Goal: Task Accomplishment & Management: Complete application form

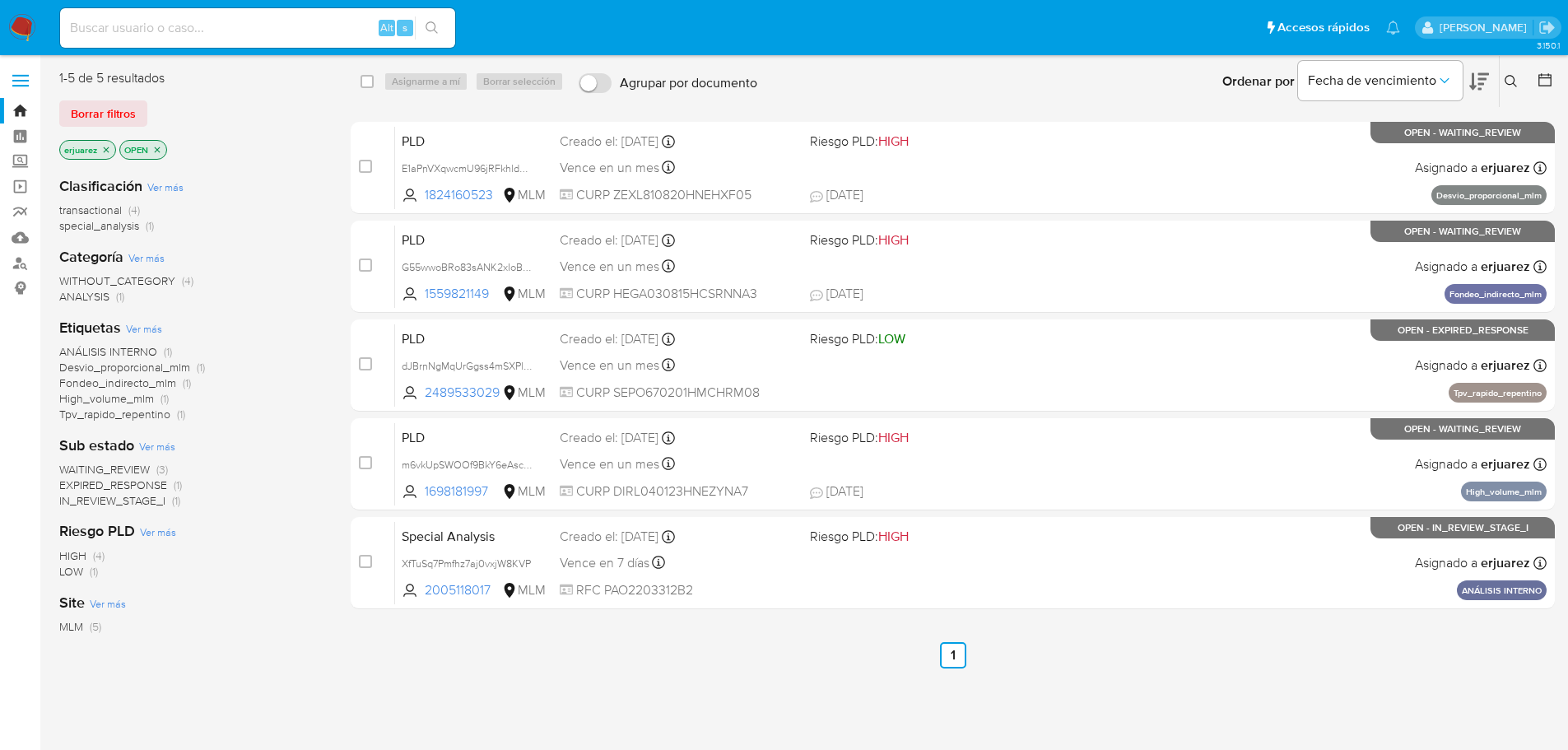
click at [192, 35] on input at bounding box center [257, 28] width 395 height 21
paste input "2446461167"
type input "2446461167"
click at [421, 29] on button "search-icon" at bounding box center [431, 28] width 34 height 23
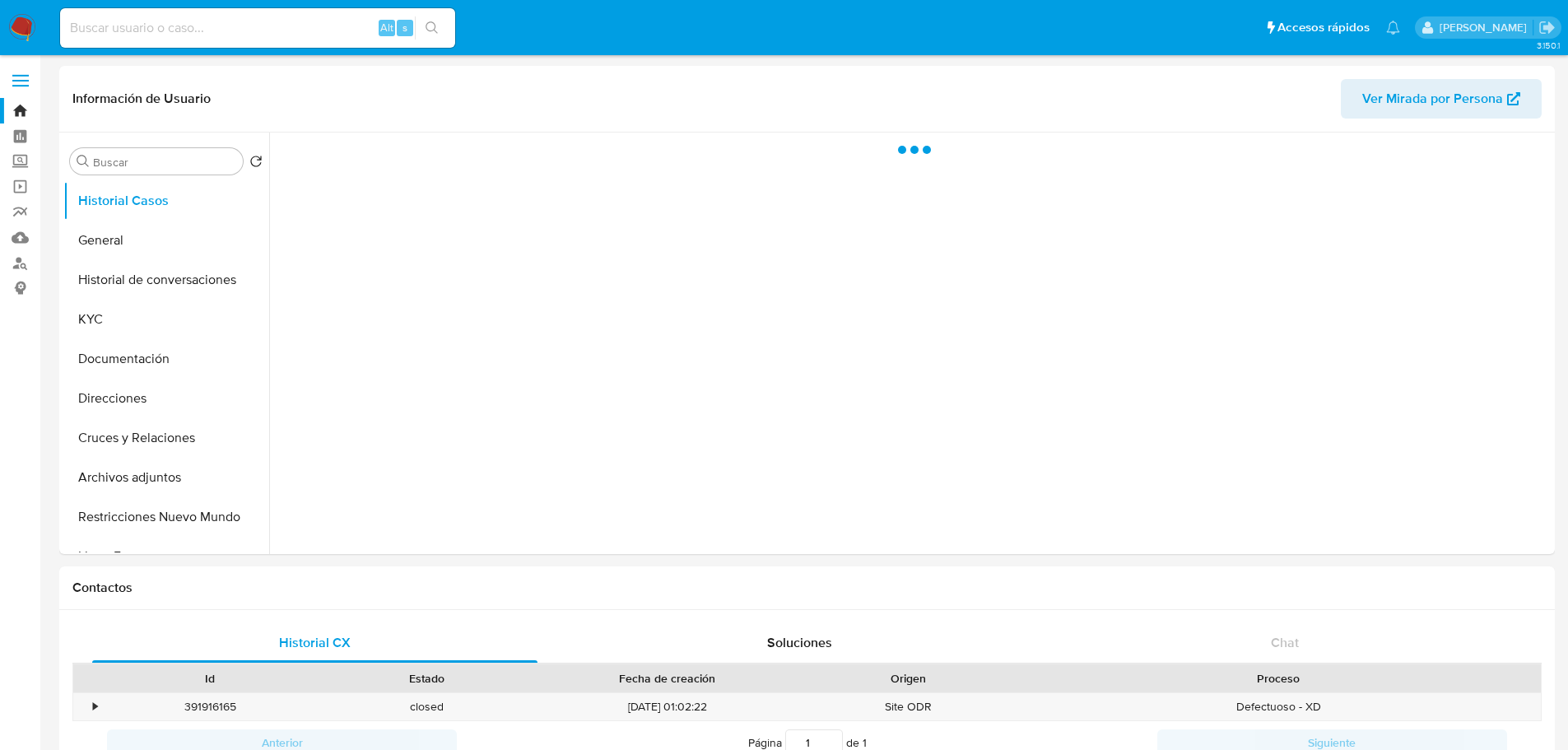
click at [119, 39] on div "Alt s" at bounding box center [257, 28] width 395 height 40
paste input "2446461167"
type input "2446461167"
click at [131, 235] on button "General" at bounding box center [159, 240] width 192 height 40
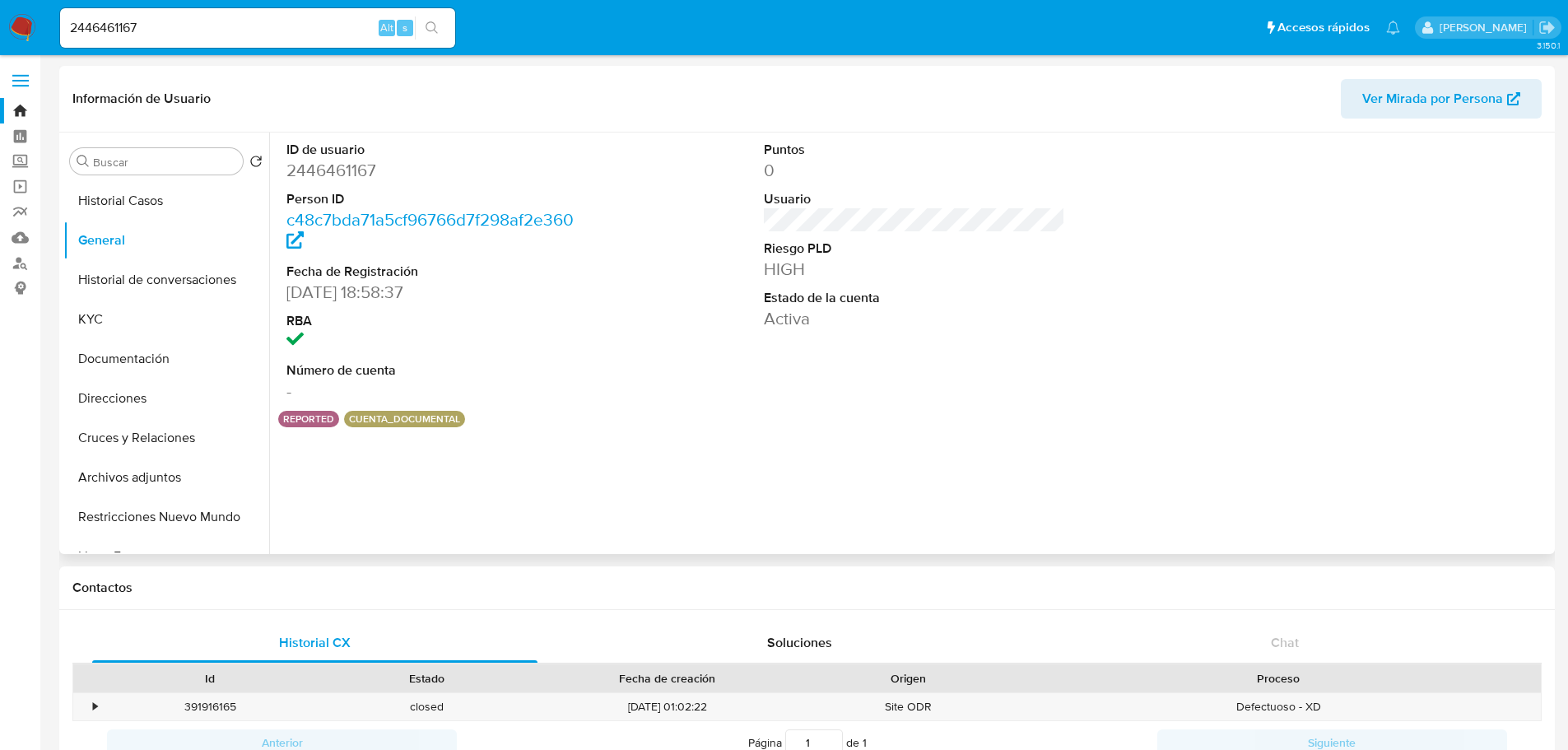
select select "10"
click at [20, 238] on link "Mulan" at bounding box center [97, 237] width 195 height 26
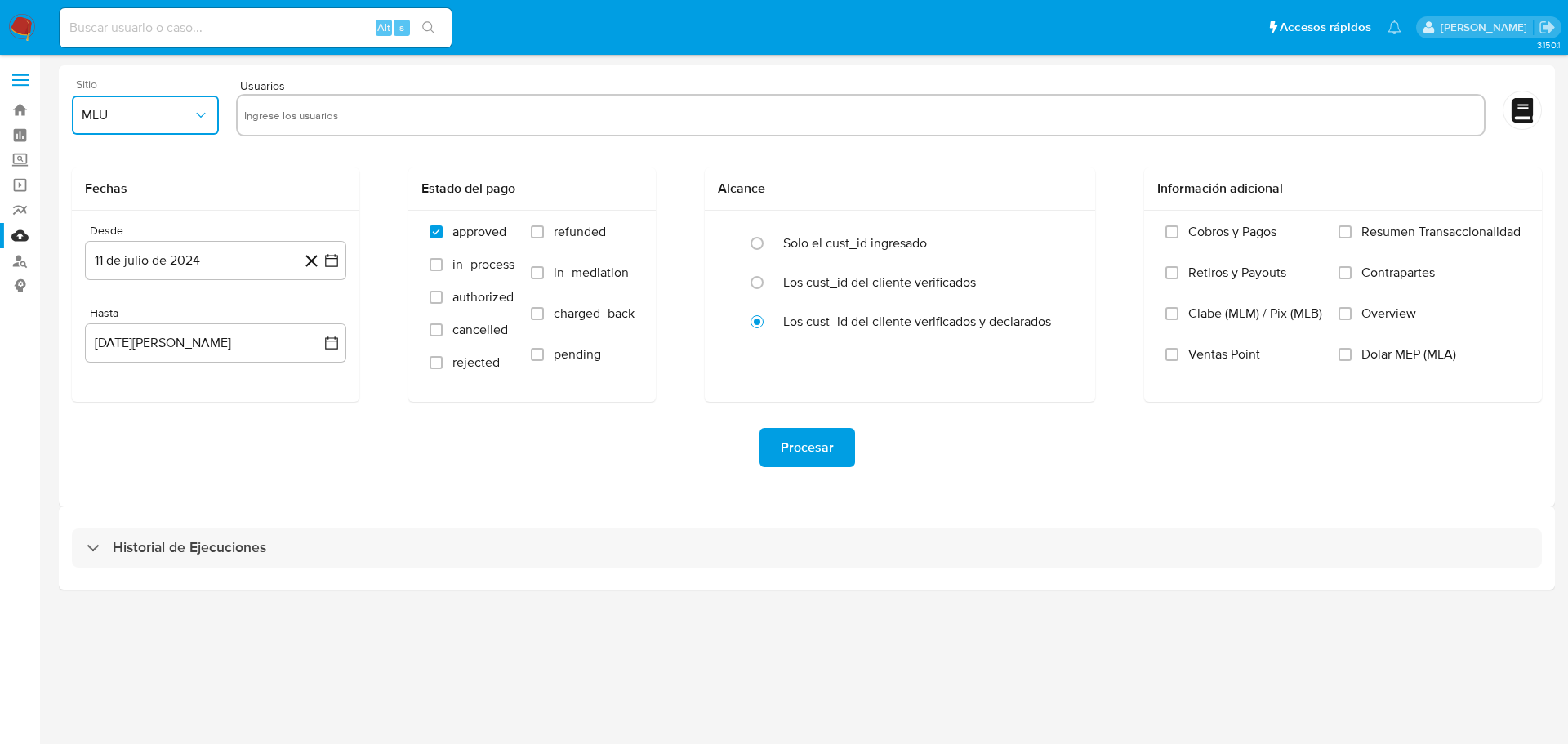
click at [163, 129] on button "MLU" at bounding box center [146, 115] width 147 height 39
drag, startPoint x: 146, startPoint y: 363, endPoint x: 187, endPoint y: 313, distance: 64.7
click at [146, 362] on div "MLM" at bounding box center [141, 355] width 118 height 39
click at [282, 116] on input "text" at bounding box center [860, 115] width 1233 height 26
type input "73928729"
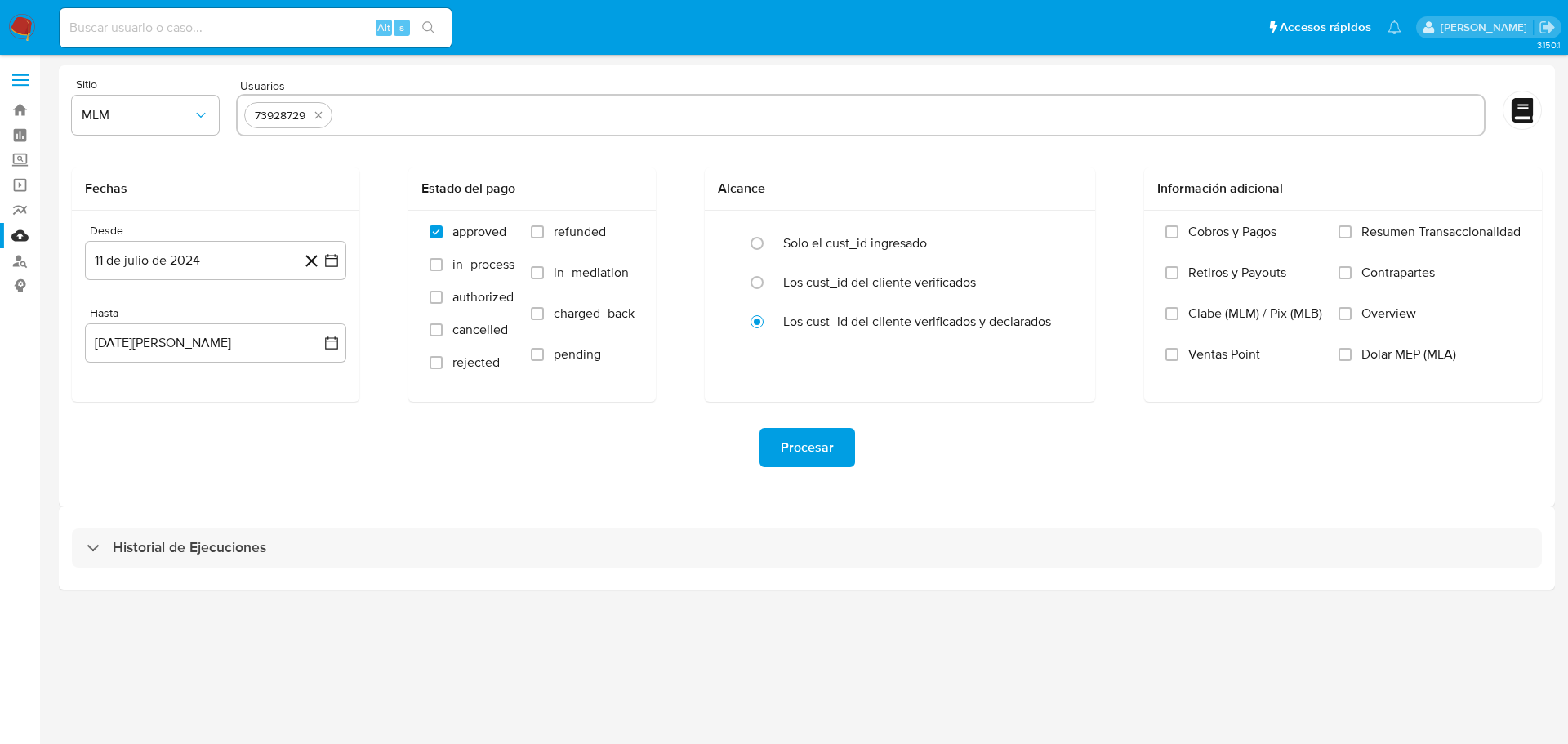
click at [377, 118] on input "text" at bounding box center [908, 115] width 1138 height 26
paste input "581237989"
type input "581237989"
click at [468, 110] on input "text" at bounding box center [957, 115] width 1039 height 26
paste input "455363639"
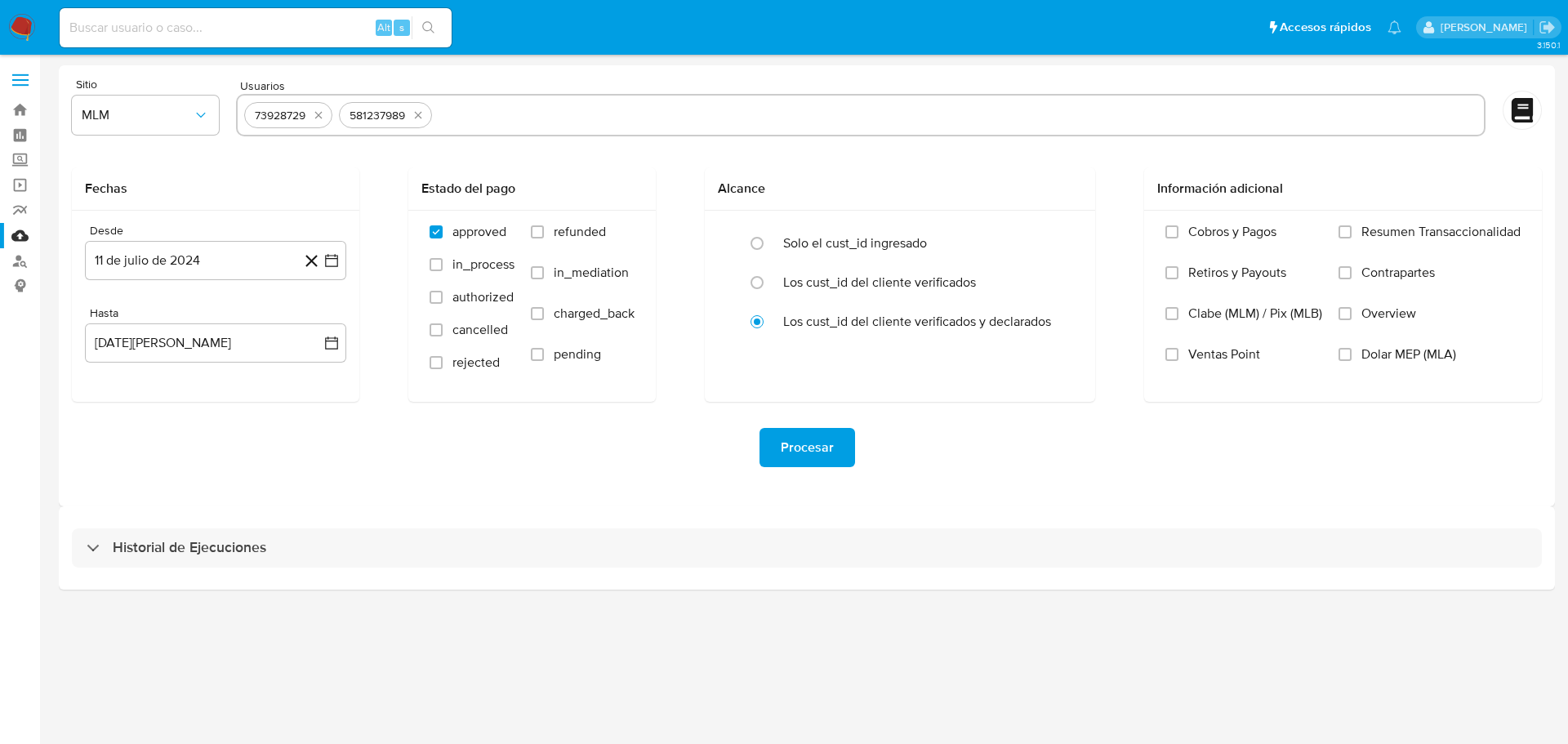
type input "455363639"
click at [314, 263] on icon at bounding box center [311, 260] width 20 height 20
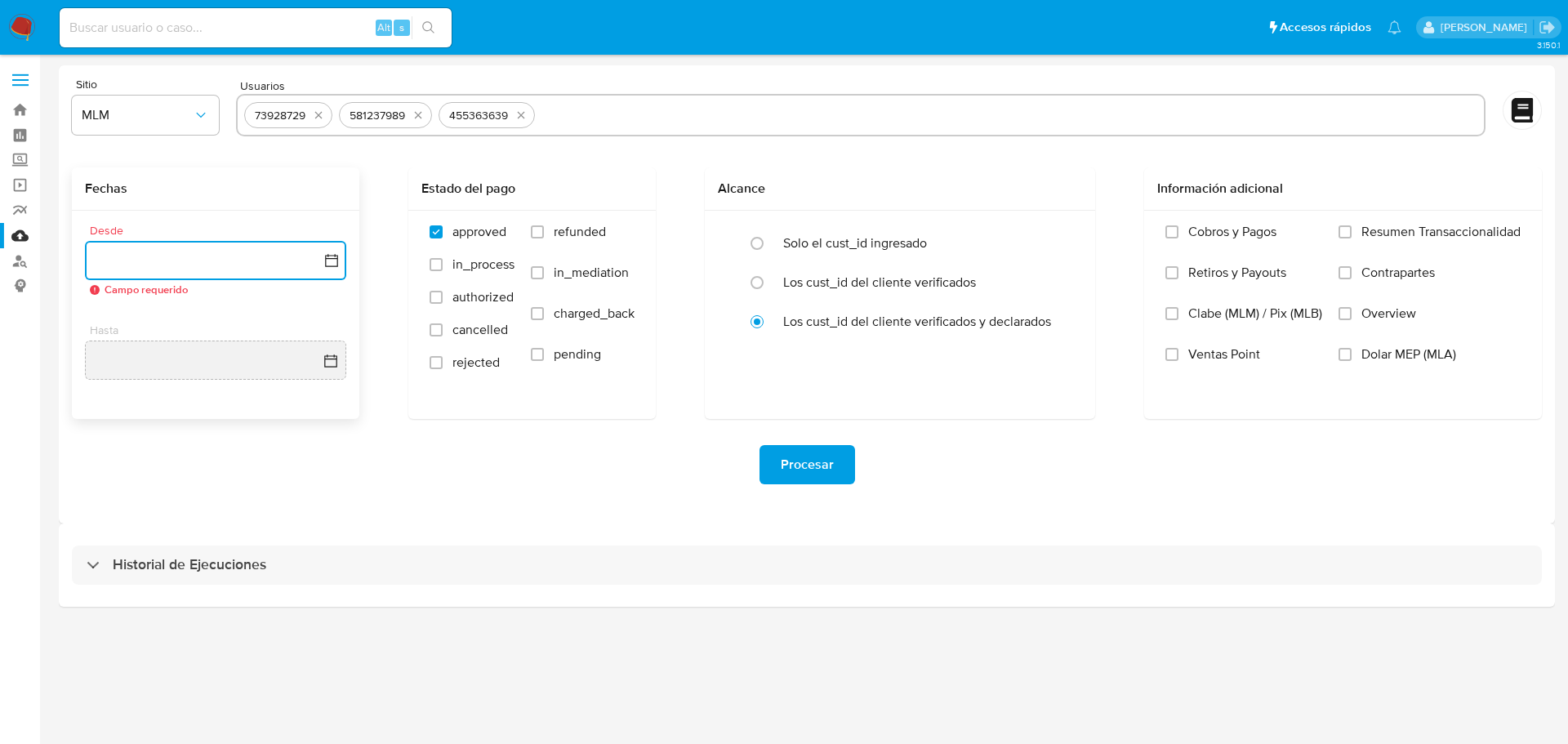
click at [326, 263] on icon "button" at bounding box center [331, 260] width 13 height 13
click at [314, 322] on icon "Mes siguiente" at bounding box center [317, 319] width 20 height 20
click at [314, 325] on icon "Mes siguiente" at bounding box center [317, 319] width 20 height 20
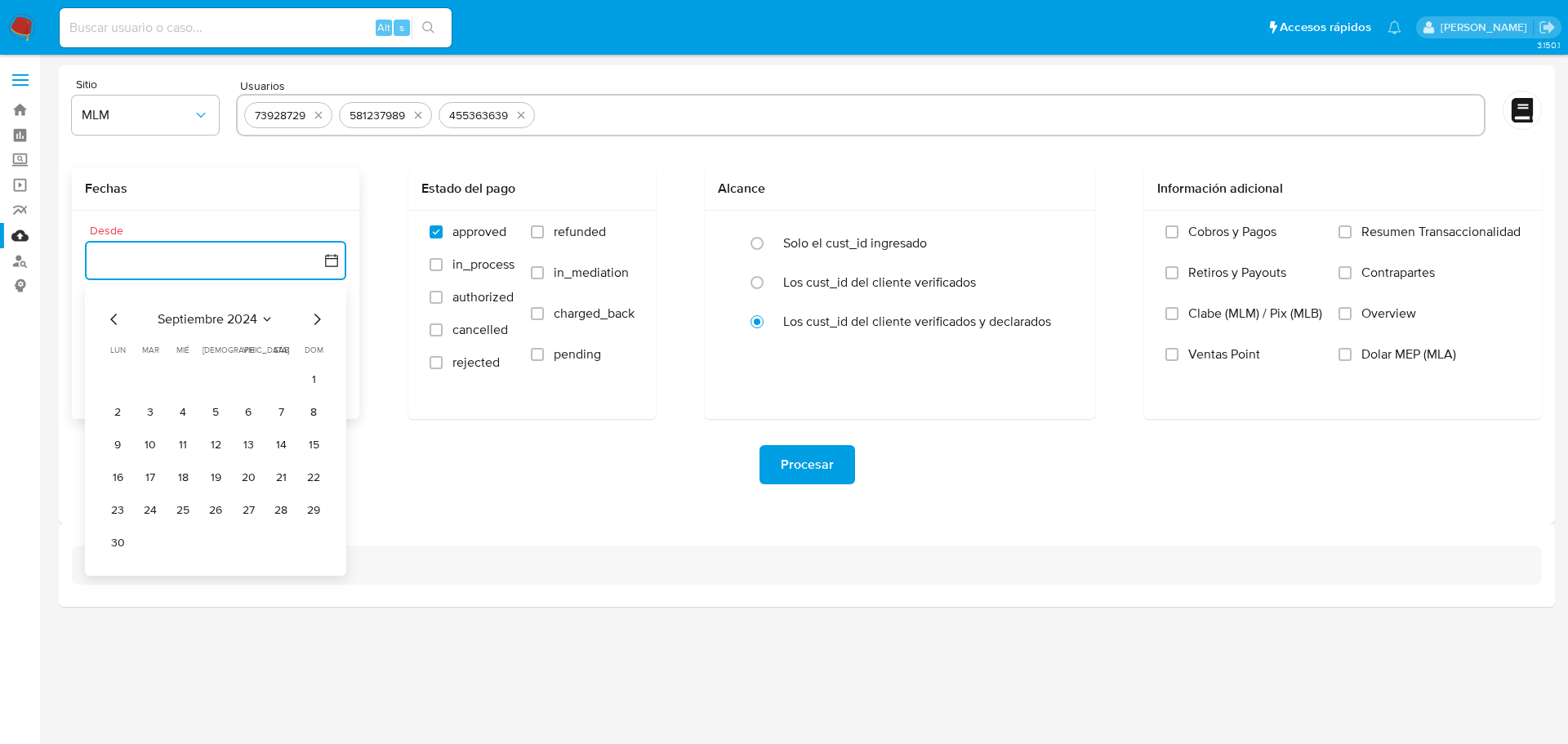
click at [314, 325] on icon "Mes siguiente" at bounding box center [317, 319] width 20 height 20
click at [314, 324] on icon "Mes siguiente" at bounding box center [318, 319] width 7 height 11
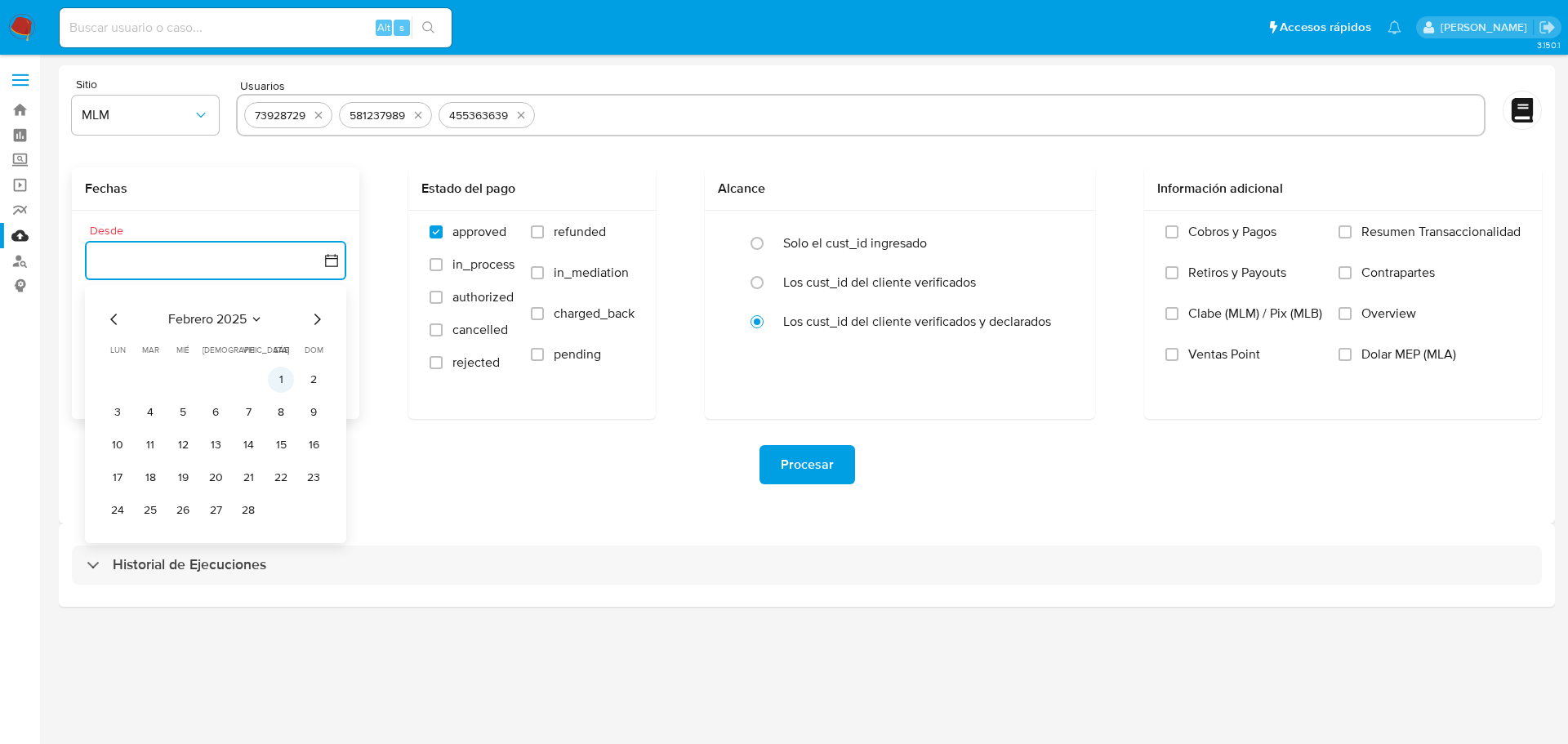
click at [282, 373] on button "1" at bounding box center [281, 380] width 26 height 26
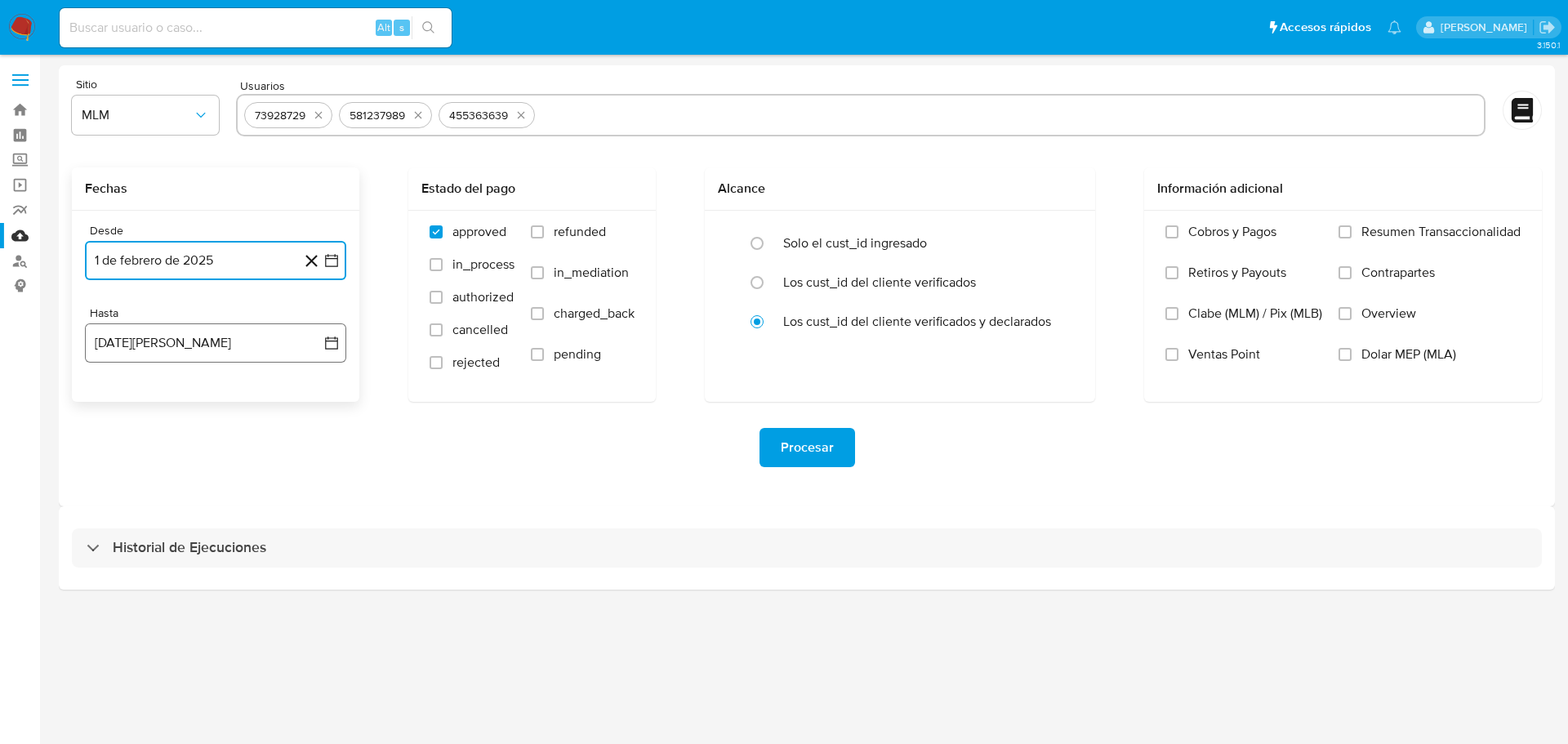
click at [331, 338] on icon "button" at bounding box center [331, 343] width 13 height 13
click at [311, 496] on button "10" at bounding box center [313, 495] width 26 height 26
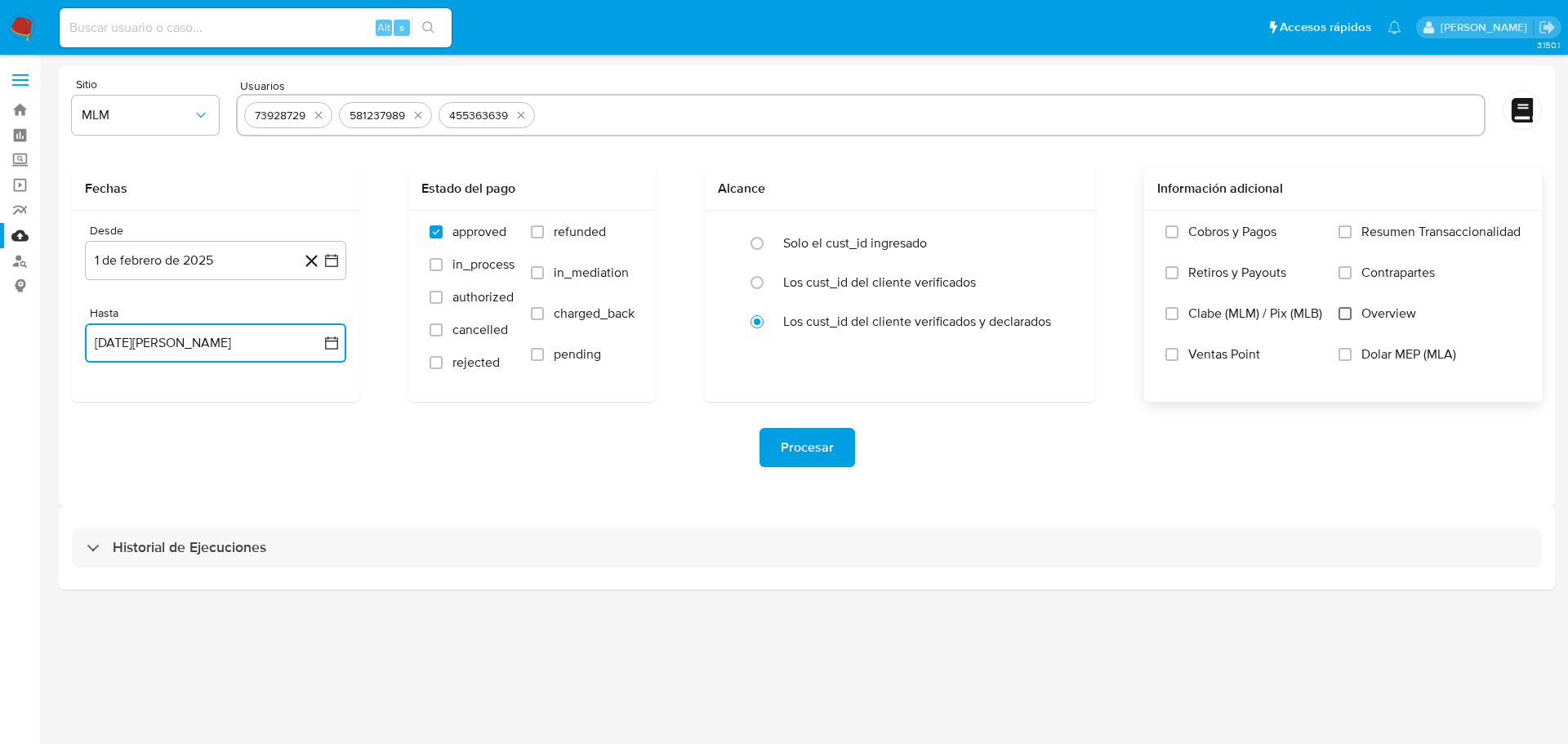
click at [1347, 313] on input "Overview" at bounding box center [1345, 313] width 13 height 13
click at [787, 452] on span "Procesar" at bounding box center [807, 448] width 53 height 36
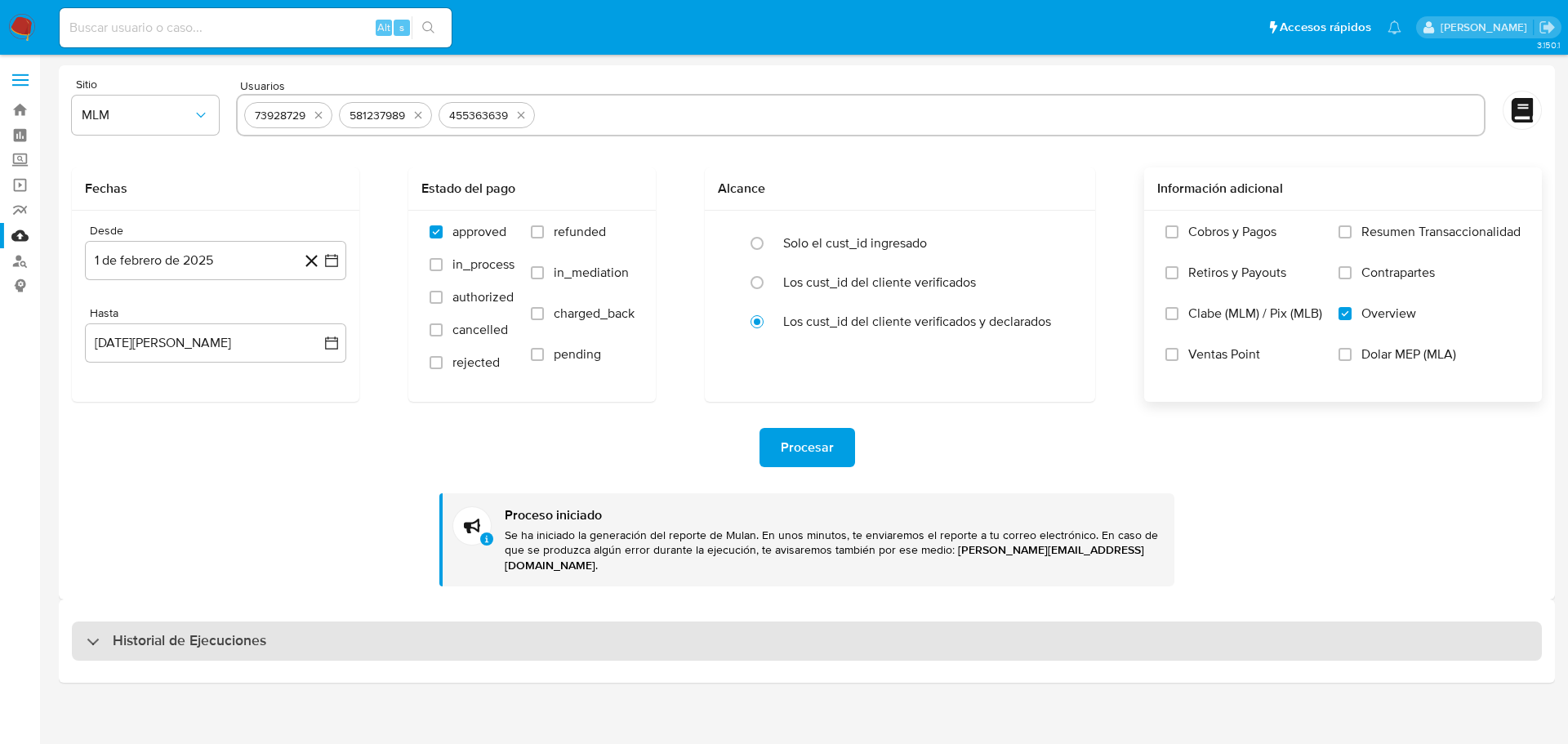
click at [179, 631] on h3 "Historial de Ejecuciones" at bounding box center [190, 641] width 154 height 20
select select "10"
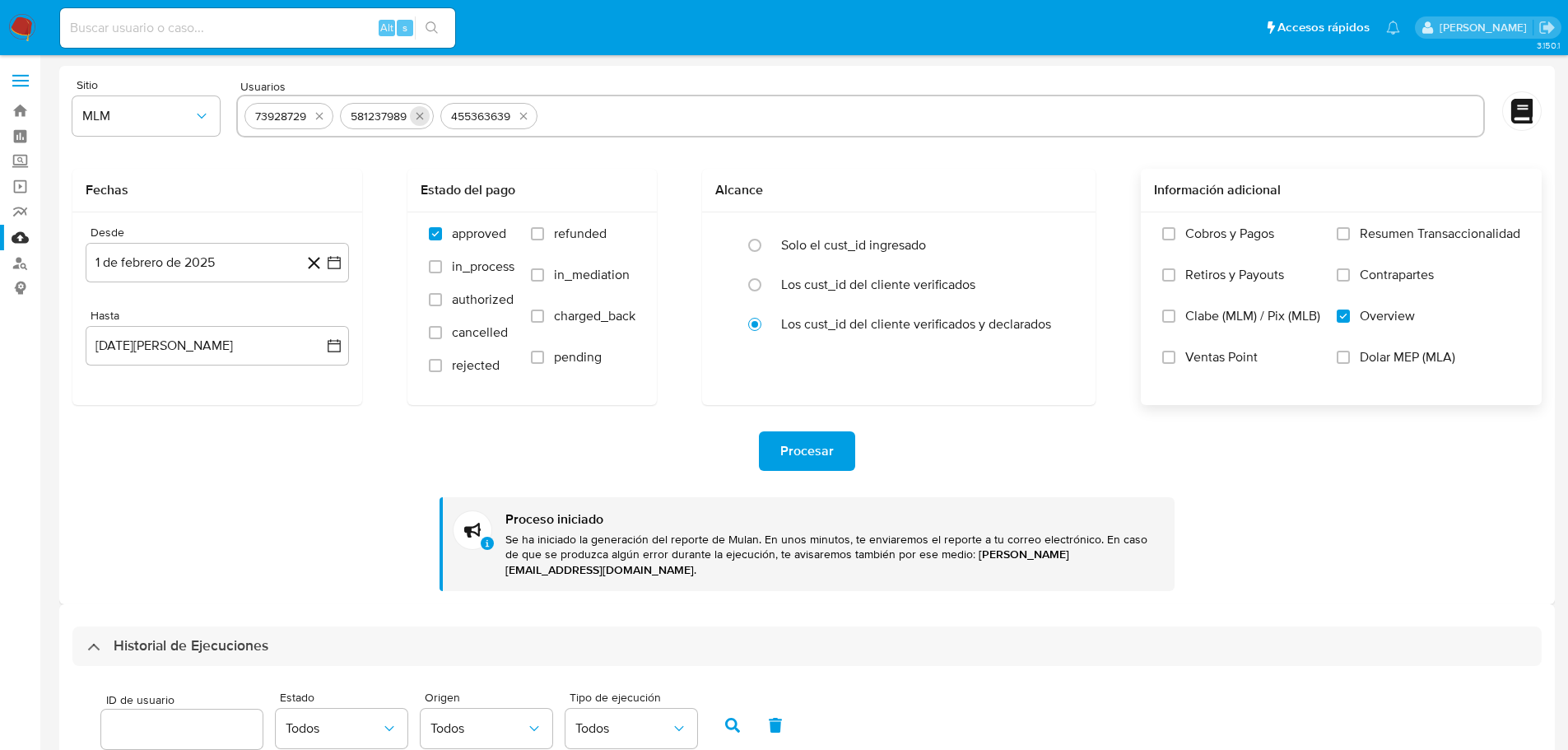
click at [324, 117] on button "quitar 73928729" at bounding box center [319, 116] width 20 height 20
click at [323, 117] on icon "quitar 581237989" at bounding box center [324, 116] width 13 height 13
click at [323, 117] on icon "quitar 455363639" at bounding box center [327, 116] width 13 height 13
click at [293, 117] on input "text" at bounding box center [860, 116] width 1232 height 26
paste input "2446461167"
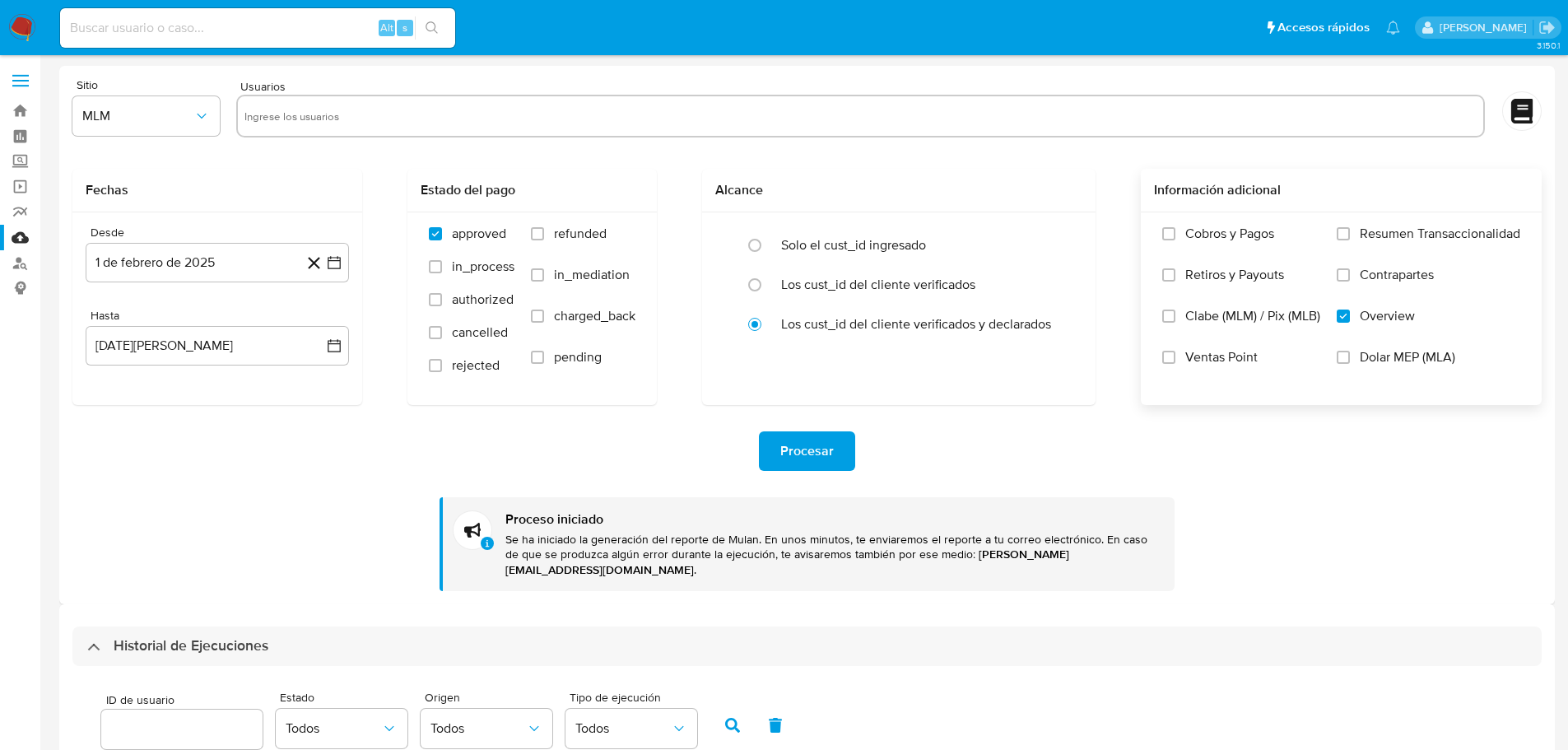
type input "2446461167"
click at [335, 268] on icon "button" at bounding box center [334, 262] width 13 height 13
click at [323, 333] on div "febrero 2025 febrero 2025 lun lunes mar martes mié miércoles jue jueves vie vie…" at bounding box center [217, 419] width 224 height 215
click at [323, 332] on div "febrero 2025 febrero 2025 lun lunes mar martes mié miércoles jue jueves vie vie…" at bounding box center [217, 419] width 224 height 215
click at [320, 332] on div "febrero 2025 febrero 2025 lun lunes mar martes mié miércoles jue jueves vie vie…" at bounding box center [217, 419] width 224 height 215
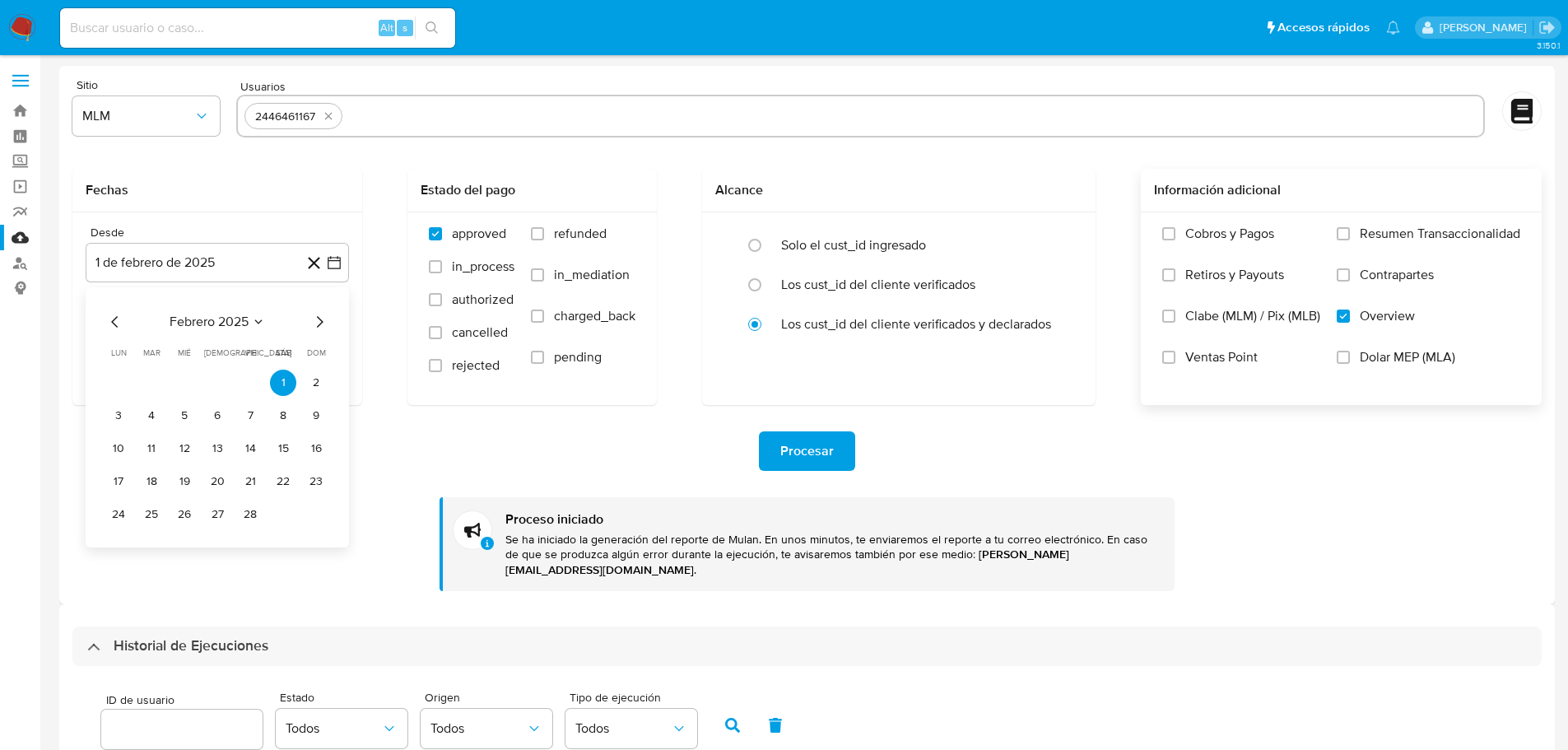
click at [319, 324] on icon "Mes siguiente" at bounding box center [320, 322] width 7 height 12
click at [115, 321] on icon "Mes anterior" at bounding box center [115, 322] width 20 height 20
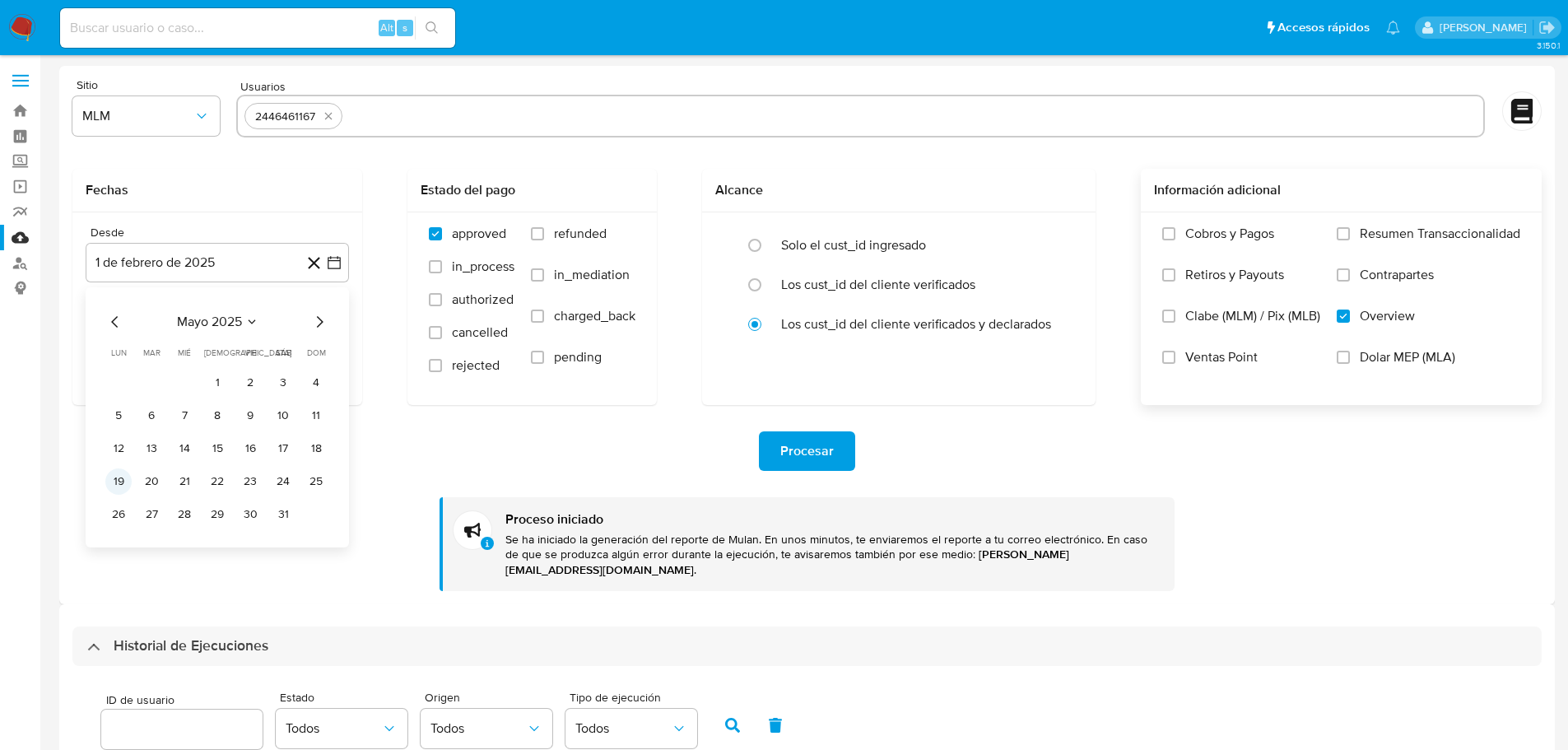
click at [125, 480] on button "19" at bounding box center [119, 482] width 26 height 26
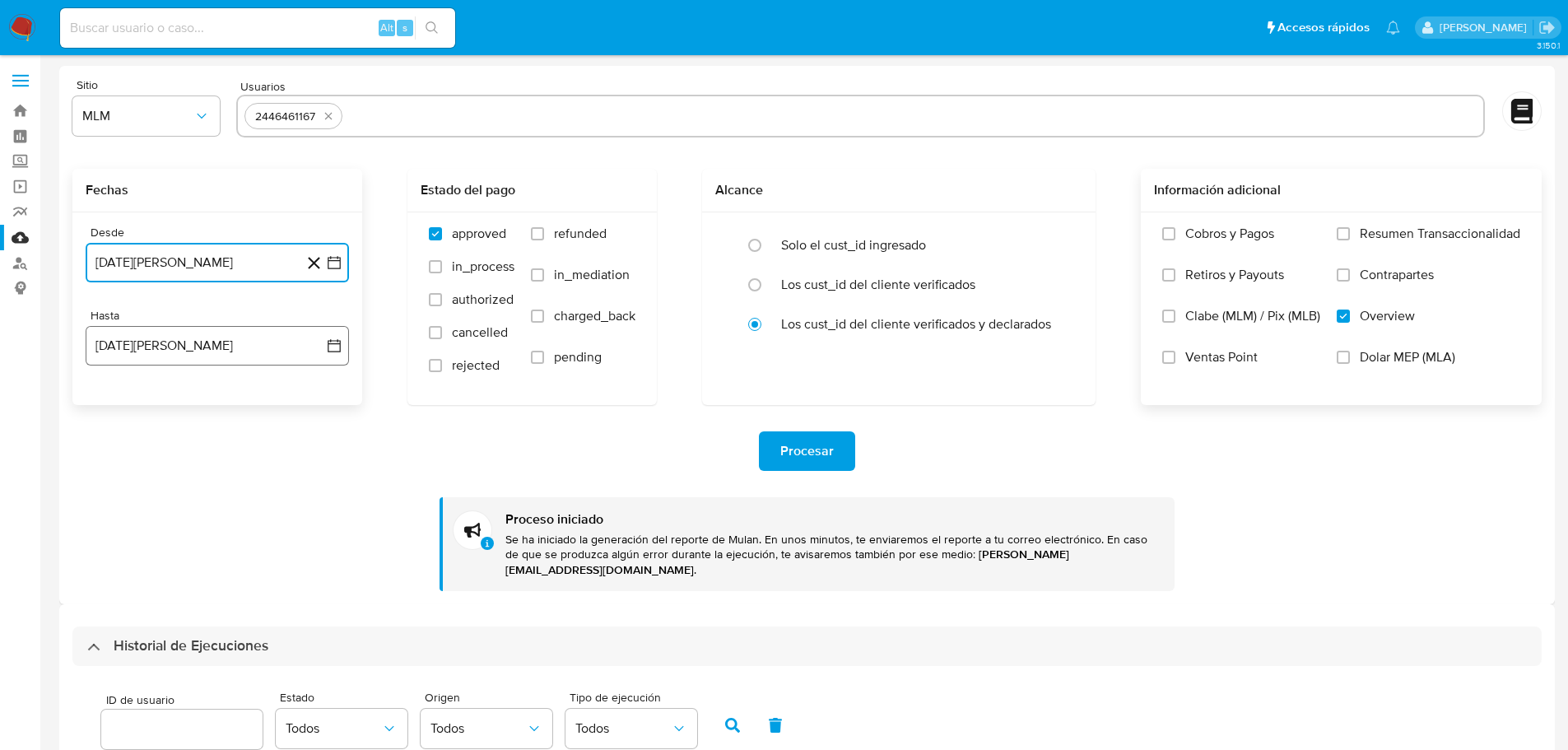
drag, startPoint x: 323, startPoint y: 346, endPoint x: 235, endPoint y: 361, distance: 89.3
click at [323, 346] on button "11 de agosto de 2025" at bounding box center [217, 346] width 263 height 40
click at [312, 495] on button "10" at bounding box center [316, 499] width 26 height 26
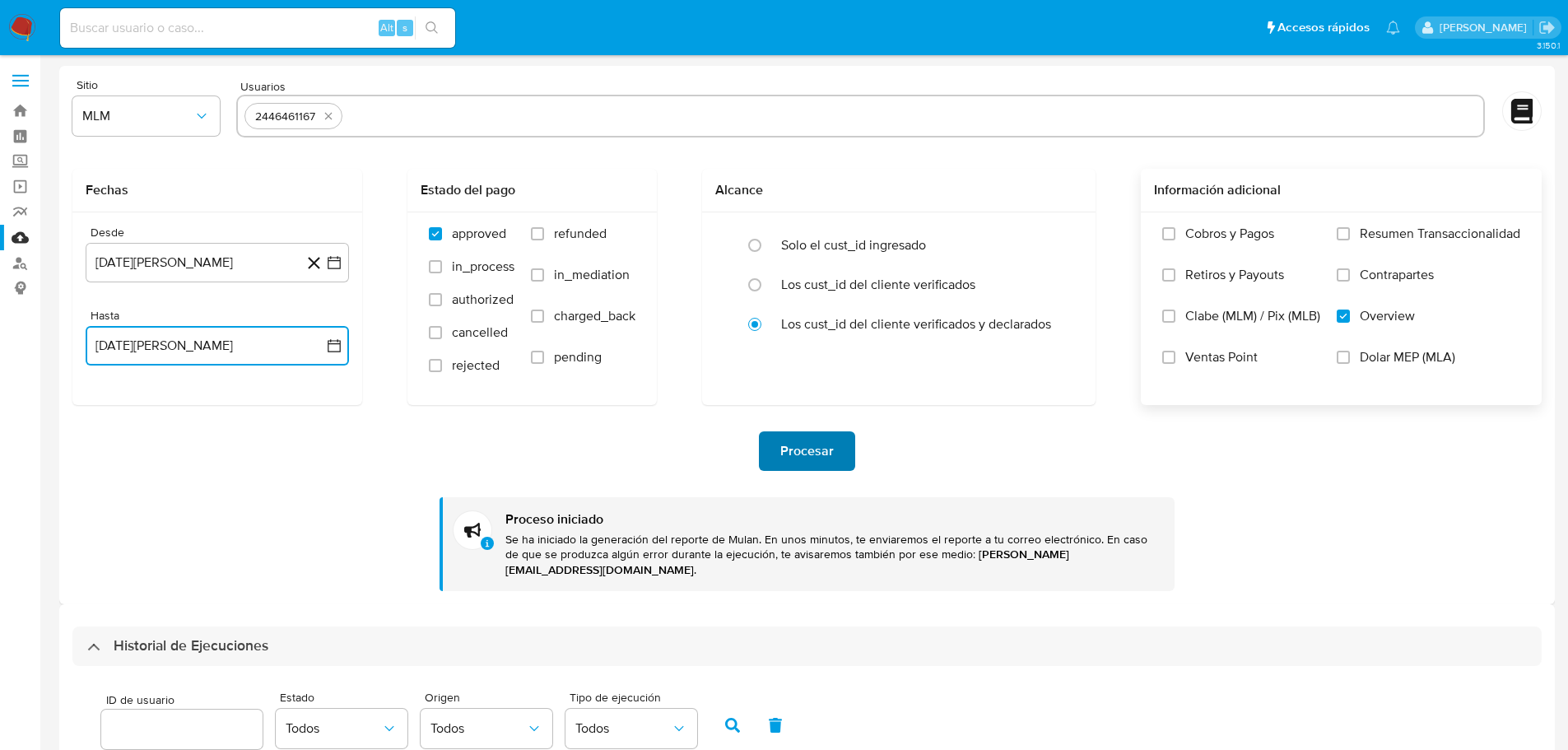
click at [793, 436] on span "Procesar" at bounding box center [807, 451] width 54 height 36
click at [327, 117] on icon "quitar 2446461167" at bounding box center [328, 116] width 13 height 13
click at [338, 123] on input "text" at bounding box center [860, 116] width 1232 height 26
paste input "2440419203"
type input "2440419203"
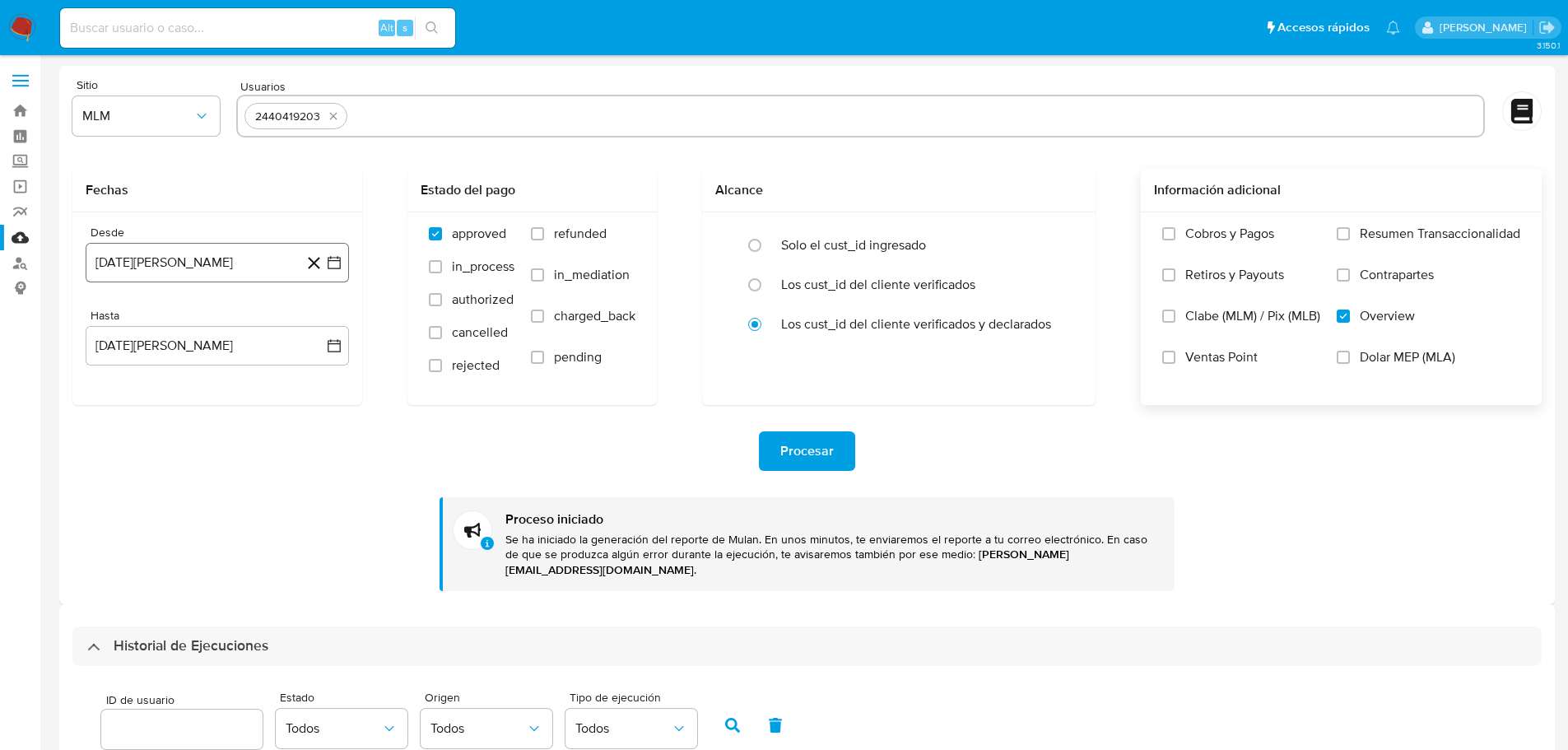
click at [336, 262] on icon "button" at bounding box center [334, 262] width 16 height 17
click at [219, 443] on button "15" at bounding box center [217, 449] width 26 height 26
drag, startPoint x: 338, startPoint y: 342, endPoint x: 307, endPoint y: 364, distance: 38.0
click at [337, 346] on icon "button" at bounding box center [334, 346] width 16 height 17
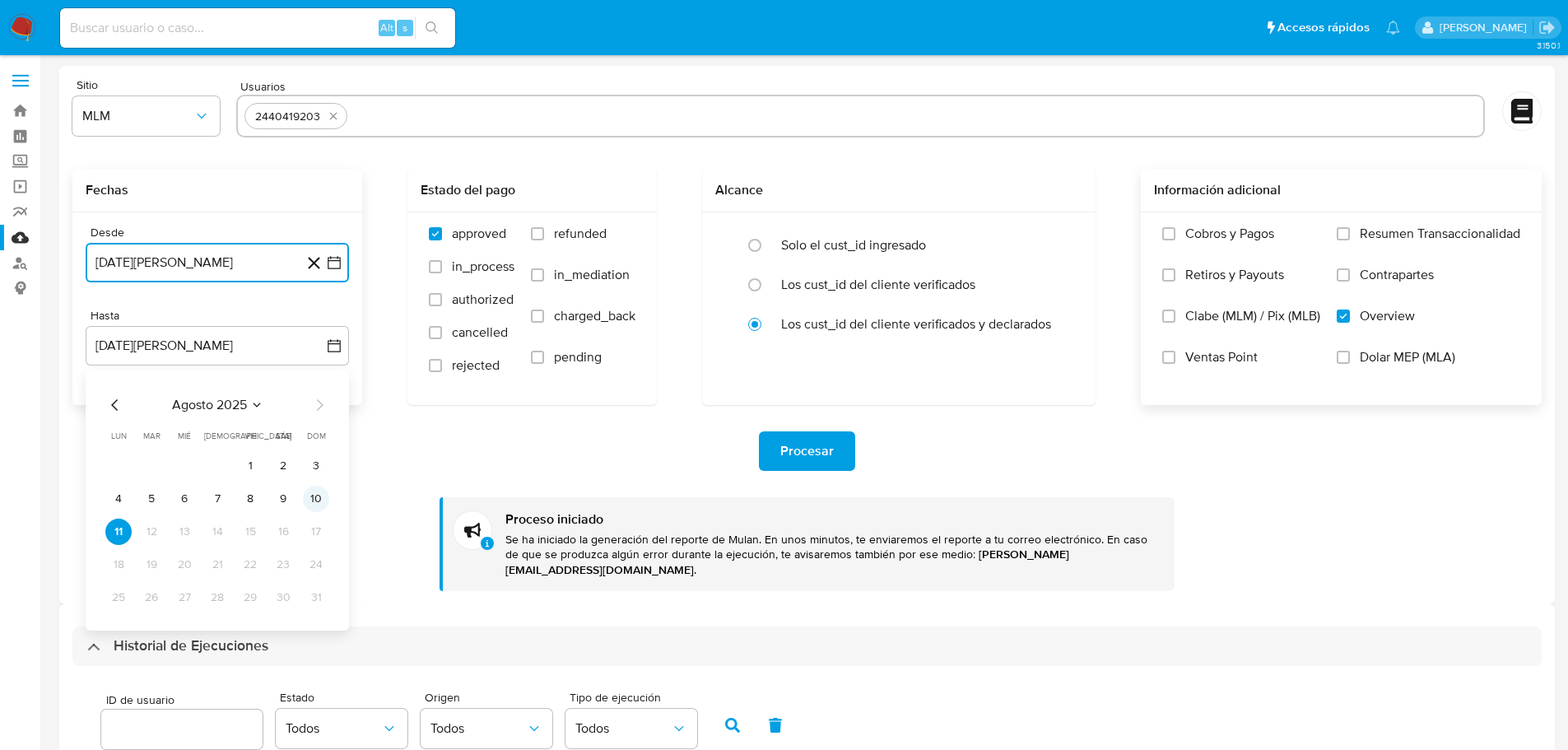
click at [316, 501] on button "10" at bounding box center [316, 499] width 26 height 26
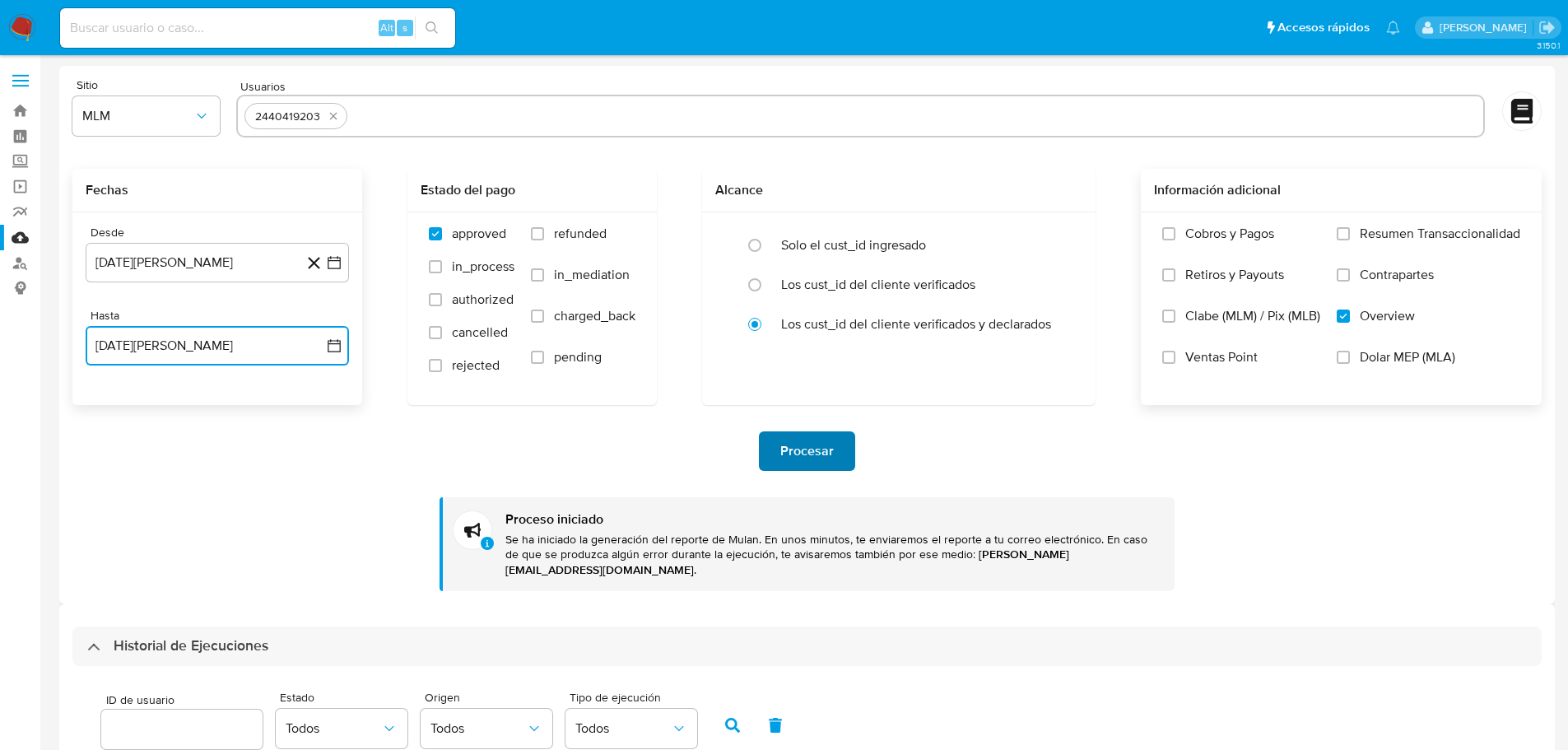
click at [806, 454] on span "Procesar" at bounding box center [807, 451] width 54 height 36
click at [324, 117] on button "quitar 2440419203" at bounding box center [333, 116] width 20 height 20
click at [326, 126] on input "text" at bounding box center [860, 116] width 1232 height 26
click at [326, 120] on input "text" at bounding box center [860, 116] width 1232 height 26
paste input "2501709377"
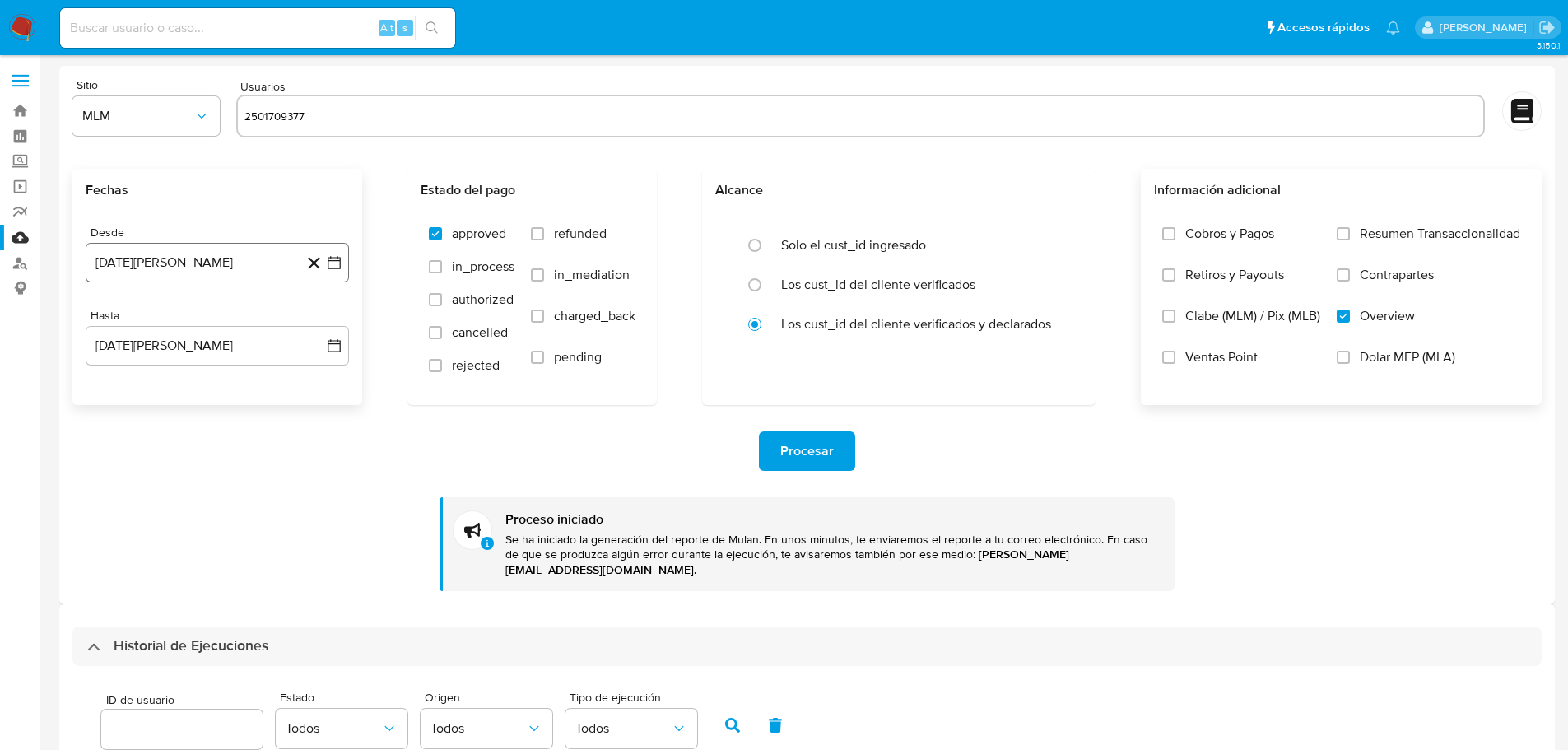
type input "2501709377"
click at [339, 259] on icon "button" at bounding box center [334, 262] width 16 height 17
click at [319, 322] on icon "Mes siguiente" at bounding box center [319, 322] width 20 height 20
click at [182, 483] on button "18" at bounding box center [185, 482] width 26 height 26
drag, startPoint x: 339, startPoint y: 342, endPoint x: 325, endPoint y: 358, distance: 21.3
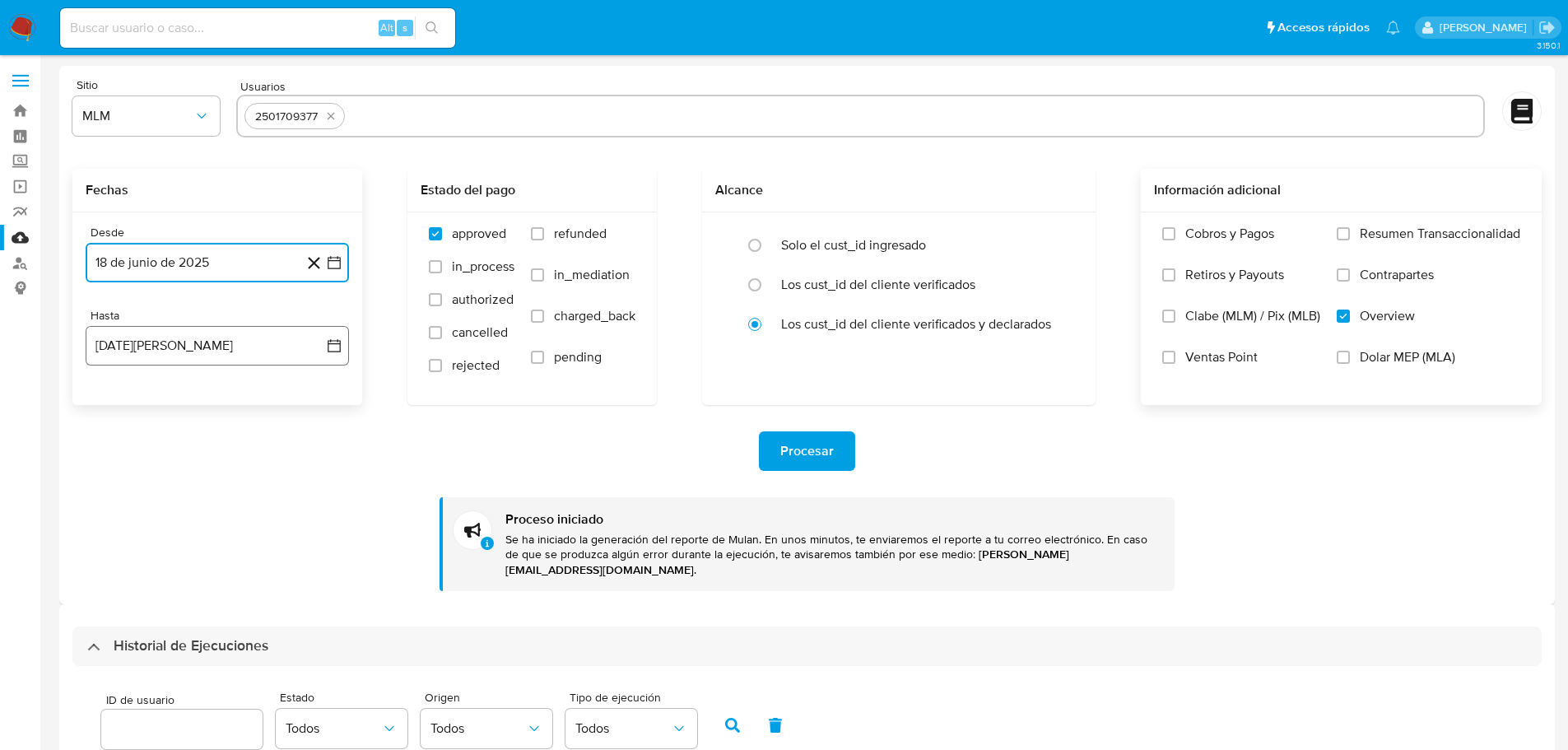
click at [335, 342] on icon "button" at bounding box center [334, 346] width 16 height 17
click at [107, 409] on icon "Mes anterior" at bounding box center [115, 405] width 20 height 20
click at [318, 408] on icon "Mes siguiente" at bounding box center [319, 405] width 20 height 20
click at [318, 408] on icon "Mes siguiente" at bounding box center [320, 405] width 7 height 12
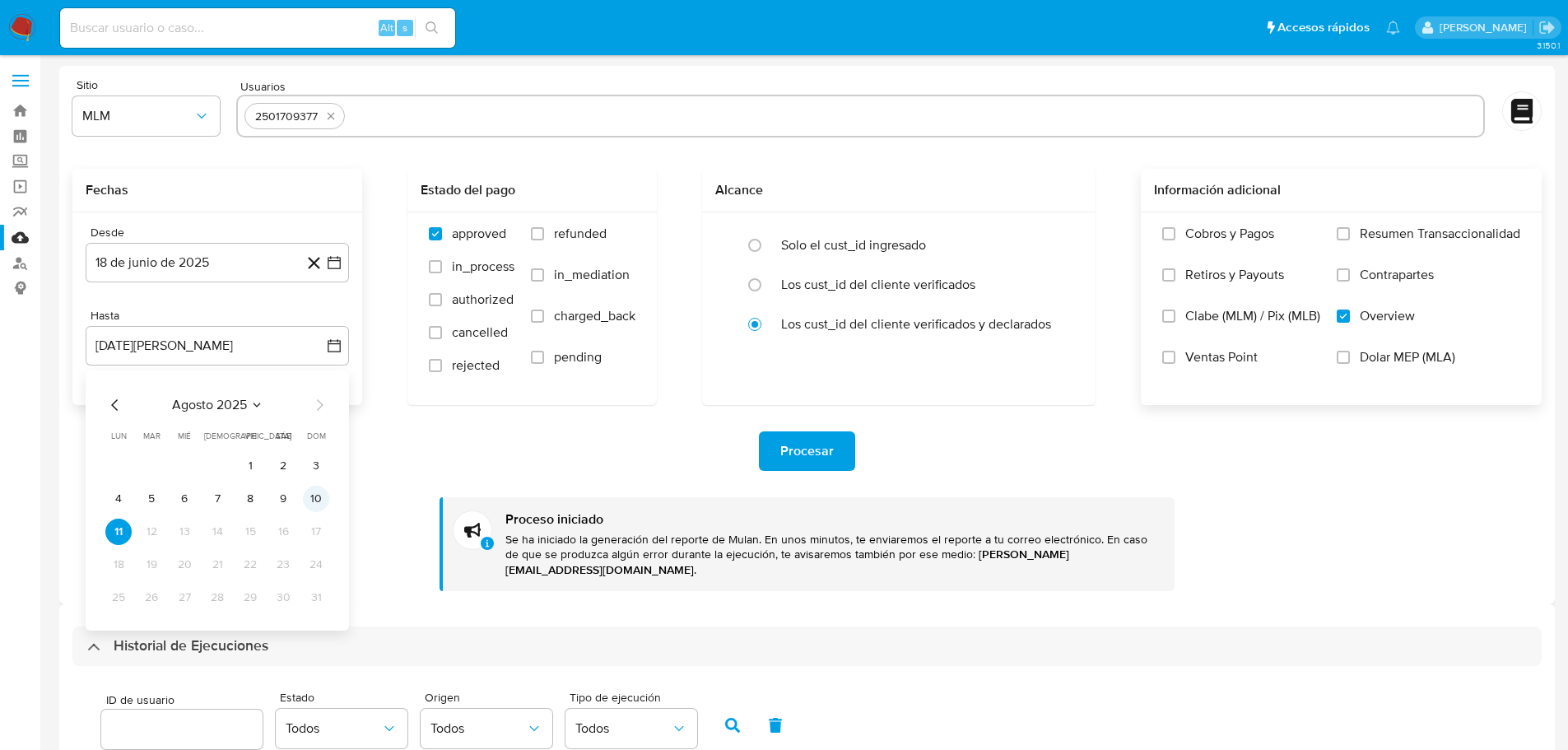
click at [310, 498] on button "10" at bounding box center [316, 499] width 26 height 26
drag, startPoint x: 365, startPoint y: 448, endPoint x: 899, endPoint y: 331, distance: 546.7
click at [395, 436] on div "Procesar" at bounding box center [807, 451] width 1469 height 40
click at [812, 430] on div "Procesar Proceso iniciado Se ha iniciado la generación del reporte de Mulan. En…" at bounding box center [807, 498] width 1469 height 186
click at [793, 446] on span "Procesar" at bounding box center [807, 451] width 54 height 36
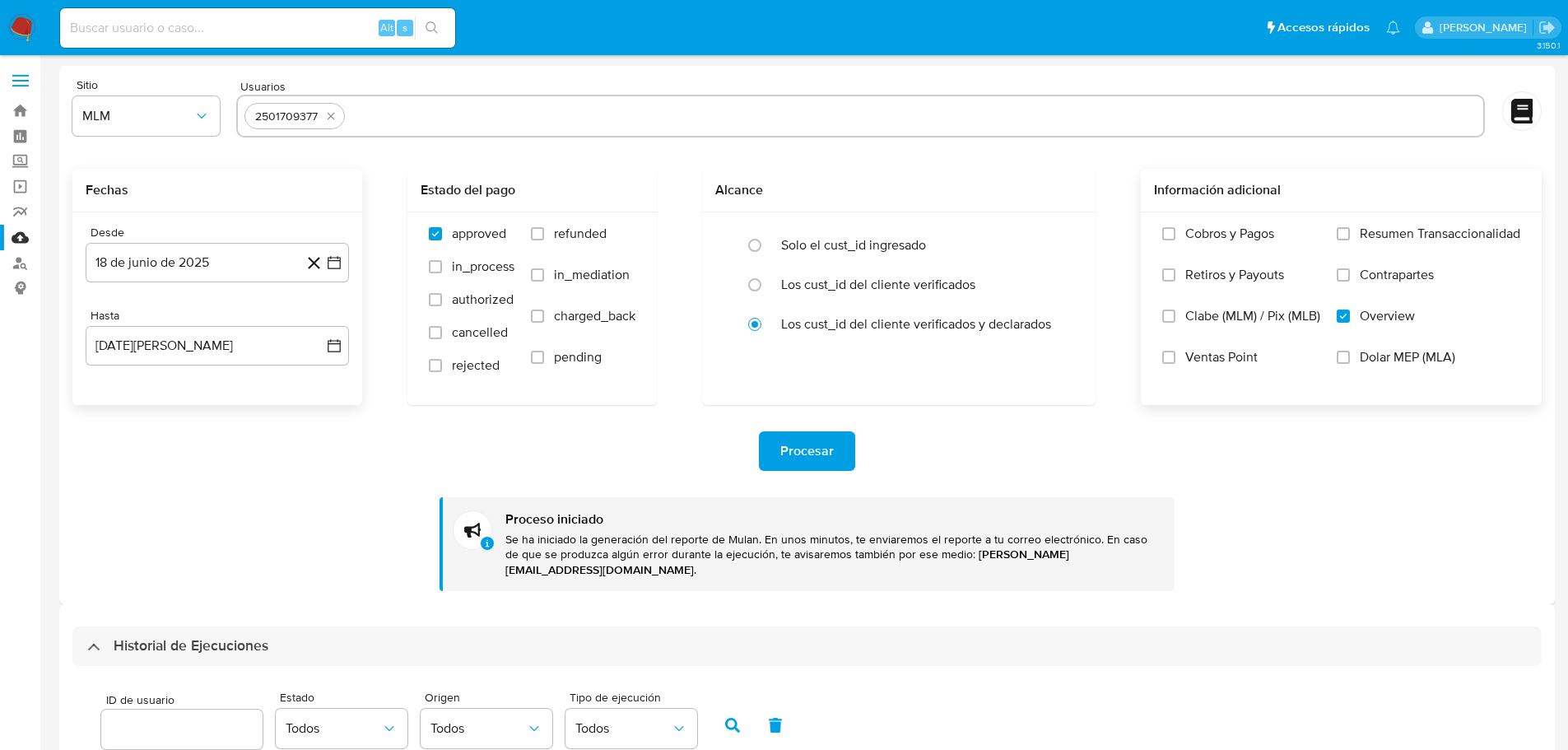
scroll to position [329, 0]
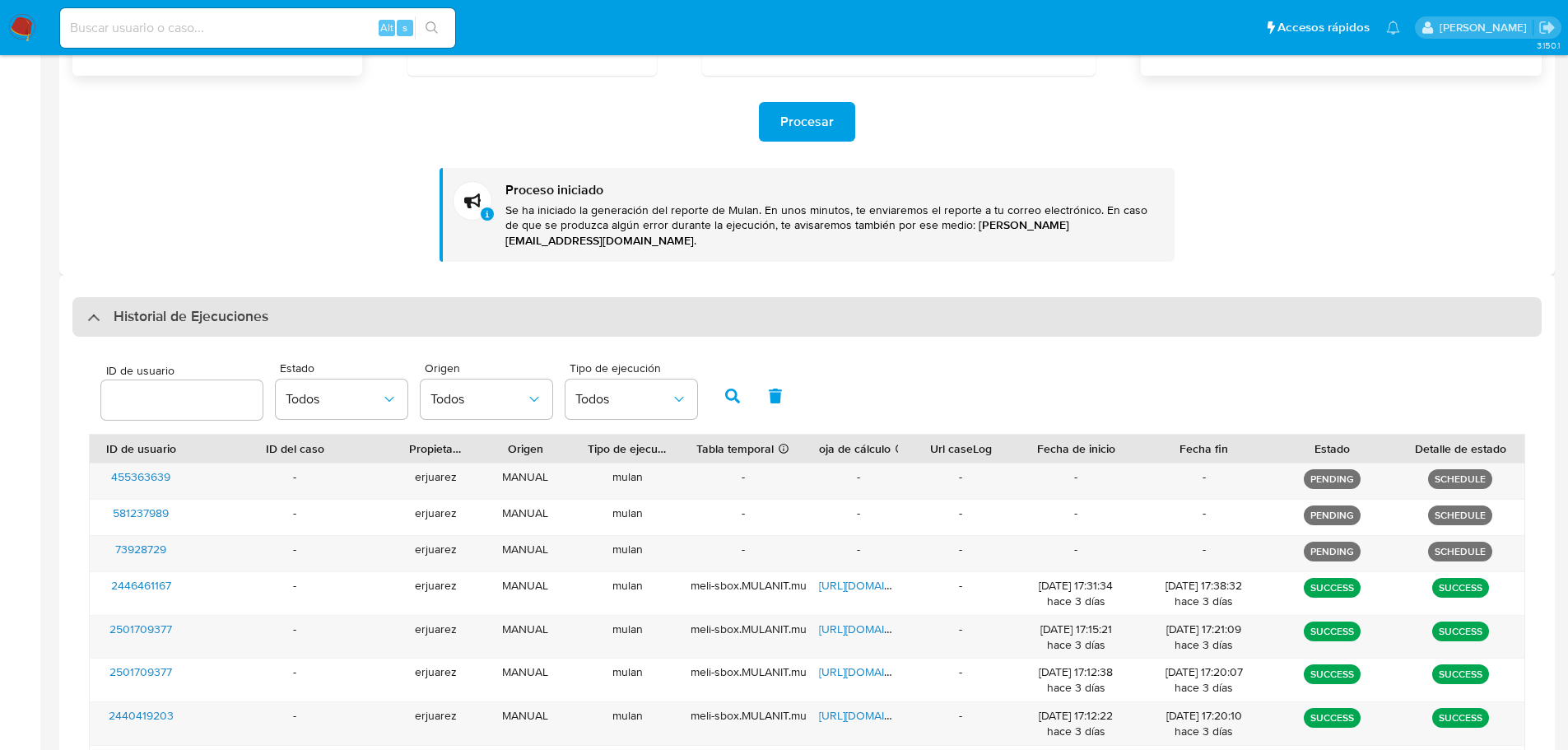
click at [97, 309] on div "Historial de Ejecuciones" at bounding box center [178, 317] width 181 height 20
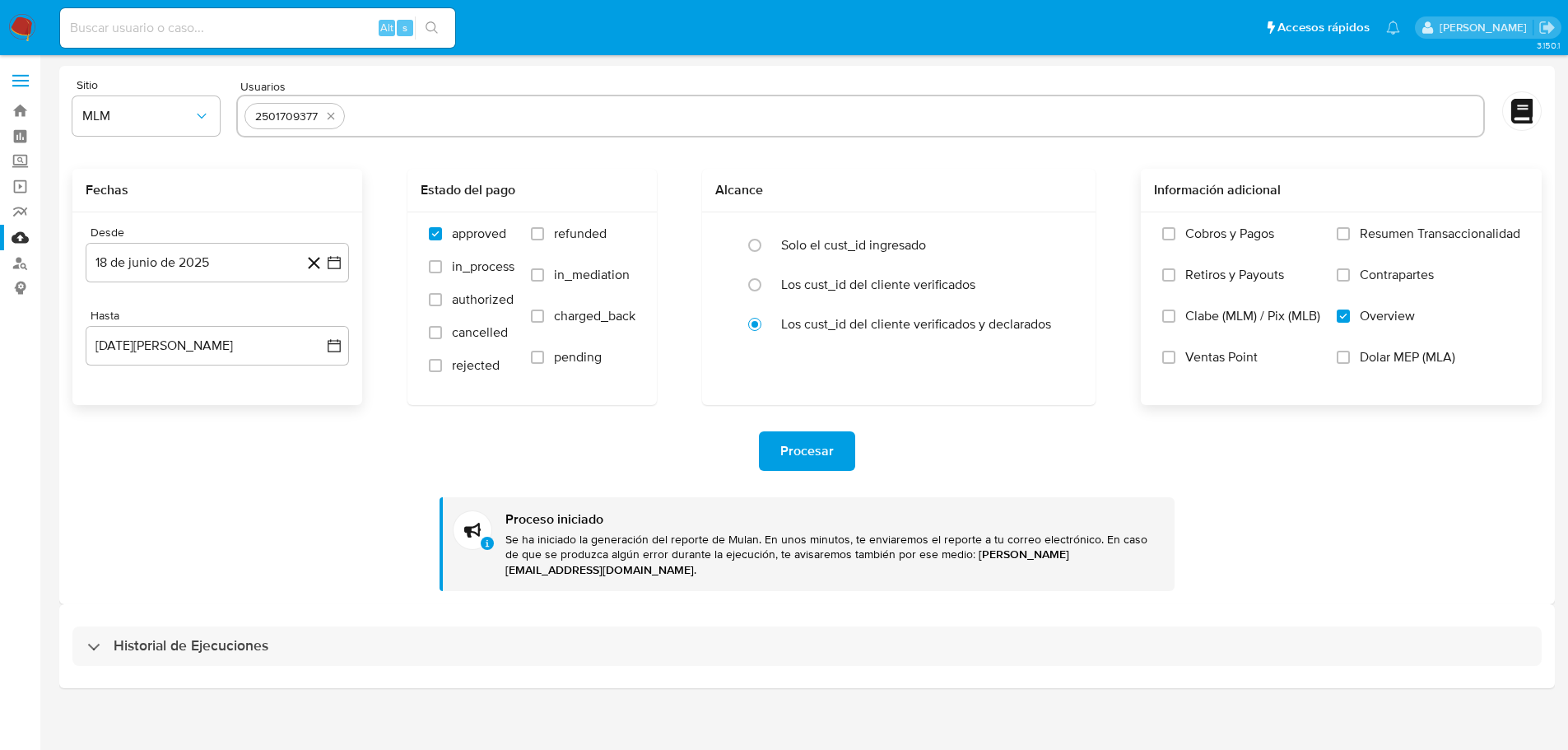
scroll to position [0, 0]
drag, startPoint x: 94, startPoint y: 625, endPoint x: 111, endPoint y: 595, distance: 34.5
click at [95, 636] on div "Historial de Ejecuciones" at bounding box center [178, 646] width 181 height 20
select select "10"
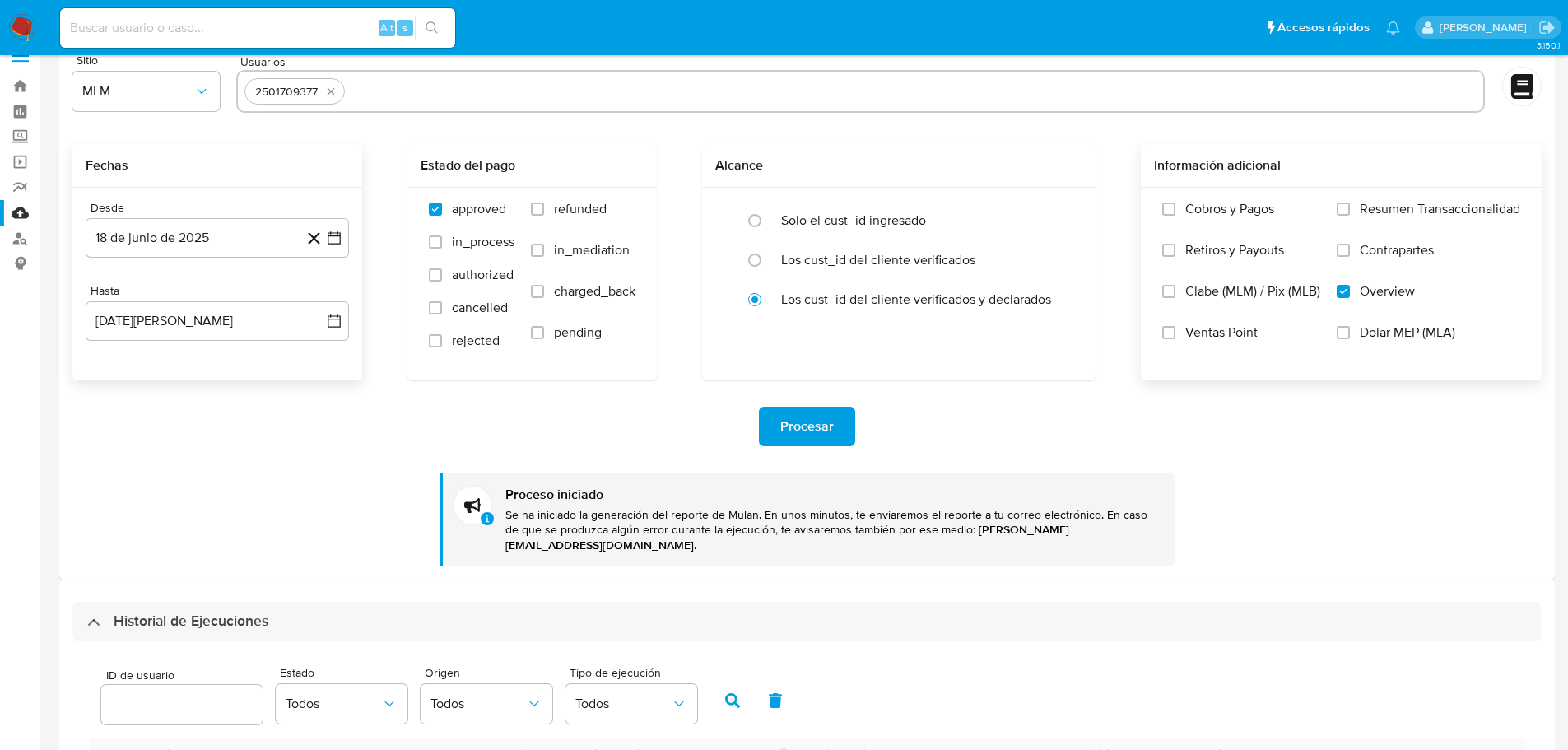
scroll to position [400, 0]
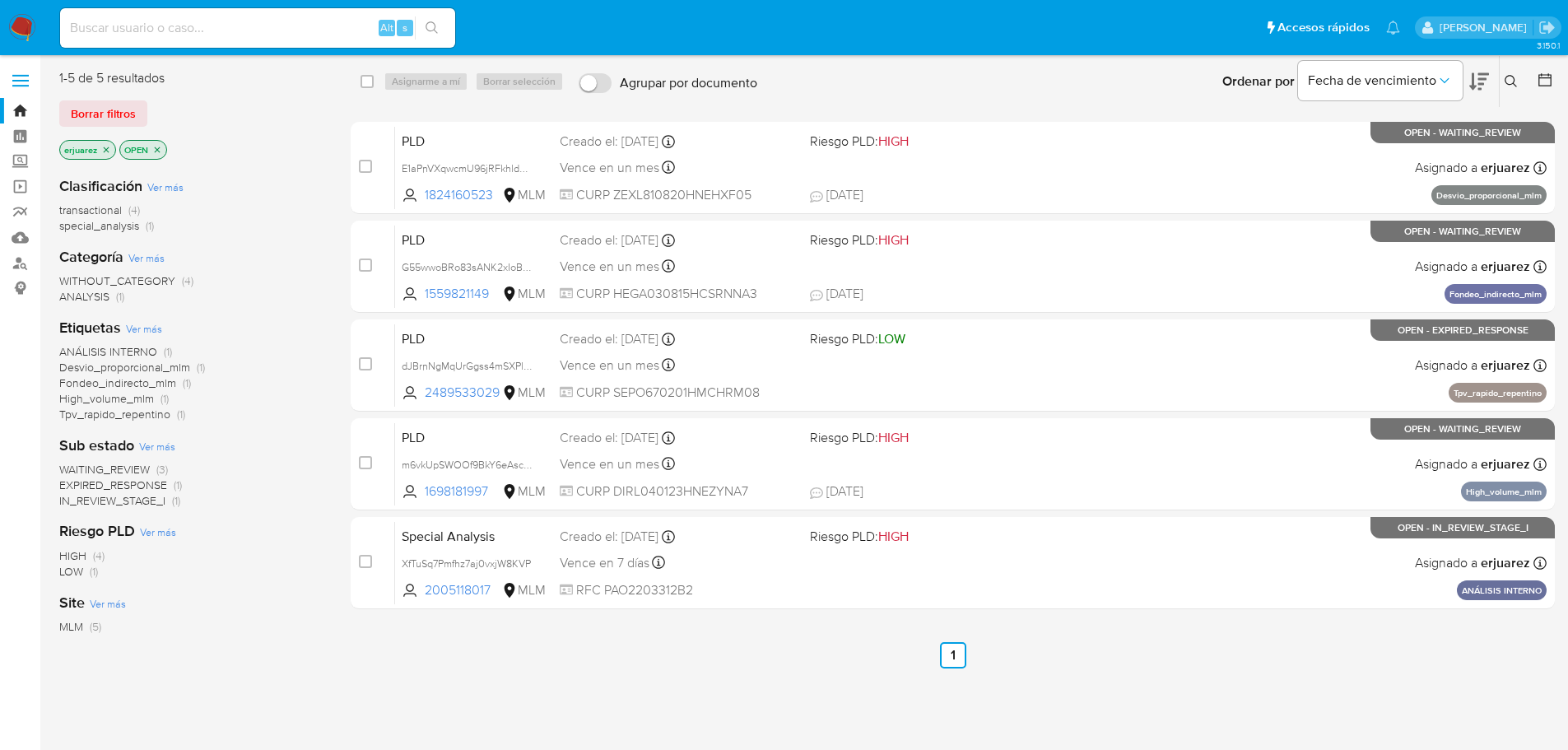
drag, startPoint x: 121, startPoint y: 488, endPoint x: 149, endPoint y: 488, distance: 28.0
click at [121, 488] on span "EXPIRED_RESPONSE" at bounding box center [113, 485] width 108 height 17
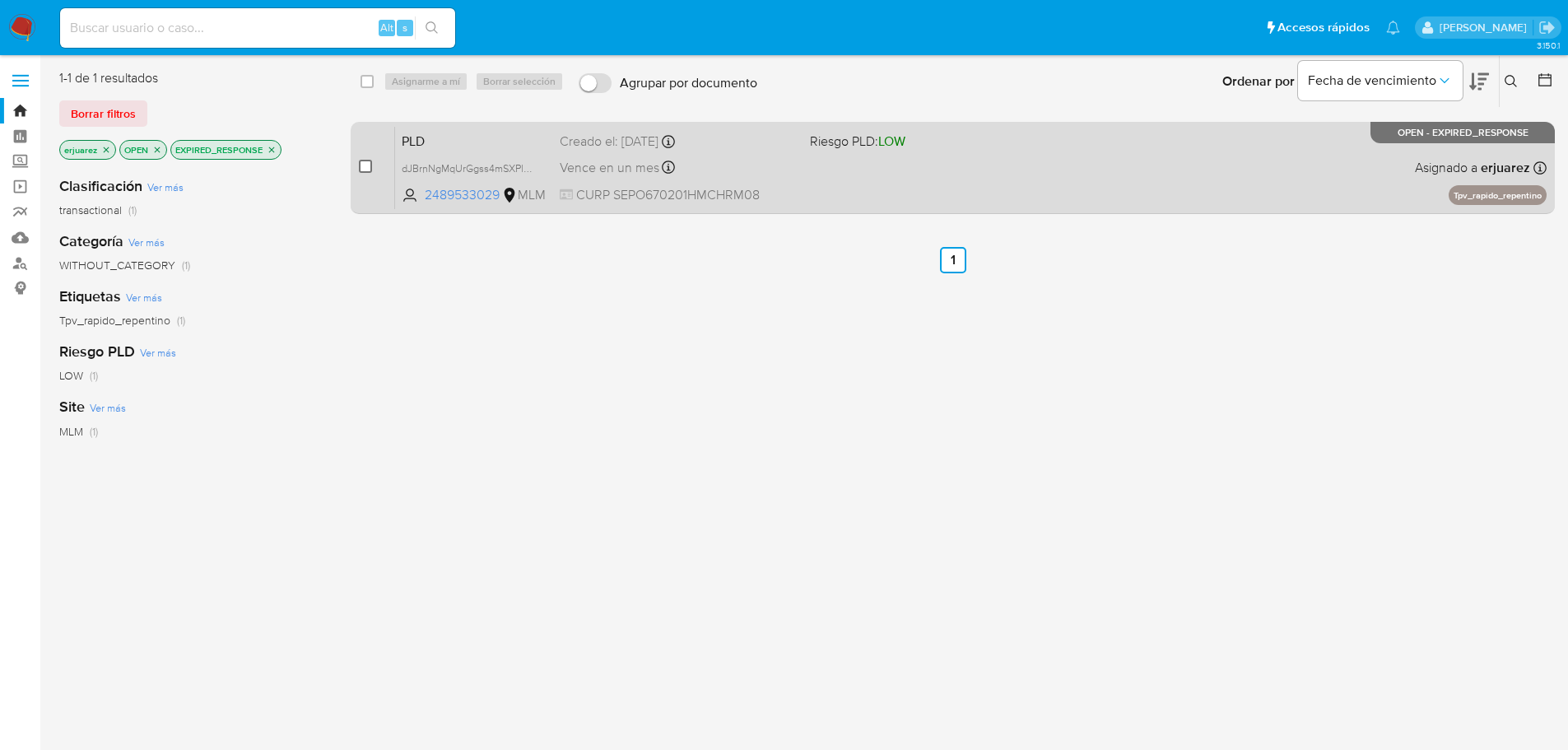
click at [361, 170] on input "checkbox" at bounding box center [365, 167] width 13 height 13
checkbox input "true"
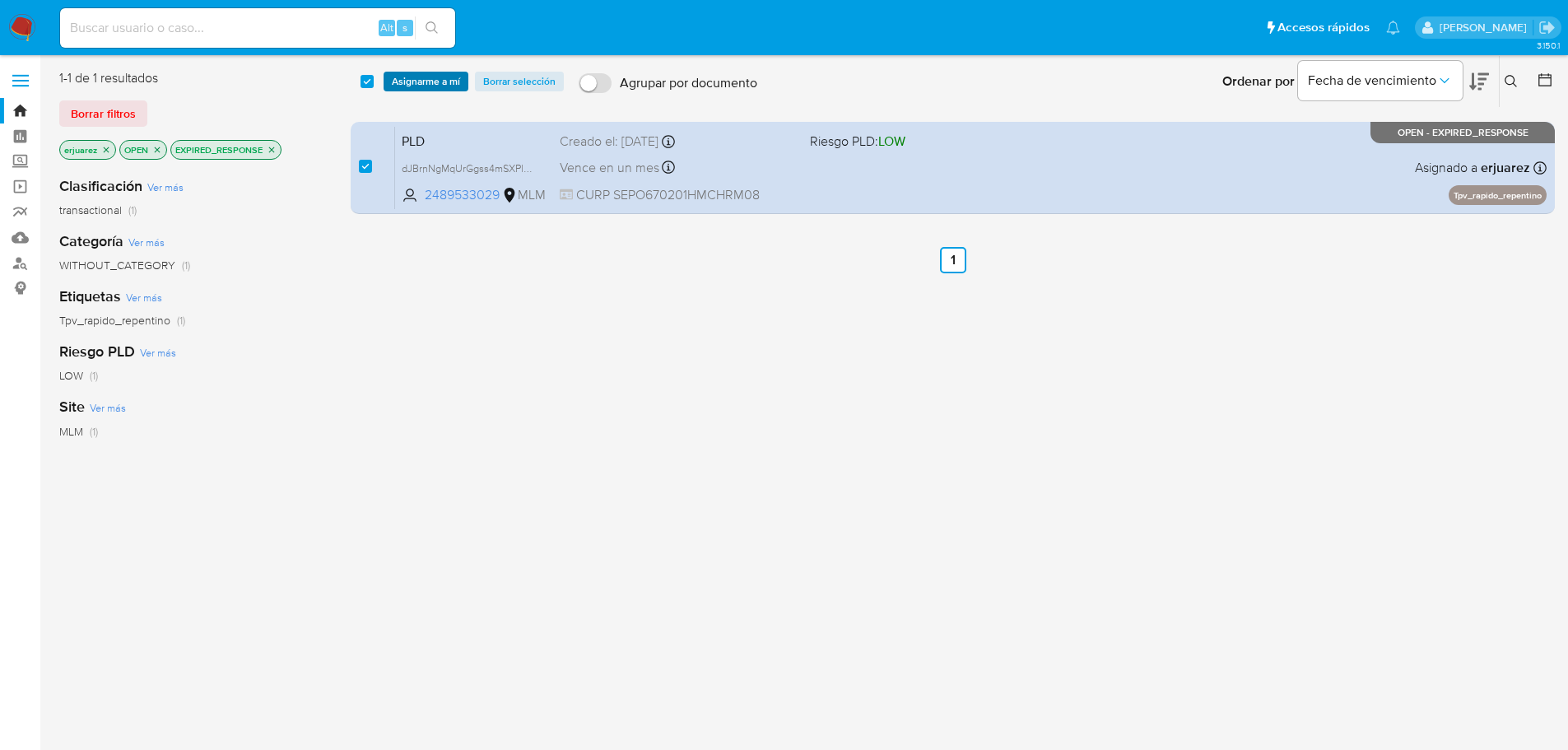
click at [422, 84] on span "Asignarme a mí" at bounding box center [426, 82] width 68 height 17
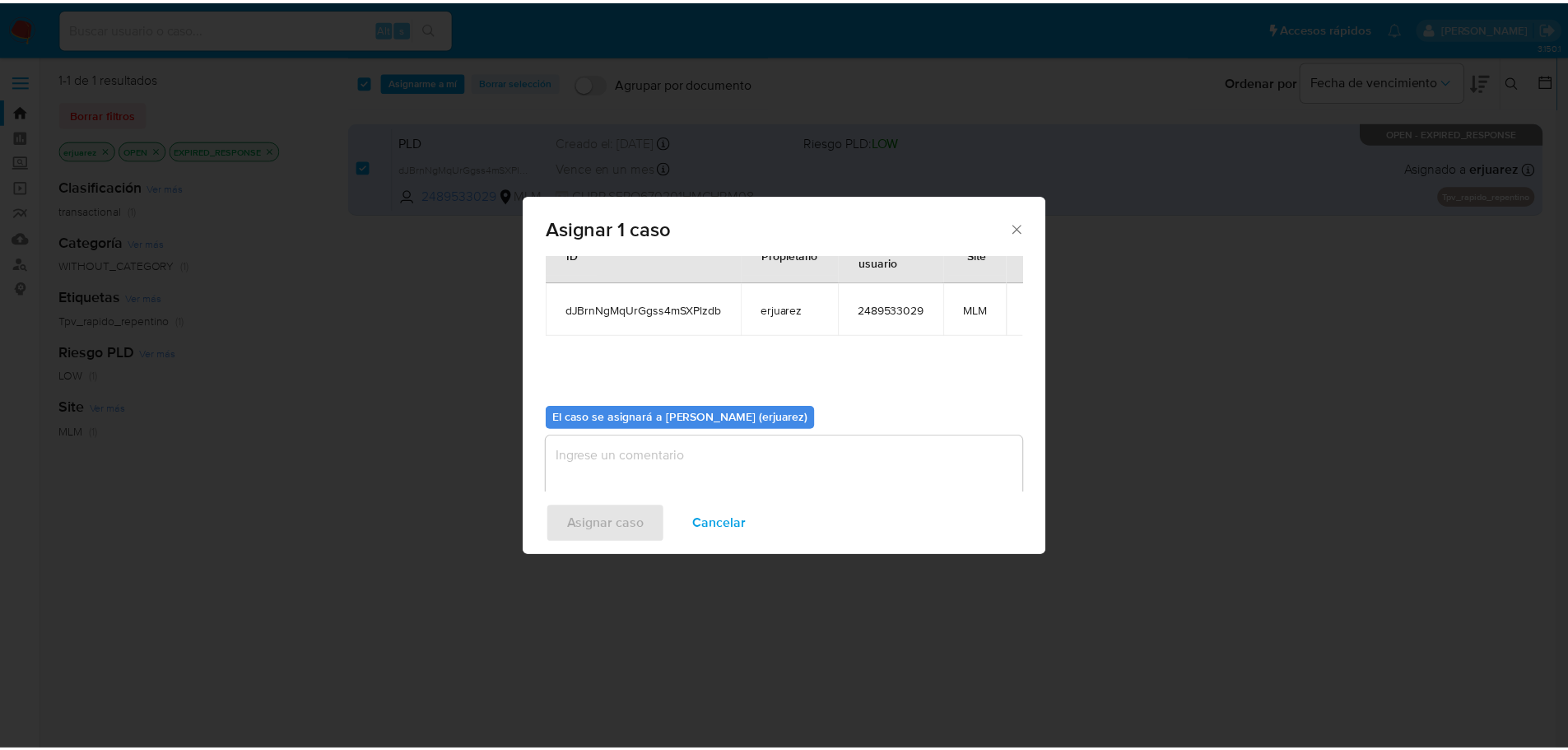
scroll to position [86, 0]
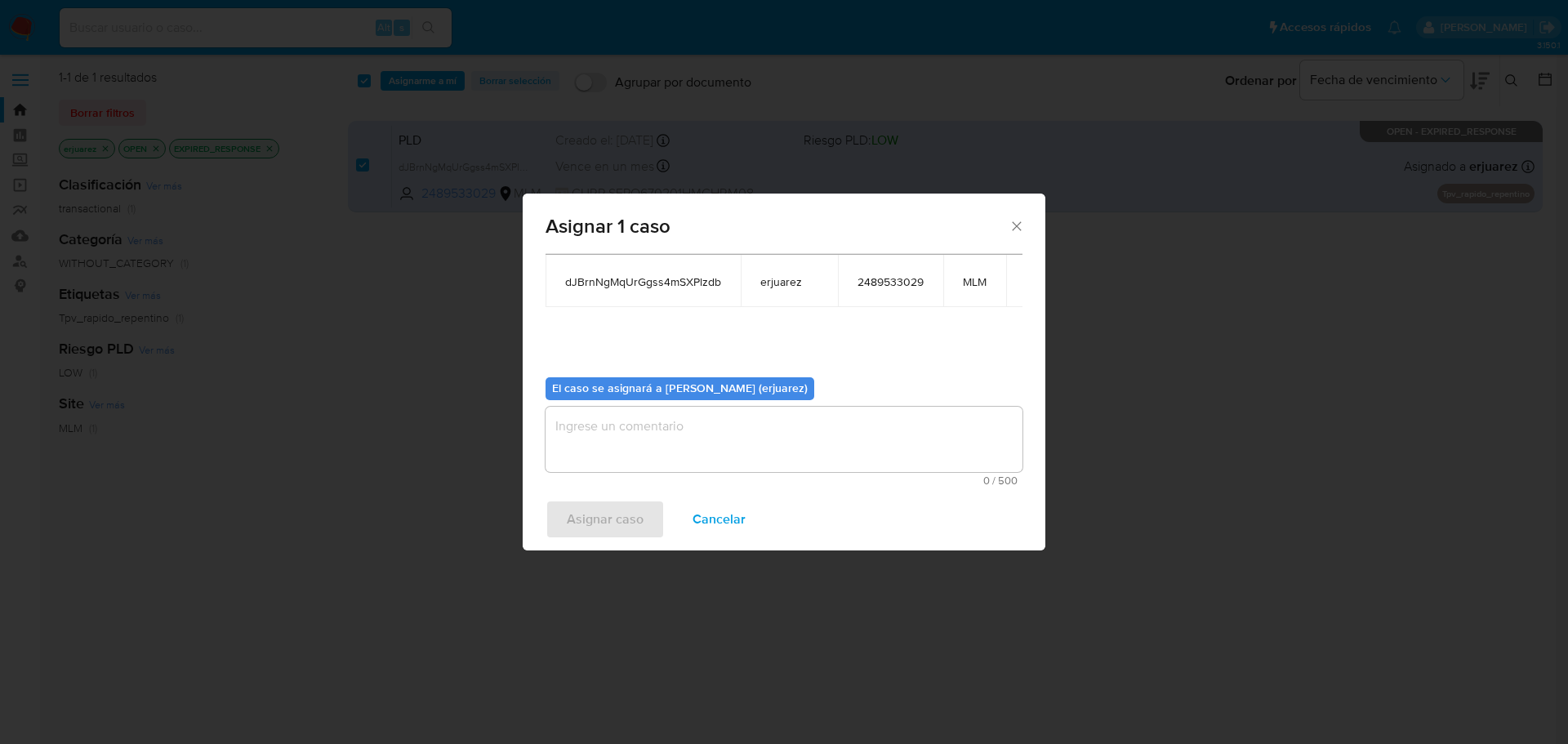
click at [670, 441] on textarea "assign-modal" at bounding box center [784, 440] width 477 height 65
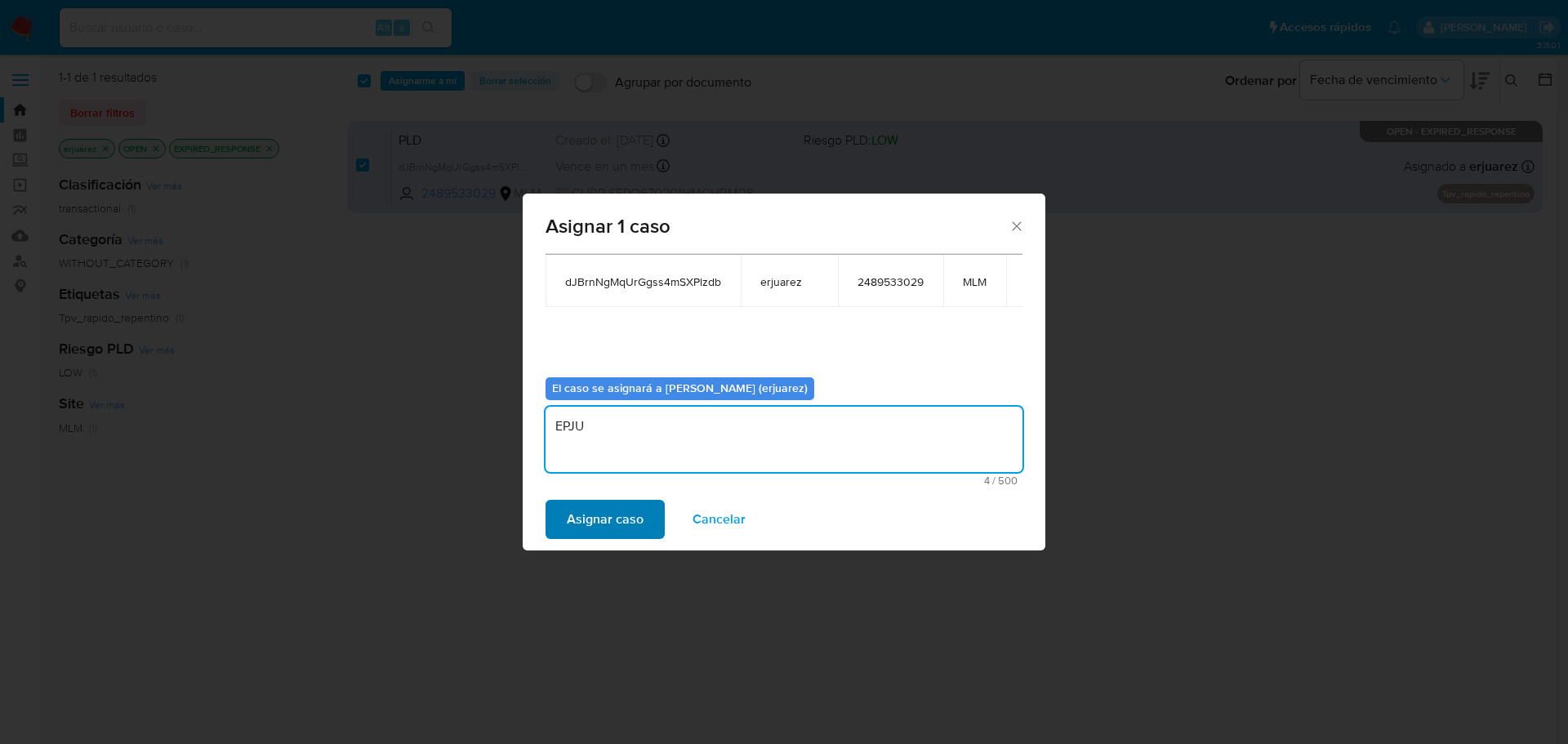
type textarea "EPJU"
click at [624, 530] on span "Asignar caso" at bounding box center [605, 520] width 77 height 36
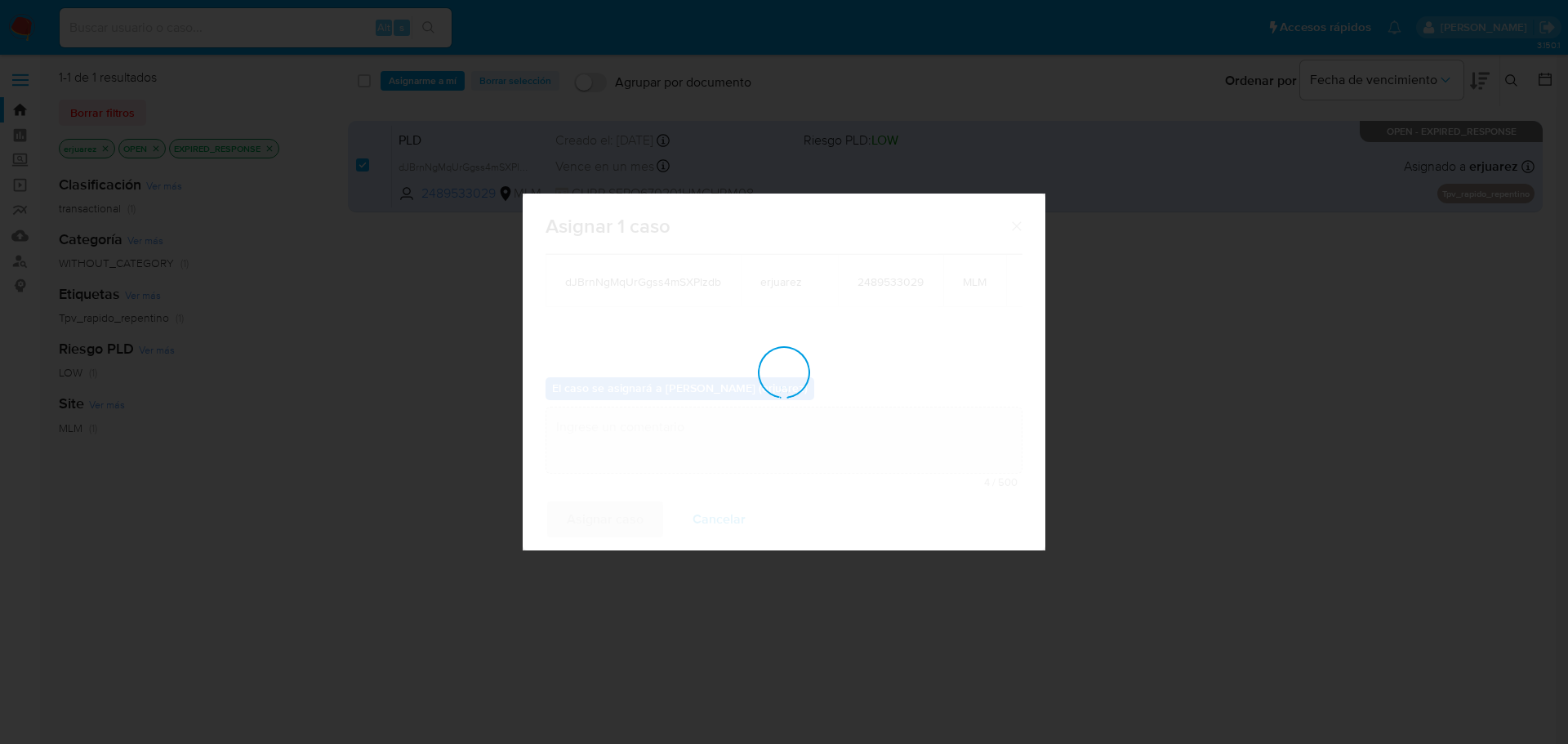
checkbox input "false"
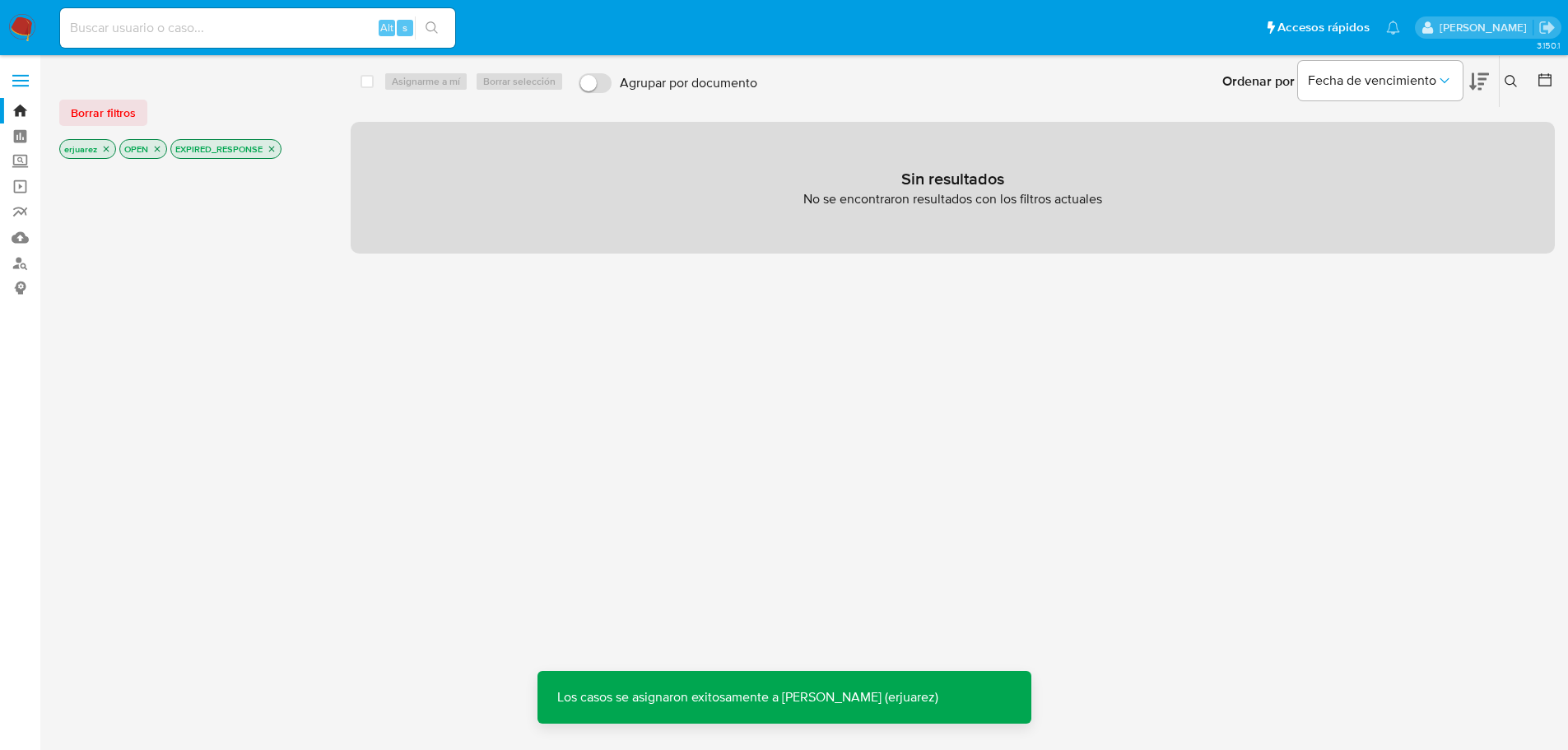
click at [272, 153] on icon "close-filter" at bounding box center [271, 149] width 10 height 10
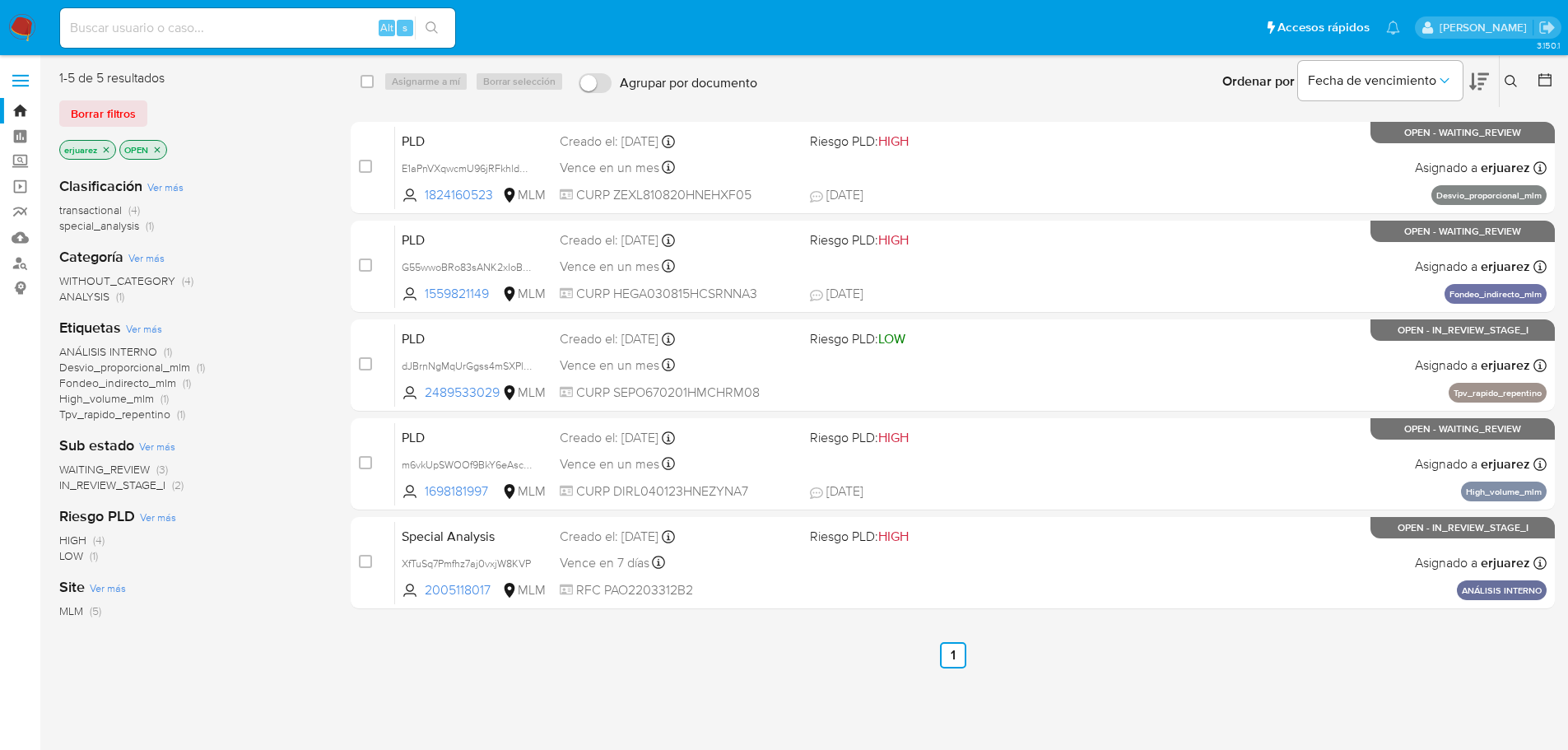
click at [125, 489] on span "IN_REVIEW_STAGE_I" at bounding box center [112, 485] width 106 height 17
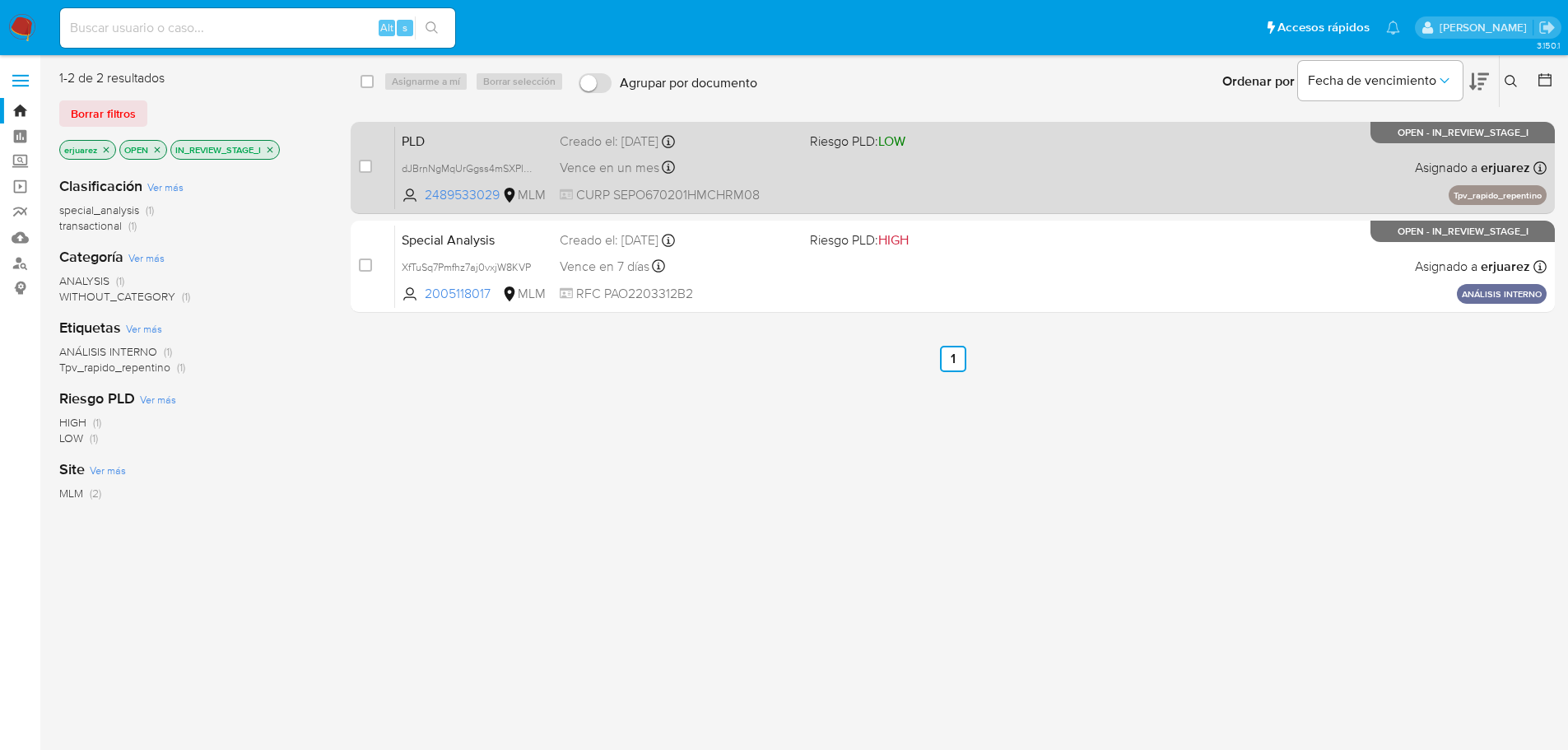
click at [1069, 153] on div "PLD dJBrnNgMqUrGgss4mSXPlzdb 2489533029 MLM Riesgo PLD: LOW Creado el: 12/07/20…" at bounding box center [971, 167] width 1151 height 83
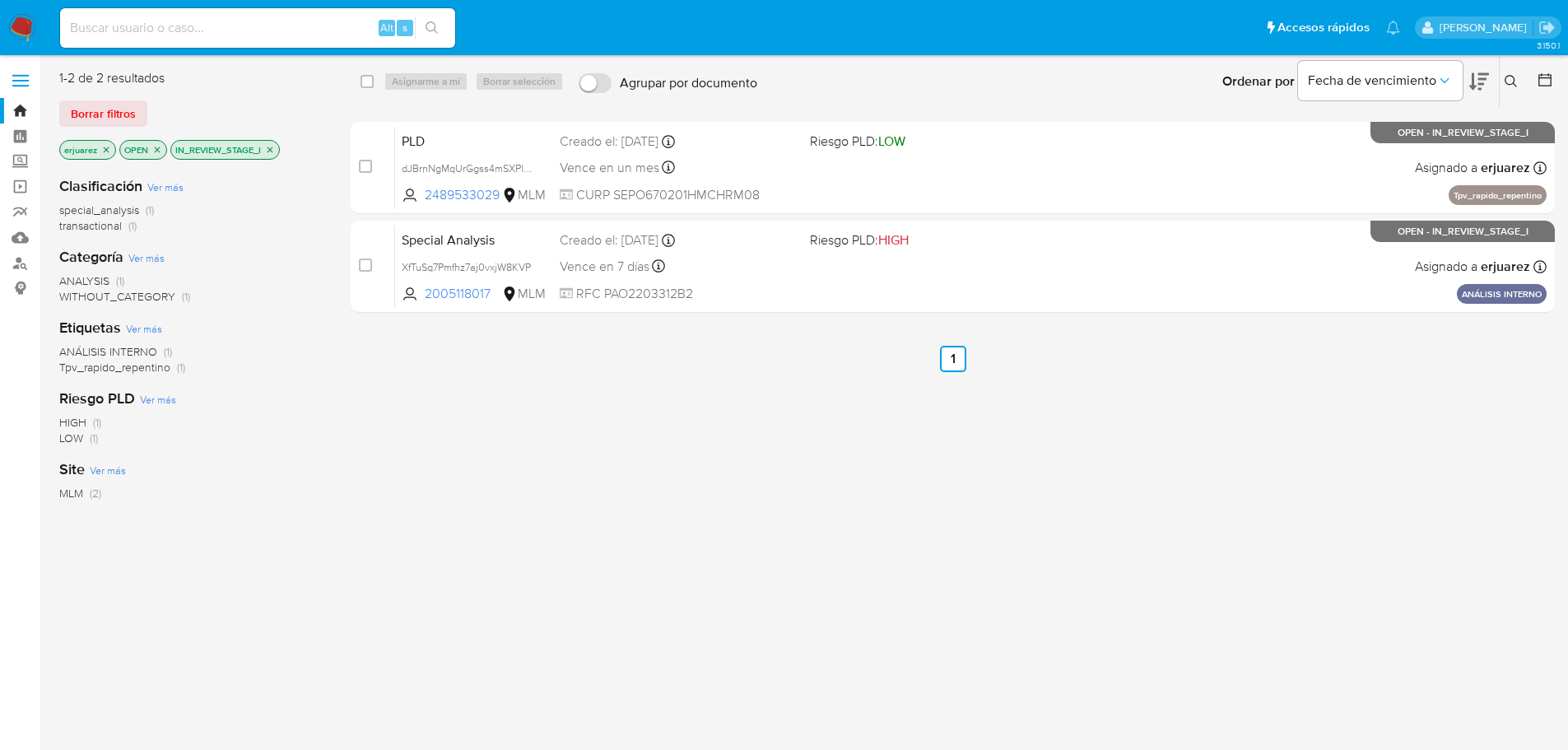
click at [34, 26] on img at bounding box center [22, 28] width 28 height 28
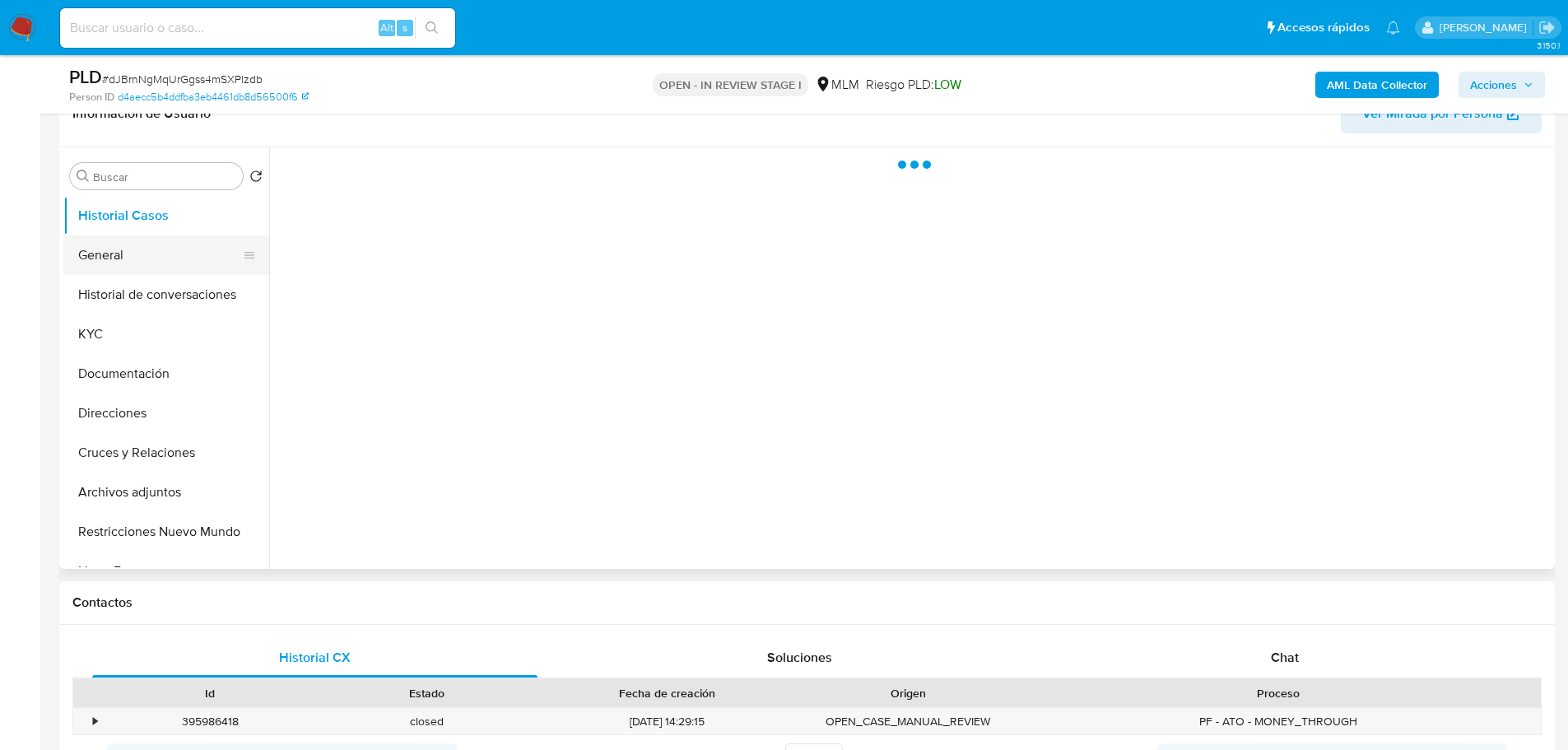
scroll to position [165, 0]
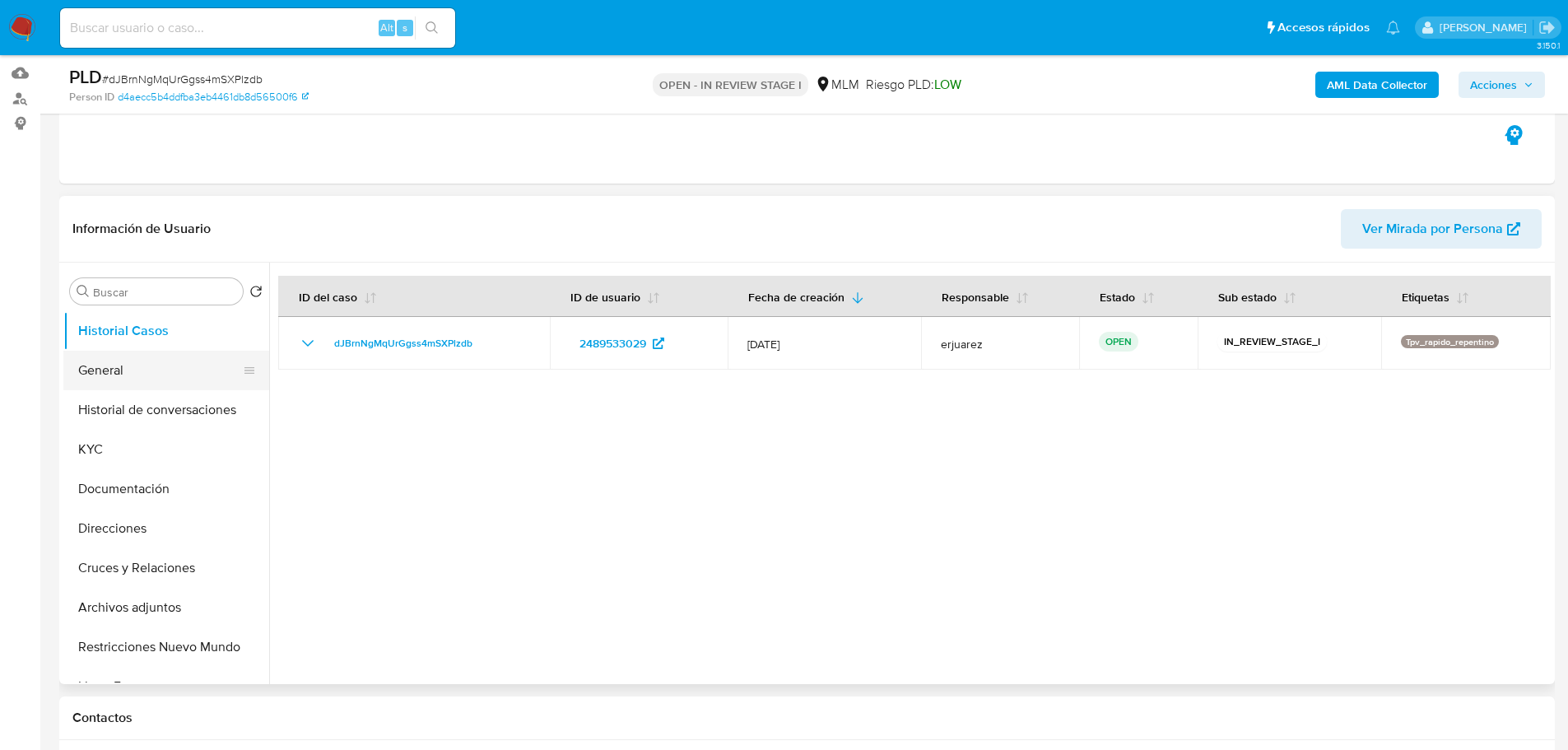
select select "10"
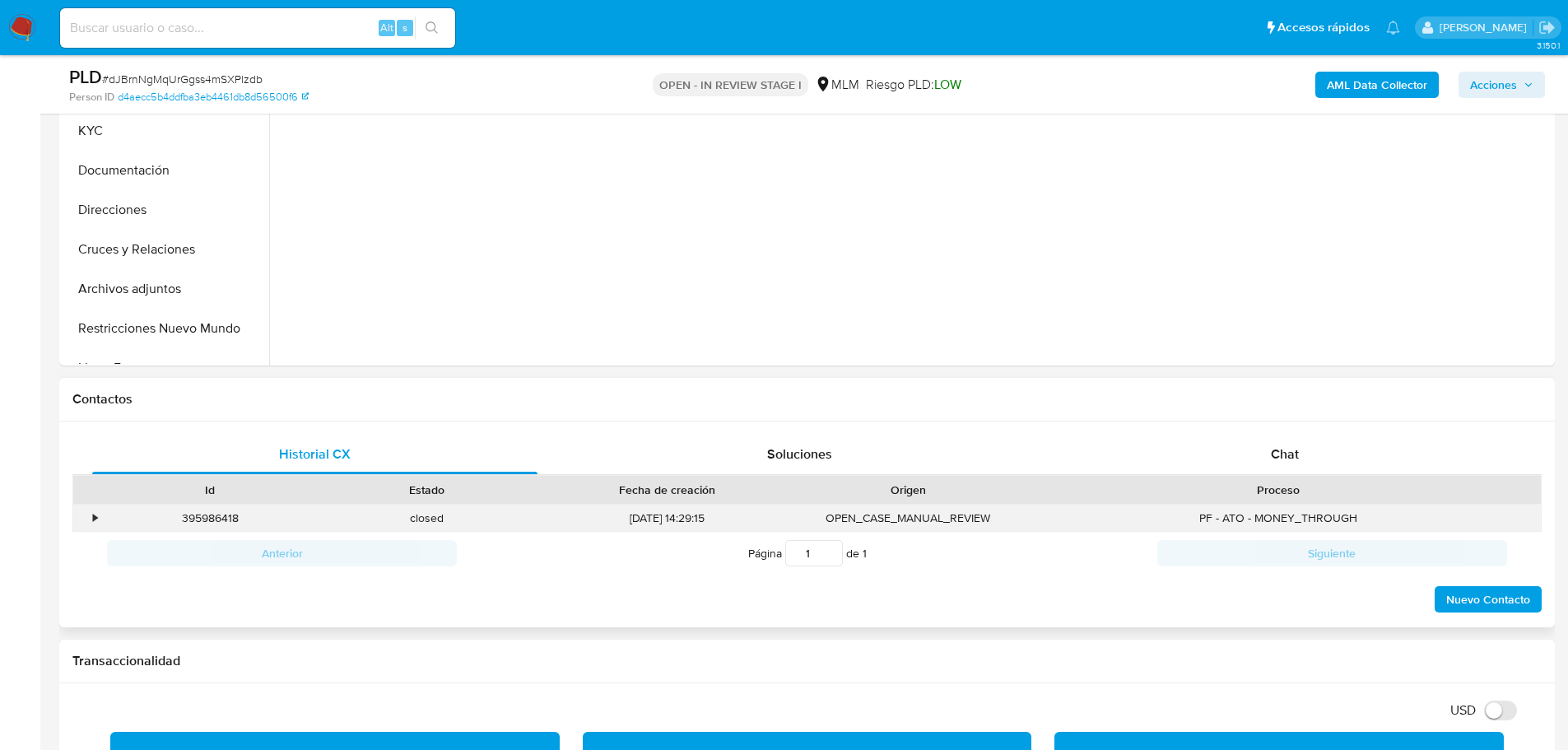
scroll to position [494, 0]
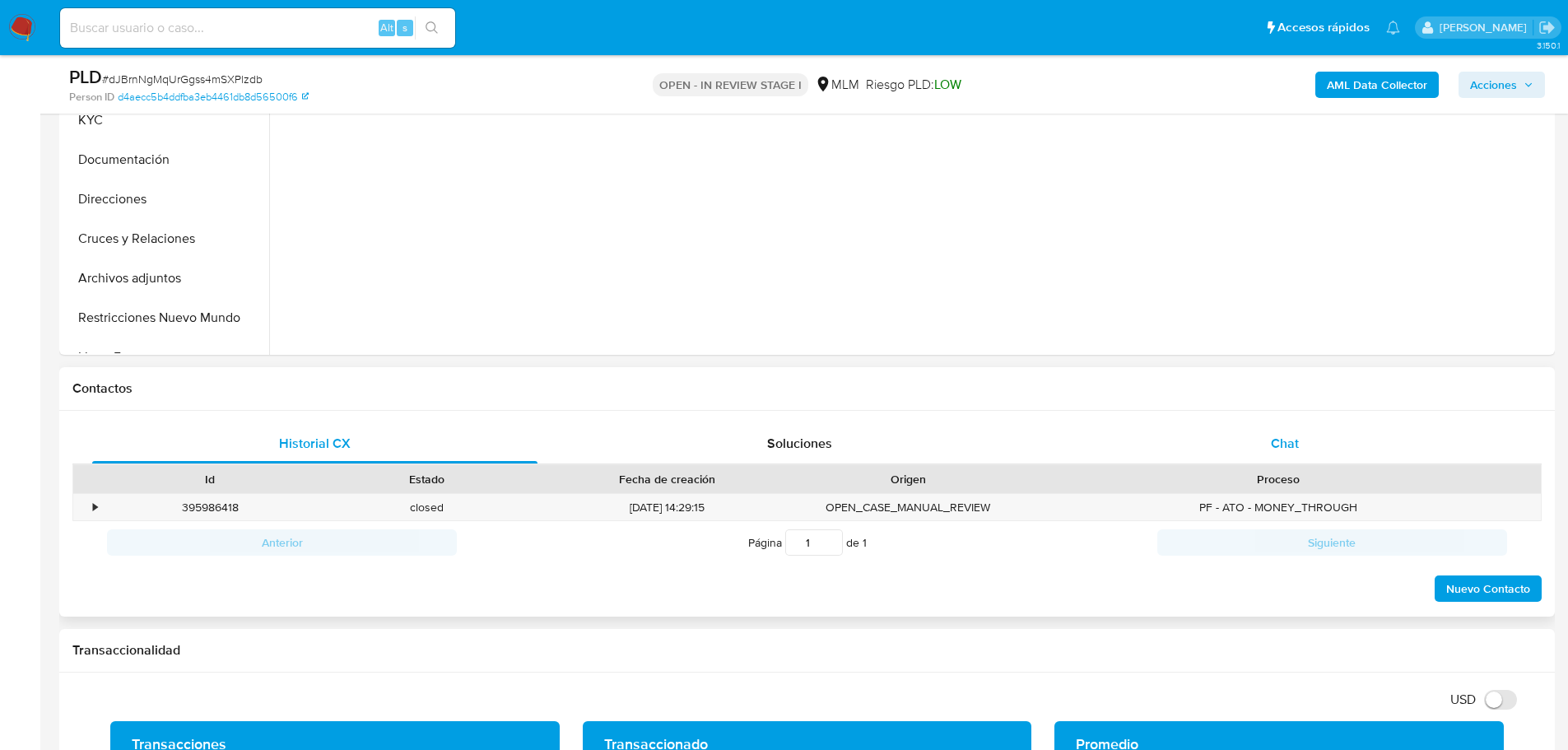
click at [1276, 437] on span "Chat" at bounding box center [1285, 443] width 28 height 19
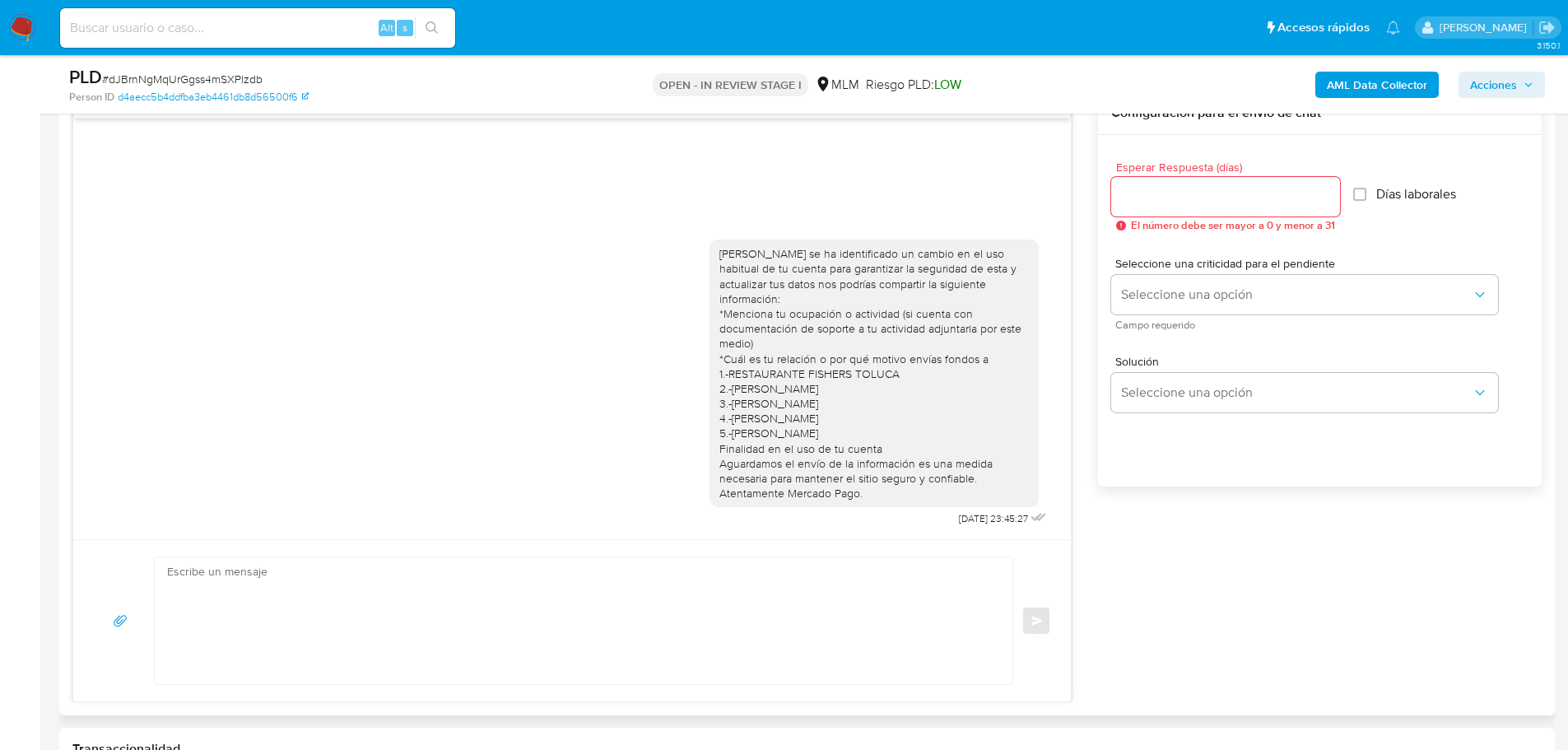
scroll to position [823, 0]
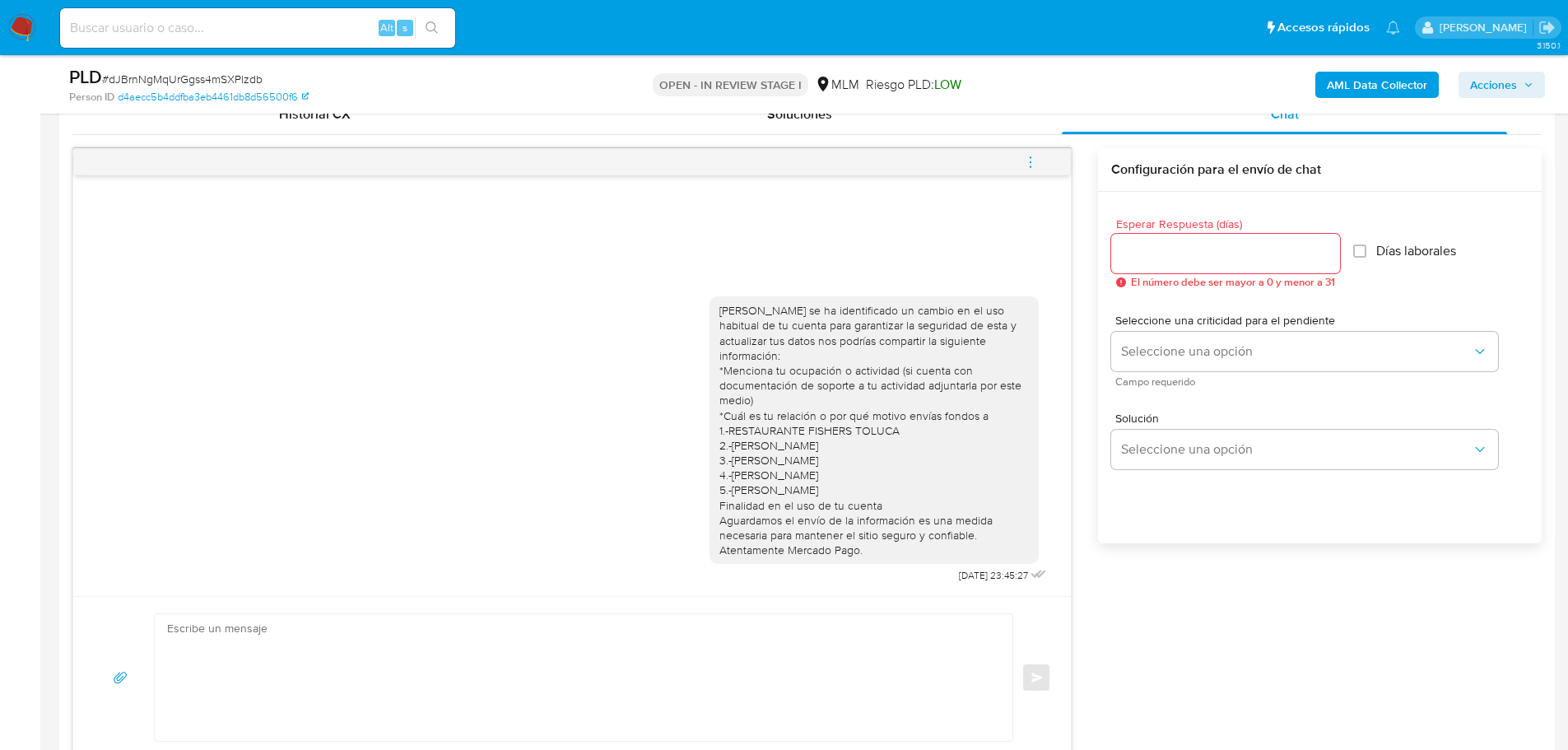
click at [1043, 158] on button "menu-action" at bounding box center [1030, 163] width 54 height 40
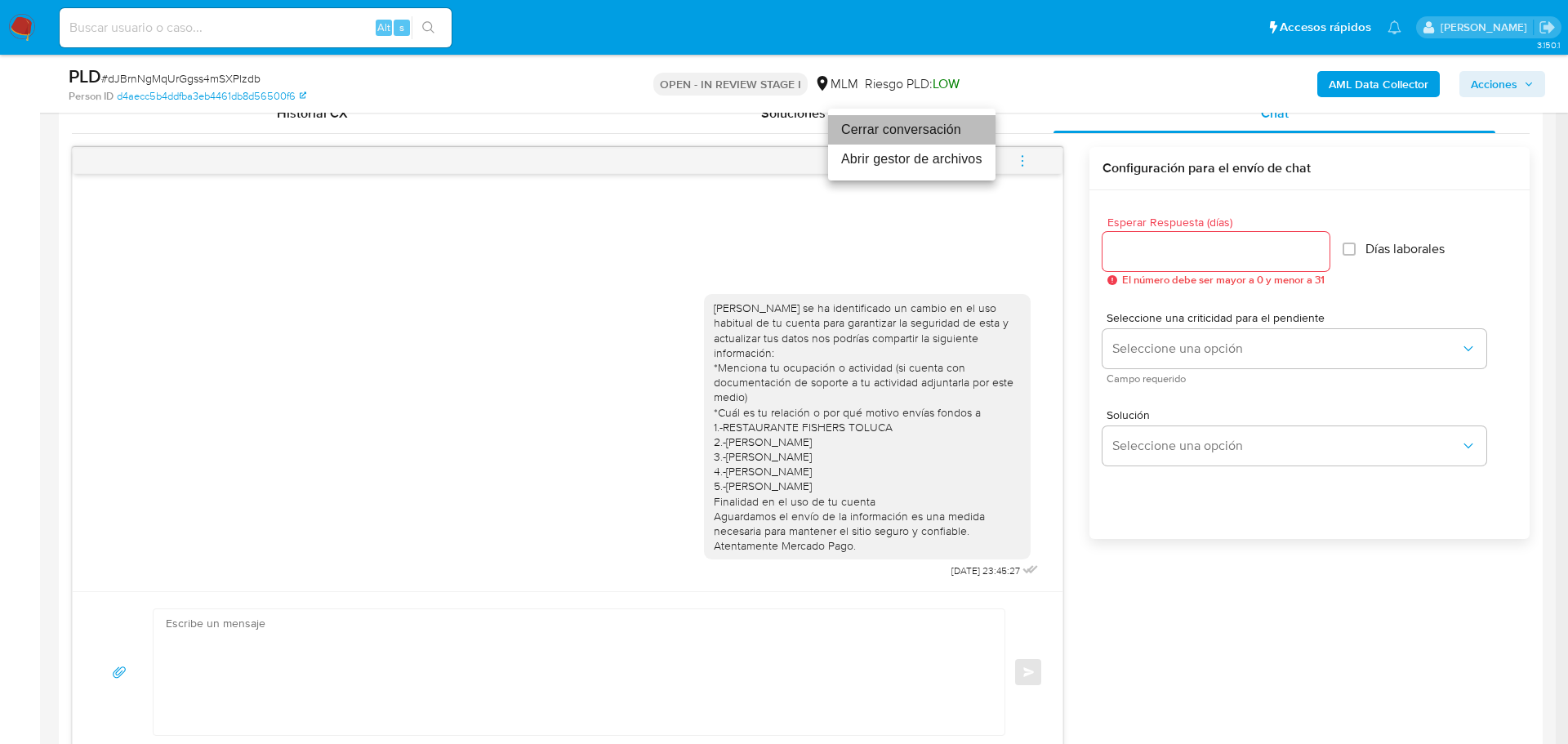
click at [899, 128] on li "Cerrar conversación" at bounding box center [912, 130] width 168 height 29
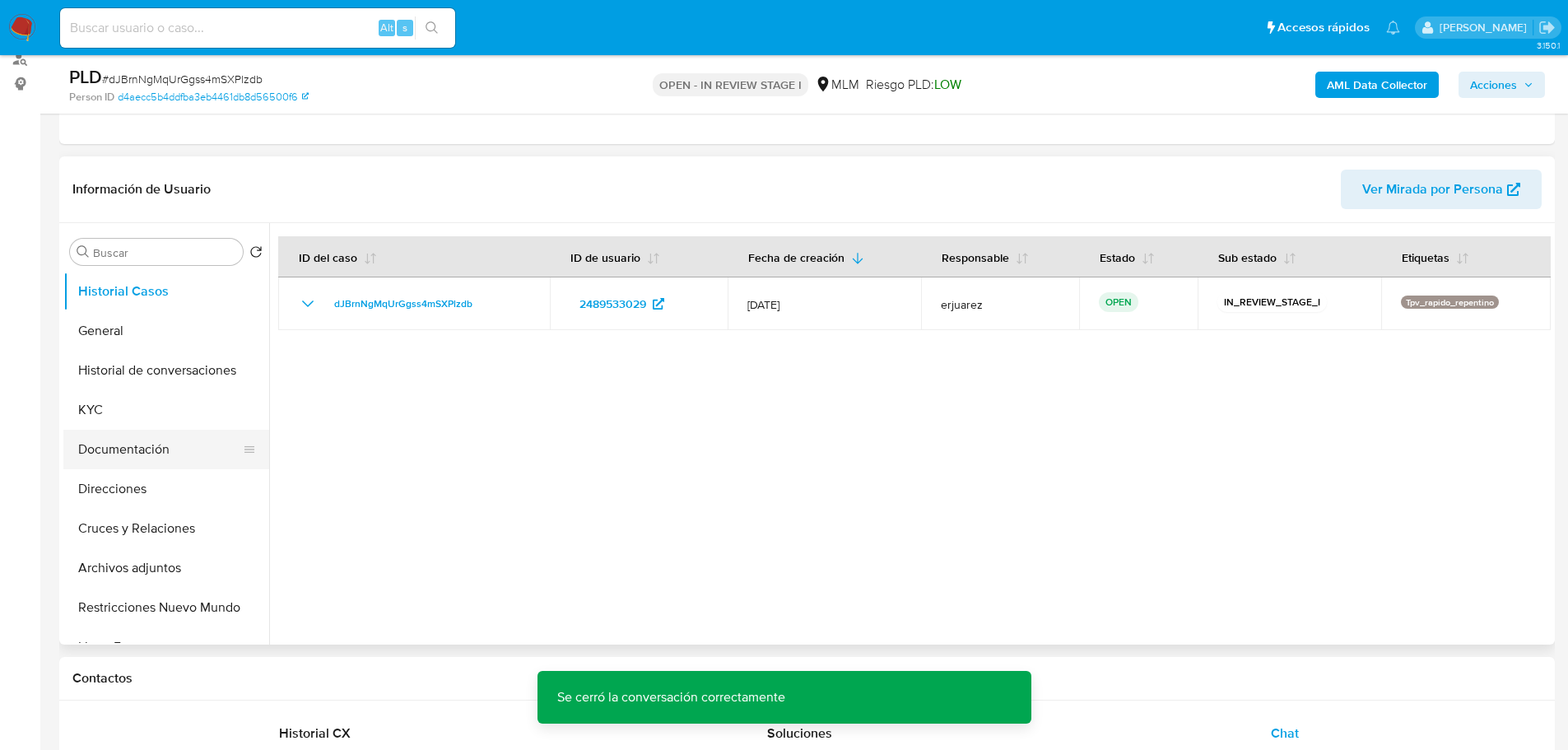
scroll to position [165, 0]
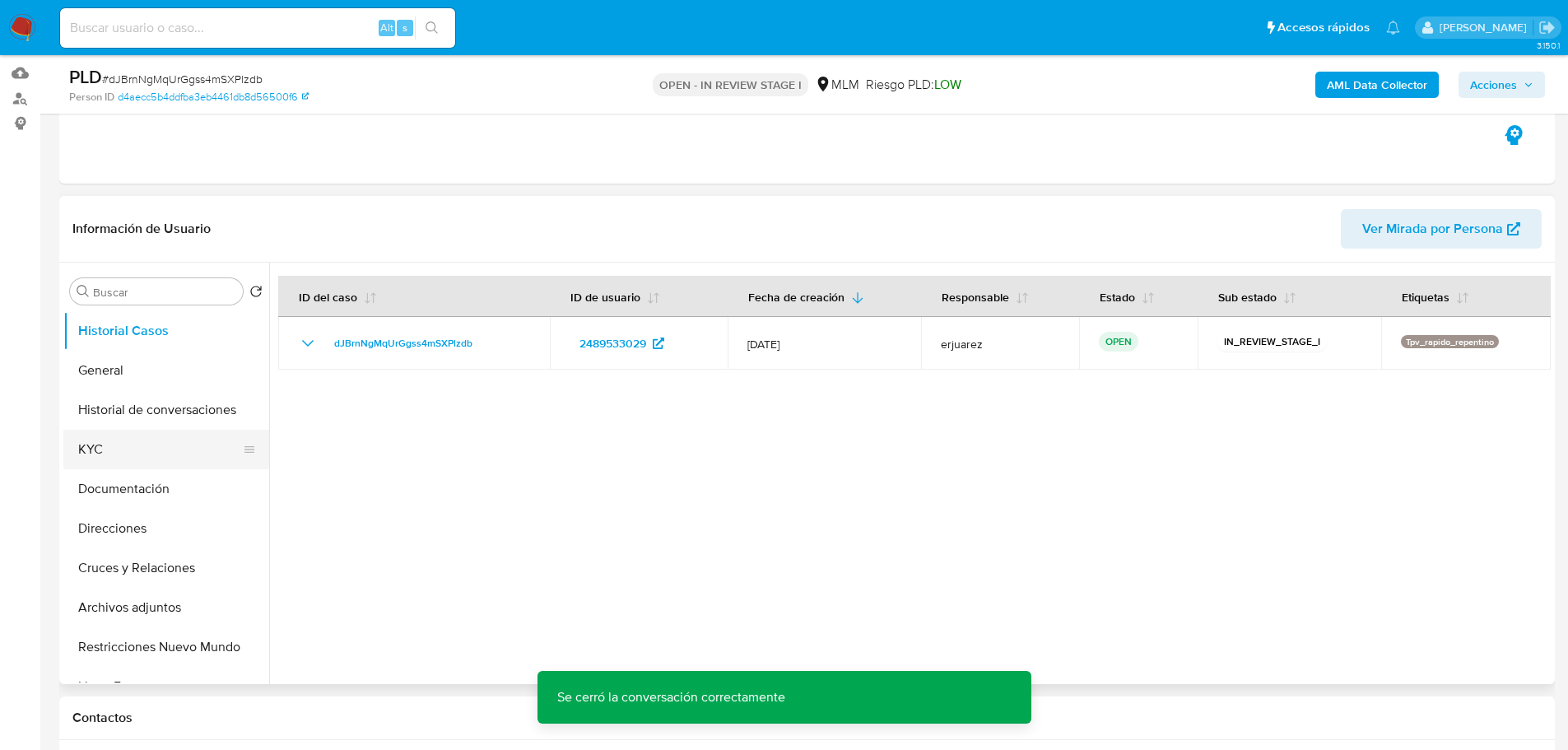
click at [108, 458] on button "KYC" at bounding box center [159, 450] width 192 height 40
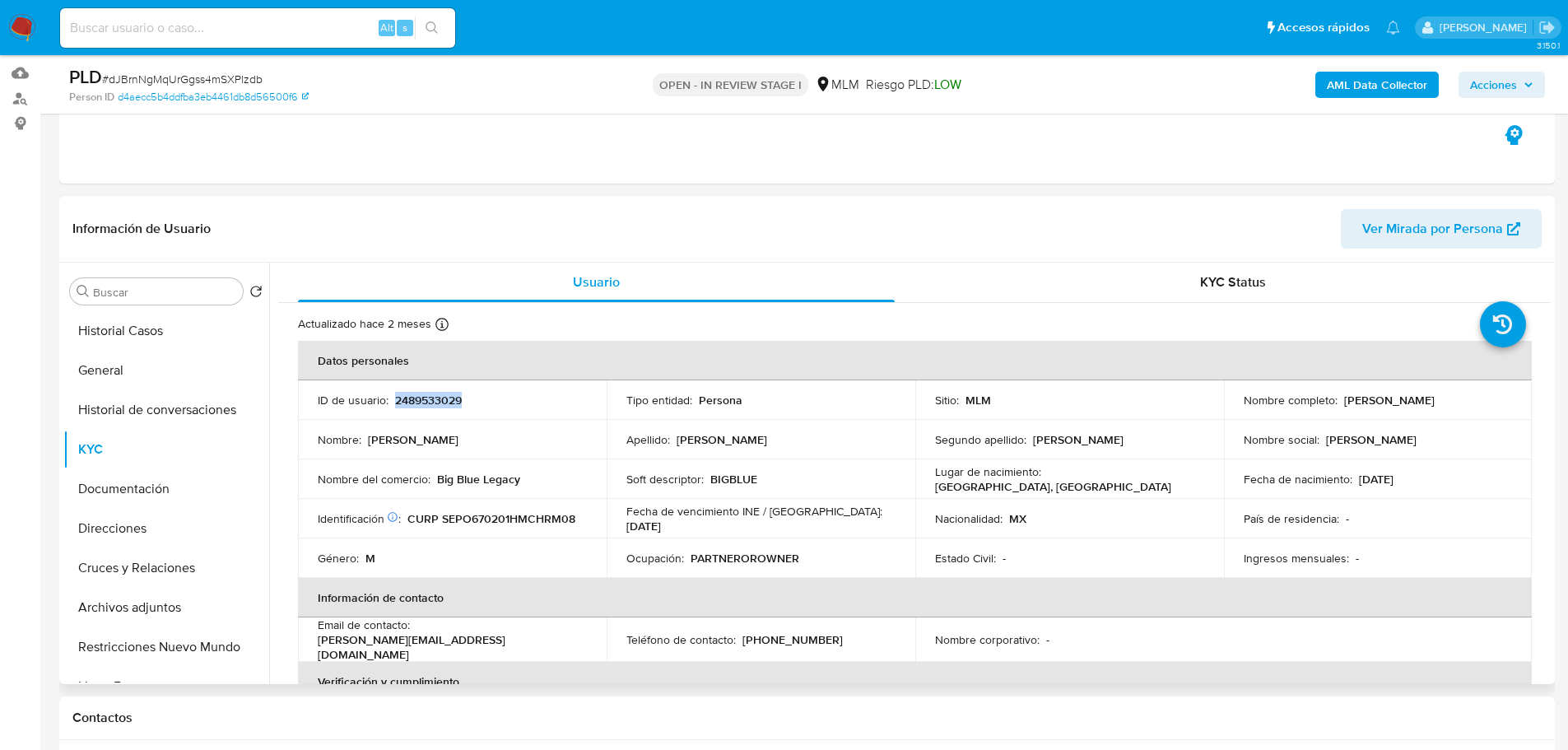
drag, startPoint x: 497, startPoint y: 395, endPoint x: 393, endPoint y: 402, distance: 104.2
click at [393, 402] on div "ID de usuario : 2489533029" at bounding box center [452, 400] width 269 height 15
copy p "2489533029"
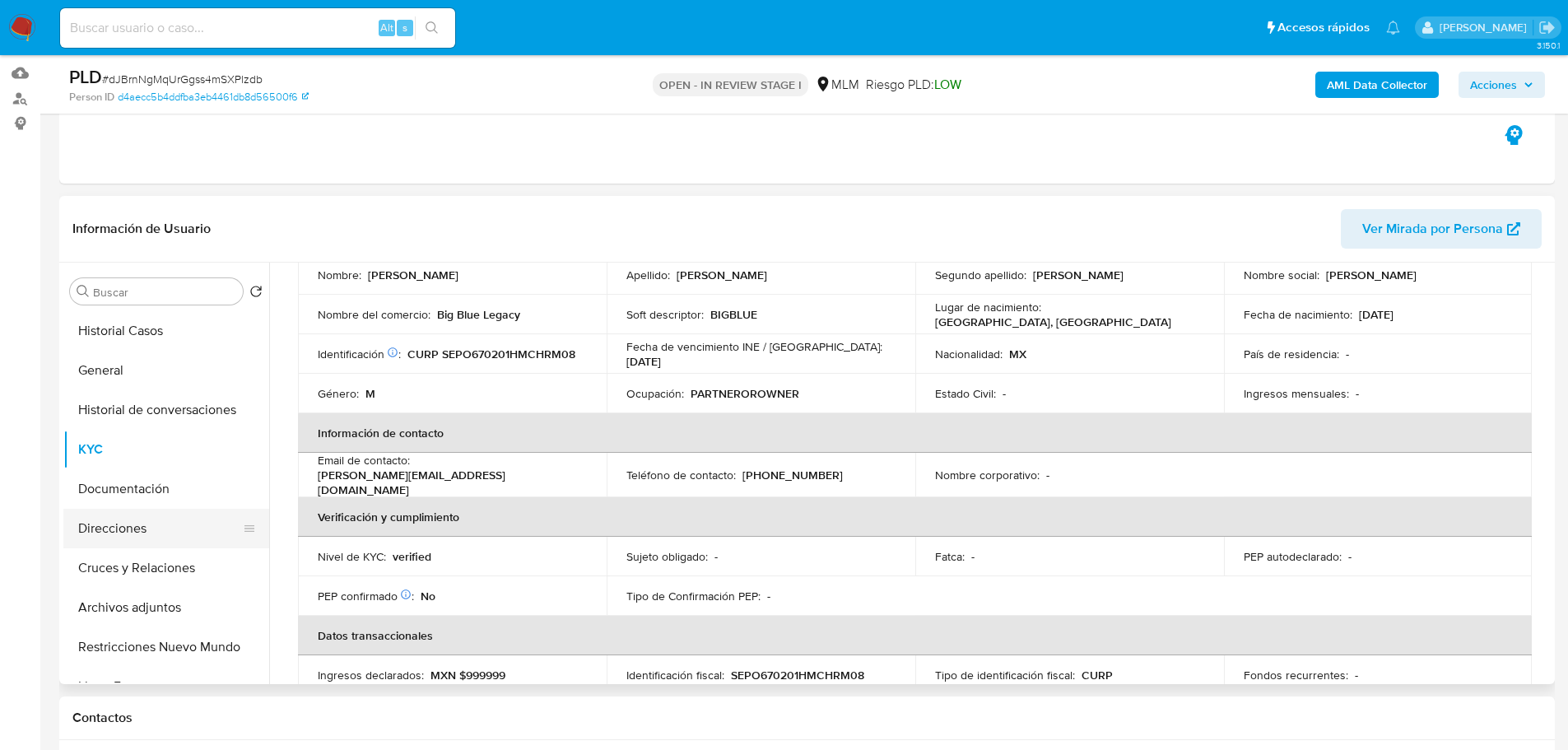
click at [138, 615] on button "Archivos adjuntos" at bounding box center [166, 607] width 205 height 40
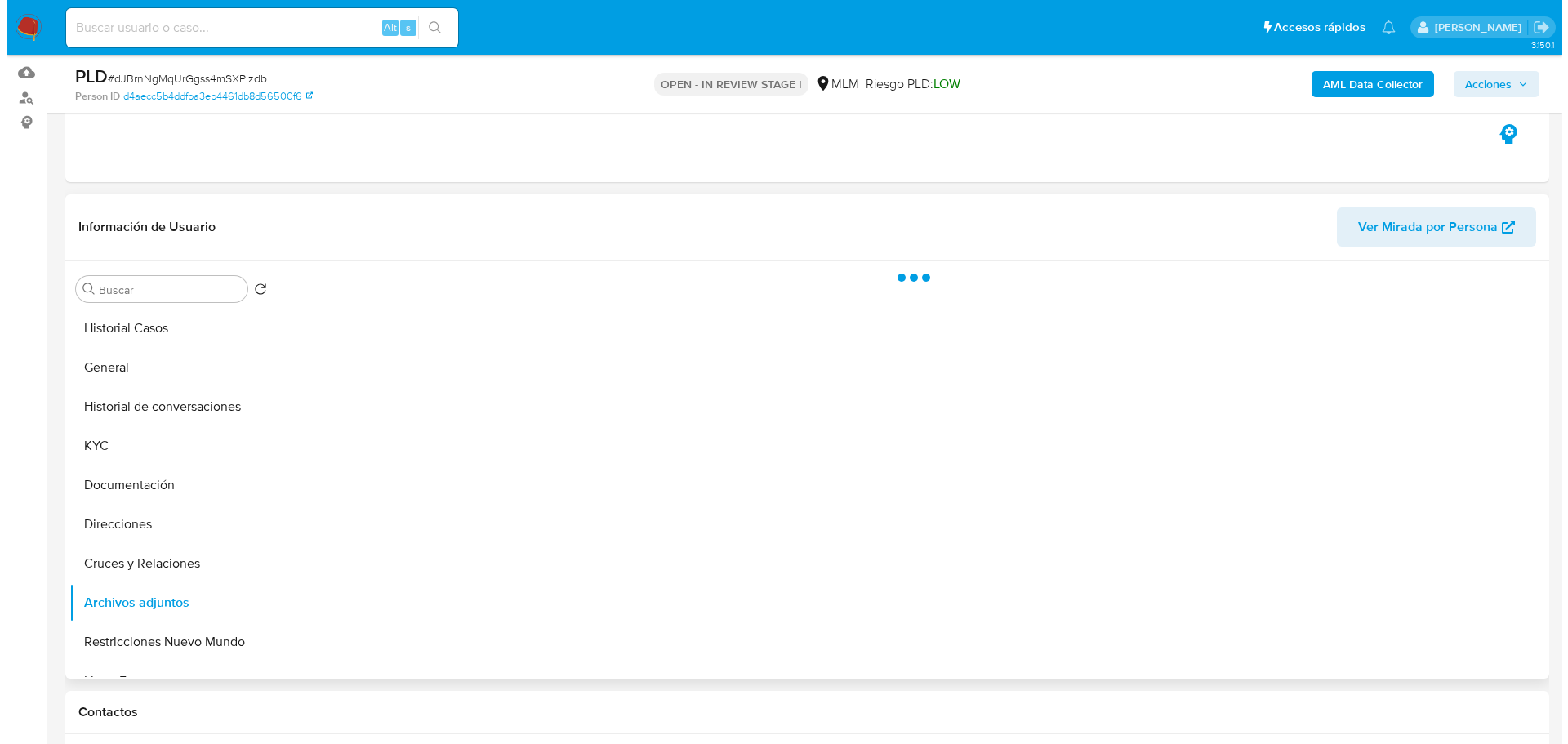
scroll to position [0, 0]
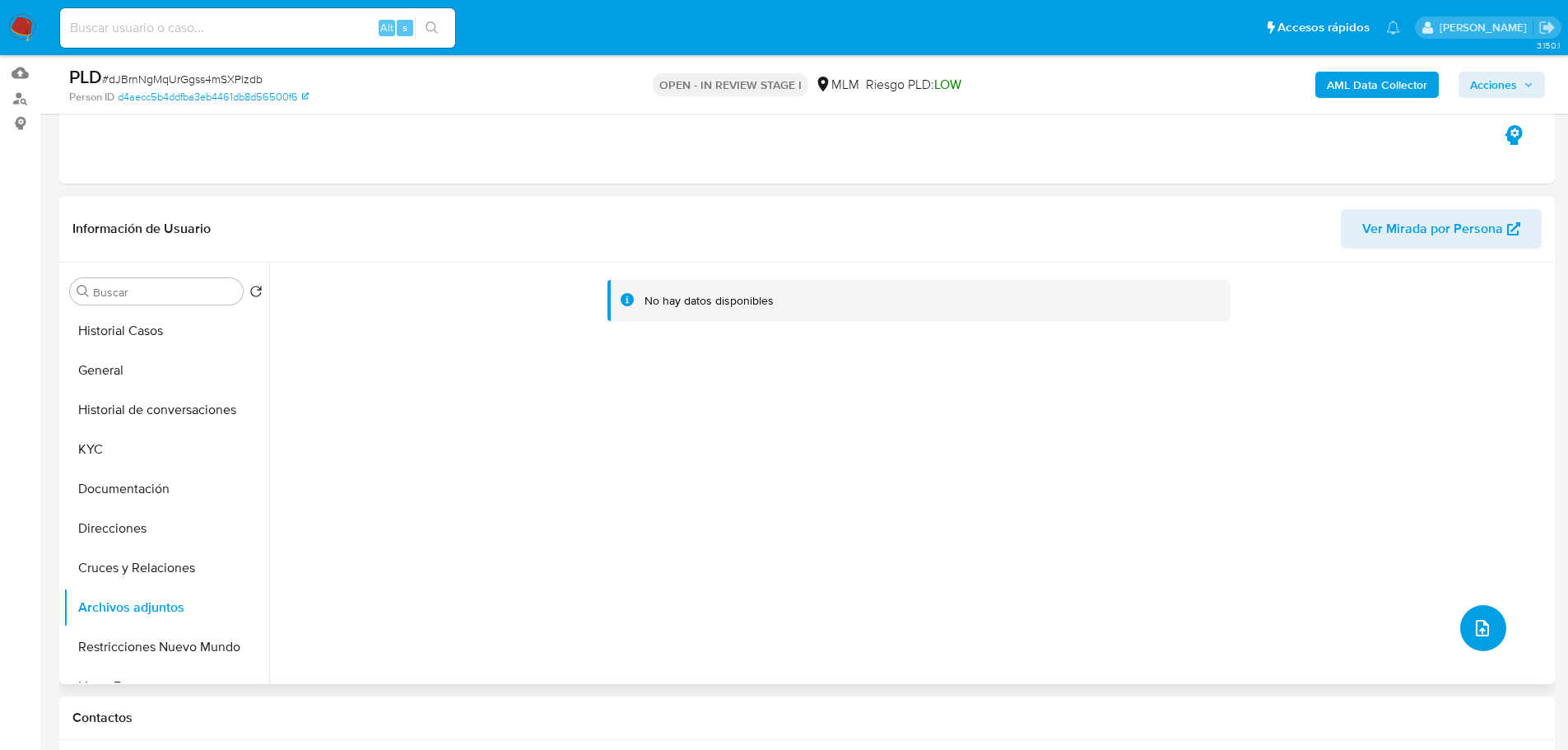
click at [1481, 624] on icon "upload-file" at bounding box center [1482, 628] width 20 height 20
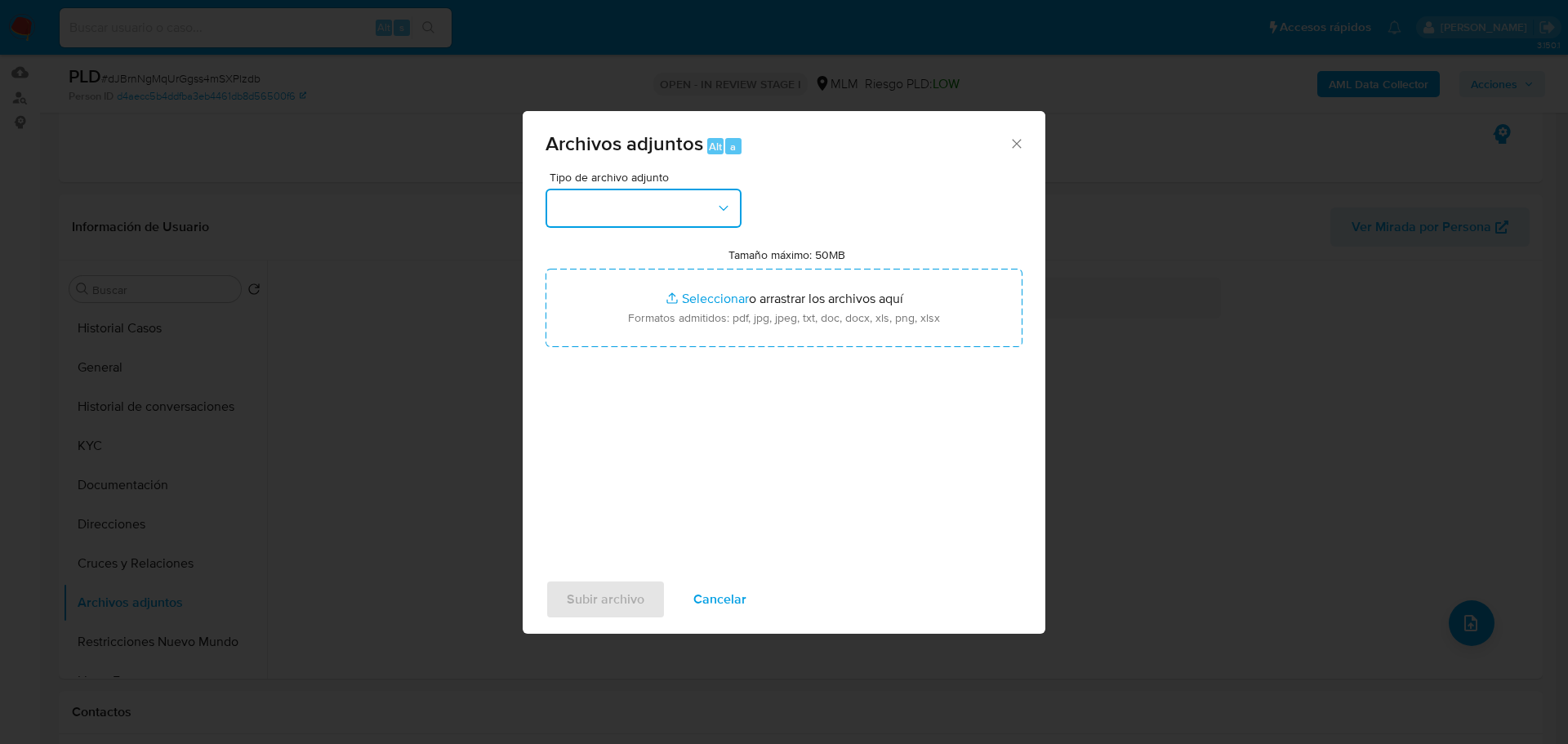
click at [636, 224] on button "button" at bounding box center [643, 208] width 196 height 39
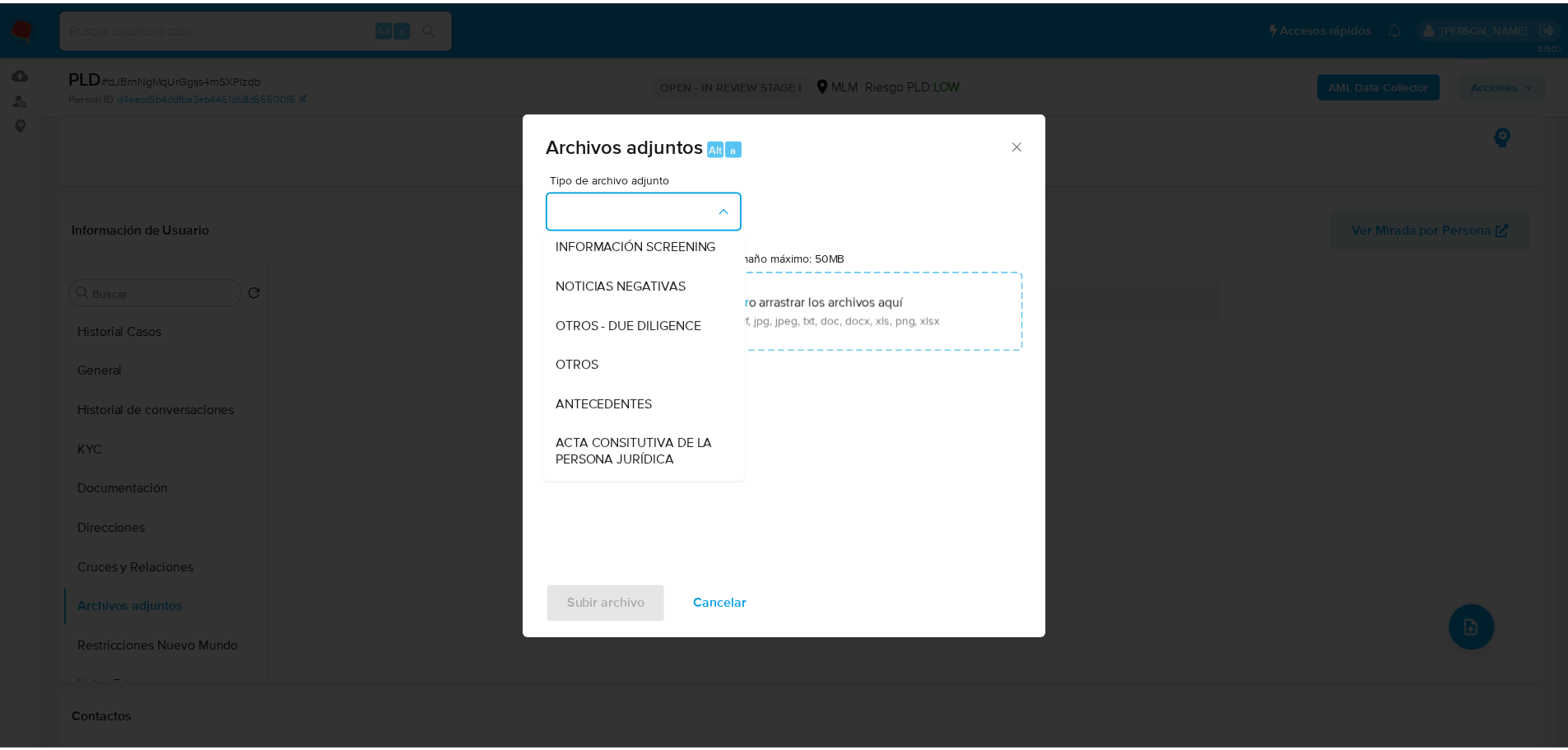
scroll to position [165, 0]
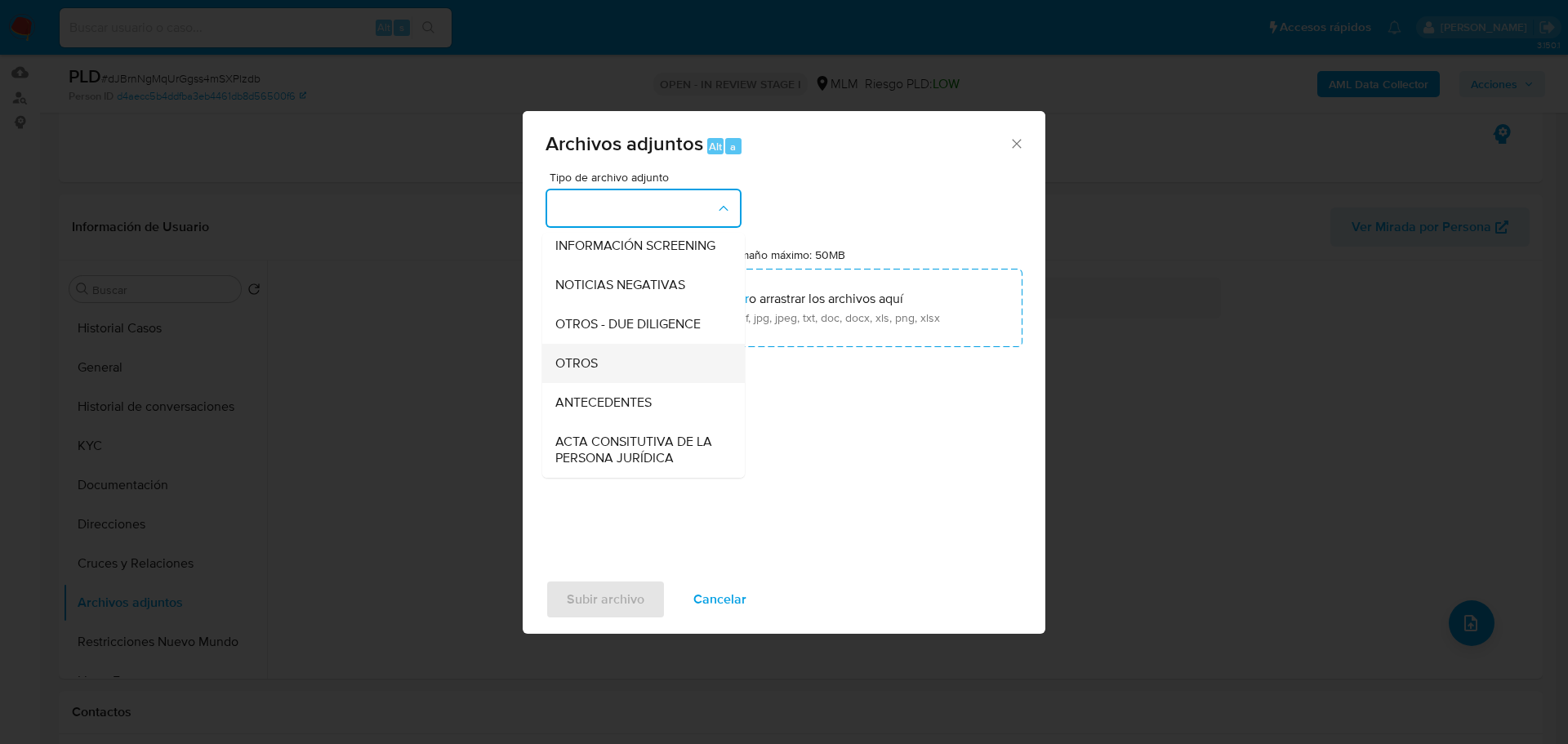
click at [586, 372] on span "OTROS" at bounding box center [577, 363] width 43 height 16
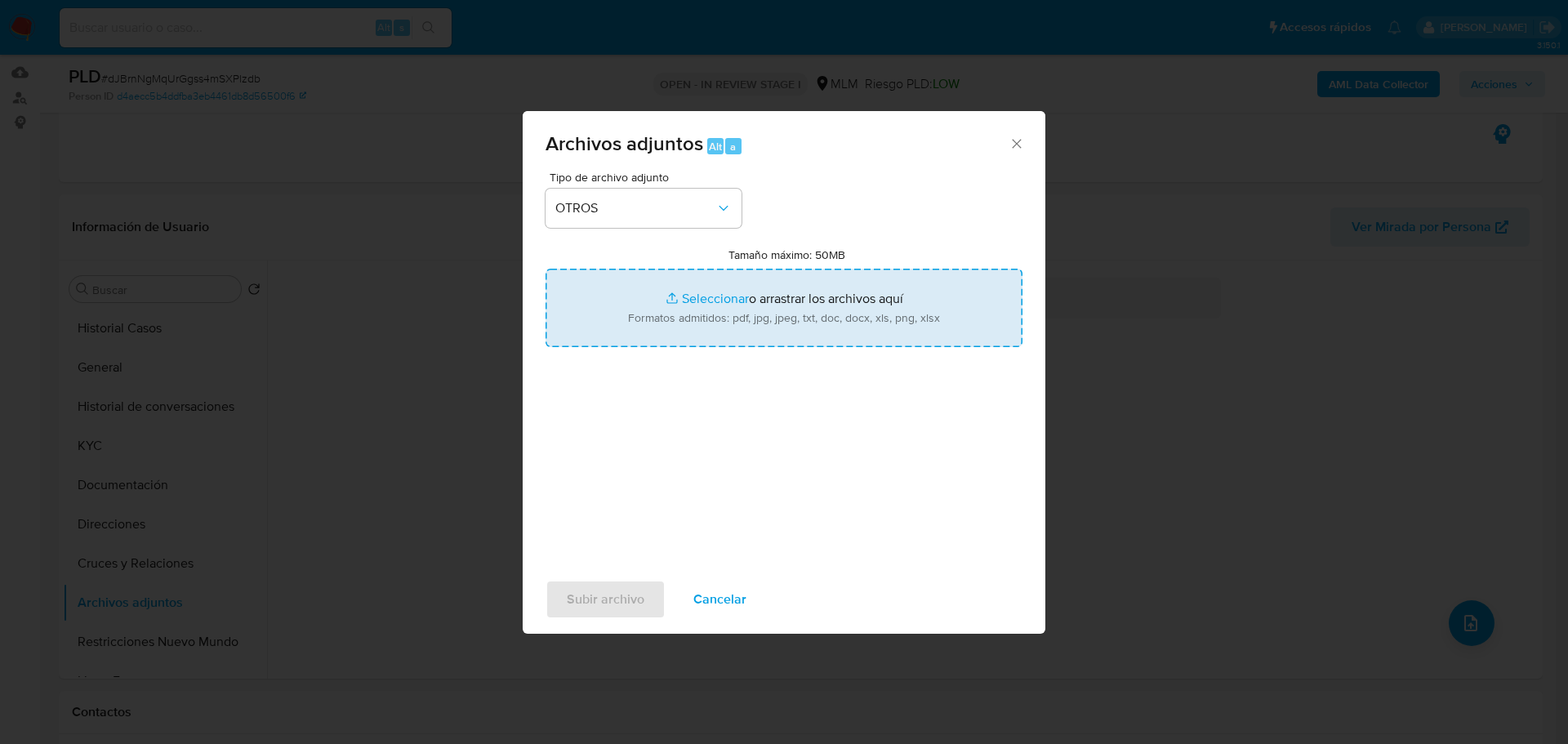
click at [713, 295] on input "Tamaño máximo: 50MB Seleccionar archivos" at bounding box center [784, 308] width 477 height 79
type input "C:\fakepath\2489533029_Omar Shedid Portillo_Jul25.xlsx"
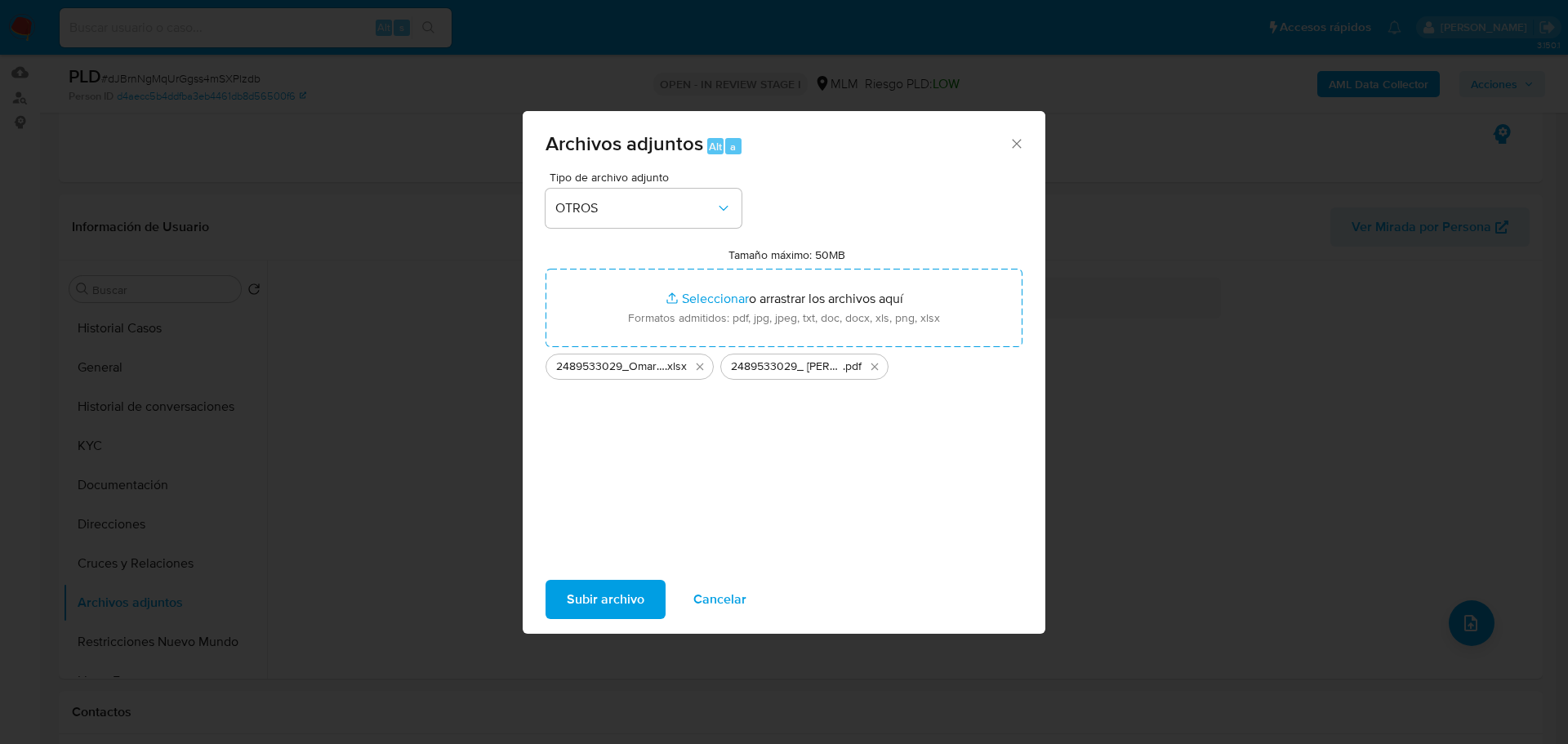
click at [598, 596] on span "Subir archivo" at bounding box center [605, 599] width 78 height 36
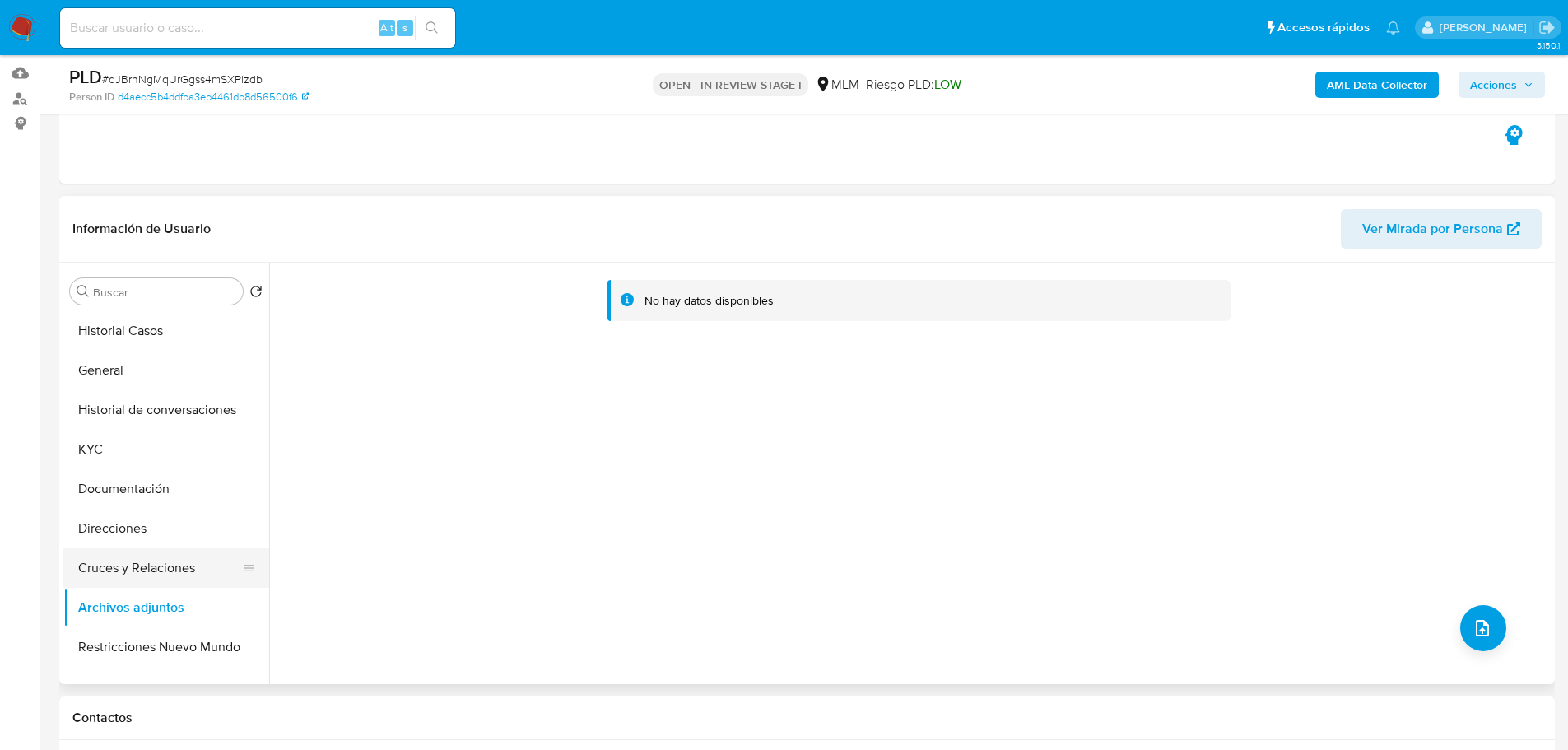
click at [170, 573] on button "Cruces y Relaciones" at bounding box center [159, 568] width 192 height 40
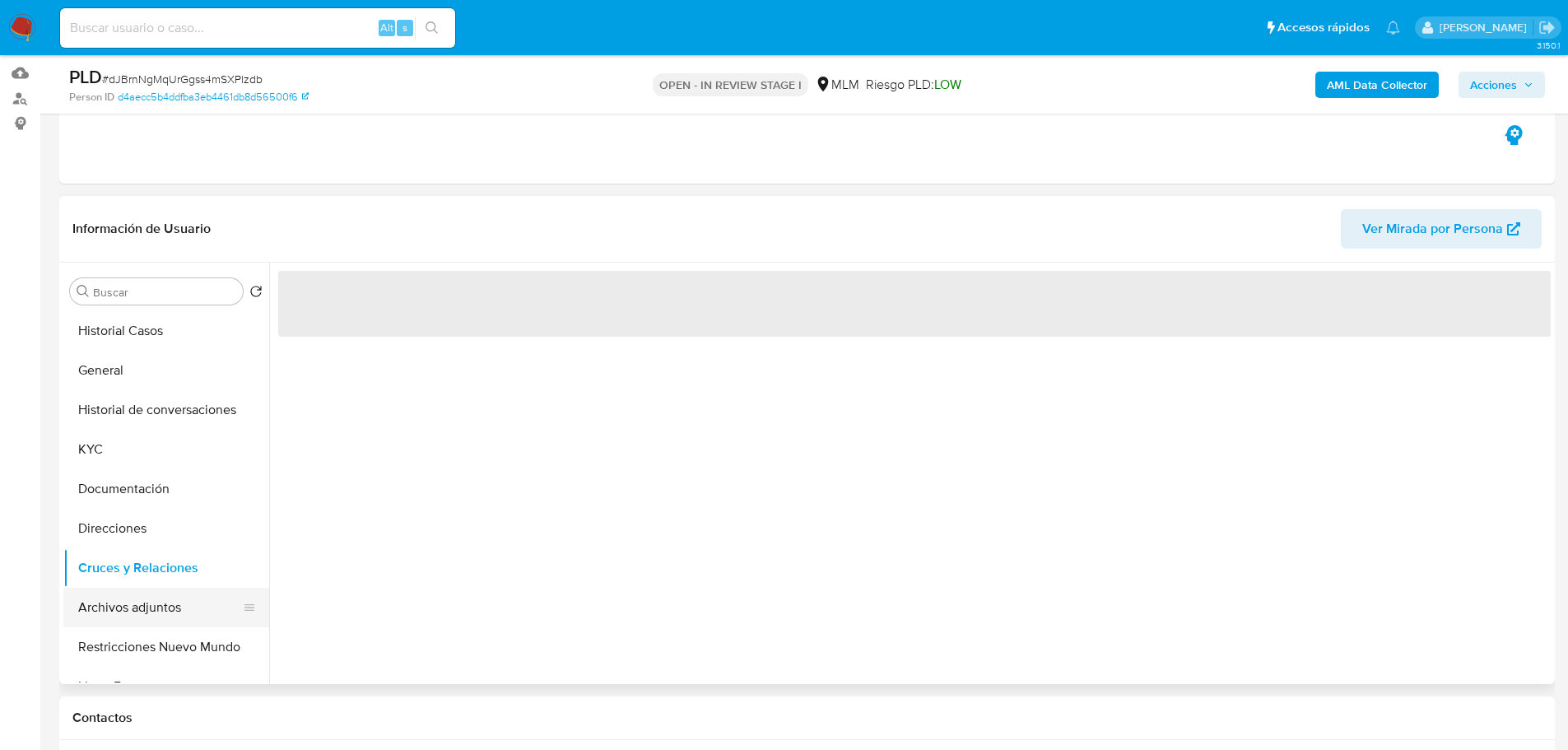
click at [163, 599] on button "Archivos adjuntos" at bounding box center [159, 607] width 192 height 40
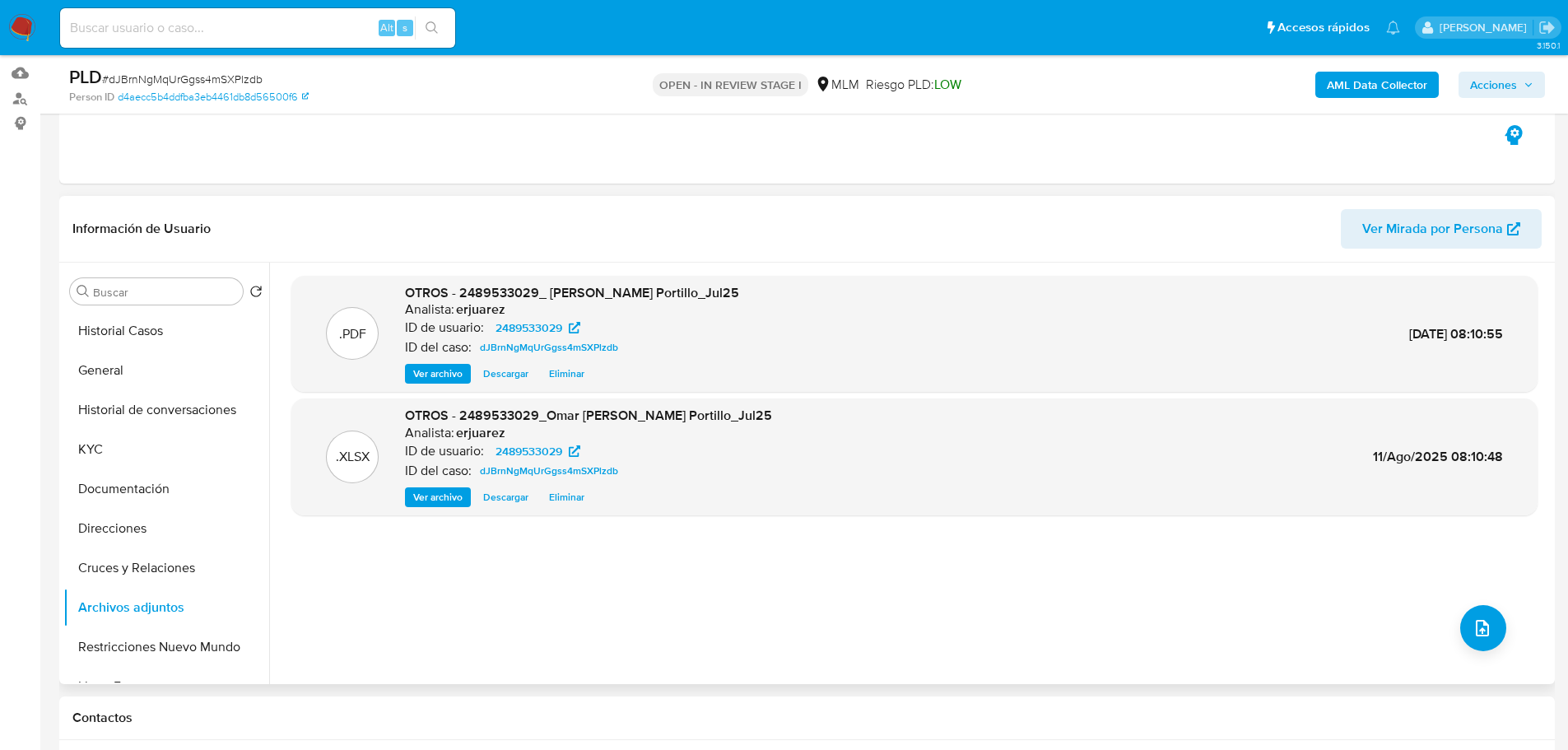
click at [420, 373] on span "Ver archivo" at bounding box center [438, 374] width 49 height 17
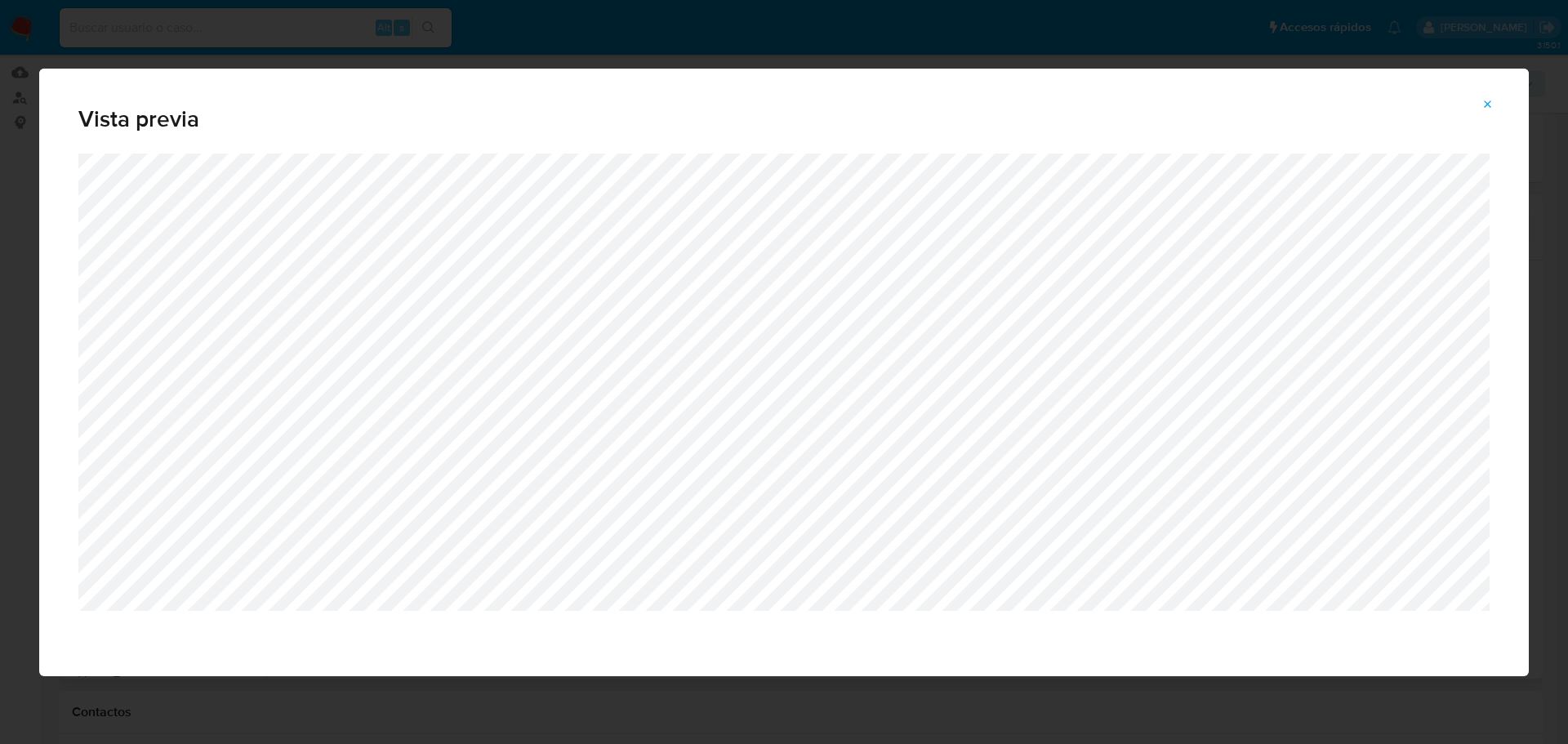
click at [1483, 110] on icon "Attachment preview" at bounding box center [1488, 105] width 13 height 13
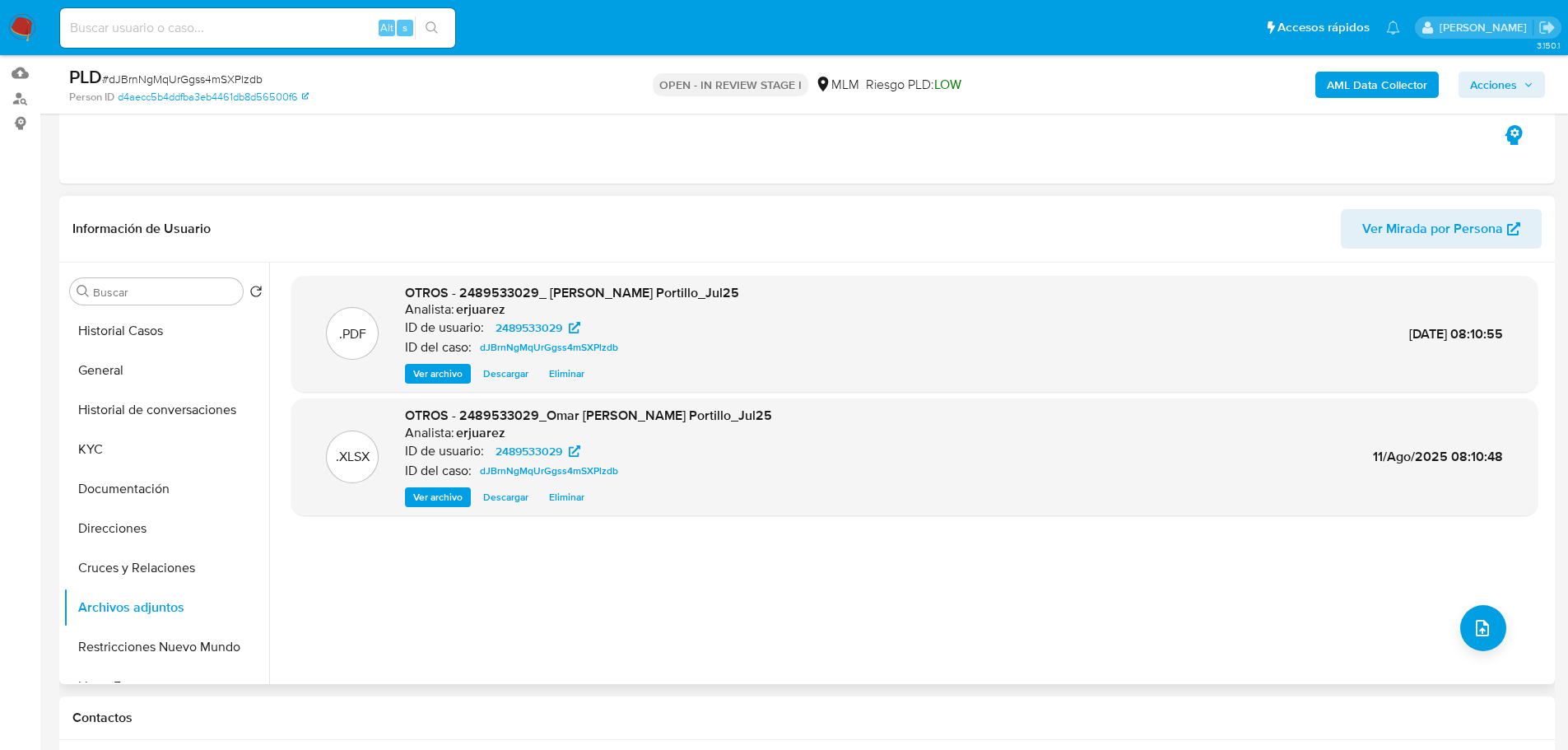
click at [1514, 83] on span "Acciones" at bounding box center [1493, 85] width 47 height 26
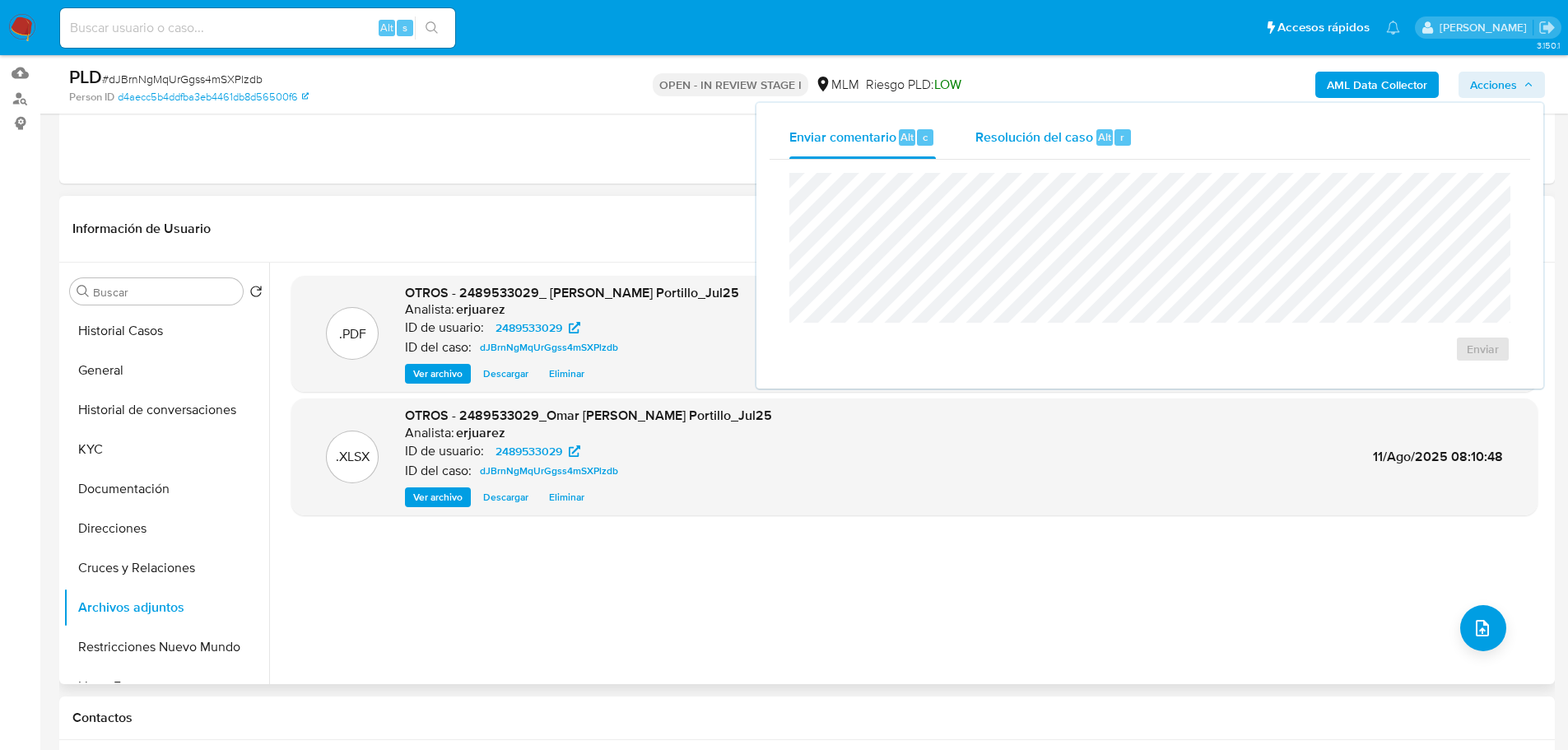
click at [1051, 145] on span "Resolución del caso" at bounding box center [1034, 136] width 118 height 19
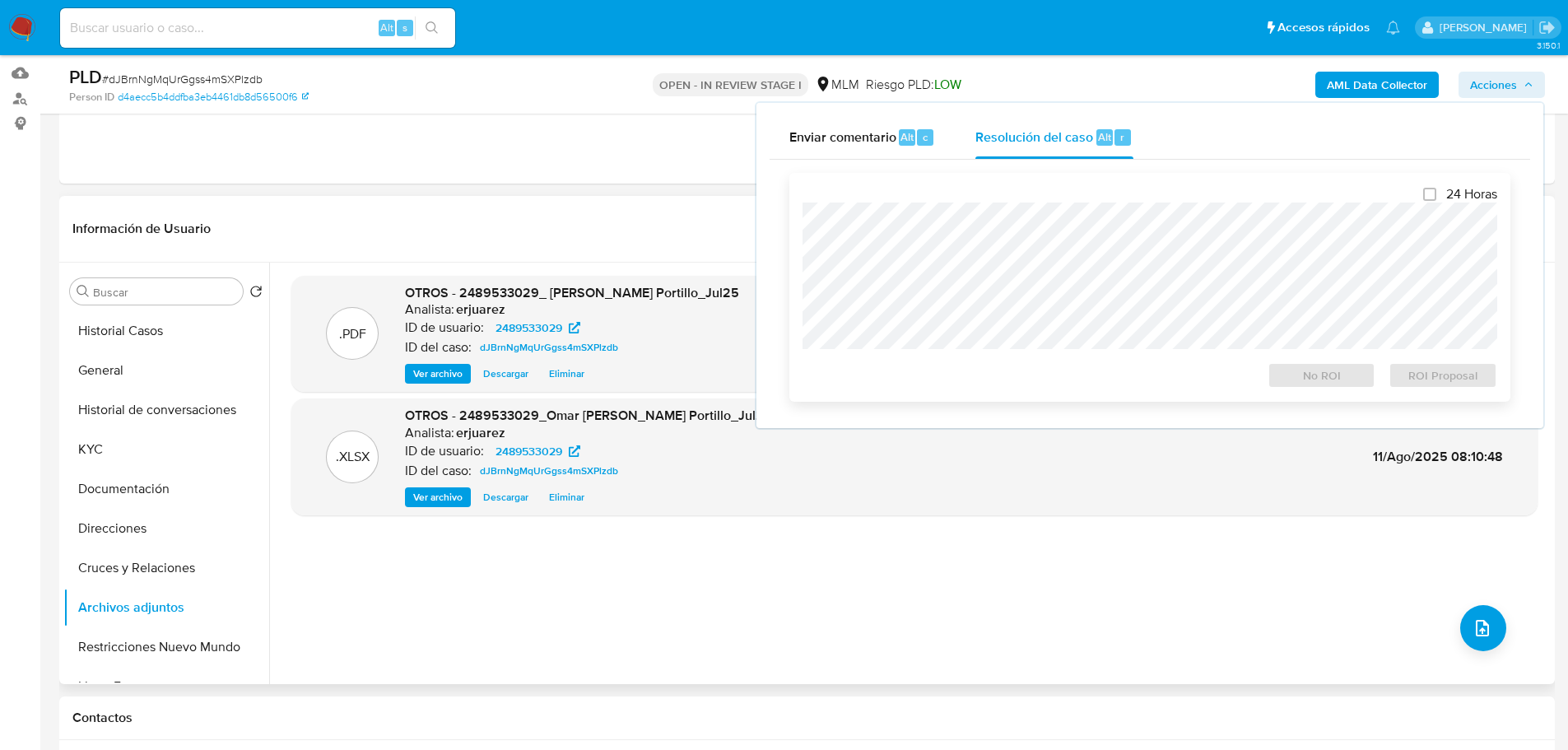
drag, startPoint x: 937, startPoint y: 187, endPoint x: 934, endPoint y: 200, distance: 13.3
click at [936, 191] on div "24 Horas No ROI ROI Proposal" at bounding box center [1150, 287] width 695 height 202
click at [1324, 380] on span "No ROI" at bounding box center [1322, 375] width 86 height 23
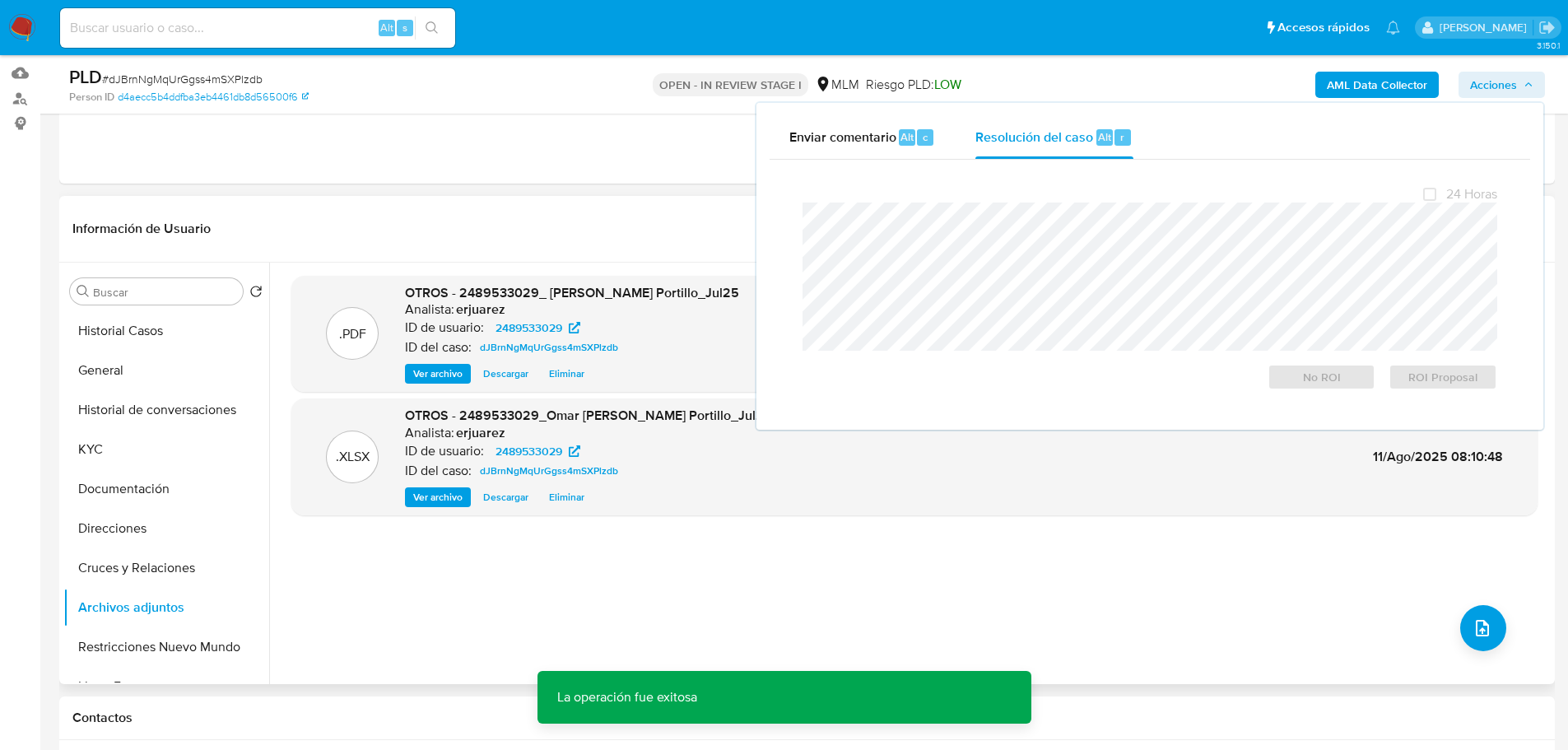
click at [634, 607] on div ".PDF OTROS - 2489533029_ Omar Shedid Portillo_Jul25 Analista: erjuarez ID de us…" at bounding box center [914, 473] width 1246 height 395
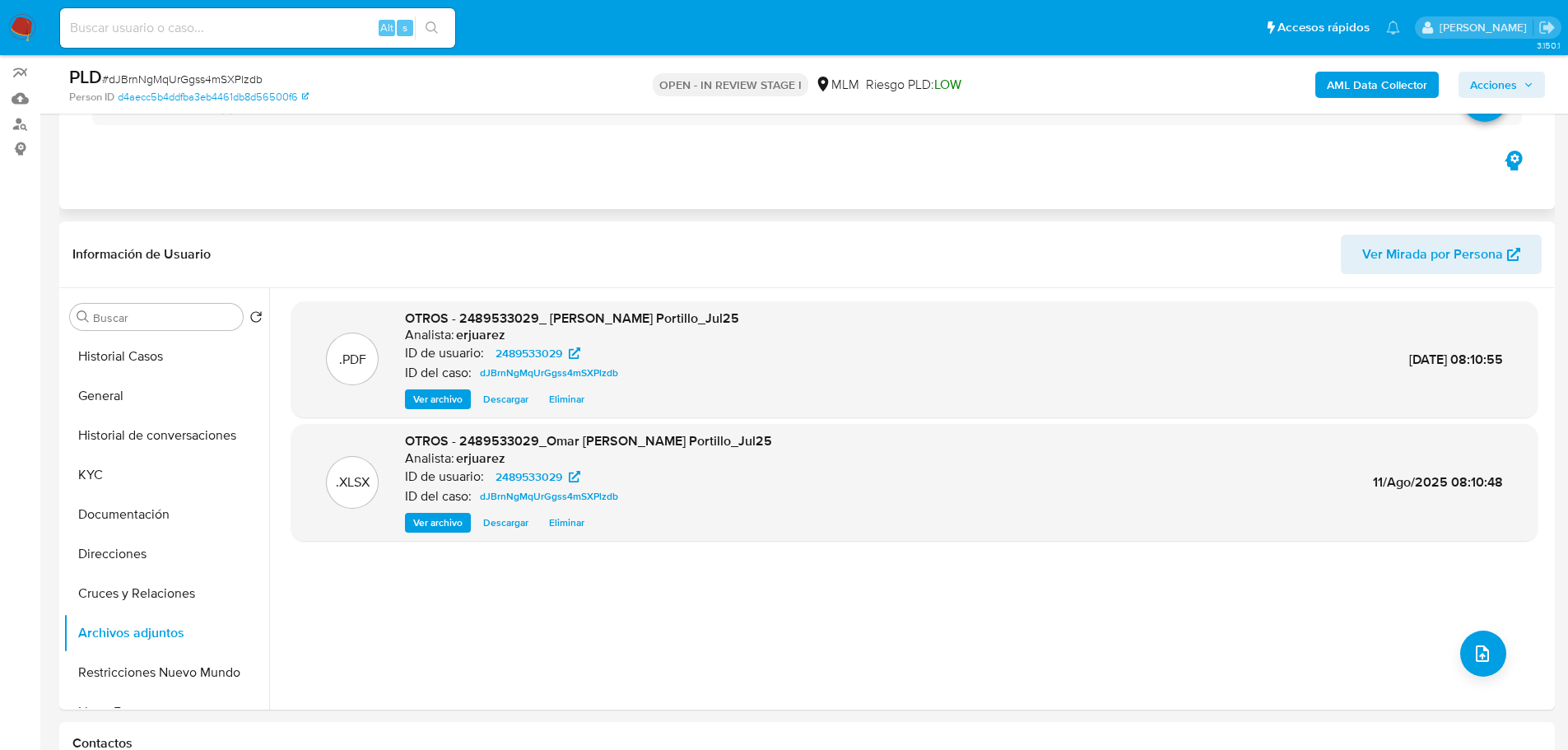
scroll to position [0, 0]
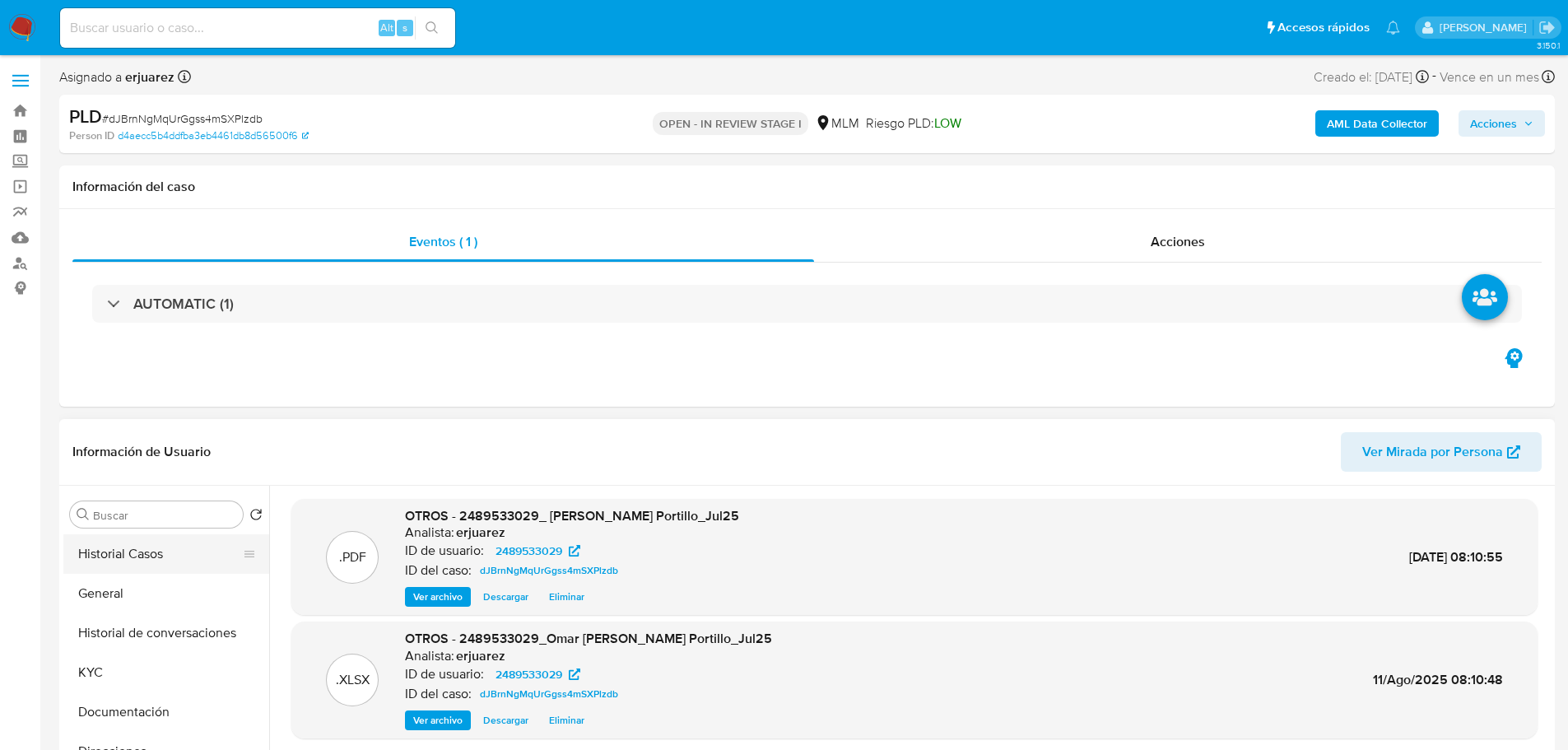
click at [144, 548] on button "Historial Casos" at bounding box center [159, 554] width 192 height 40
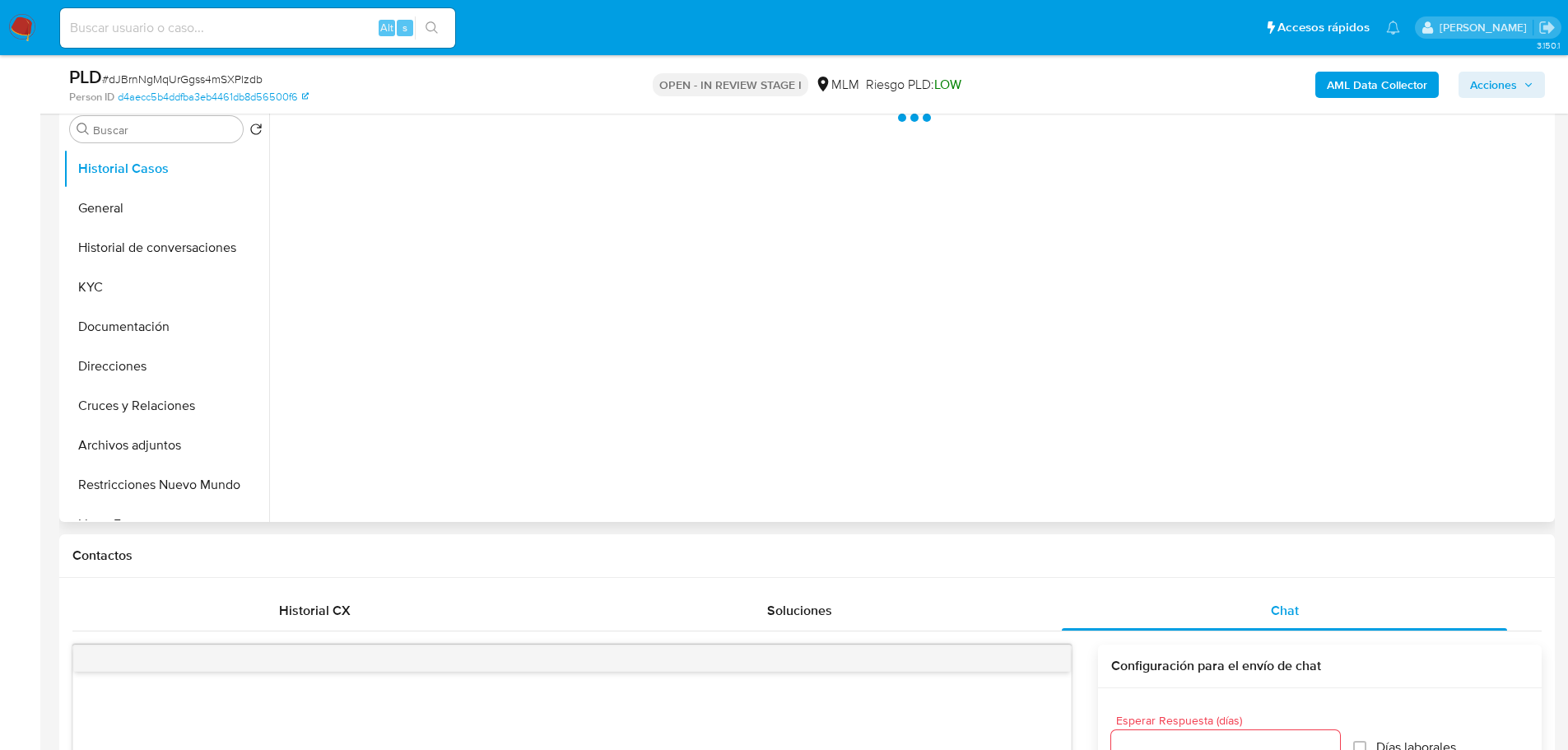
scroll to position [329, 0]
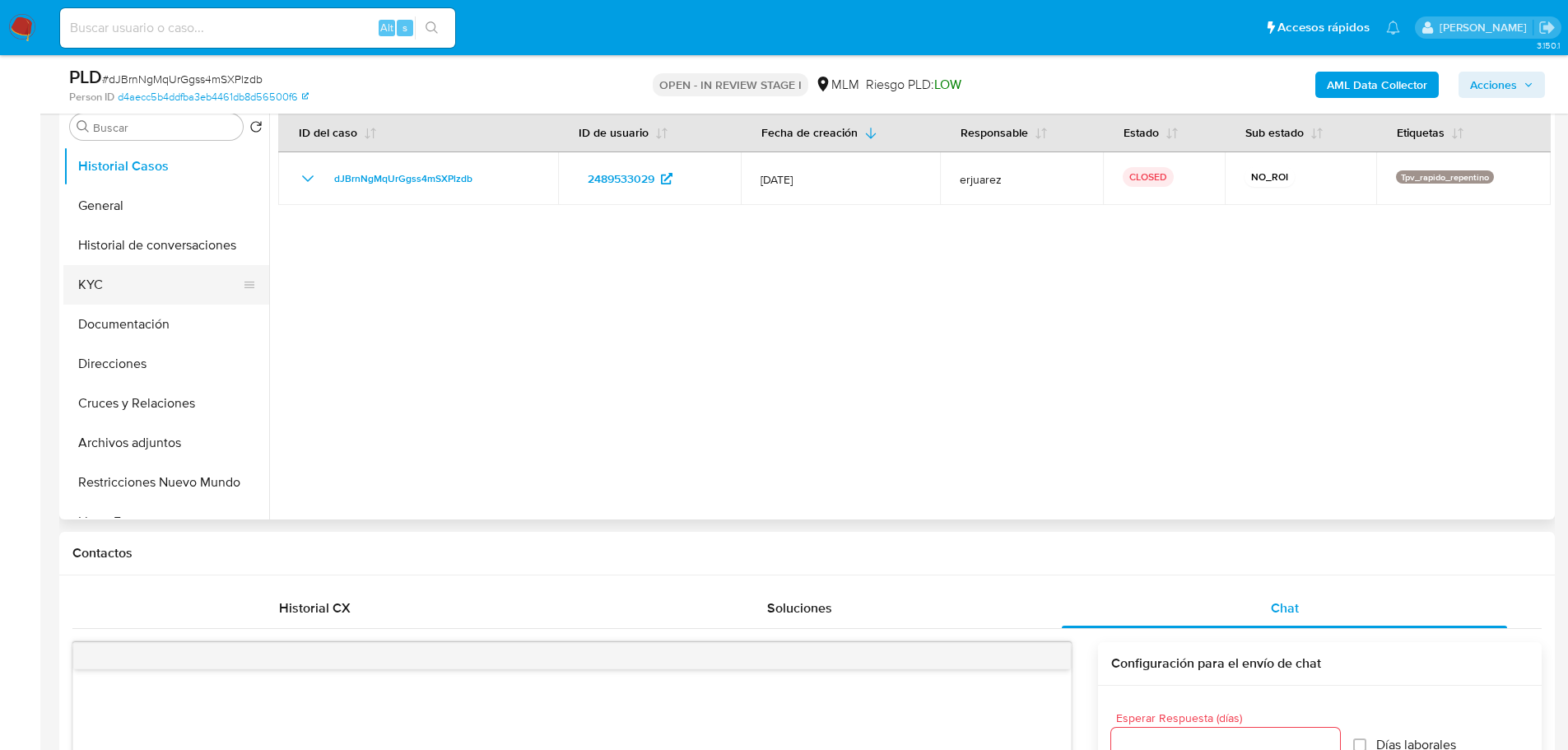
click at [99, 283] on button "KYC" at bounding box center [159, 285] width 192 height 40
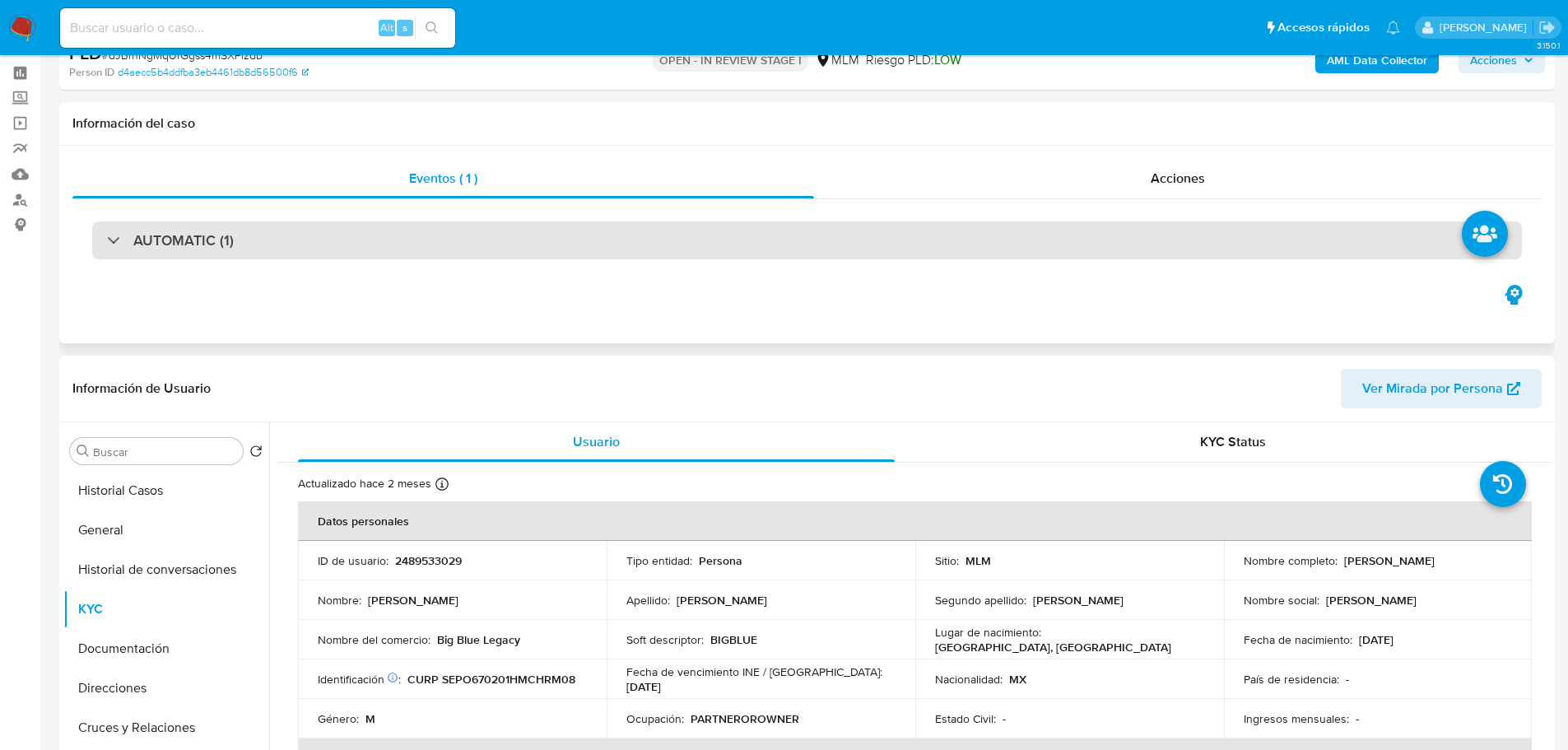
scroll to position [0, 0]
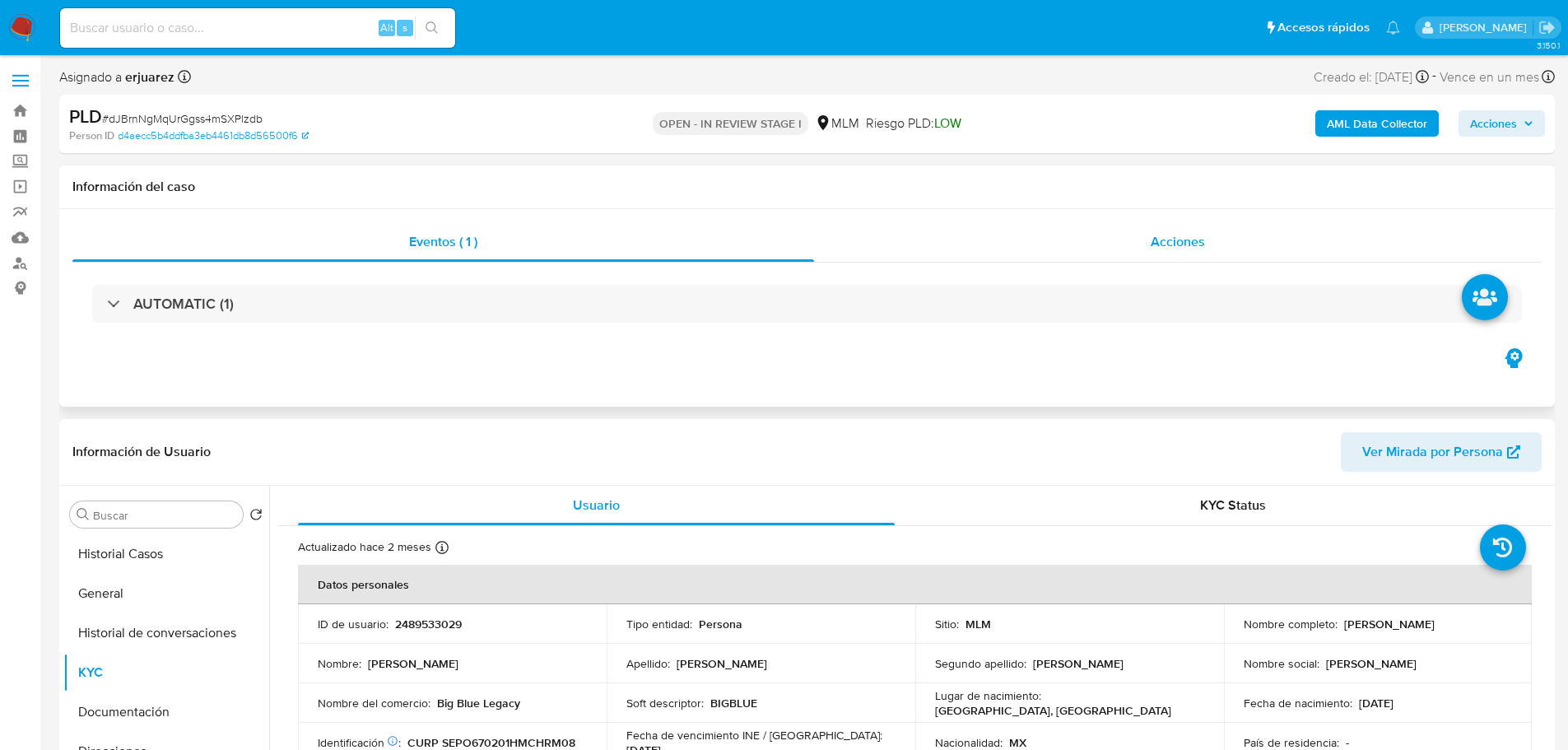
click at [1151, 241] on span "Acciones" at bounding box center [1178, 241] width 54 height 19
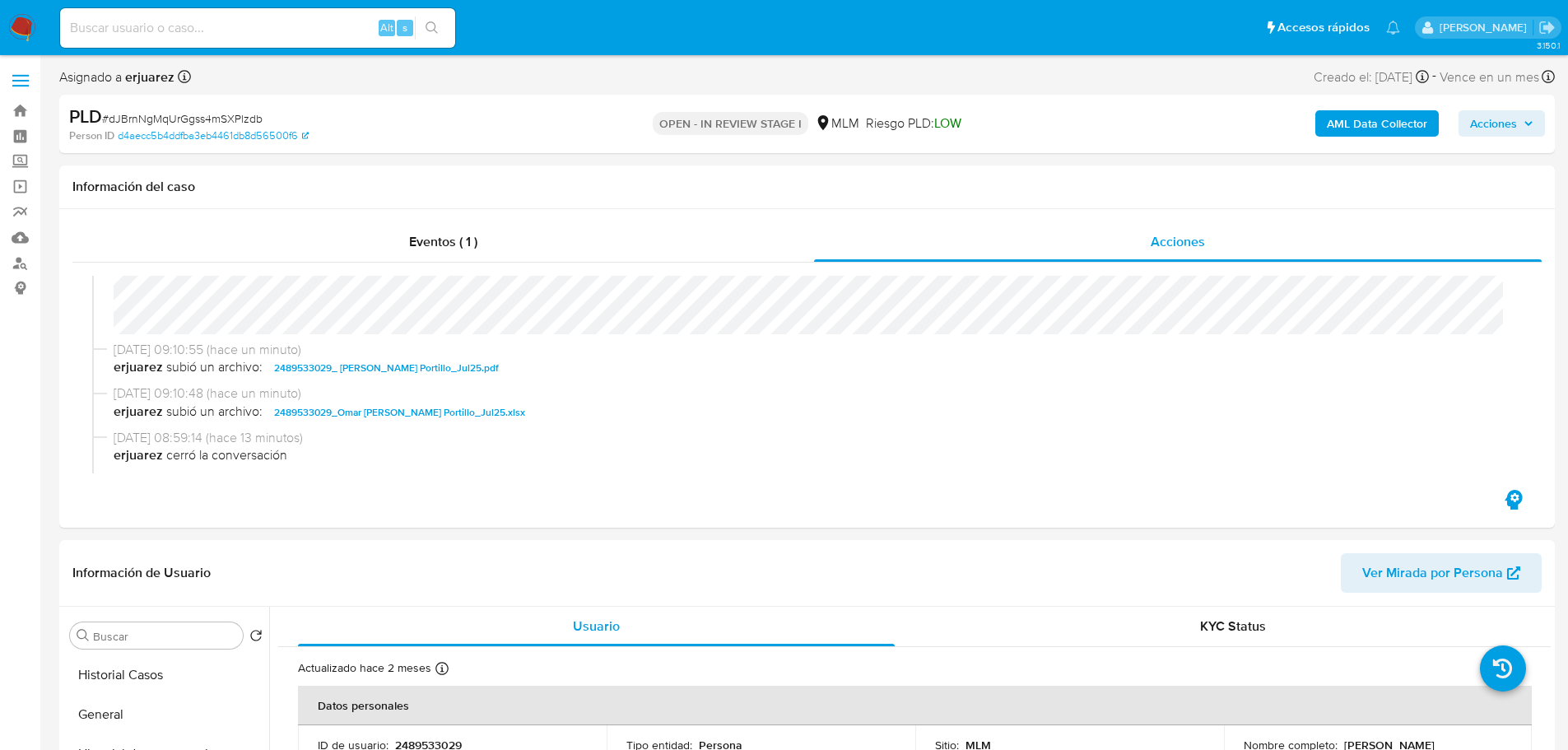
scroll to position [165, 0]
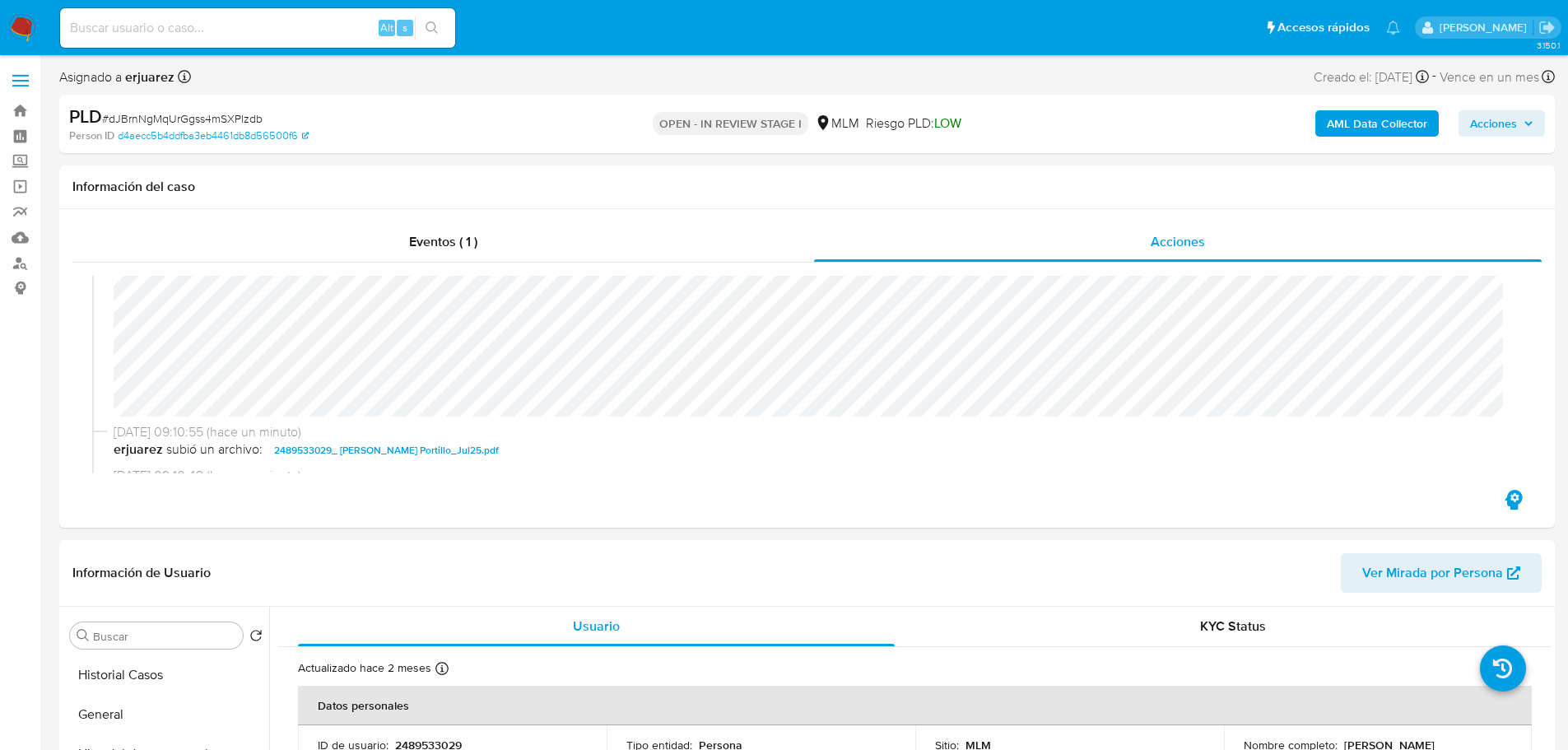
click at [22, 34] on img at bounding box center [22, 28] width 28 height 28
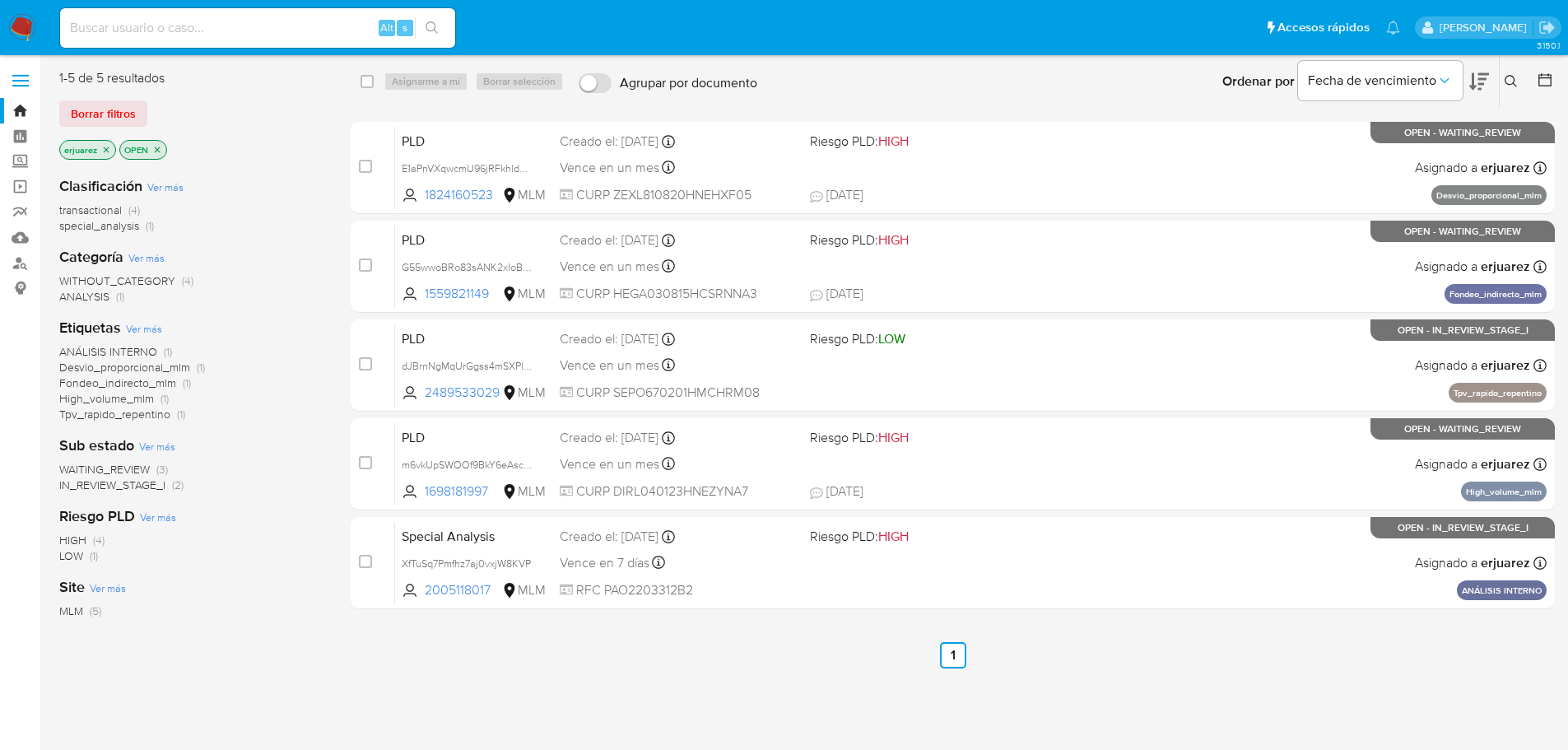
click at [106, 149] on icon "close-filter" at bounding box center [106, 149] width 6 height 6
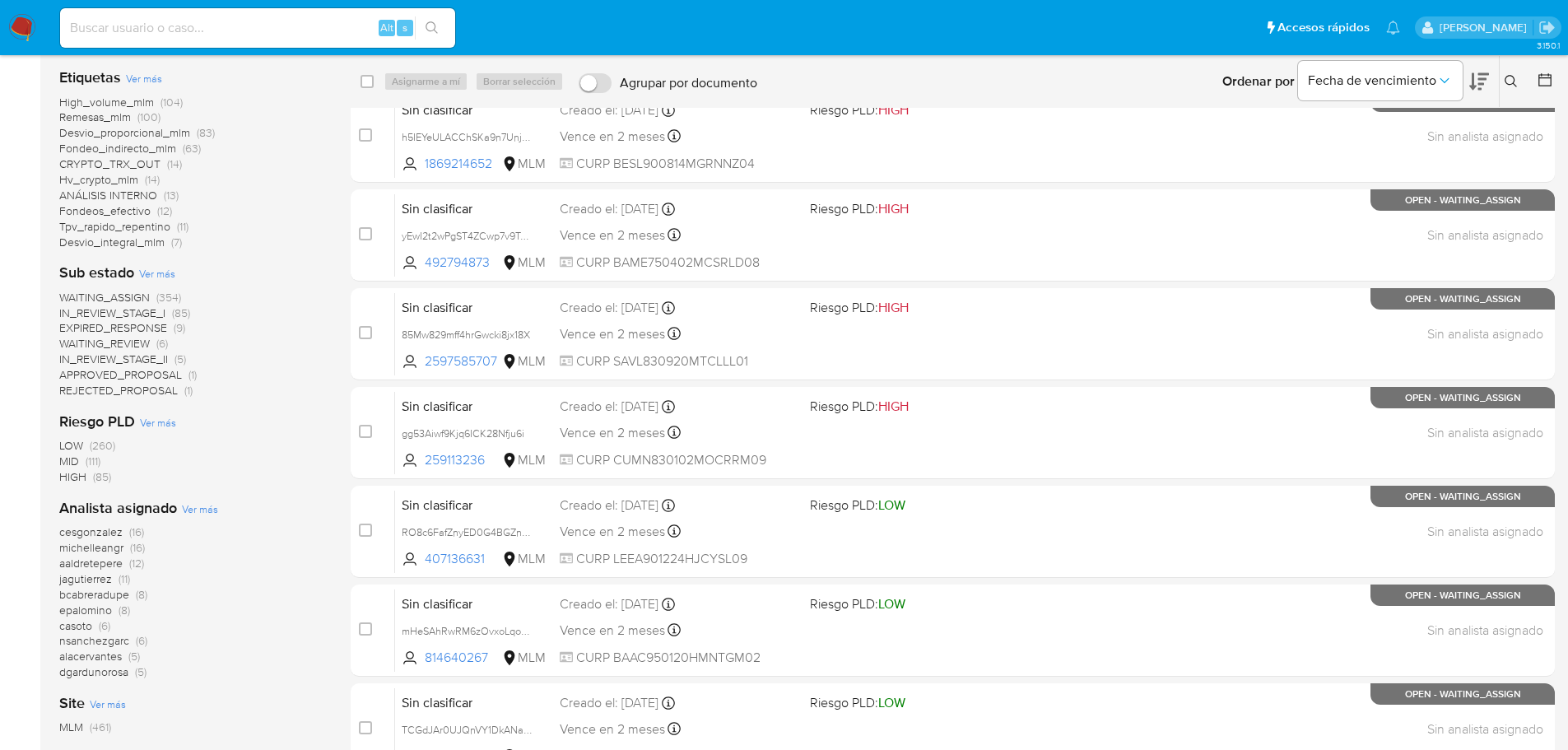
scroll to position [329, 0]
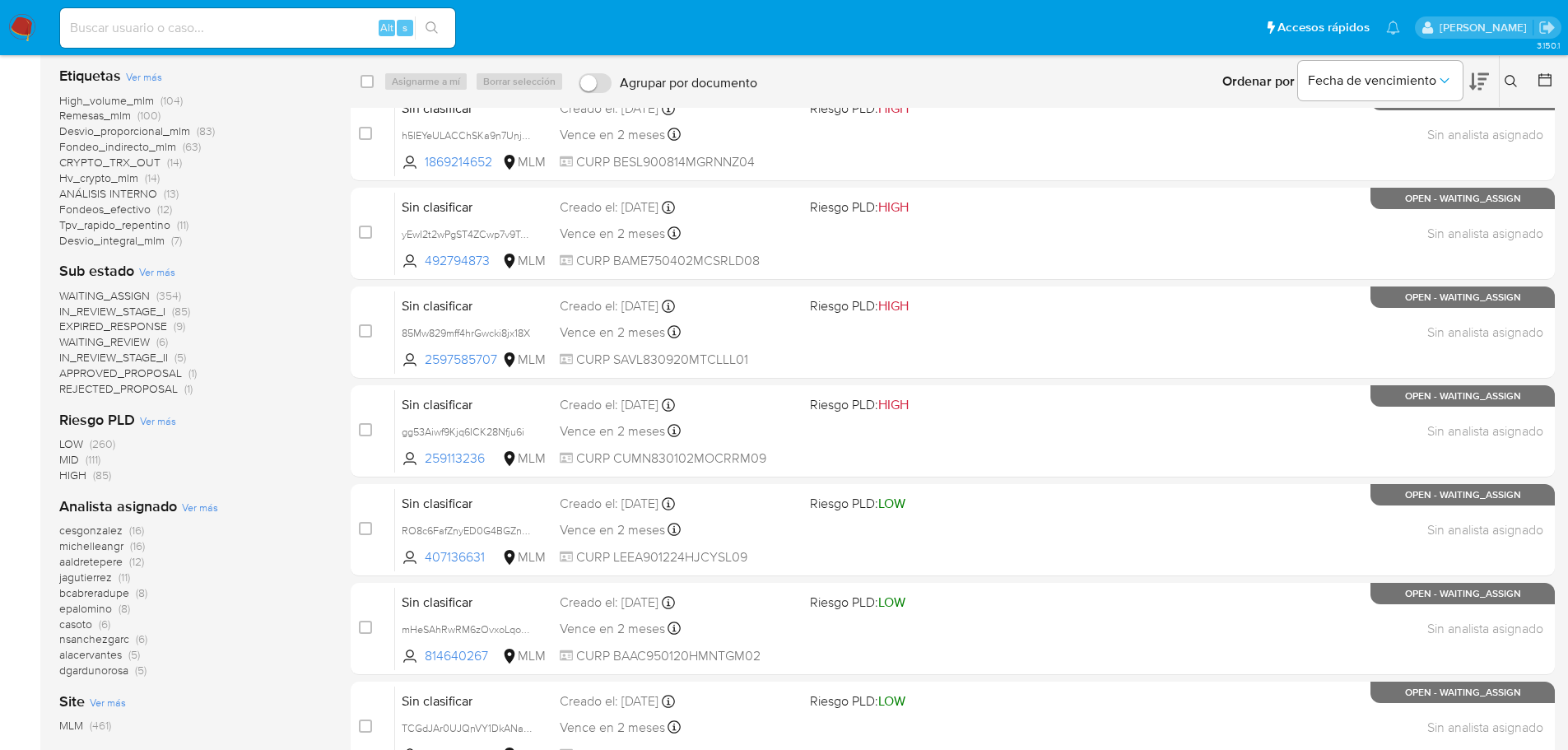
click at [129, 347] on span "WAITING_REVIEW" at bounding box center [105, 342] width 91 height 17
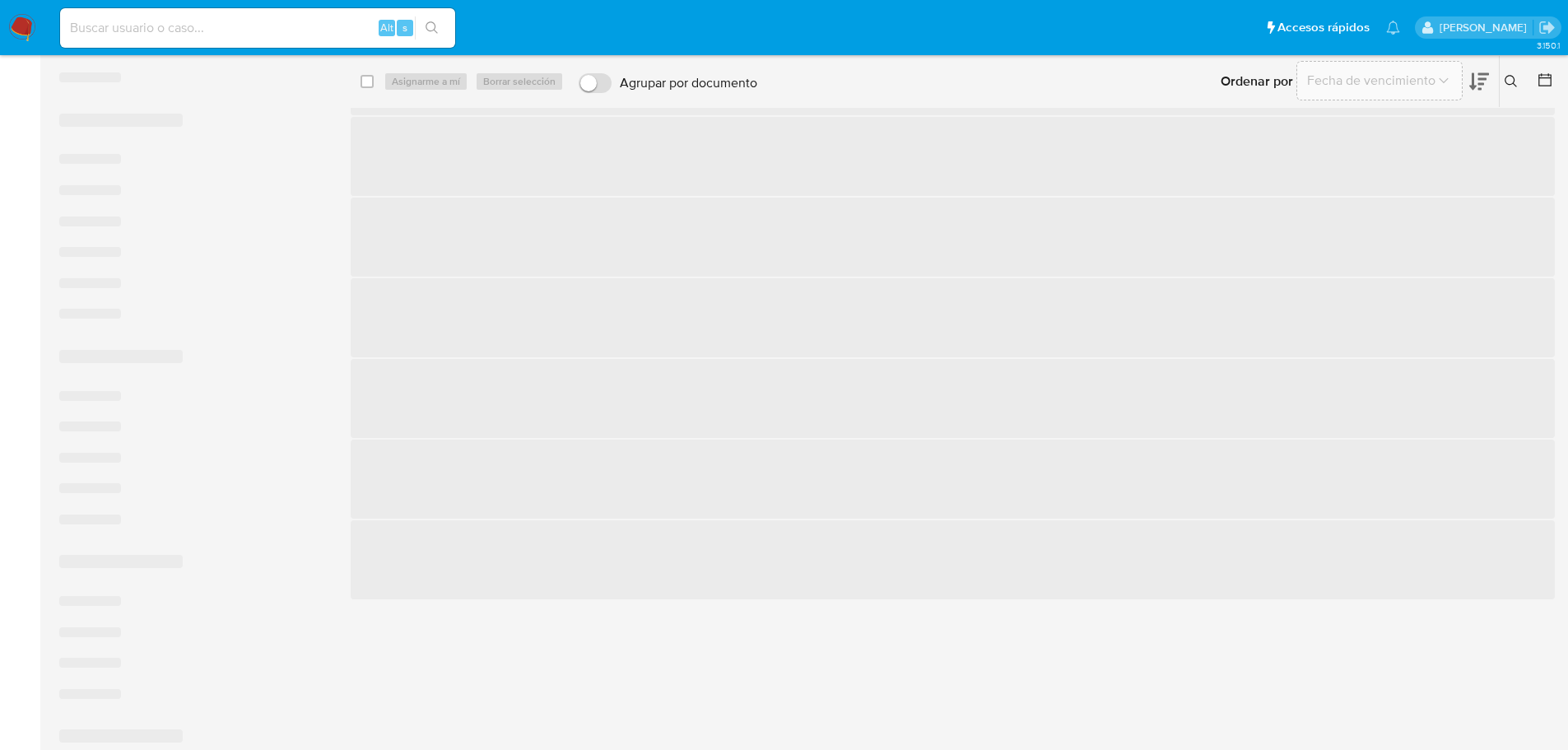
scroll to position [62, 0]
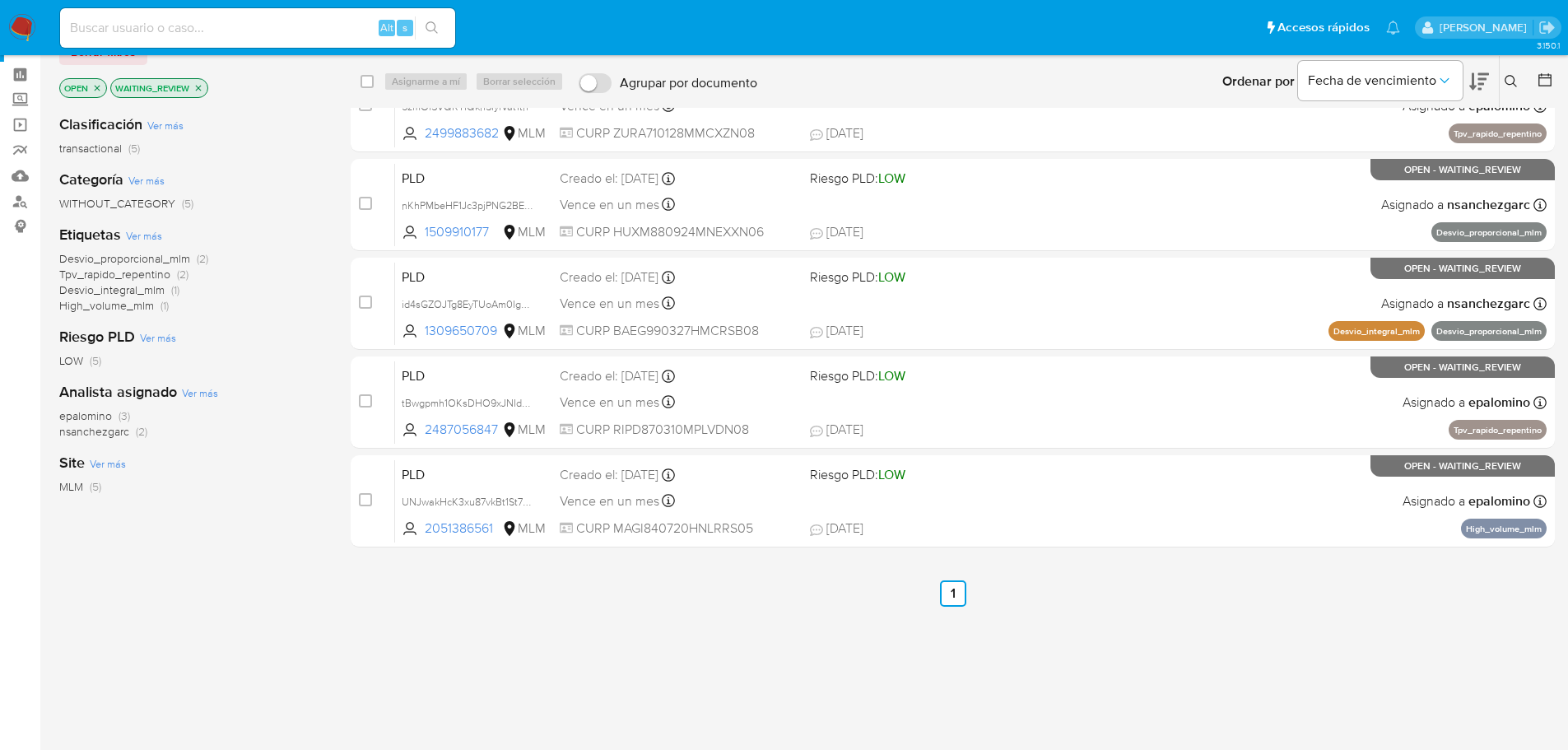
click at [26, 28] on img at bounding box center [22, 28] width 28 height 28
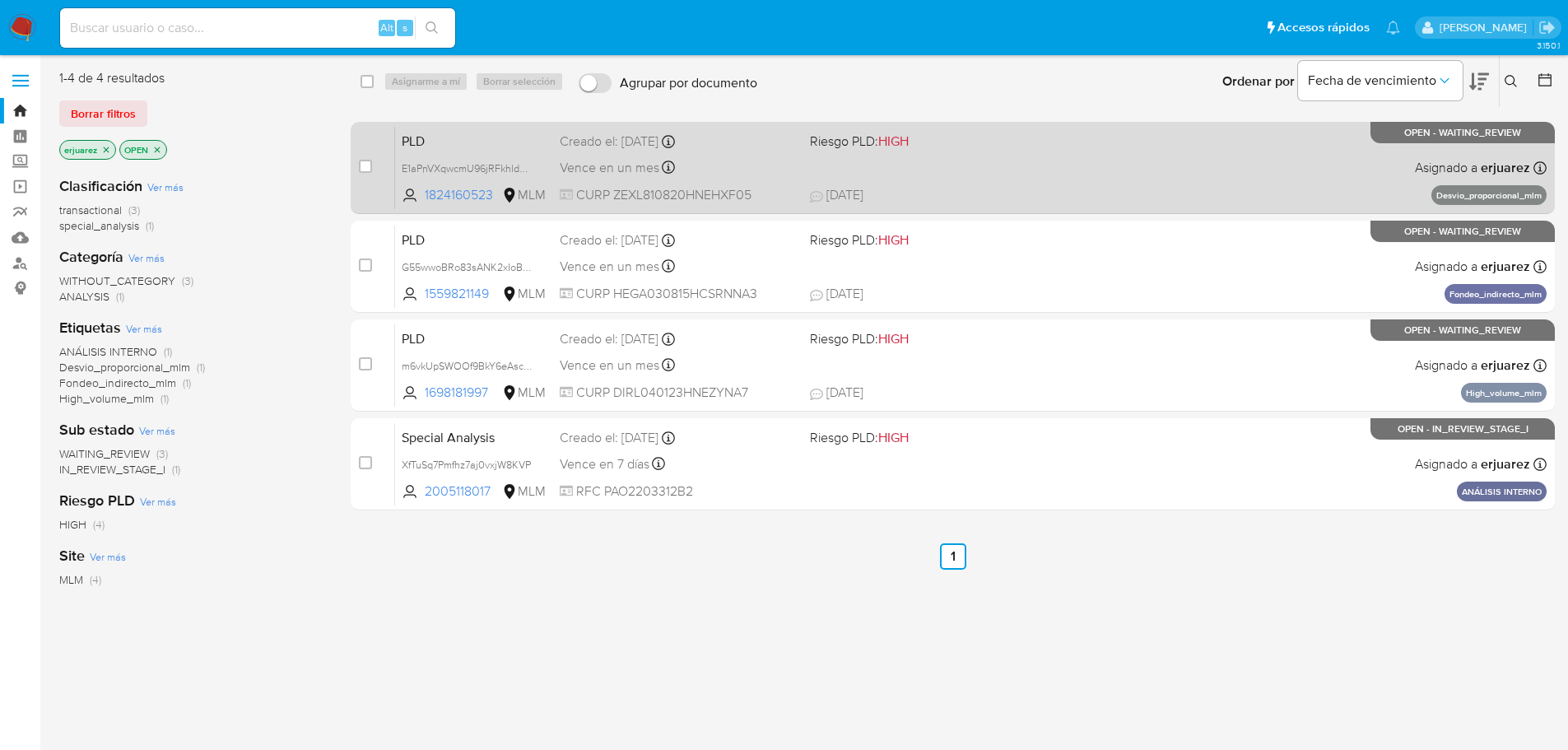
click at [358, 178] on div "case-item-checkbox No es posible asignar el caso PLD E1aPnVXqwcmU96jRFkhldQwJ 1…" at bounding box center [953, 168] width 1204 height 92
click at [361, 172] on input "checkbox" at bounding box center [365, 167] width 13 height 13
checkbox input "true"
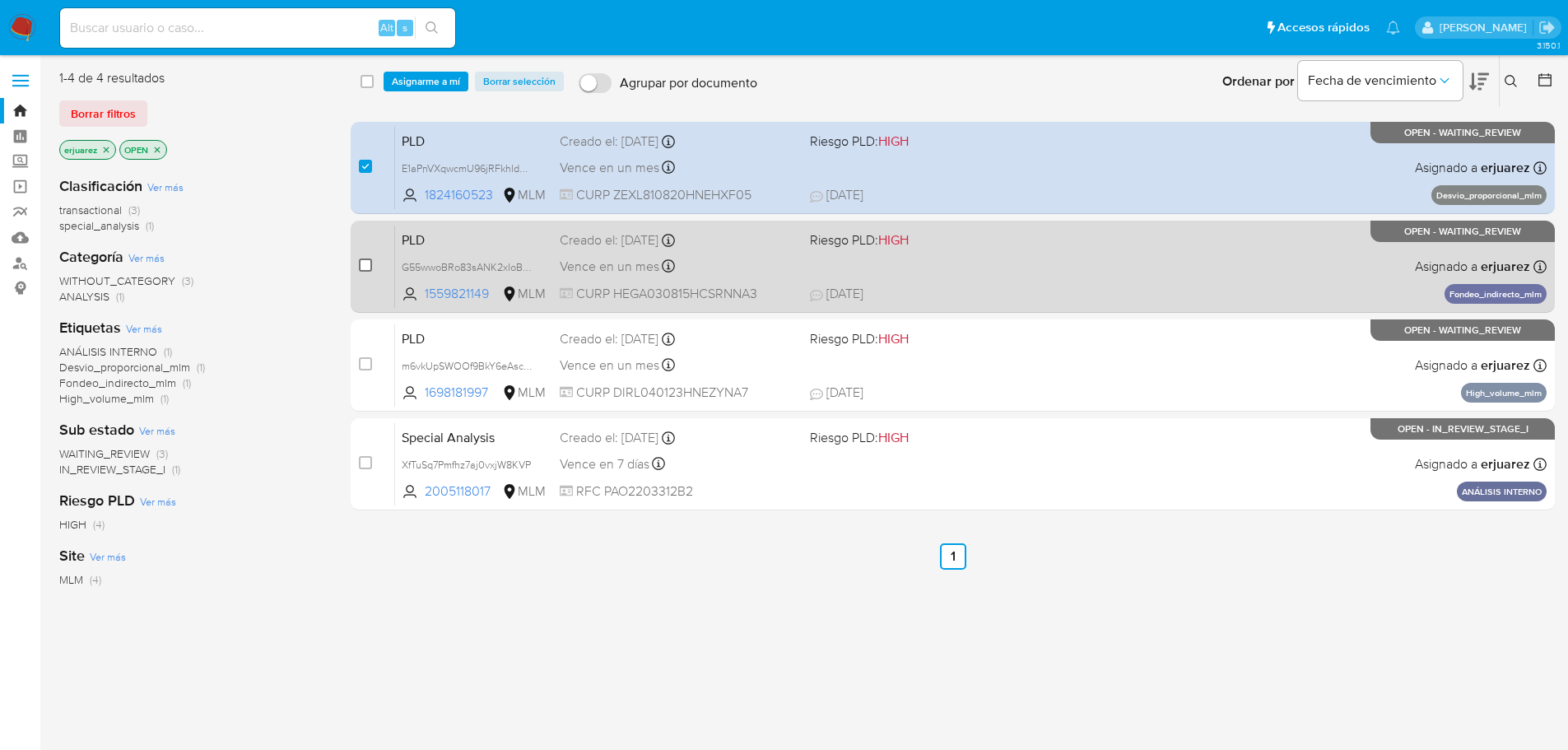
click at [365, 260] on input "checkbox" at bounding box center [365, 265] width 13 height 13
checkbox input "true"
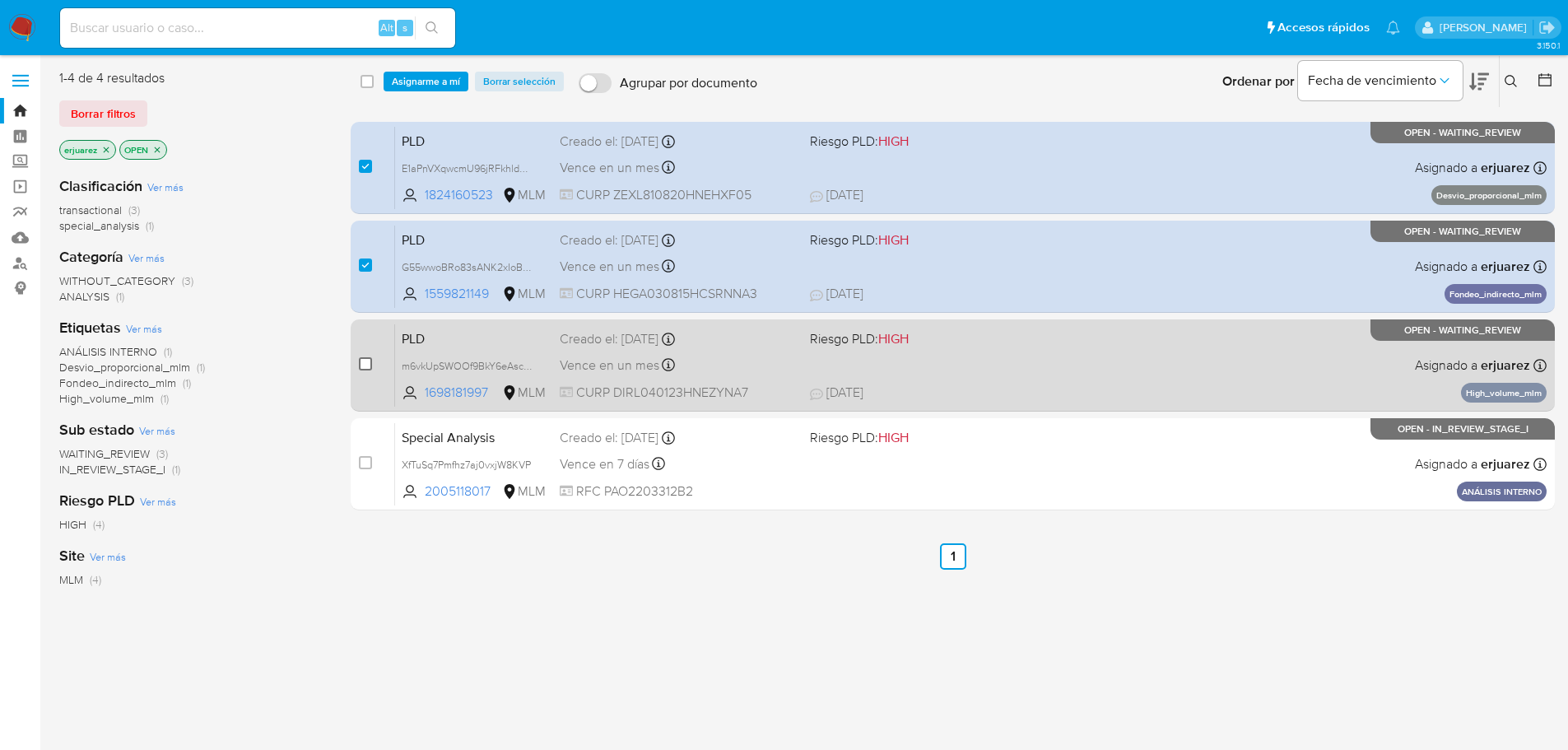
click at [369, 367] on input "checkbox" at bounding box center [365, 364] width 13 height 13
checkbox input "true"
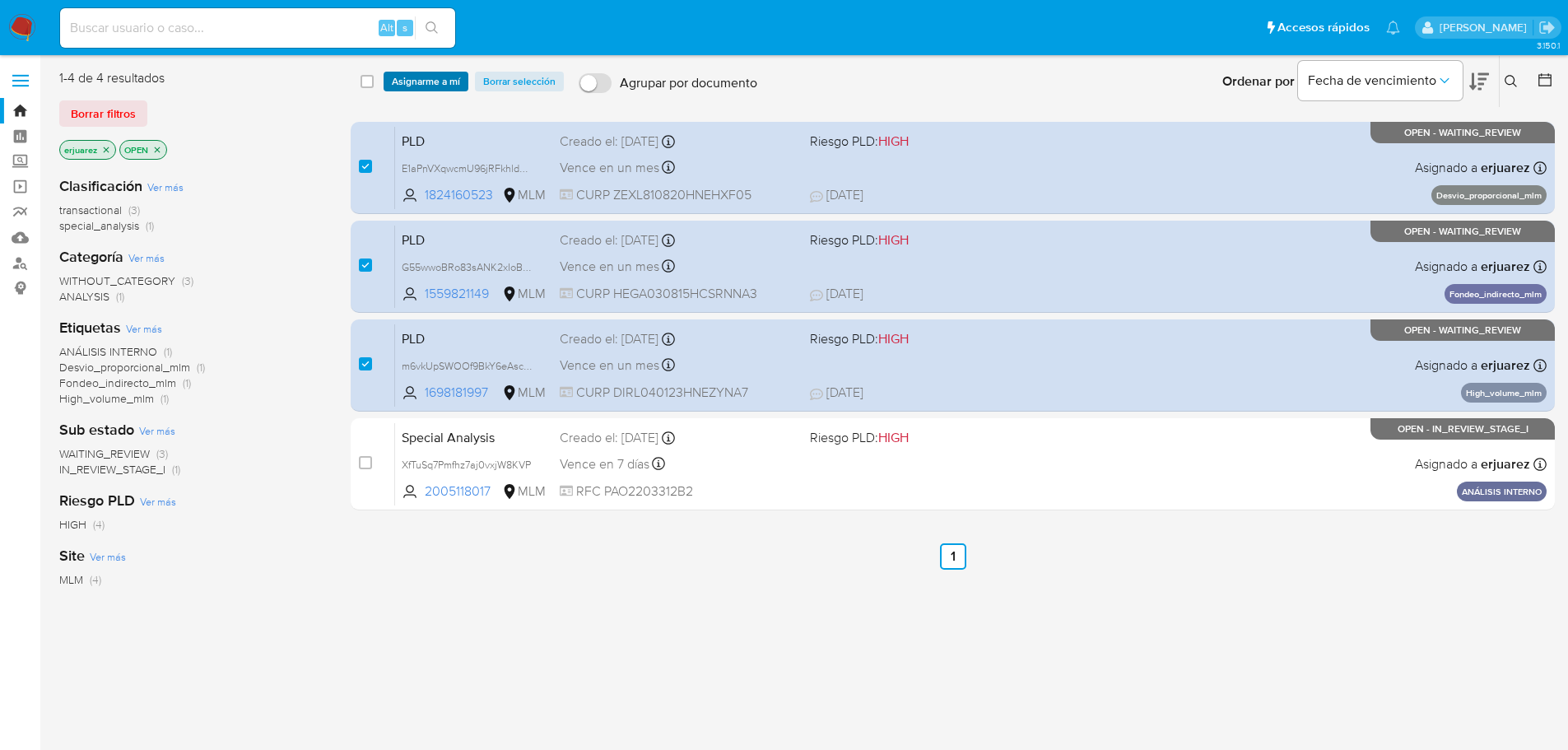
click at [448, 90] on span "Asignarme a mí" at bounding box center [426, 82] width 68 height 17
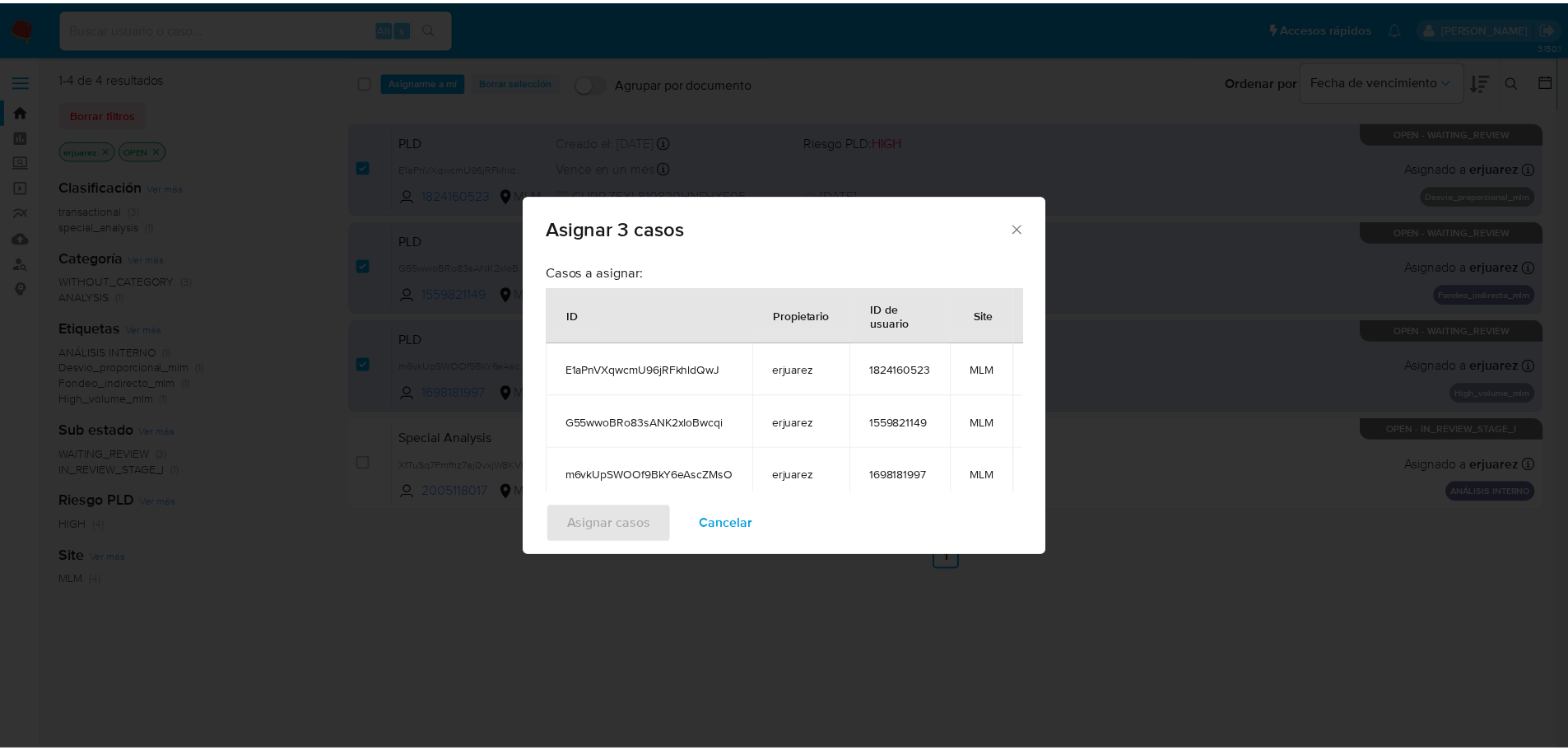
scroll to position [146, 0]
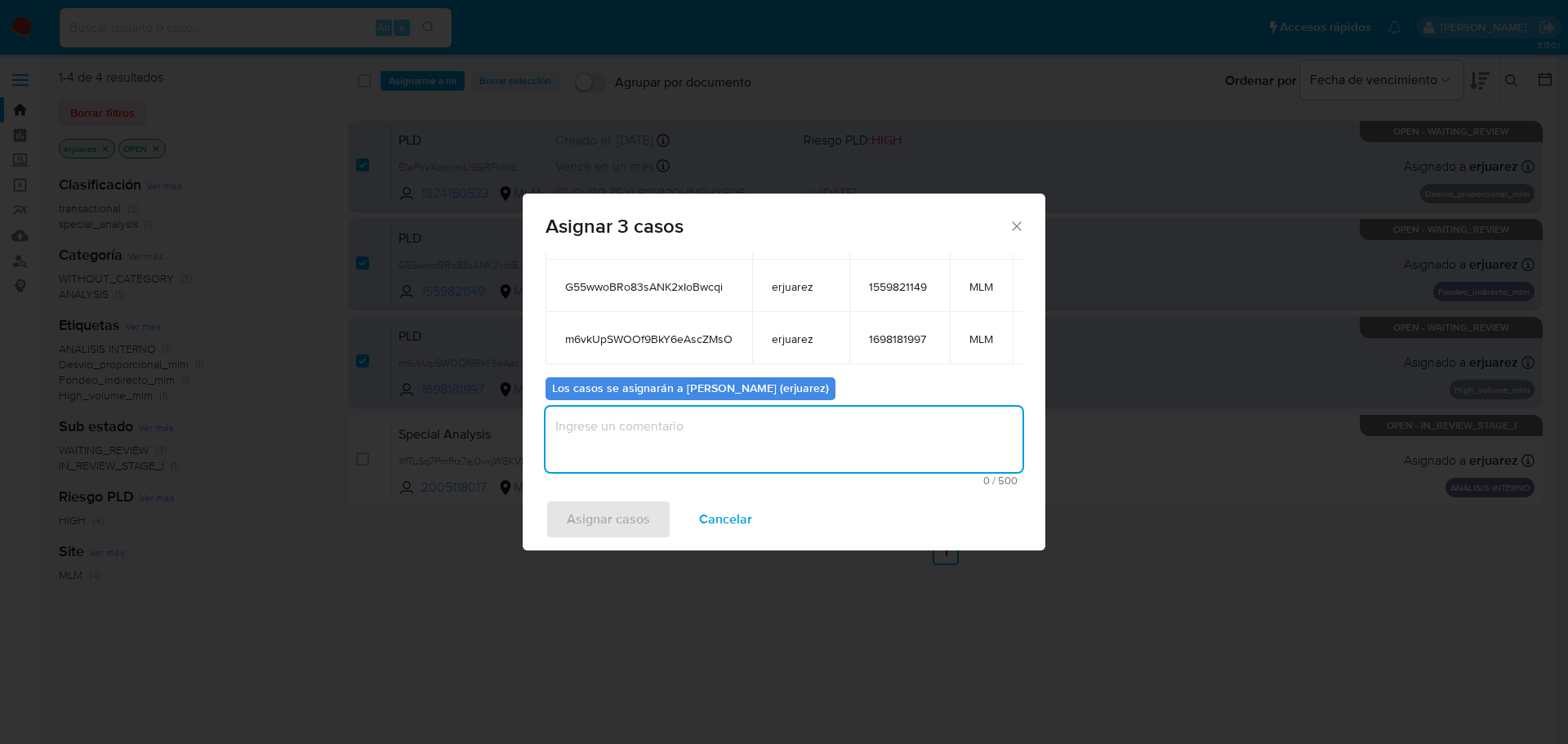
drag, startPoint x: 621, startPoint y: 452, endPoint x: 629, endPoint y: 445, distance: 10.6
click at [629, 445] on textarea "assign-modal" at bounding box center [784, 440] width 477 height 65
type textarea "R"
type textarea "e"
type textarea "EPJU"
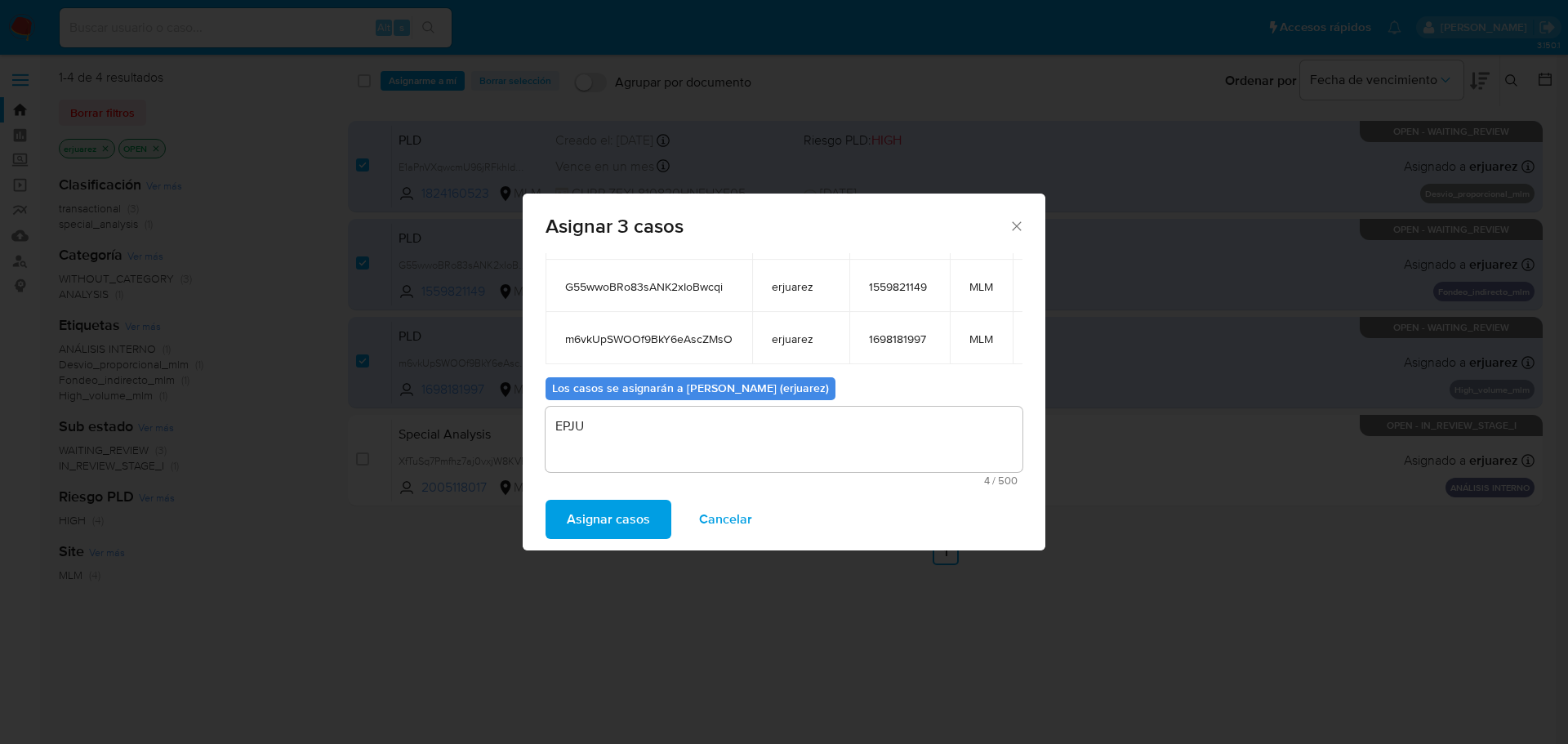
drag, startPoint x: 620, startPoint y: 520, endPoint x: 1227, endPoint y: 192, distance: 690.0
click at [620, 518] on span "Asignar casos" at bounding box center [608, 520] width 83 height 36
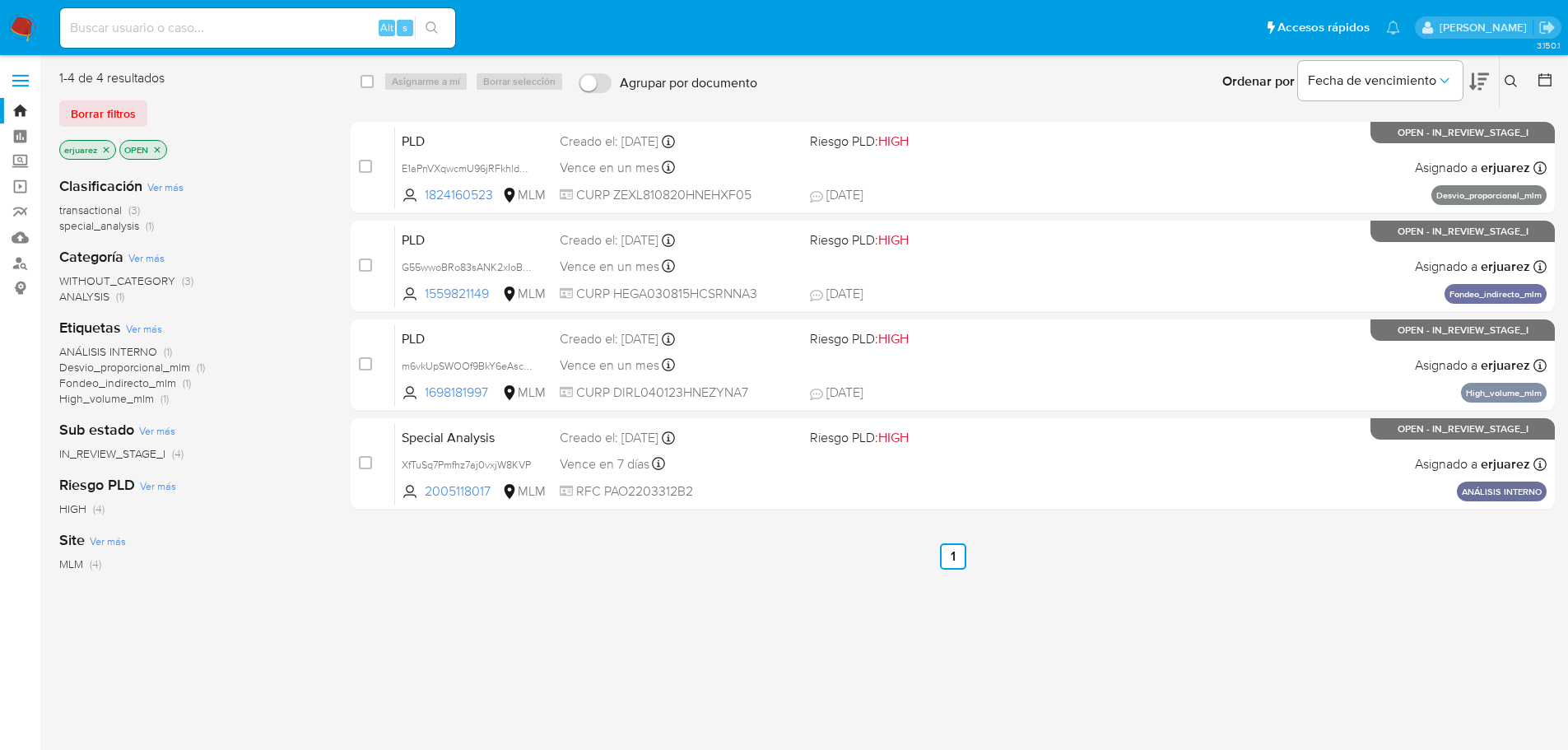
click at [32, 21] on img at bounding box center [22, 28] width 28 height 28
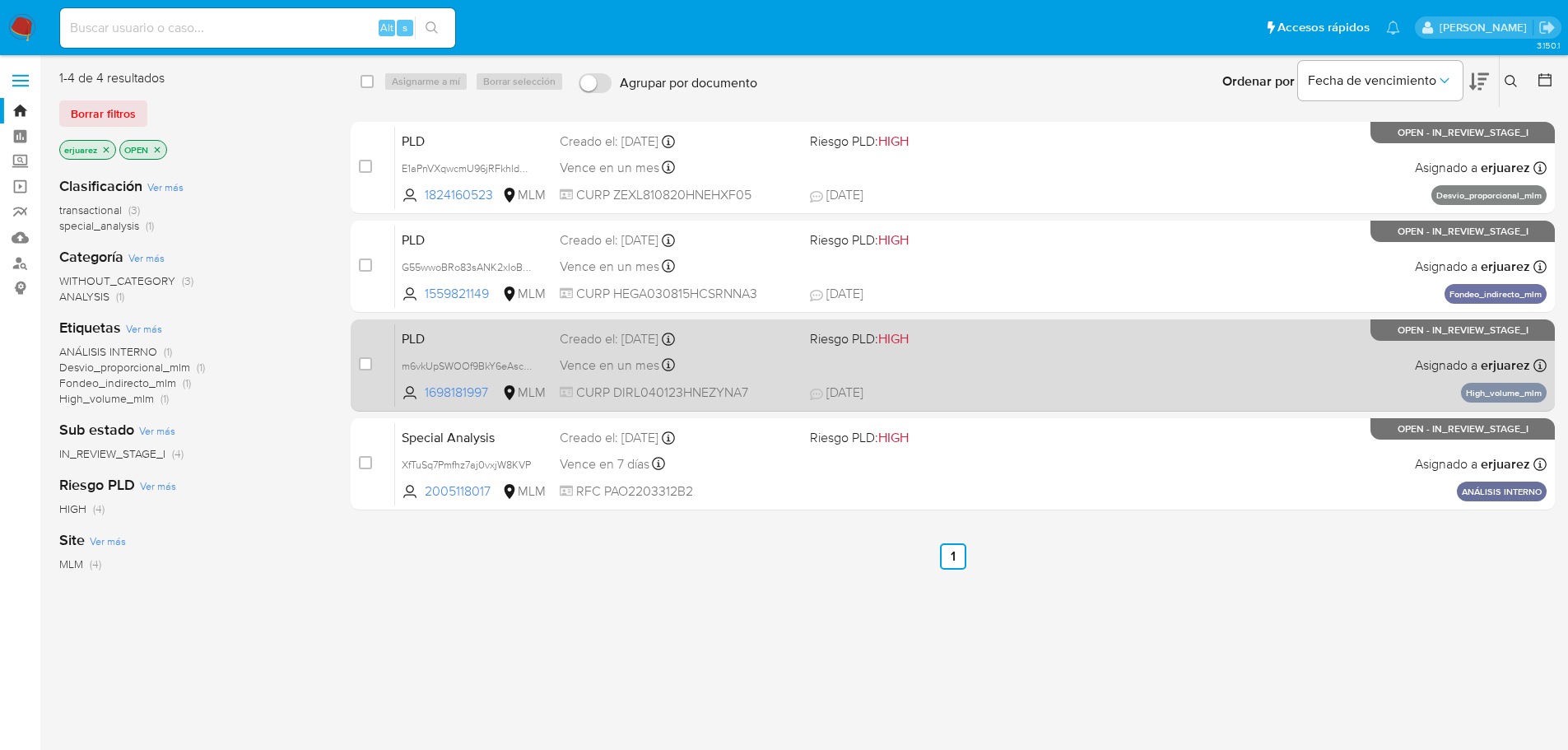
click at [1121, 384] on span "[DATE] [DATE] 21:11" at bounding box center [1053, 393] width 487 height 18
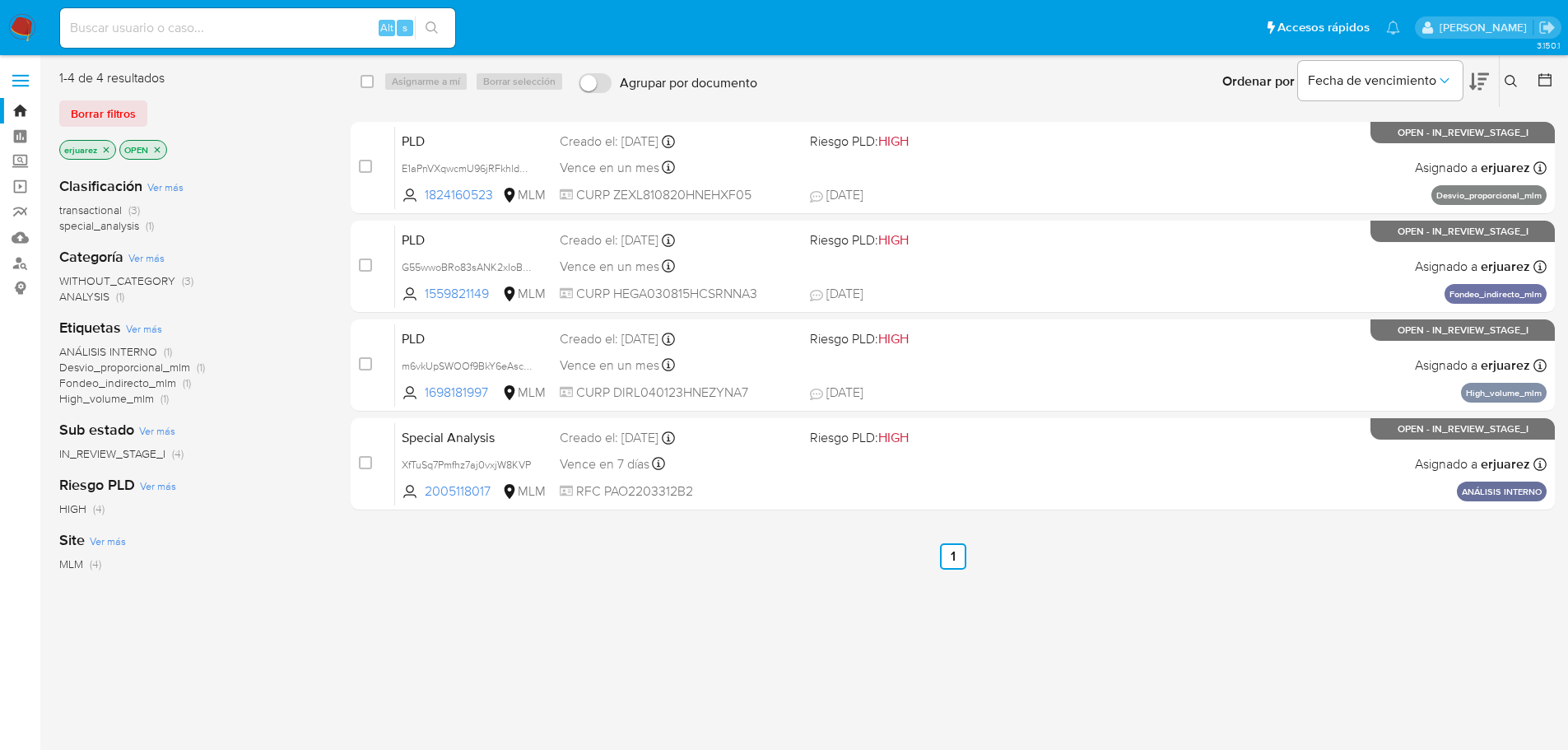
click at [14, 12] on nav "Pausado Ver notificaciones Alt s Accesos rápidos Presiona las siguientes teclas…" at bounding box center [784, 27] width 1568 height 55
click at [15, 23] on img at bounding box center [22, 28] width 28 height 28
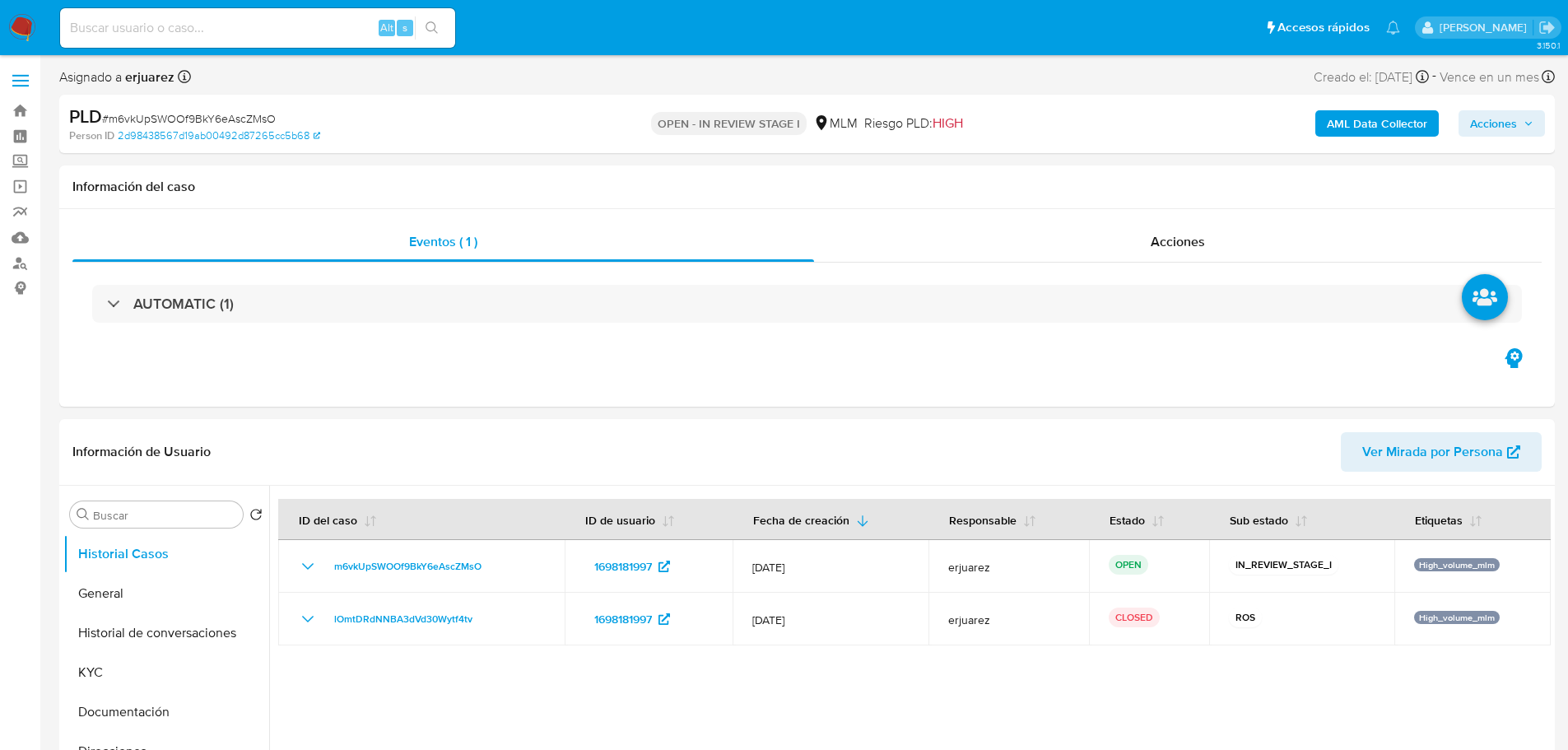
select select "10"
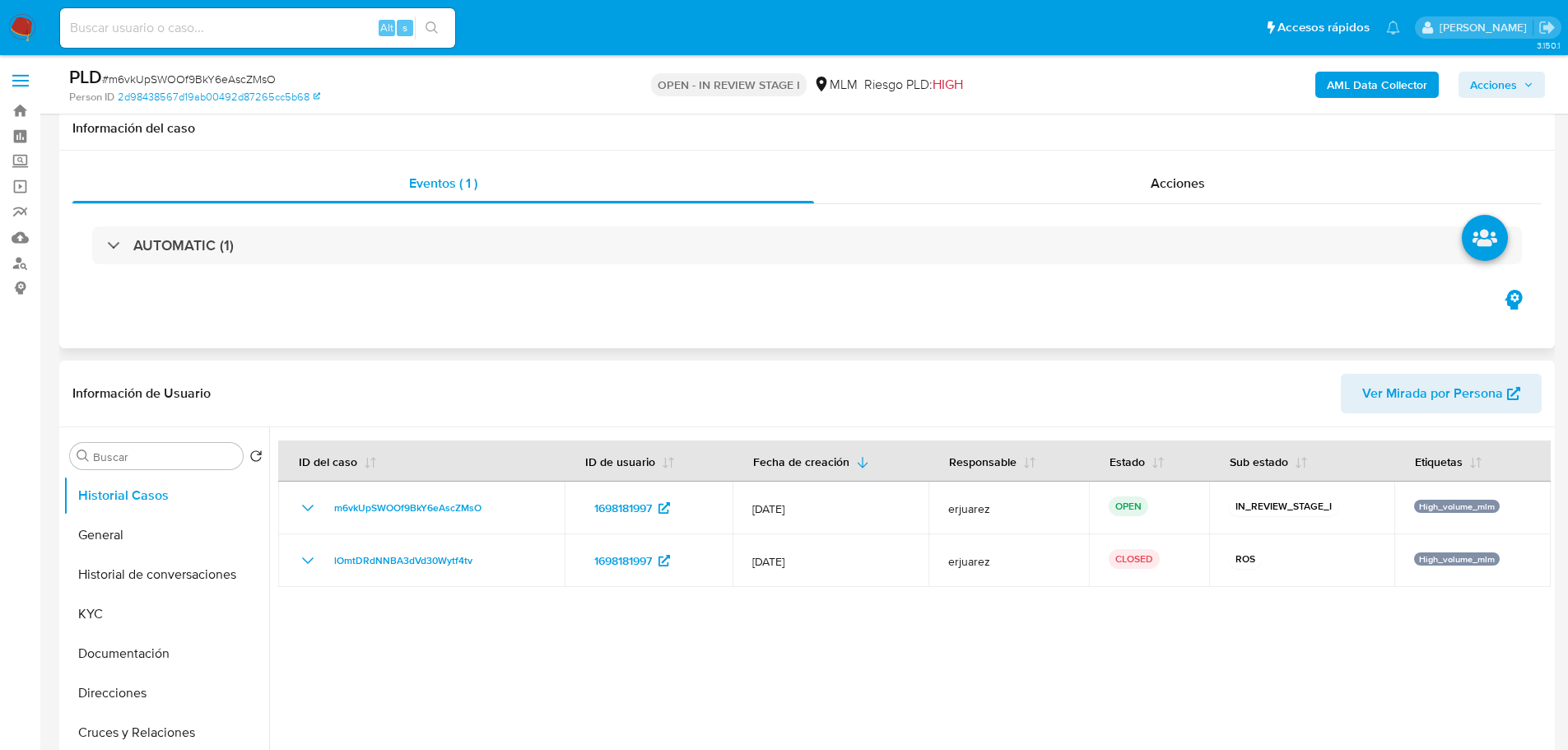
scroll to position [412, 0]
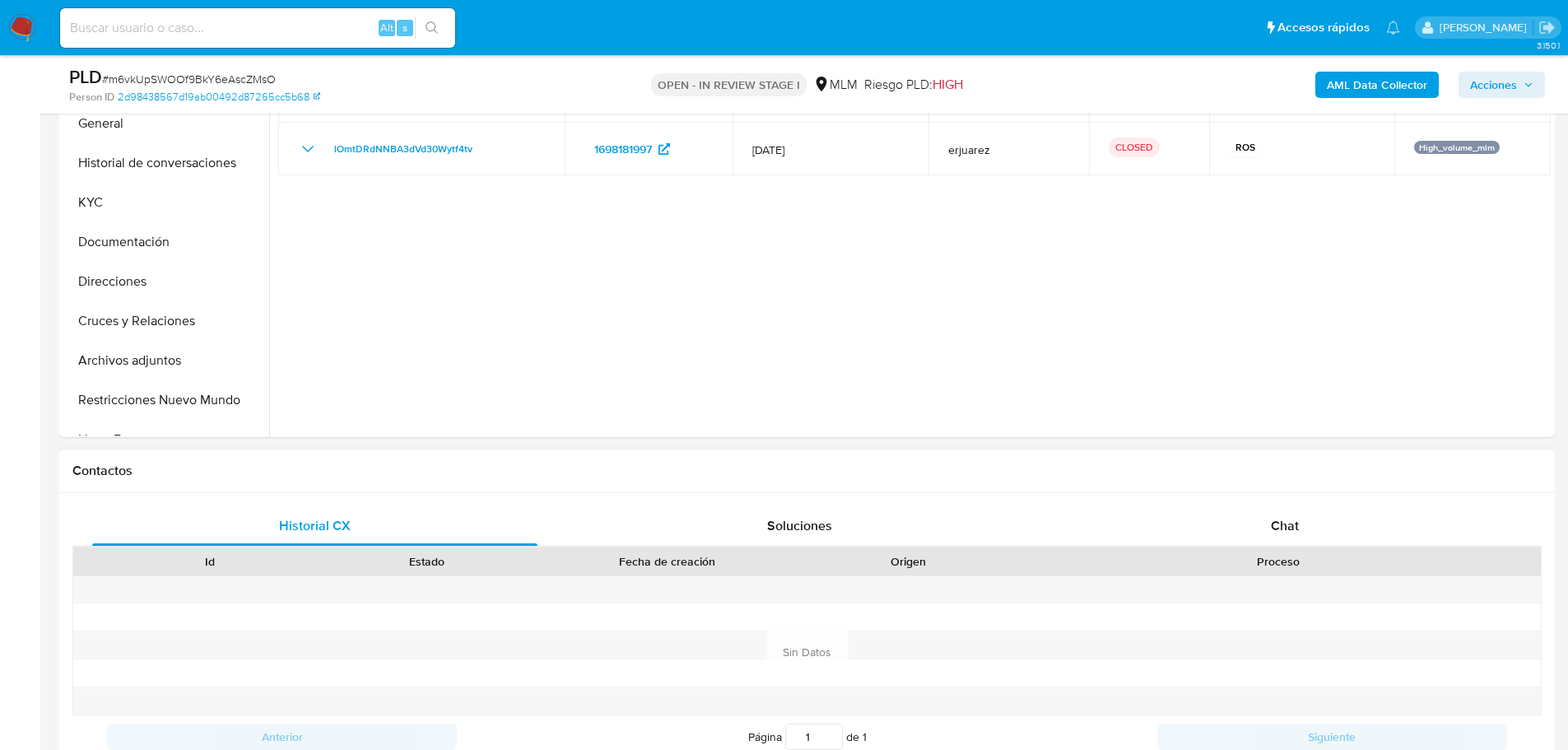
drag, startPoint x: 1274, startPoint y: 521, endPoint x: 1256, endPoint y: 485, distance: 40.2
click at [1274, 525] on span "Chat" at bounding box center [1285, 526] width 28 height 19
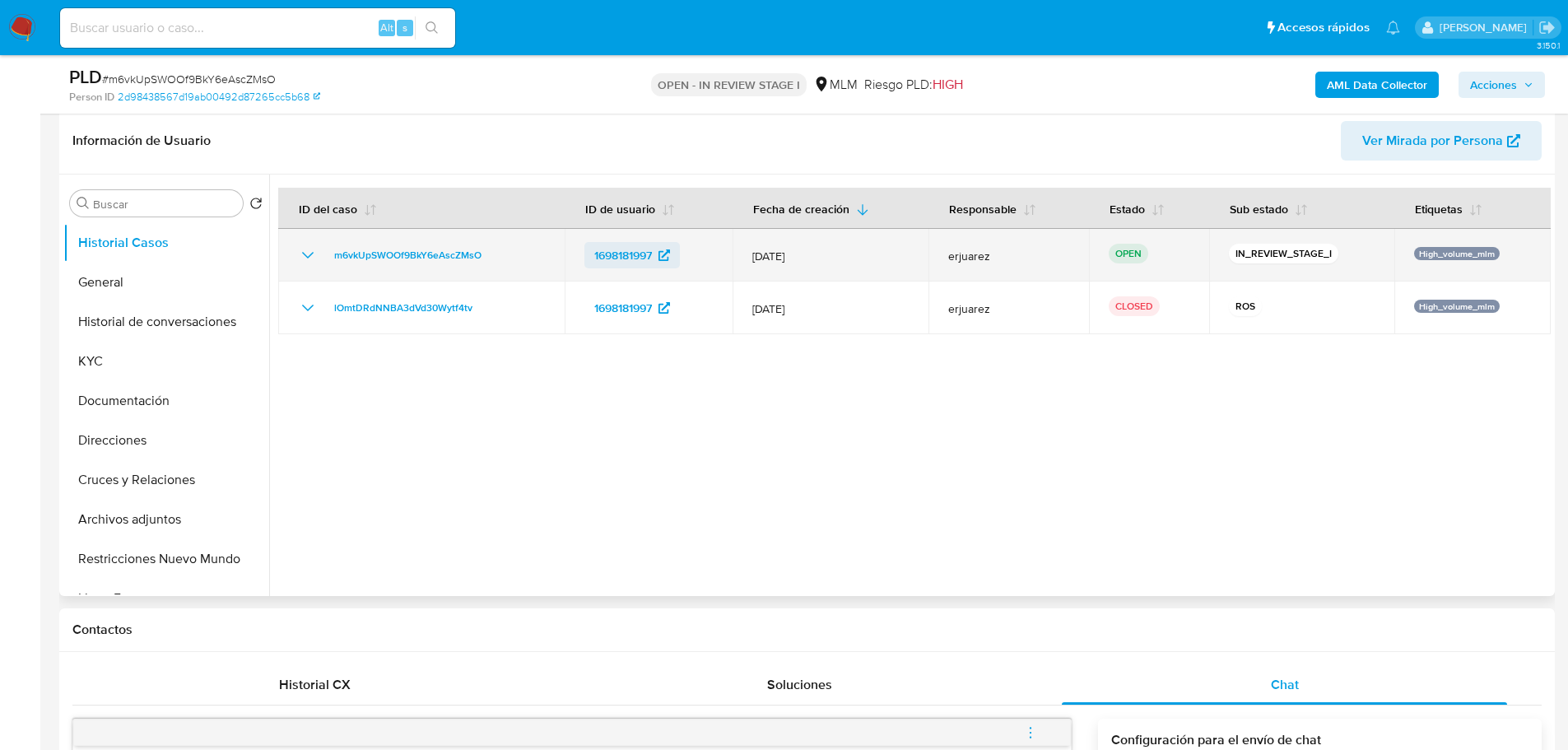
scroll to position [247, 0]
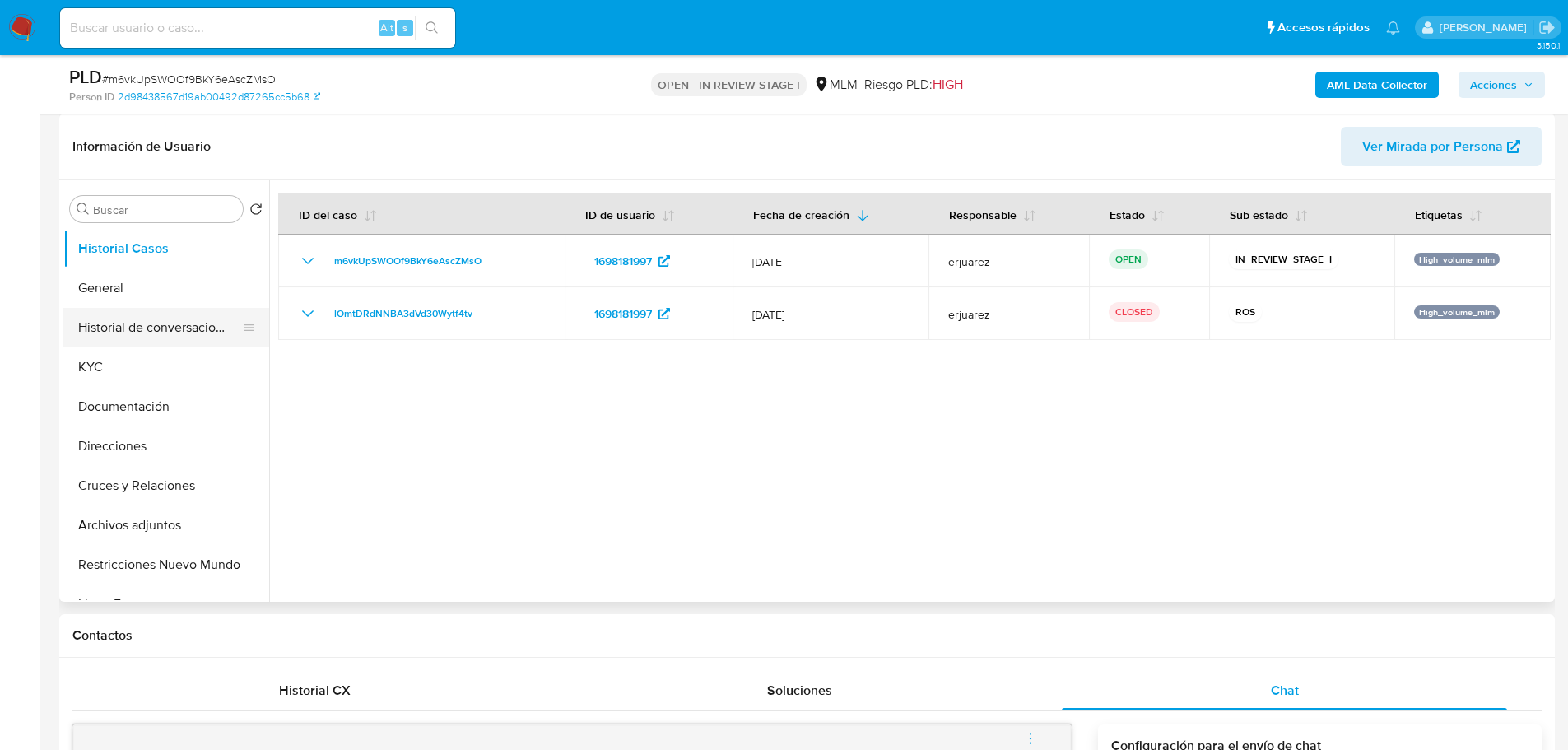
click at [139, 308] on button "Historial de conversaciones" at bounding box center [159, 328] width 192 height 40
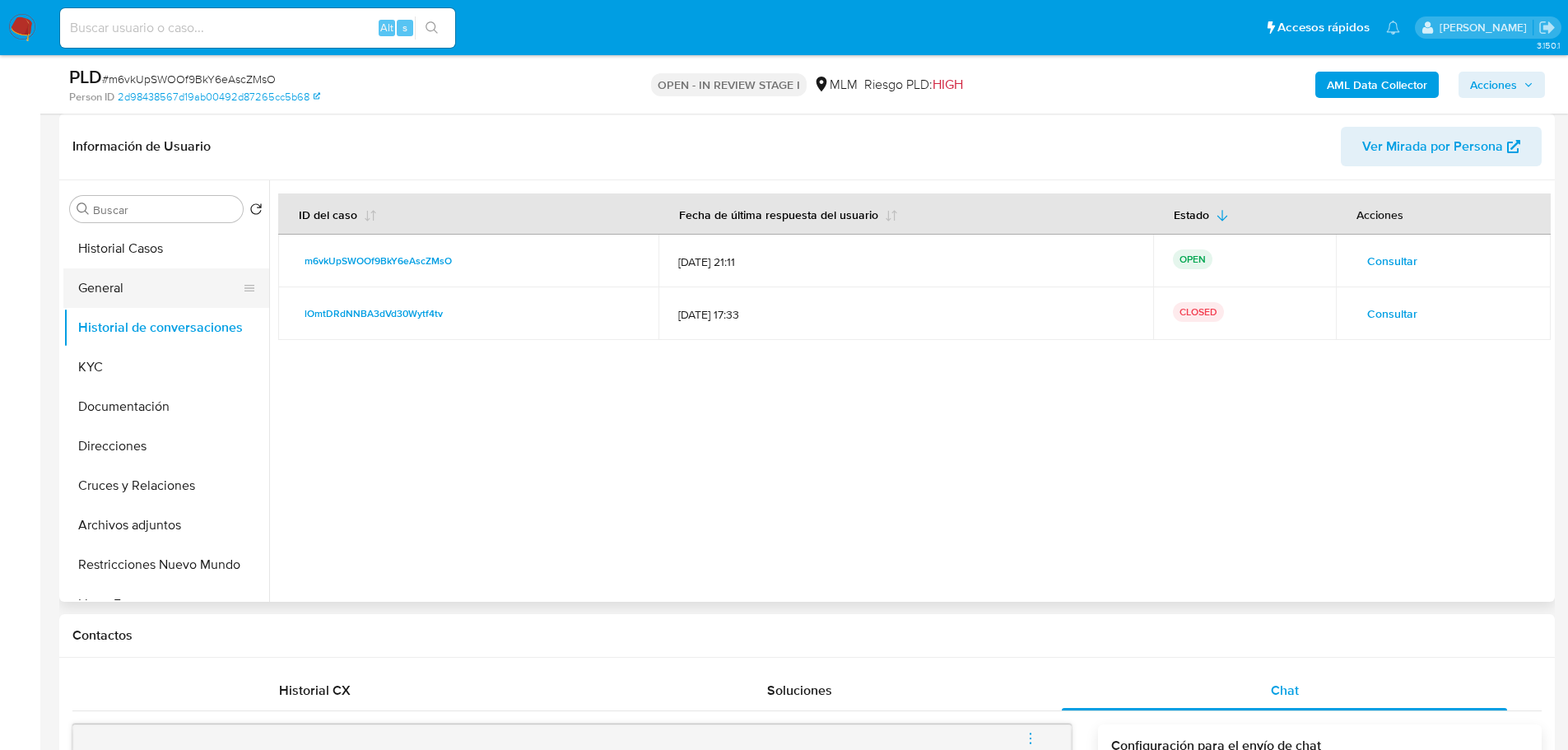
click at [124, 290] on button "General" at bounding box center [159, 288] width 192 height 40
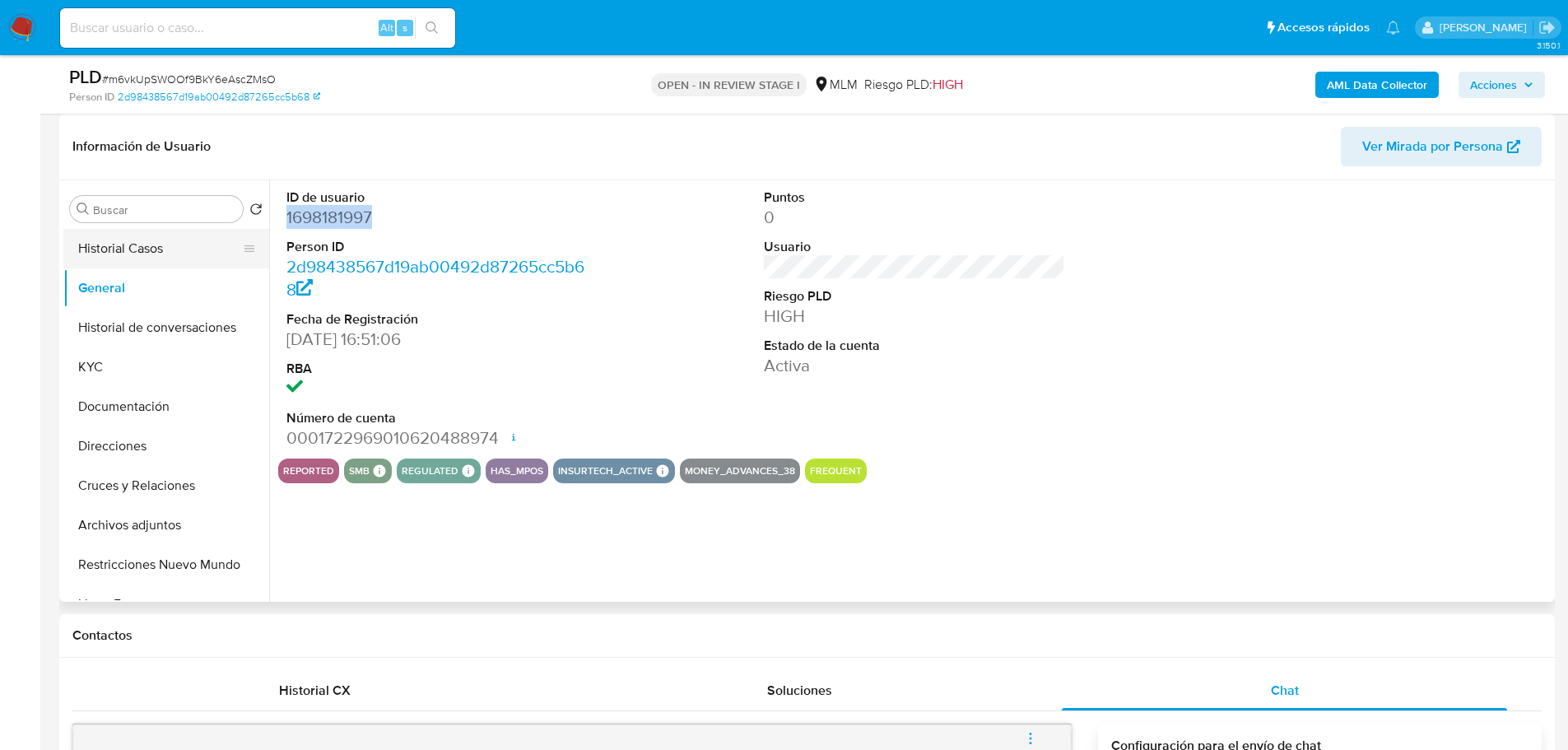
drag, startPoint x: 361, startPoint y: 220, endPoint x: 151, endPoint y: 257, distance: 213.2
click at [269, 220] on div "ID de usuario 1698181997 Person ID 2d98438567d19ab00492d87265cc5b68 Fecha de Re…" at bounding box center [910, 391] width 1282 height 422
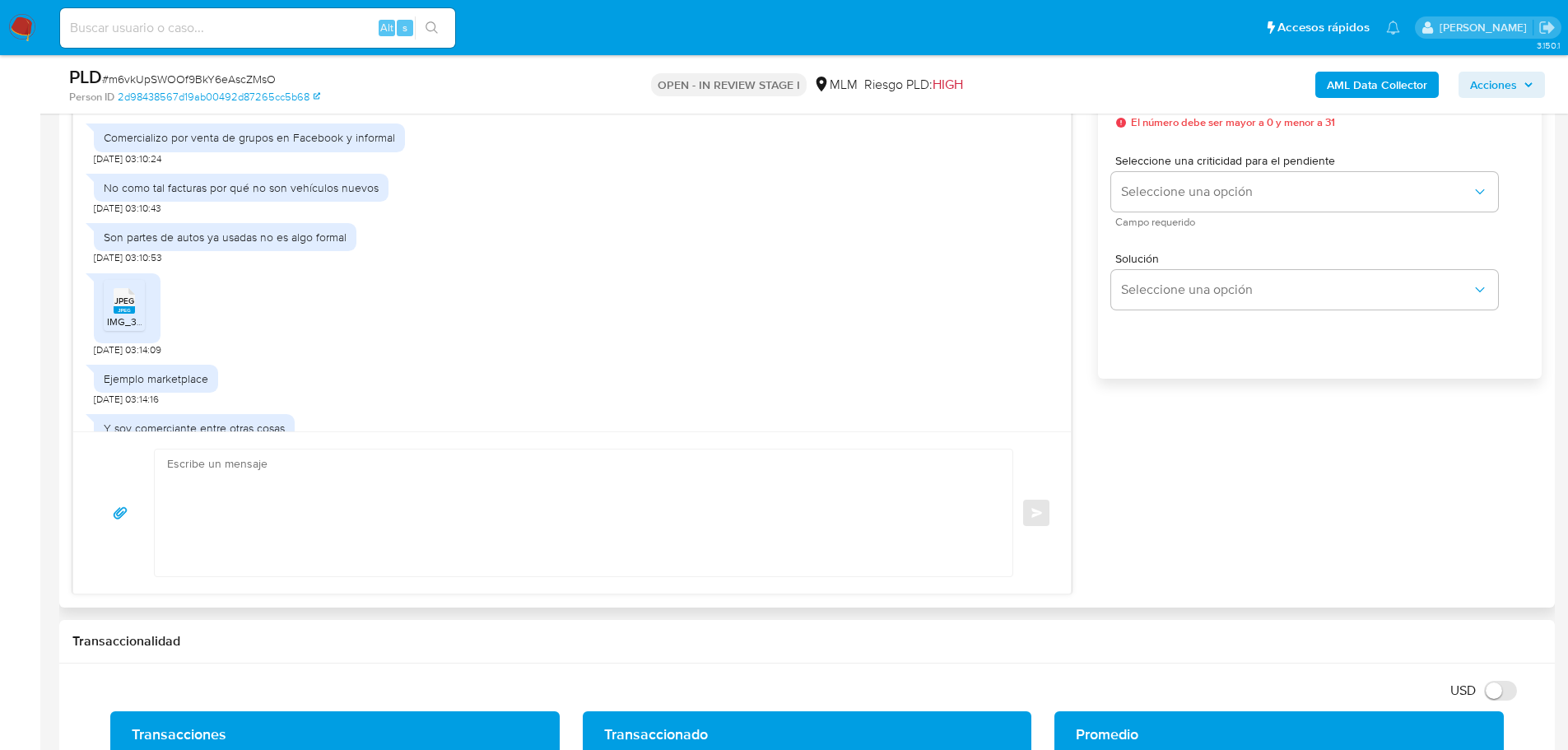
scroll to position [243, 0]
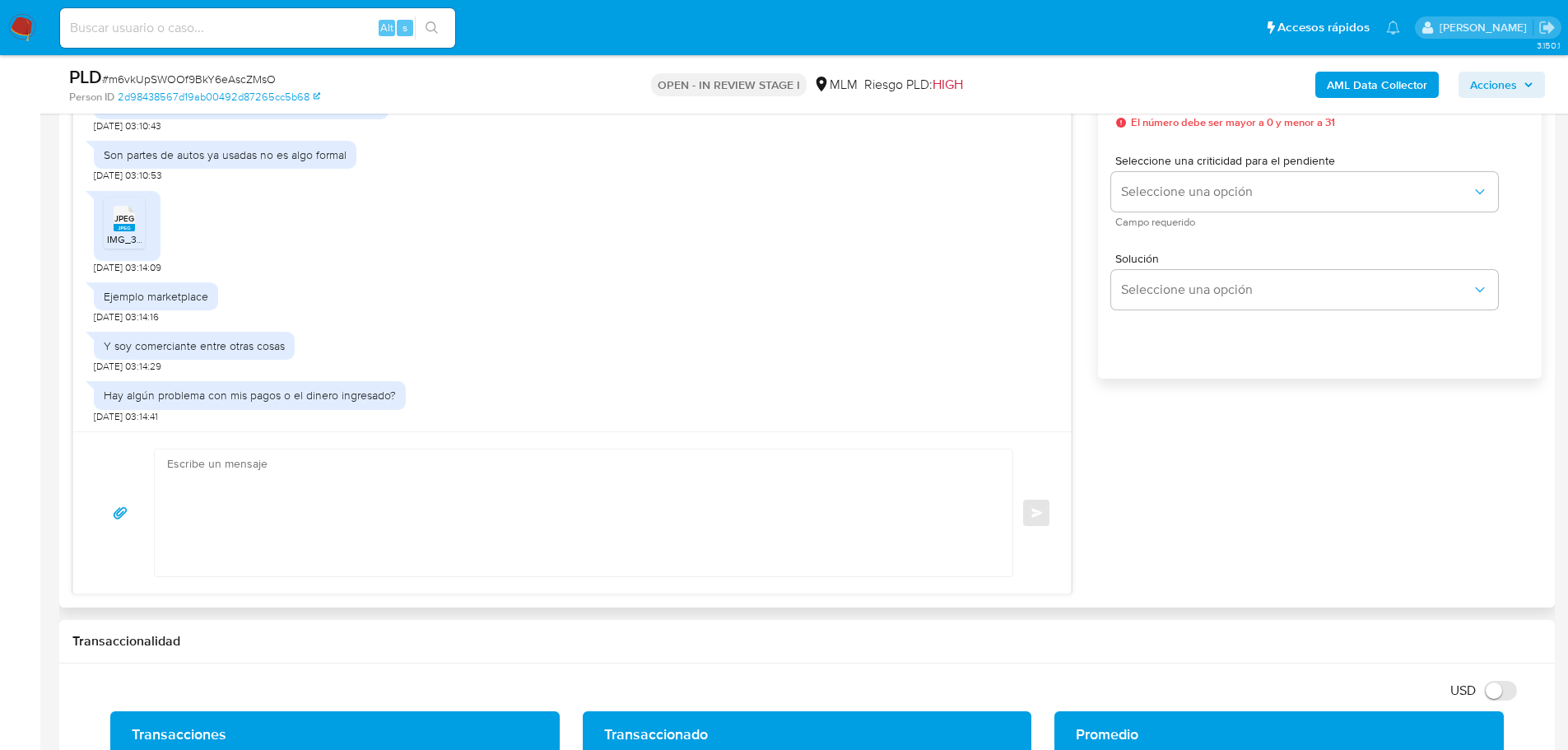
click at [113, 232] on div "JPEG JPEG" at bounding box center [125, 216] width 35 height 32
click at [373, 497] on textarea at bounding box center [580, 513] width 825 height 127
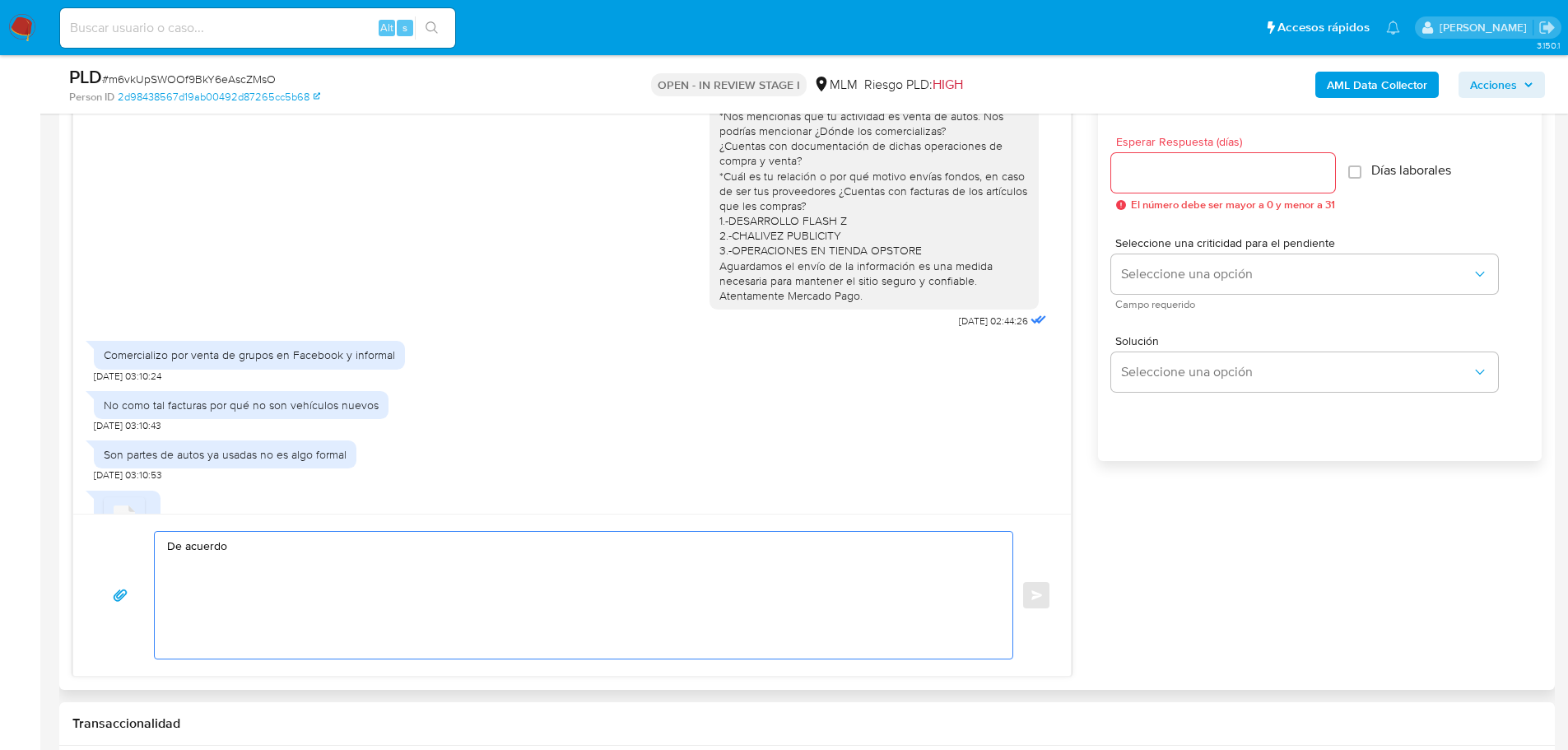
scroll to position [0, 0]
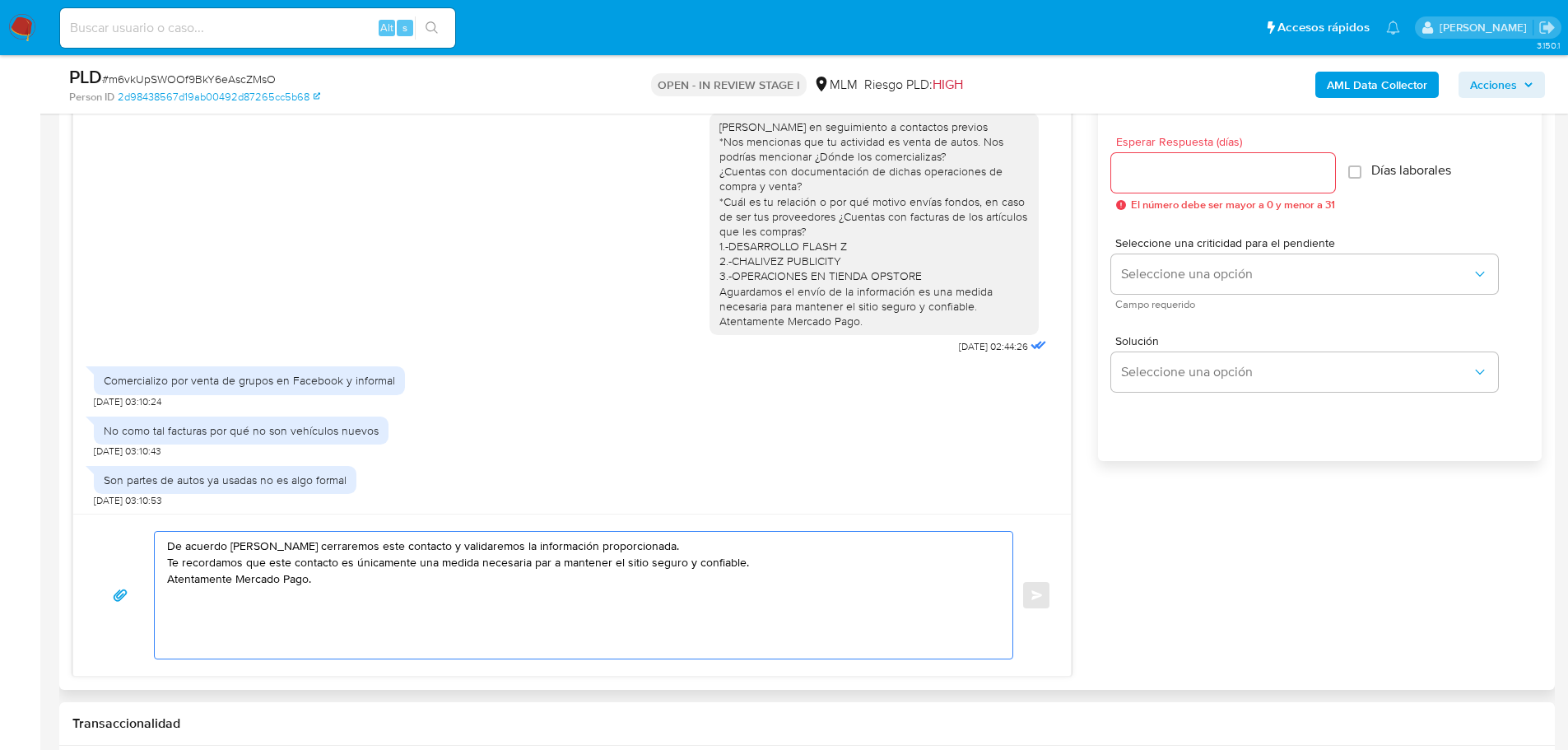
click at [553, 564] on textarea "De acuerdo Lennon cerraremos este contacto y validaremos la información proporc…" at bounding box center [580, 596] width 825 height 127
type textarea "De acuerdo [PERSON_NAME] cerraremos este contacto y validaremos la información …"
drag, startPoint x: 466, startPoint y: 559, endPoint x: 97, endPoint y: 534, distance: 369.8
click at [92, 532] on div "De acuerdo Lennon cerraremos este contacto y validaremos la información proporc…" at bounding box center [572, 595] width 997 height 163
click at [398, 592] on textarea "De acuerdo [PERSON_NAME] cerraremos este contacto y validaremos la información …" at bounding box center [580, 596] width 825 height 127
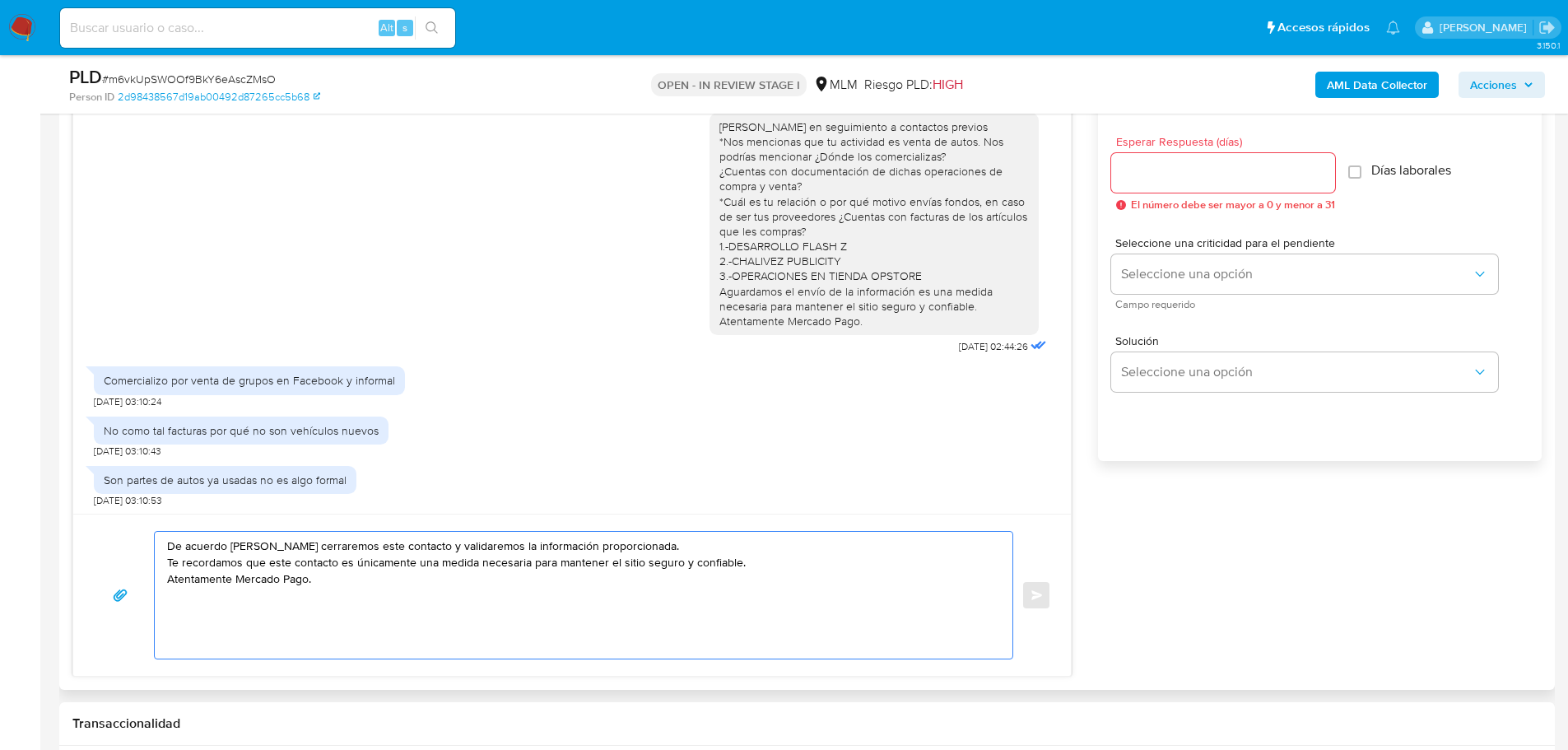
drag, startPoint x: 377, startPoint y: 583, endPoint x: 80, endPoint y: 528, distance: 302.0
click at [80, 528] on div "De acuerdo Lennon cerraremos este contacto y validaremos la información proporc…" at bounding box center [572, 595] width 997 height 163
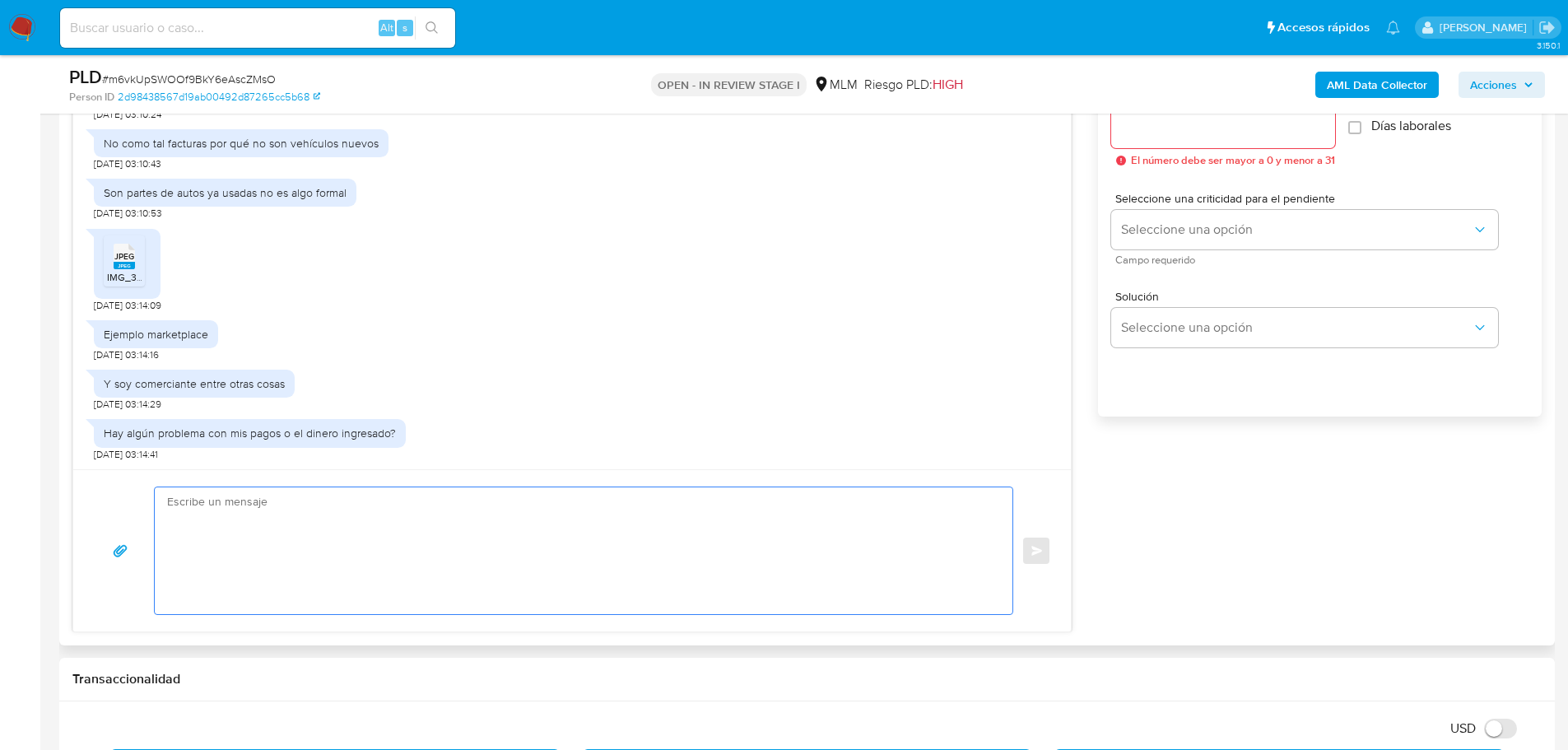
scroll to position [988, 0]
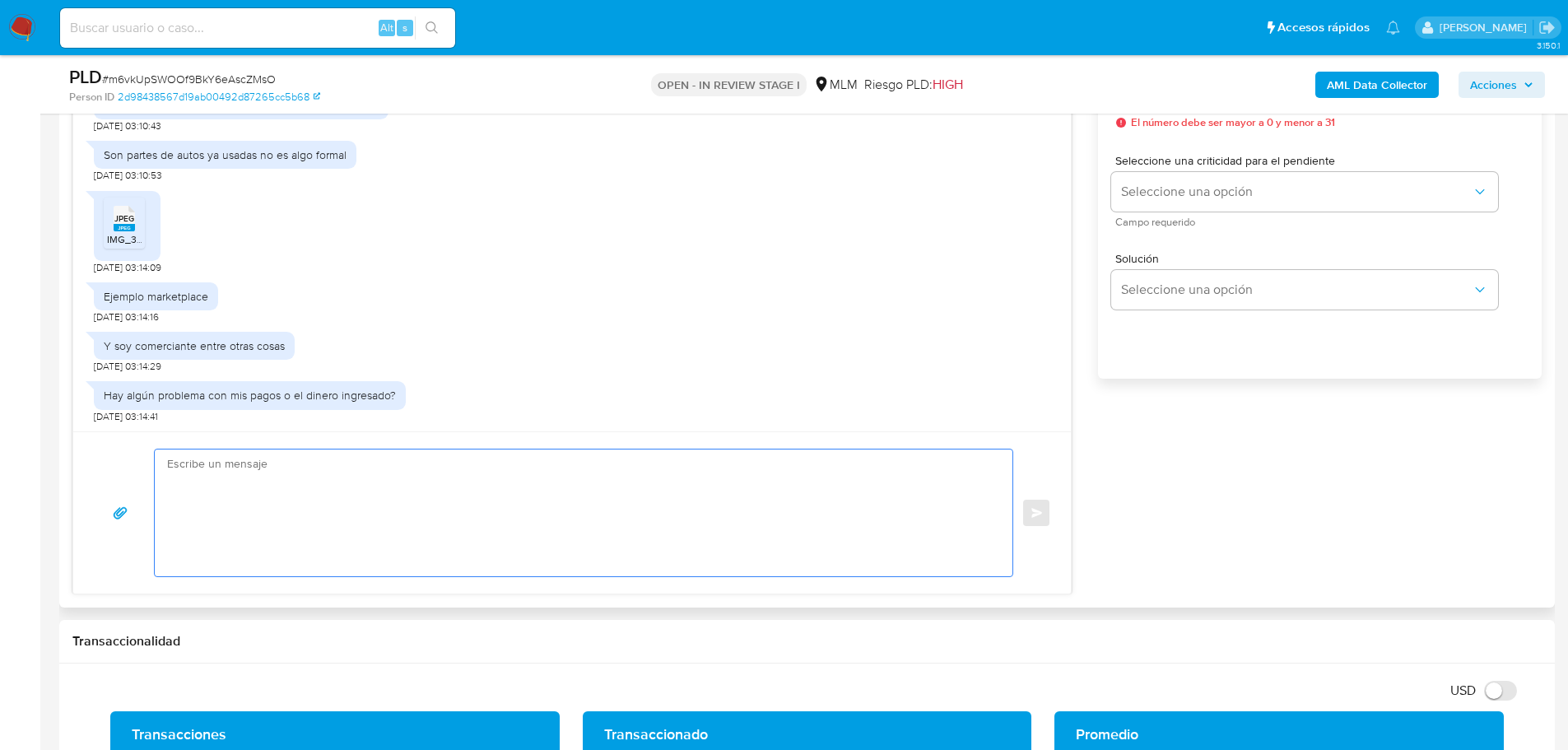
paste textarea "De acuerdo [PERSON_NAME] cerraremos este contacto y validaremos la información …"
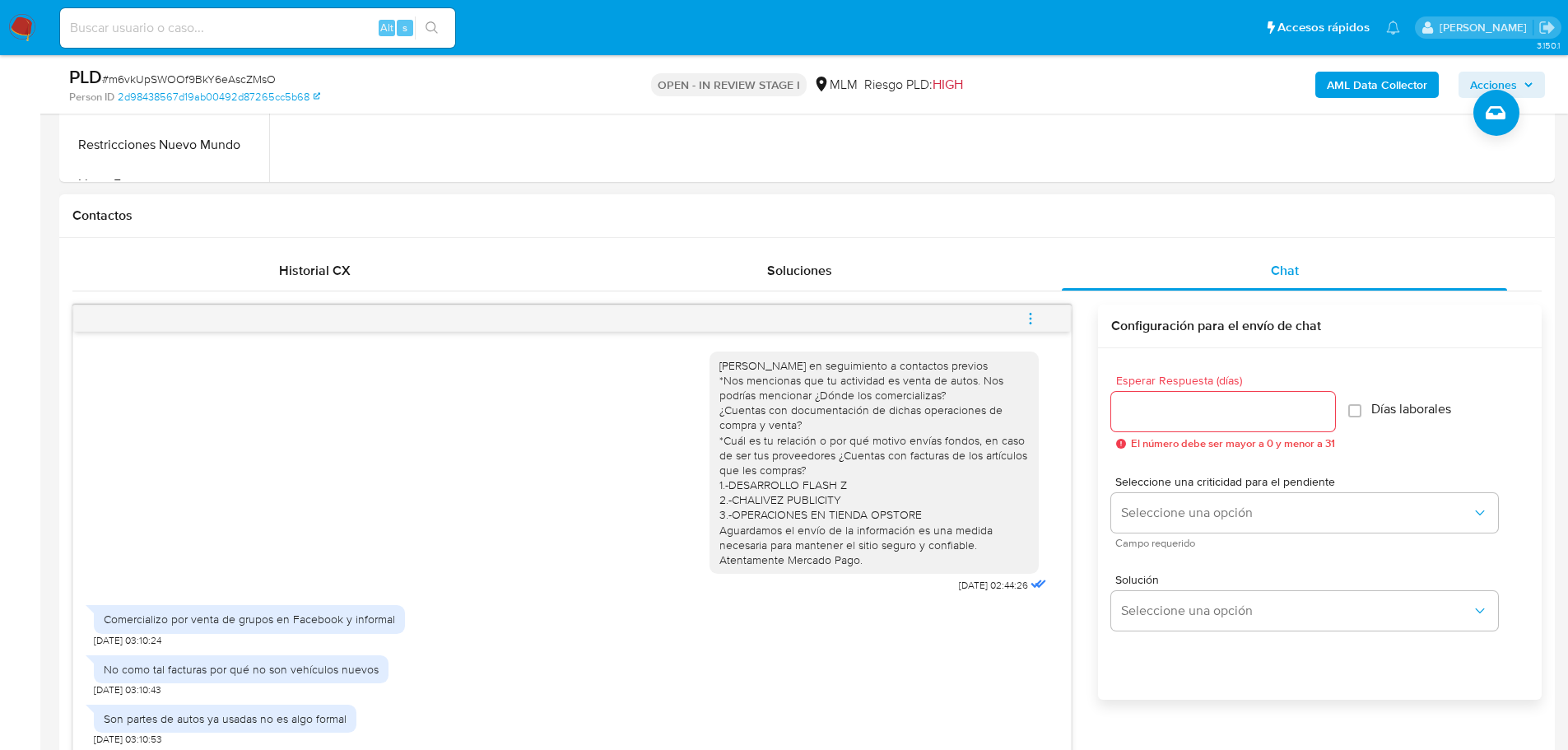
scroll to position [658, 0]
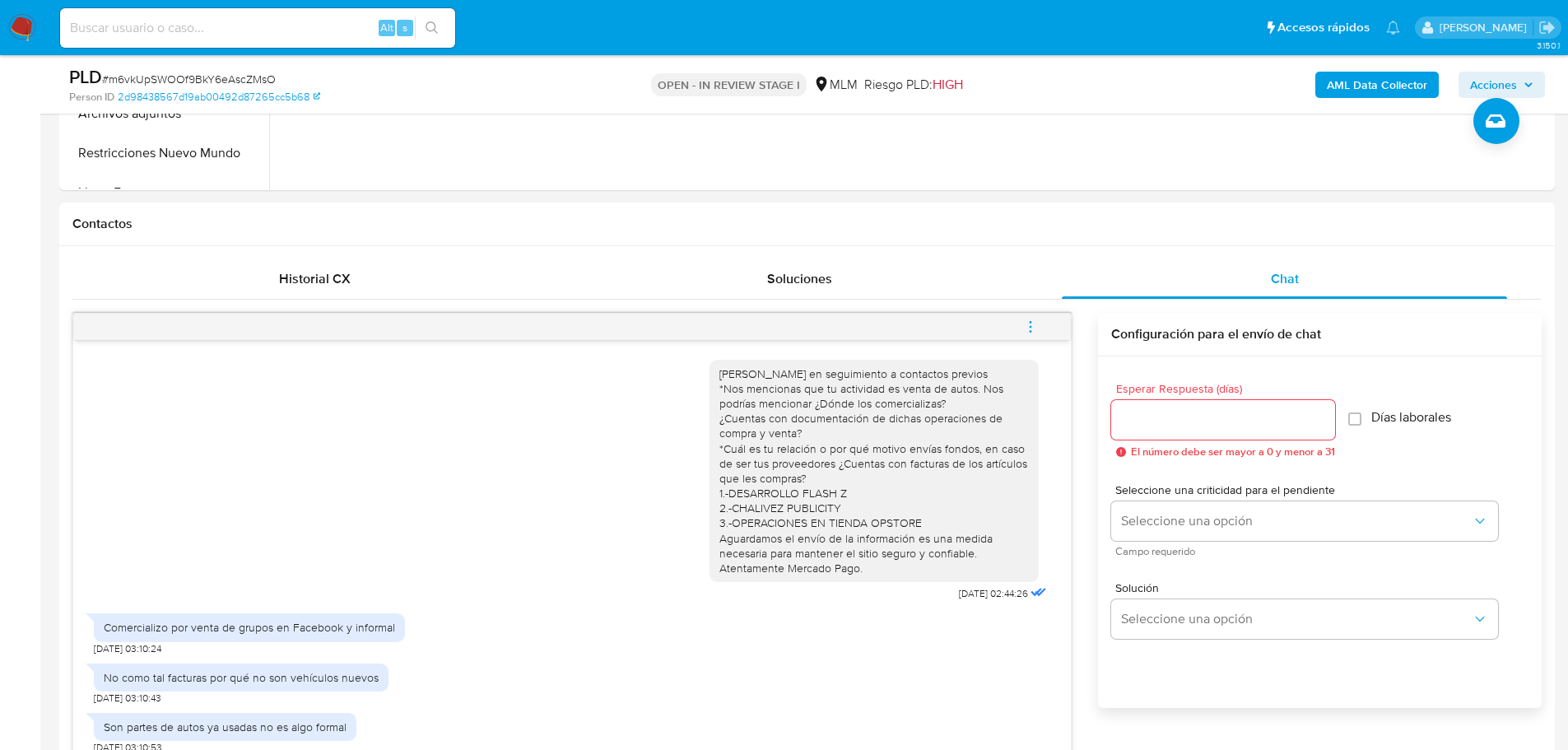
type textarea "De acuerdo [PERSON_NAME] cerraremos este contacto y validaremos la información …"
click at [1172, 436] on div at bounding box center [1222, 420] width 224 height 40
click at [1170, 414] on input "Esperar Respuesta (días)" at bounding box center [1222, 420] width 224 height 21
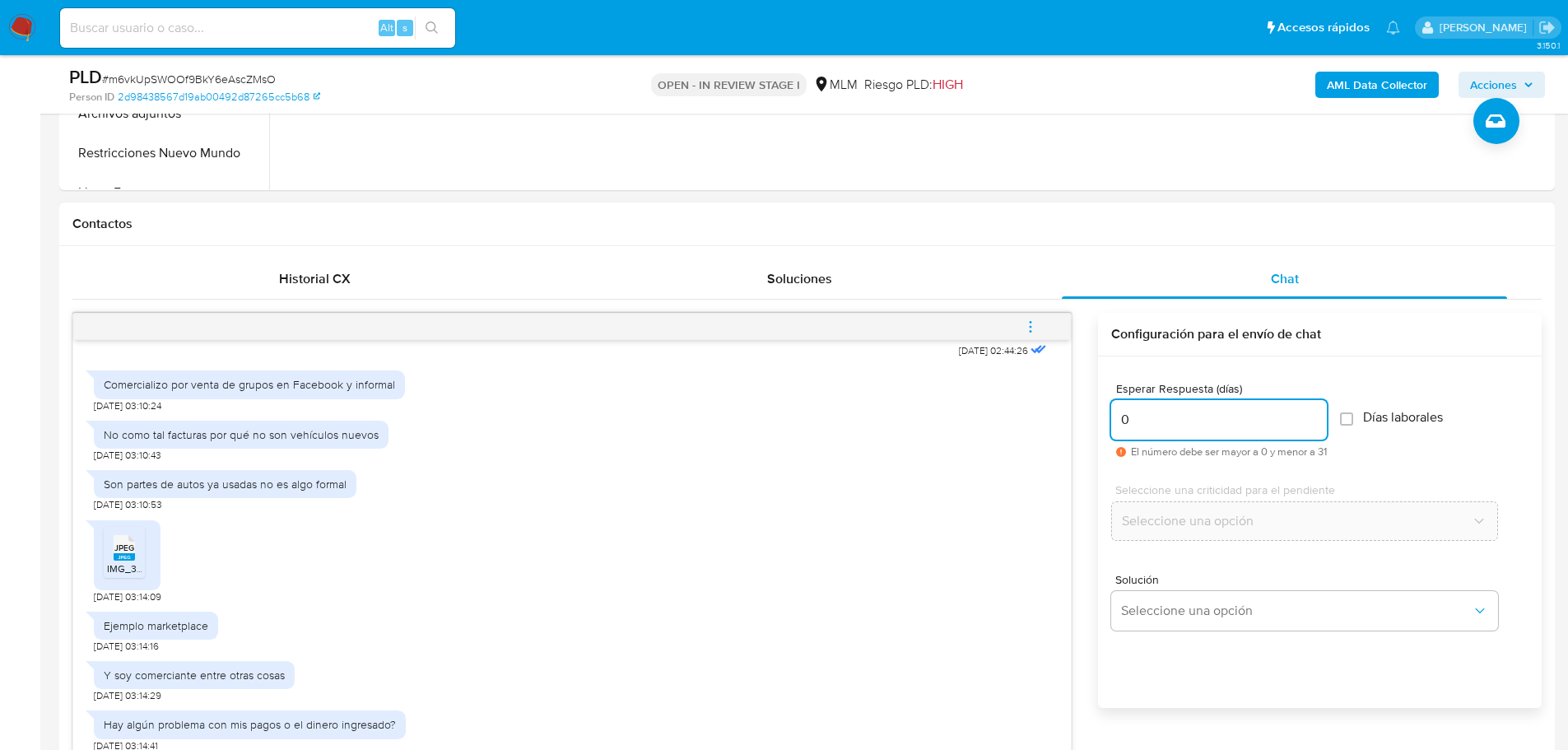
scroll to position [906, 0]
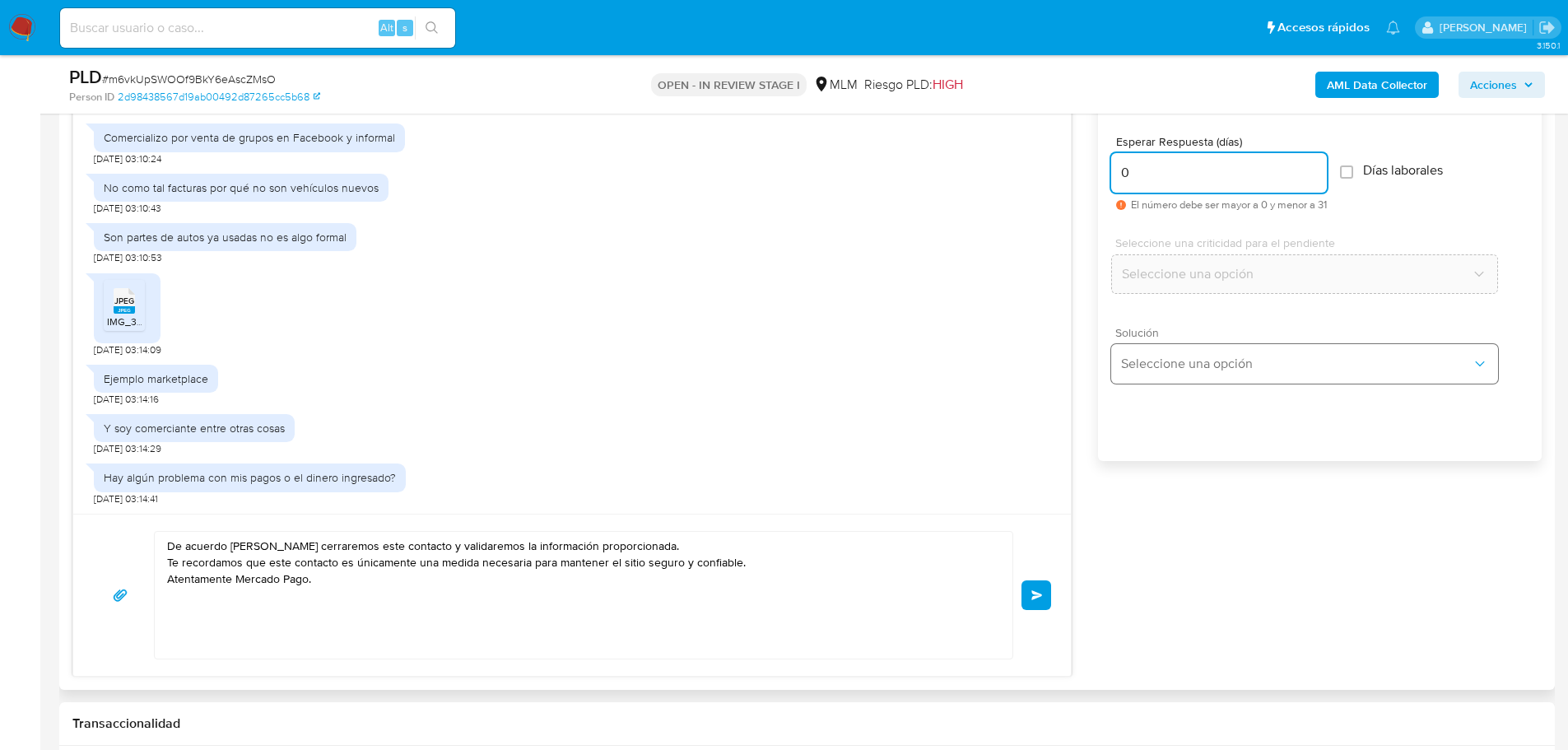
type input "0"
click at [1198, 380] on button "Seleccione una opción" at bounding box center [1304, 364] width 387 height 40
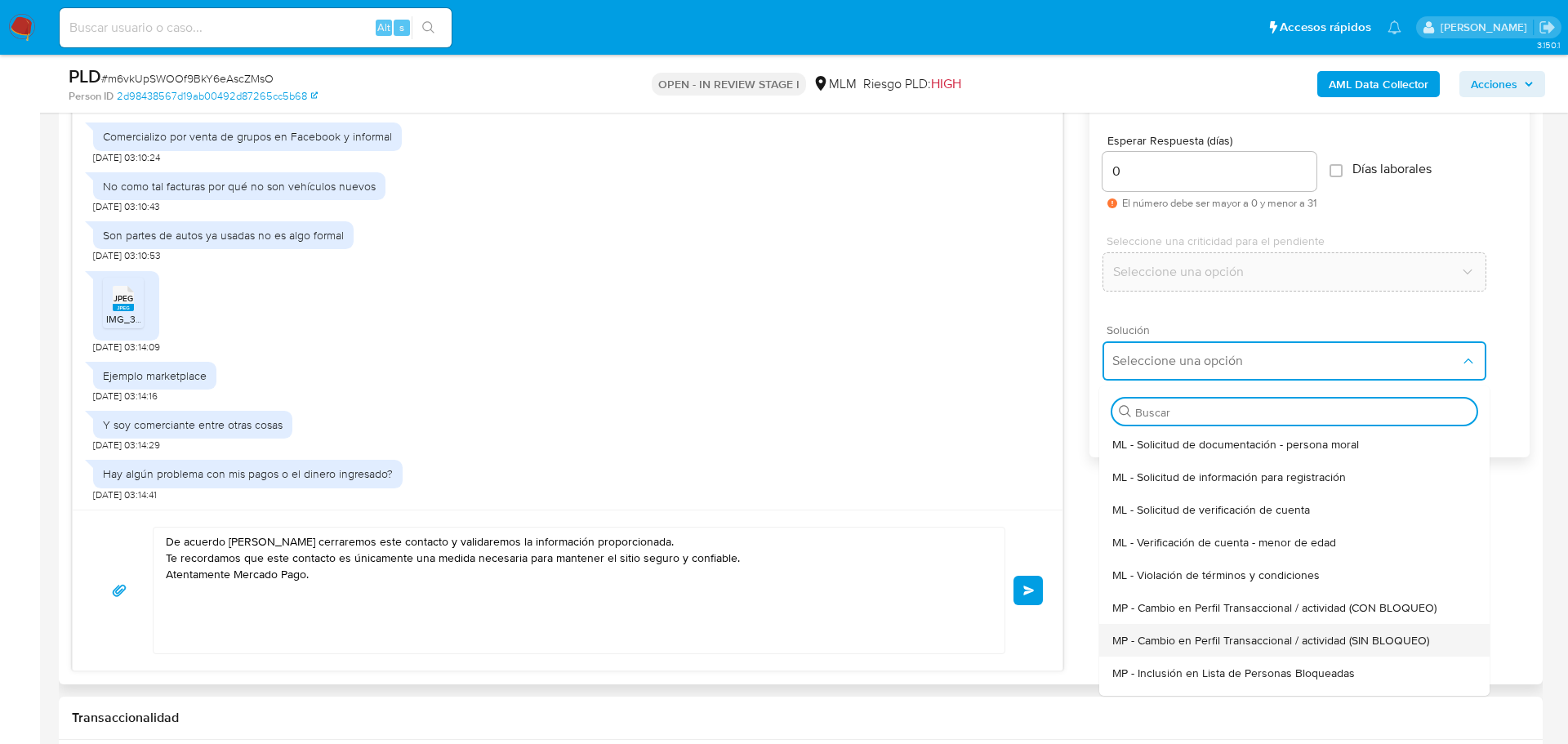
click at [1308, 634] on span "MP - Cambio en Perfil Transaccional / actividad (SIN BLOQUEO)" at bounding box center [1270, 640] width 317 height 15
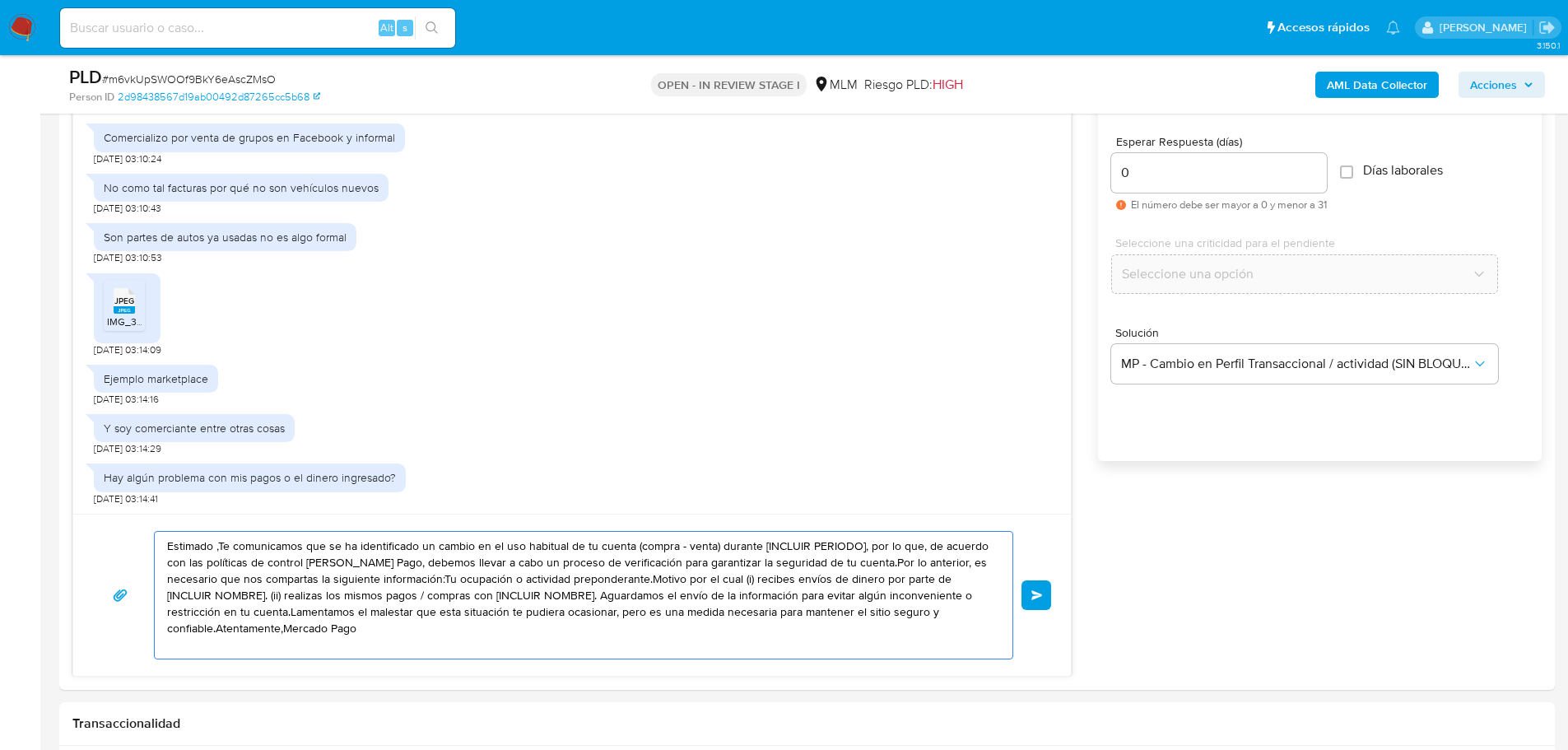
drag, startPoint x: 405, startPoint y: 639, endPoint x: -248, endPoint y: 456, distance: 678.2
paste textarea "De acuerdo Lennon cerraremos este contacto y validaremos la información proporc…"
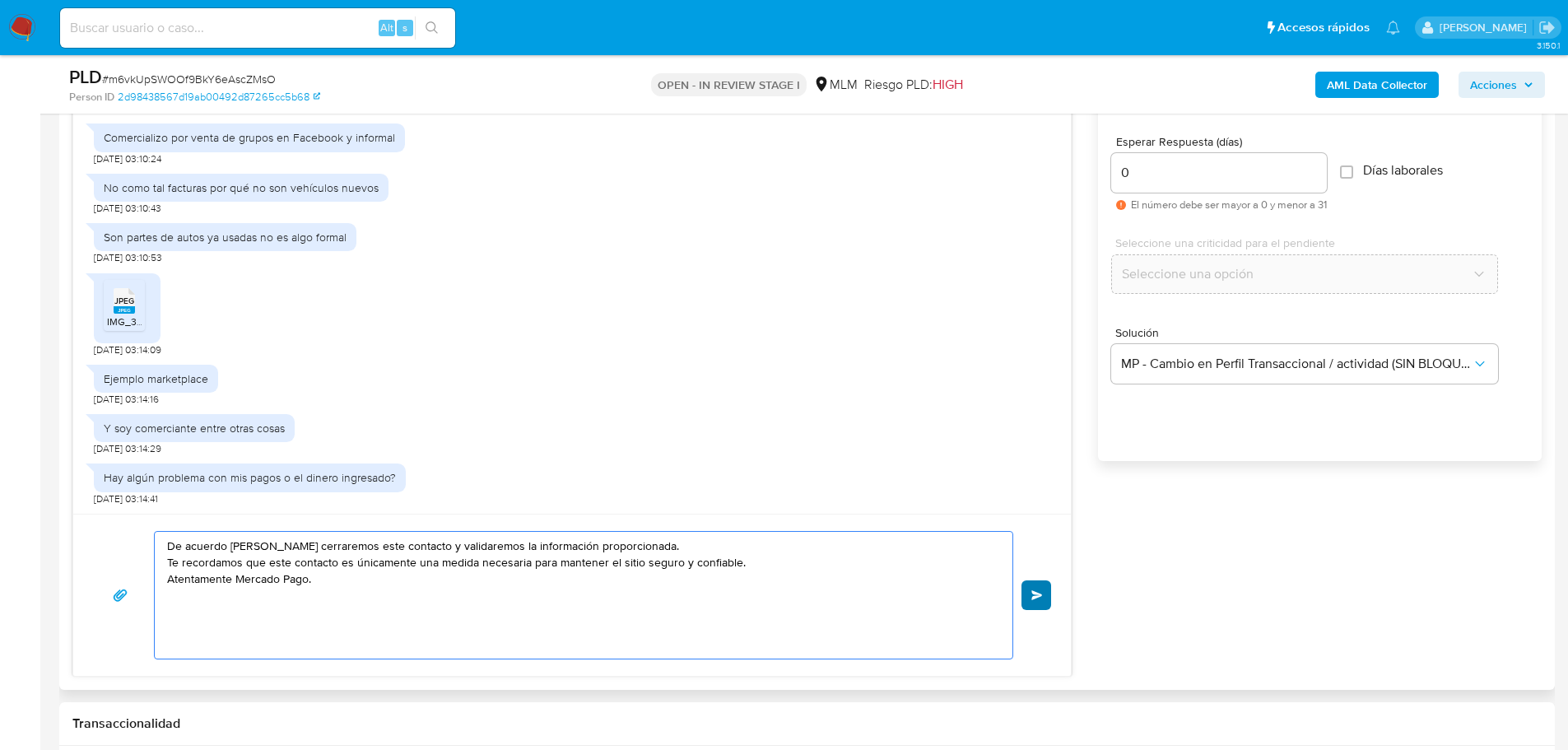
type textarea "De acuerdo Lennon cerraremos este contacto y validaremos la información proporc…"
click at [1024, 587] on button "Enviar" at bounding box center [1036, 595] width 30 height 30
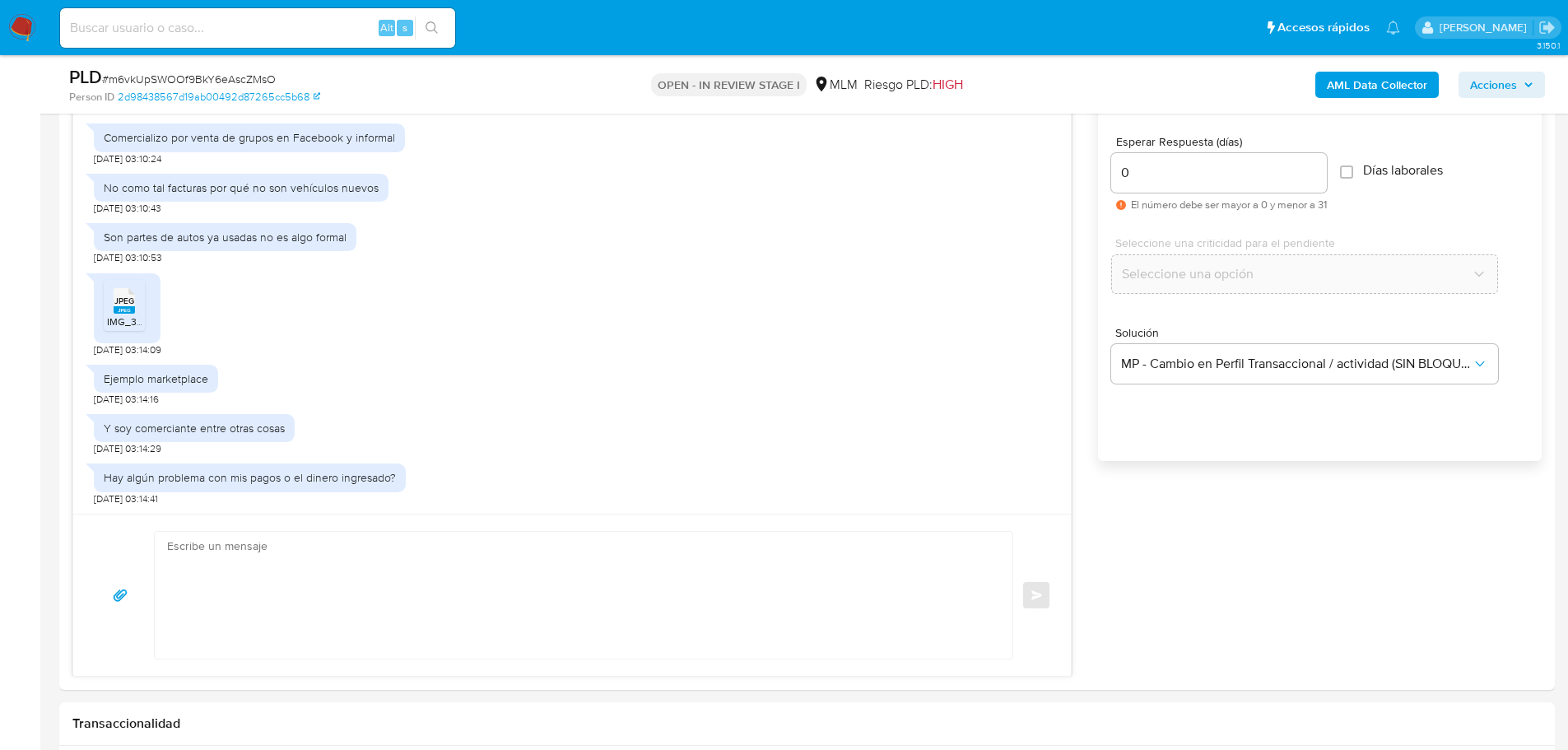
scroll to position [366, 0]
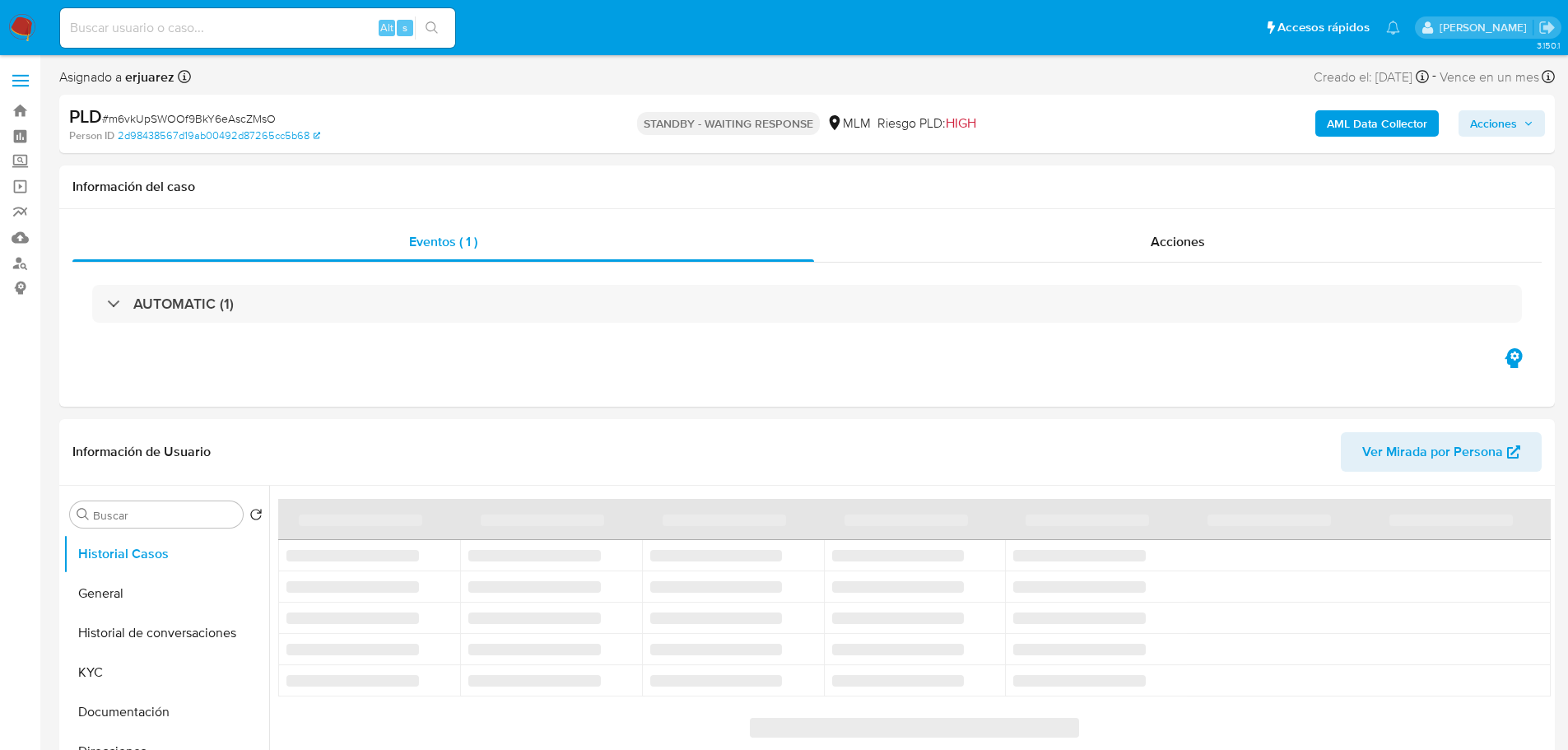
select select "10"
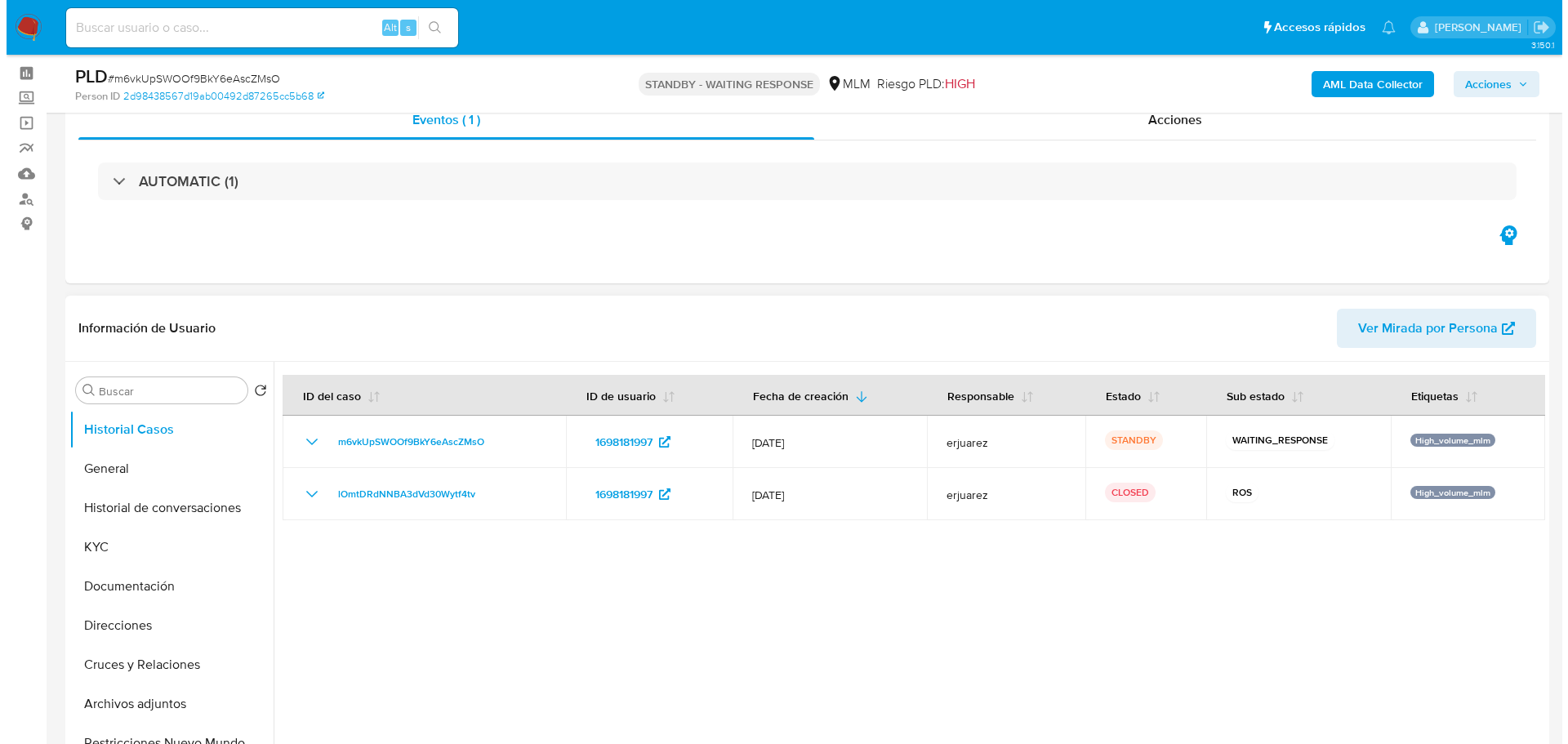
scroll to position [164, 0]
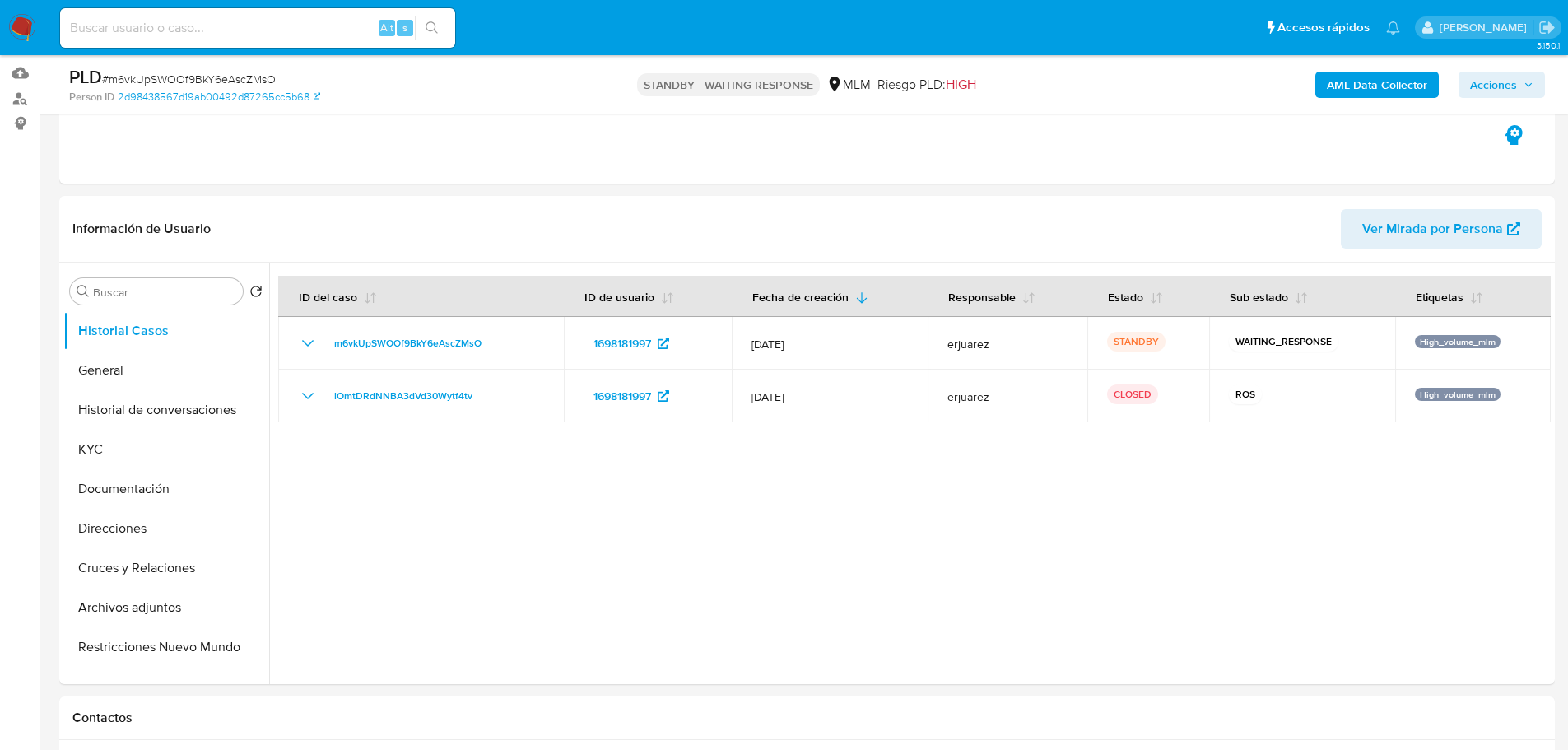
drag, startPoint x: 1494, startPoint y: 85, endPoint x: 1442, endPoint y: 97, distance: 53.4
click at [1494, 85] on span "Acciones" at bounding box center [1493, 85] width 47 height 26
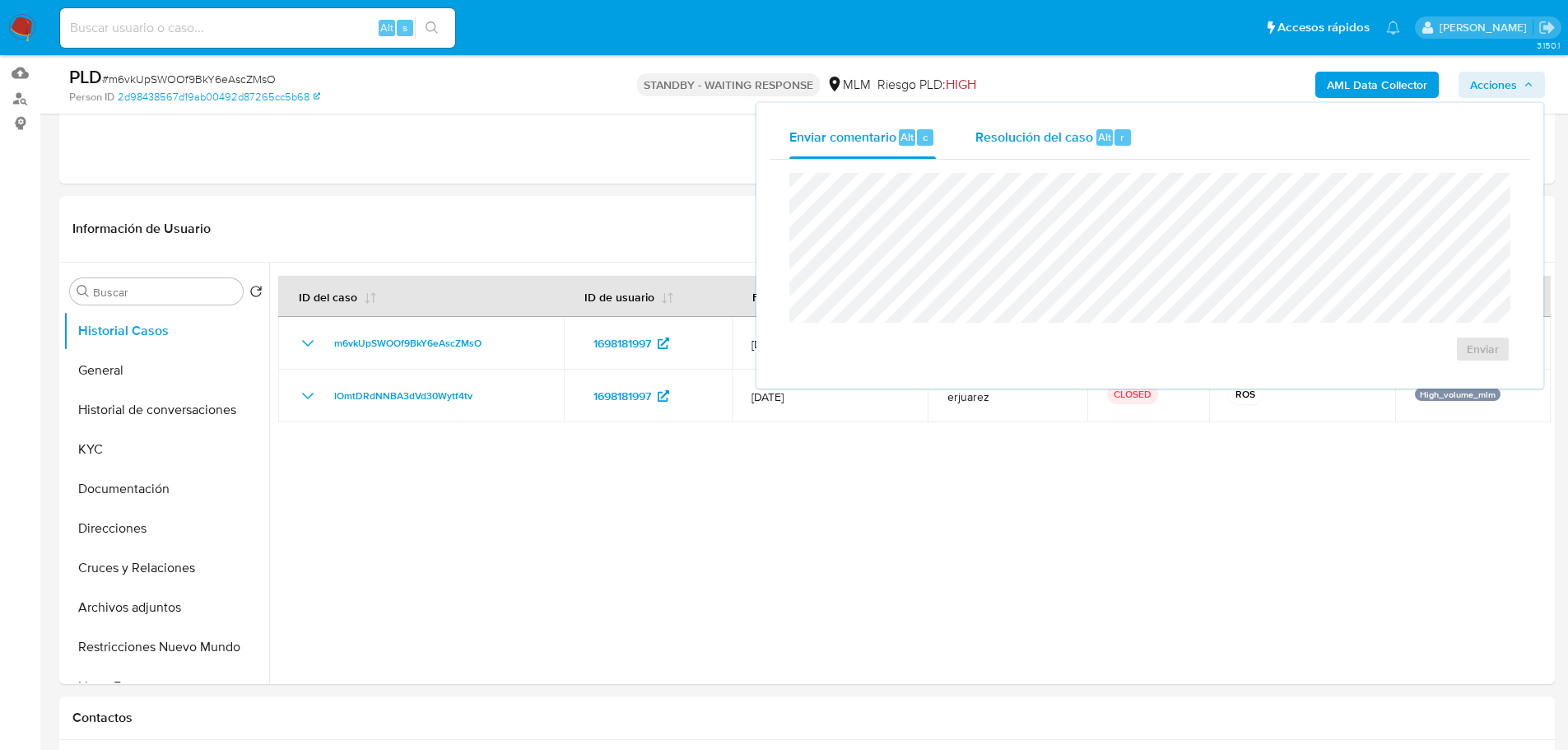
drag, startPoint x: 1035, startPoint y: 121, endPoint x: 1027, endPoint y: 143, distance: 23.4
click at [1034, 124] on div "Resolución del caso Alt r" at bounding box center [1053, 138] width 158 height 43
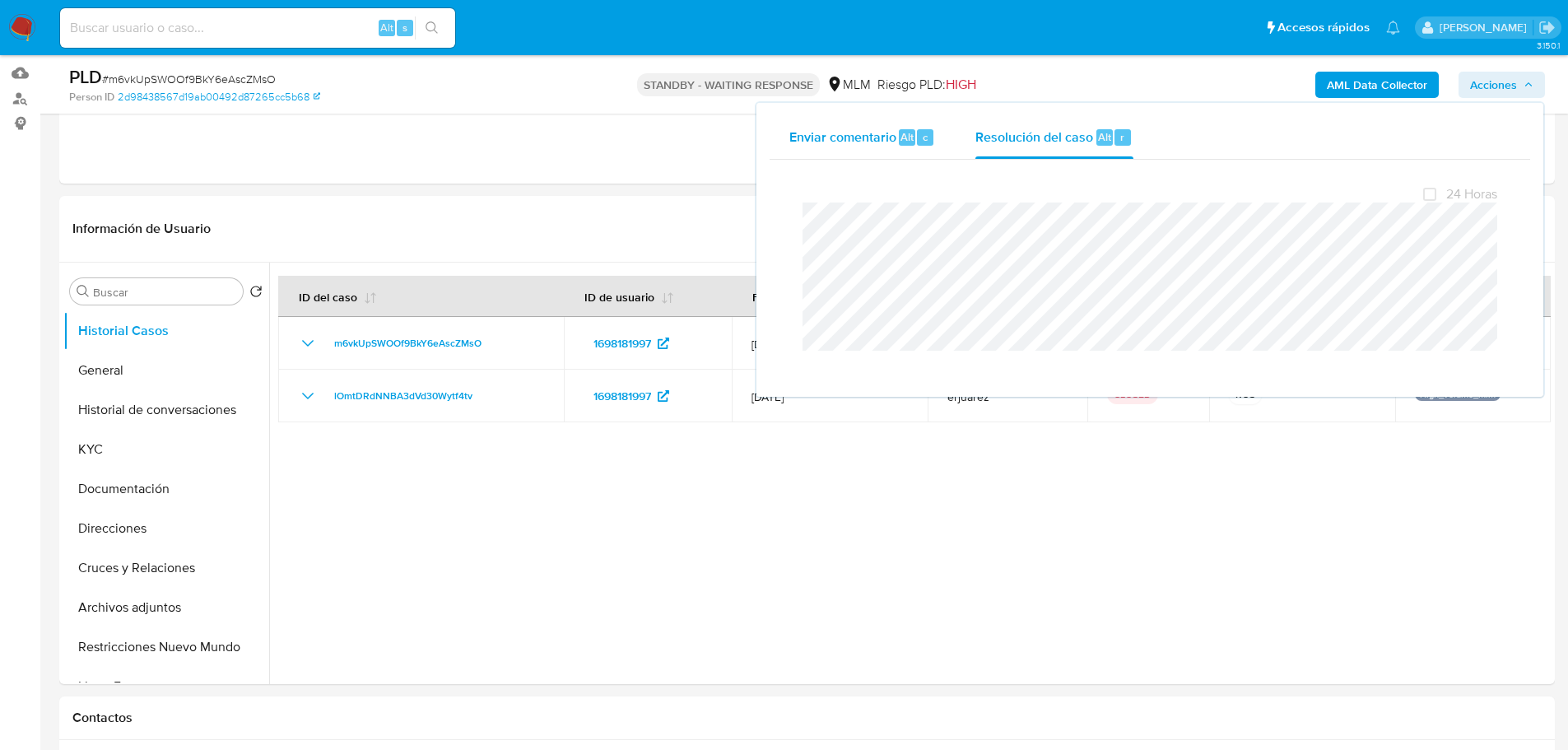
click at [854, 132] on span "Enviar comentario" at bounding box center [843, 136] width 107 height 19
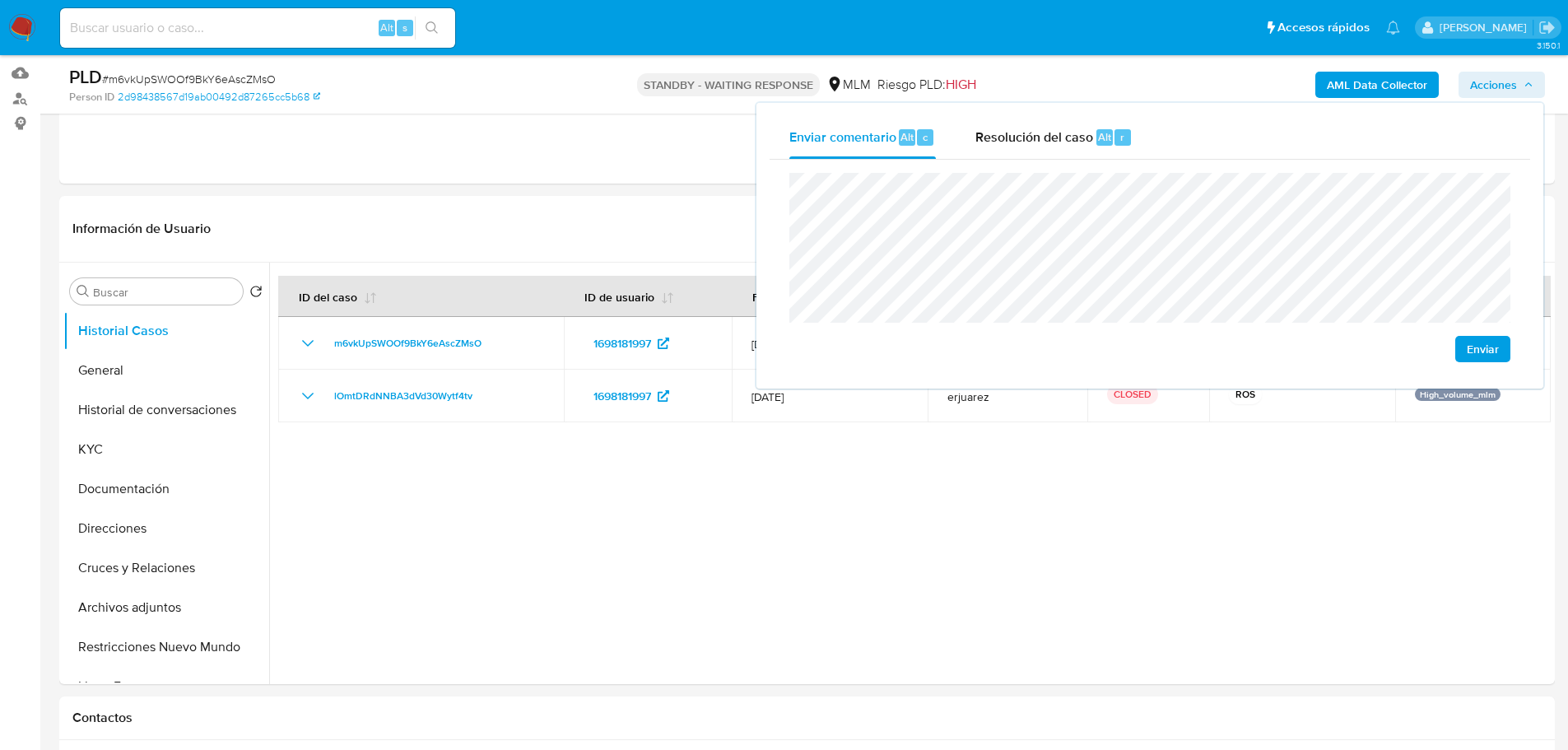
click at [771, 169] on div "Enviar" at bounding box center [1150, 267] width 760 height 215
drag, startPoint x: 170, startPoint y: 406, endPoint x: 143, endPoint y: 397, distance: 28.5
click at [170, 406] on button "Historial de conversaciones" at bounding box center [159, 410] width 192 height 40
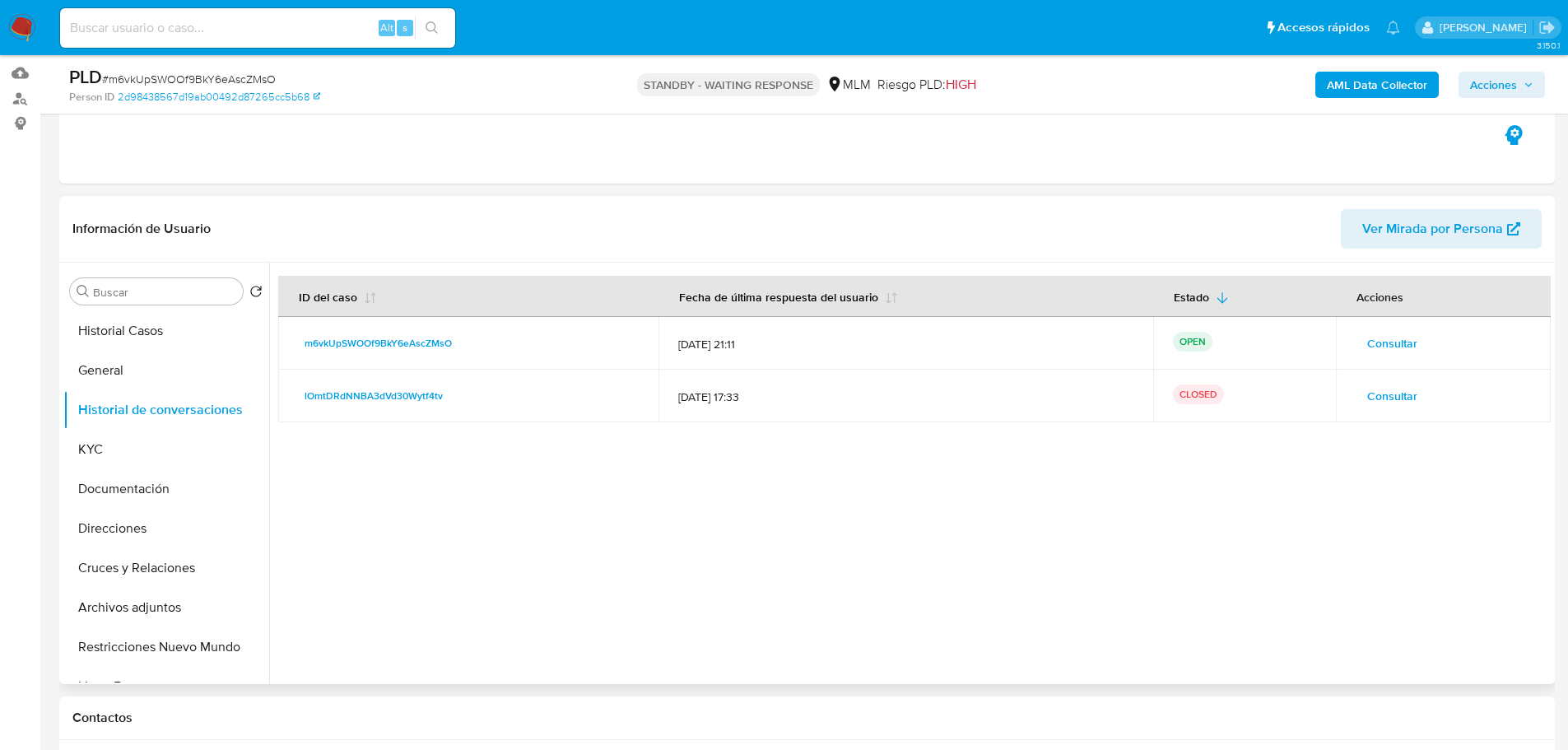
click at [1372, 337] on span "Consultar" at bounding box center [1391, 343] width 50 height 23
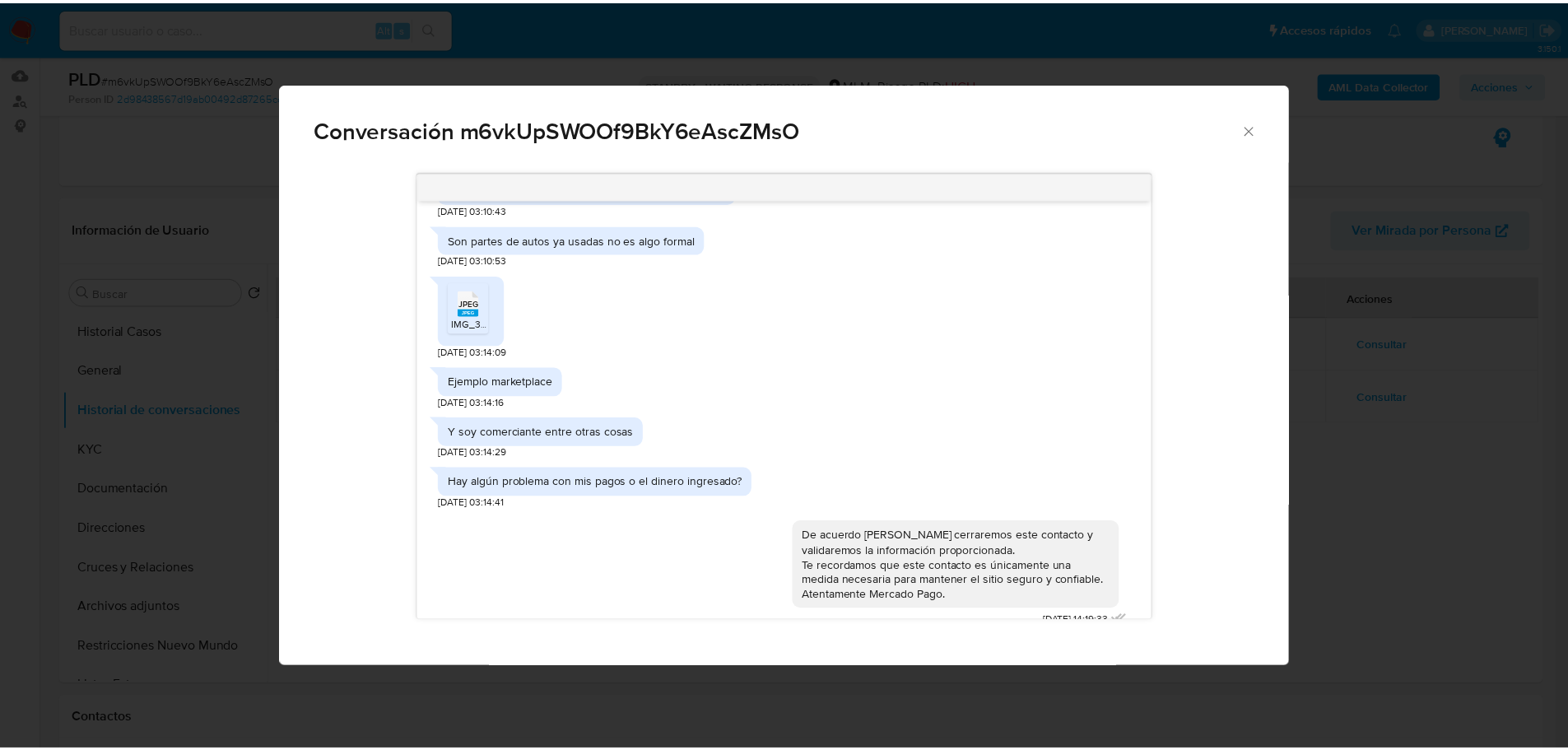
scroll to position [370, 0]
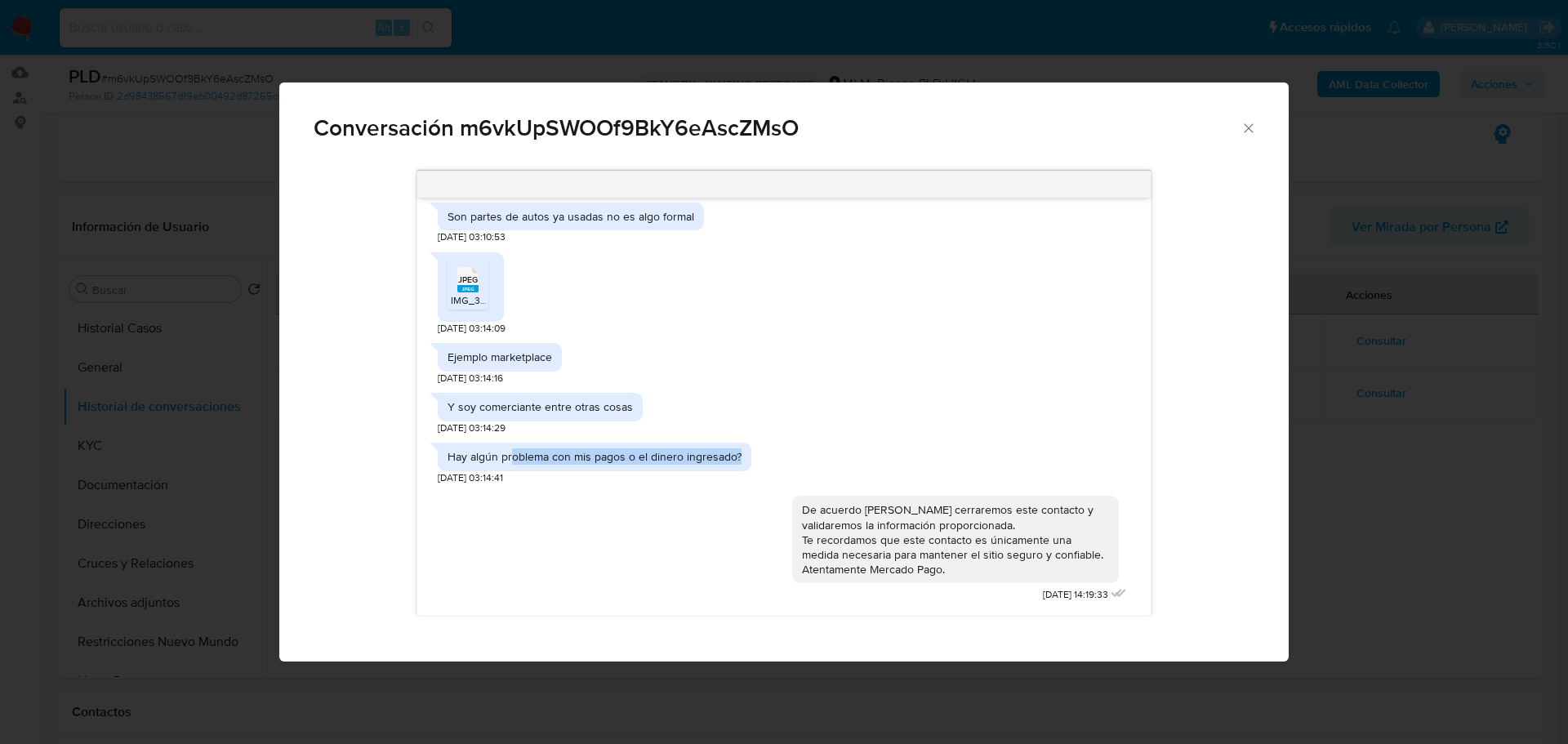
drag, startPoint x: 512, startPoint y: 453, endPoint x: 903, endPoint y: 462, distance: 391.1
click at [900, 462] on div "Hay algún problema con mis pagos o el dinero ingresado? [DATE] 03:14:41" at bounding box center [783, 459] width 692 height 50
click at [1412, 417] on div "Conversación m6vkUpSWOOf9BkY6eAscZMsO [PERSON_NAME] en seguimiento a contactos …" at bounding box center [784, 372] width 1568 height 744
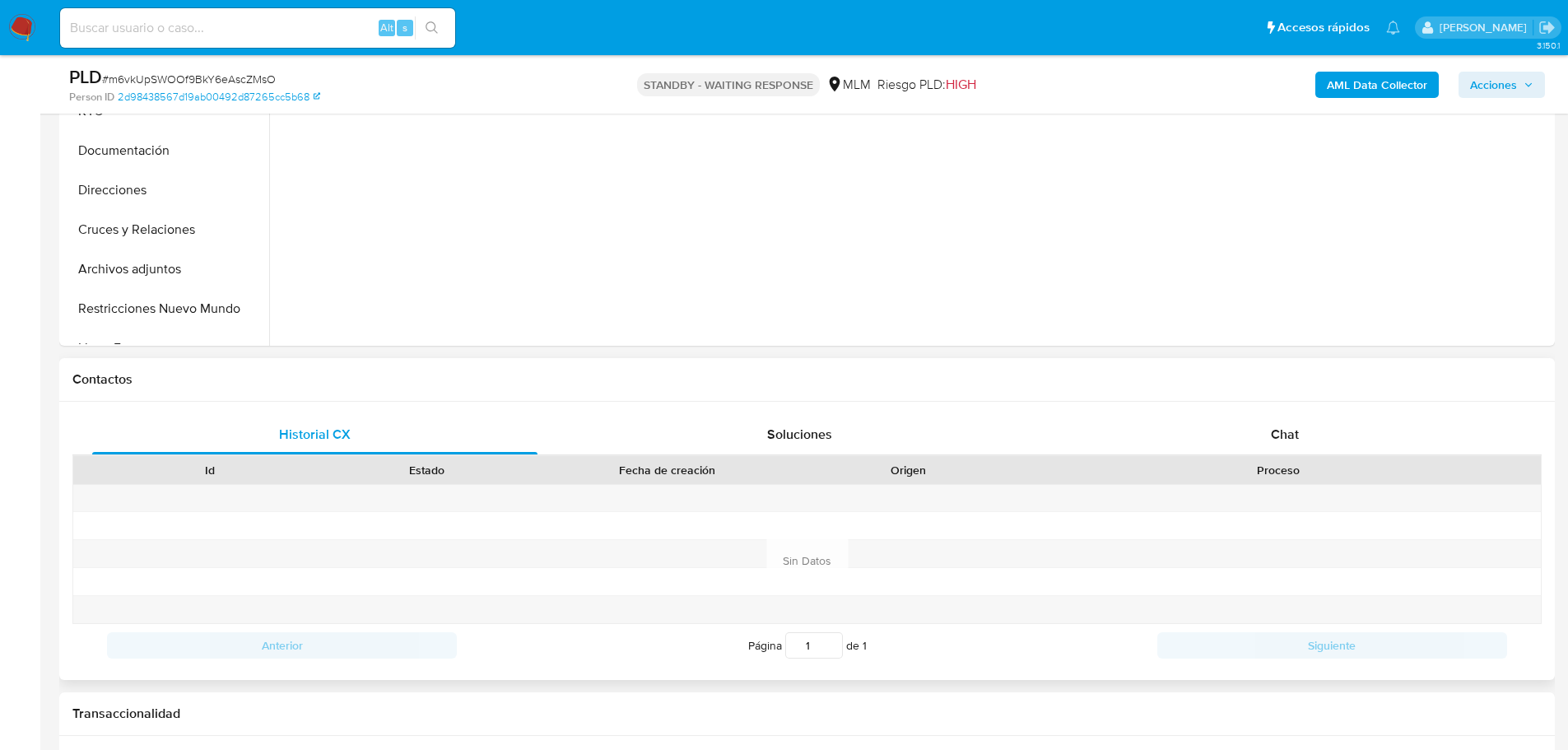
scroll to position [576, 0]
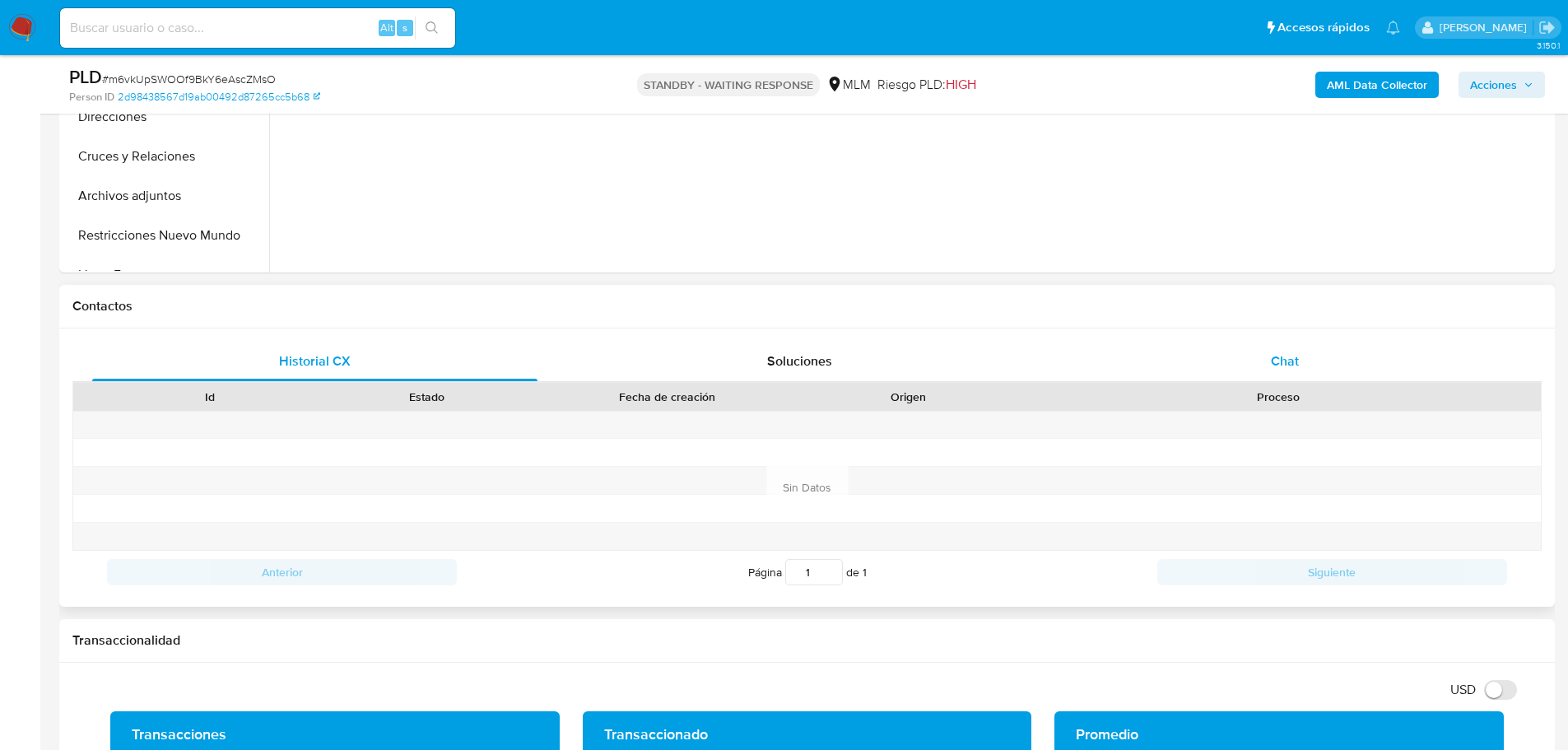
click at [1290, 351] on span "Chat" at bounding box center [1285, 361] width 28 height 19
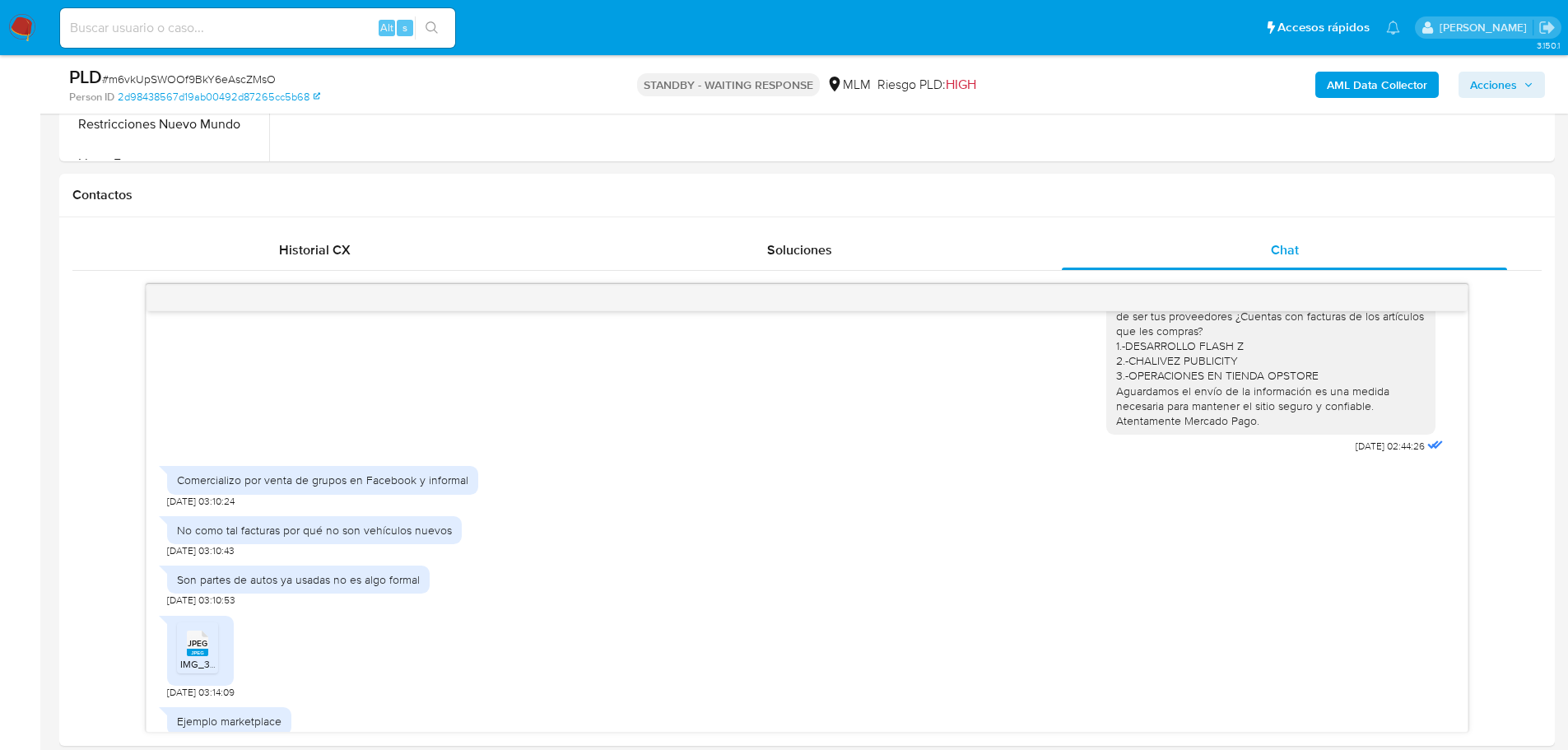
scroll to position [412, 0]
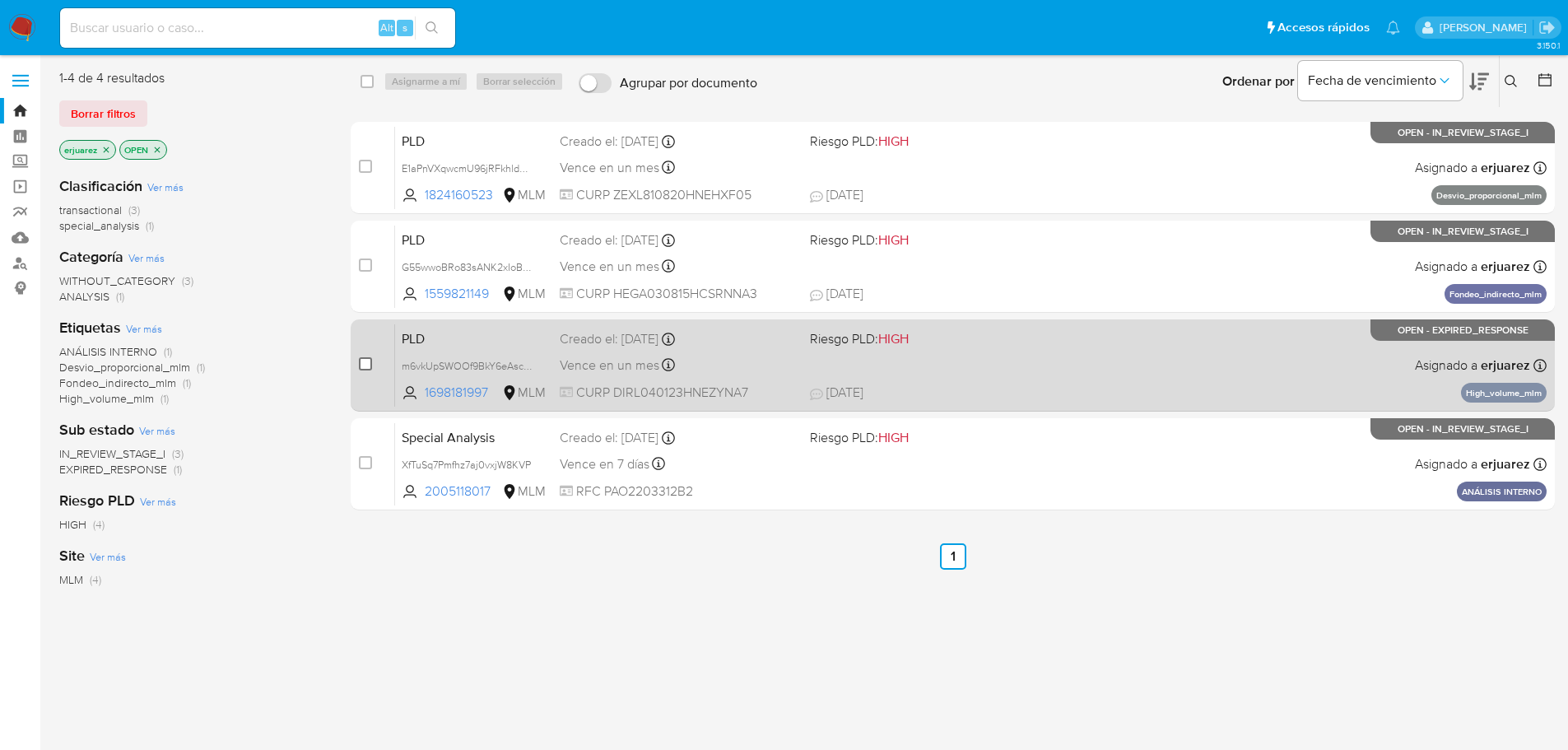
click at [368, 366] on input "checkbox" at bounding box center [365, 364] width 13 height 13
checkbox input "true"
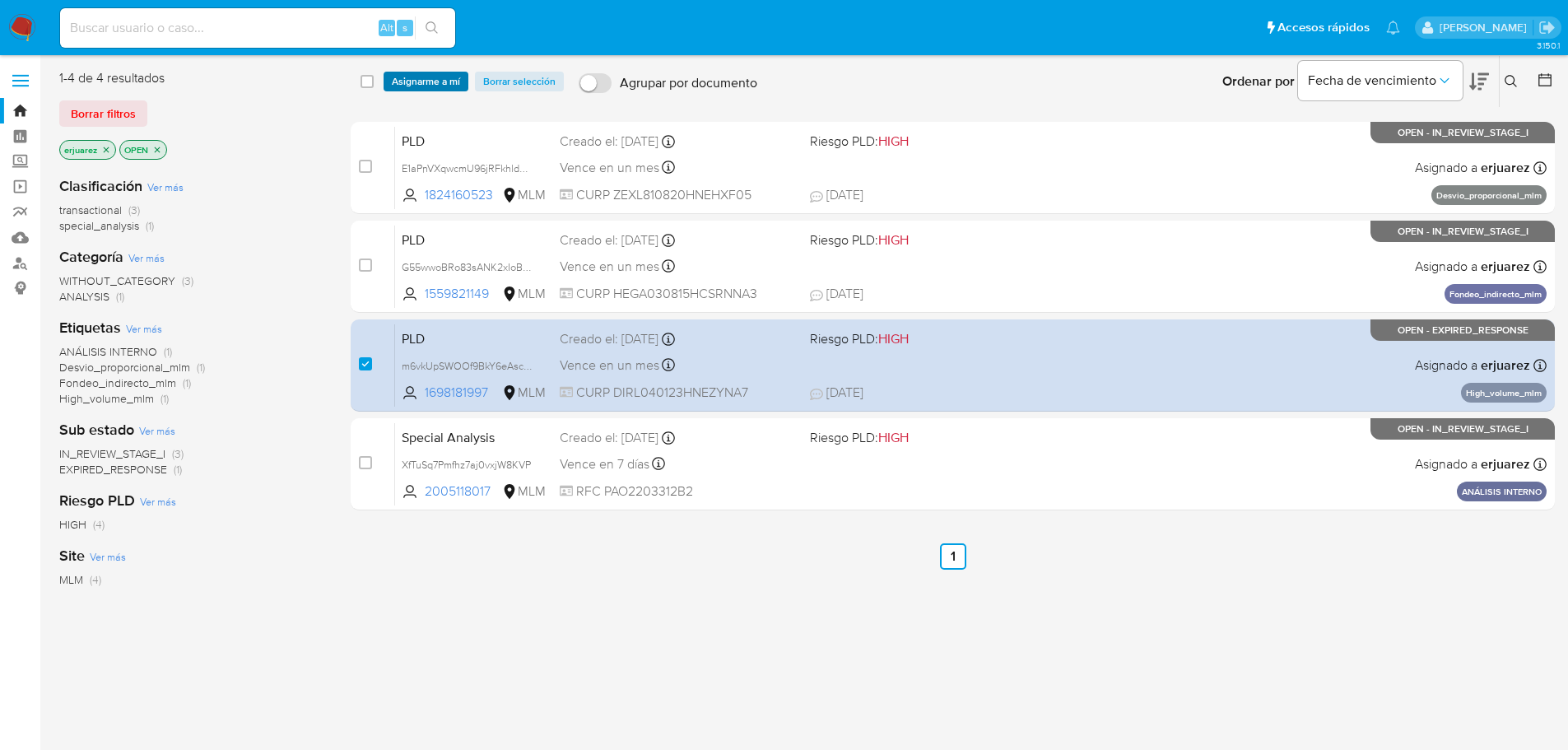
click at [423, 85] on span "Asignarme a mí" at bounding box center [426, 82] width 68 height 17
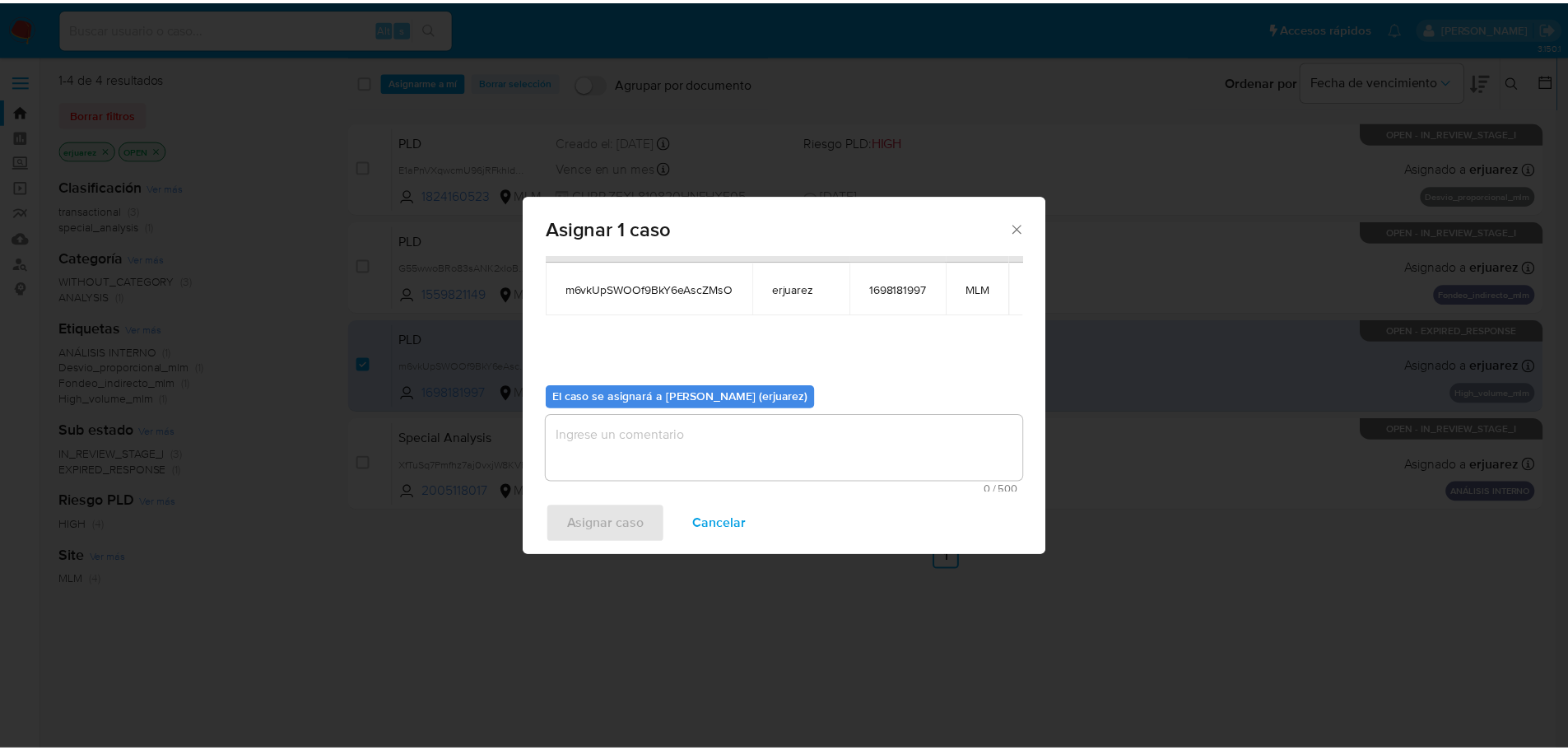
scroll to position [86, 0]
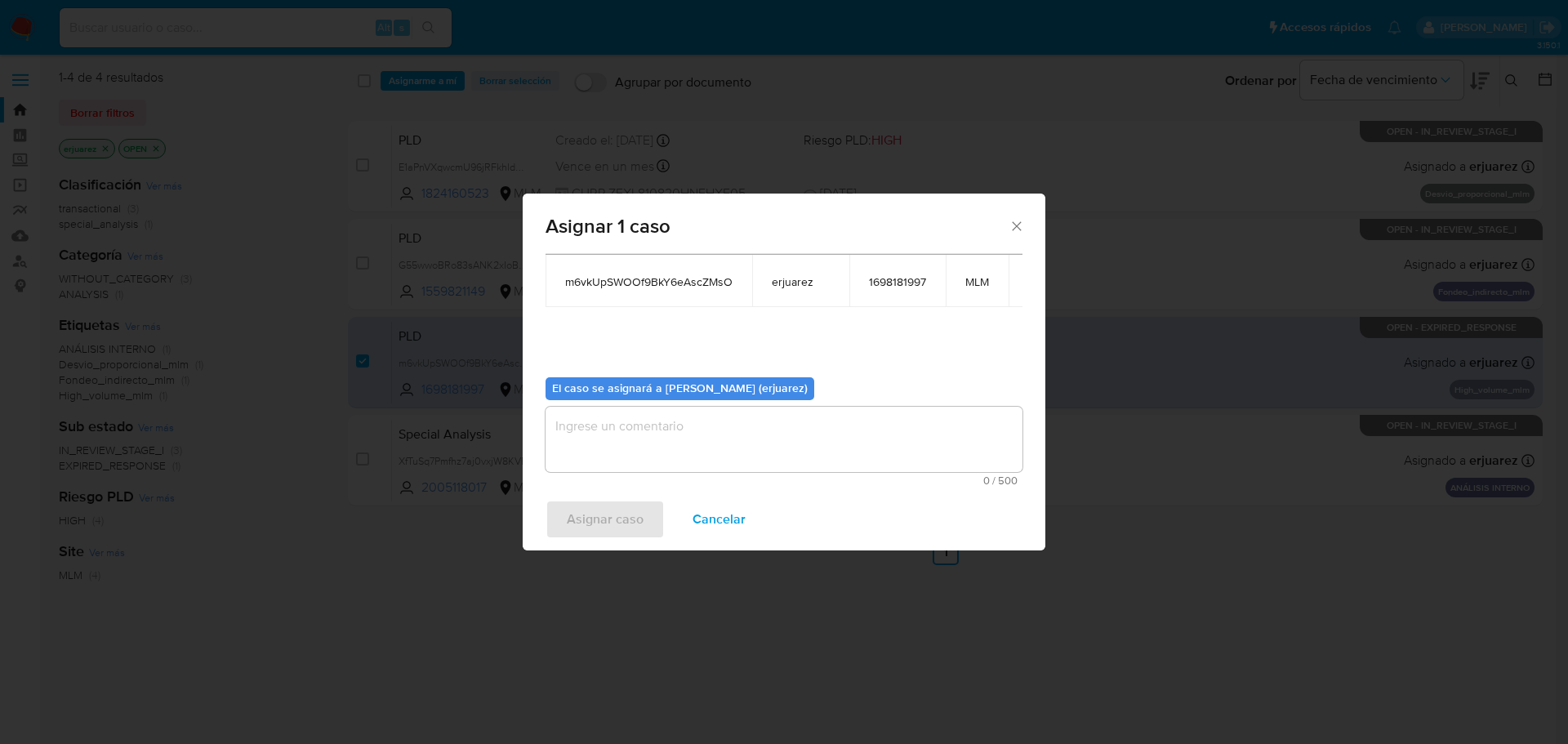
click at [624, 417] on textarea "assign-modal" at bounding box center [784, 440] width 477 height 65
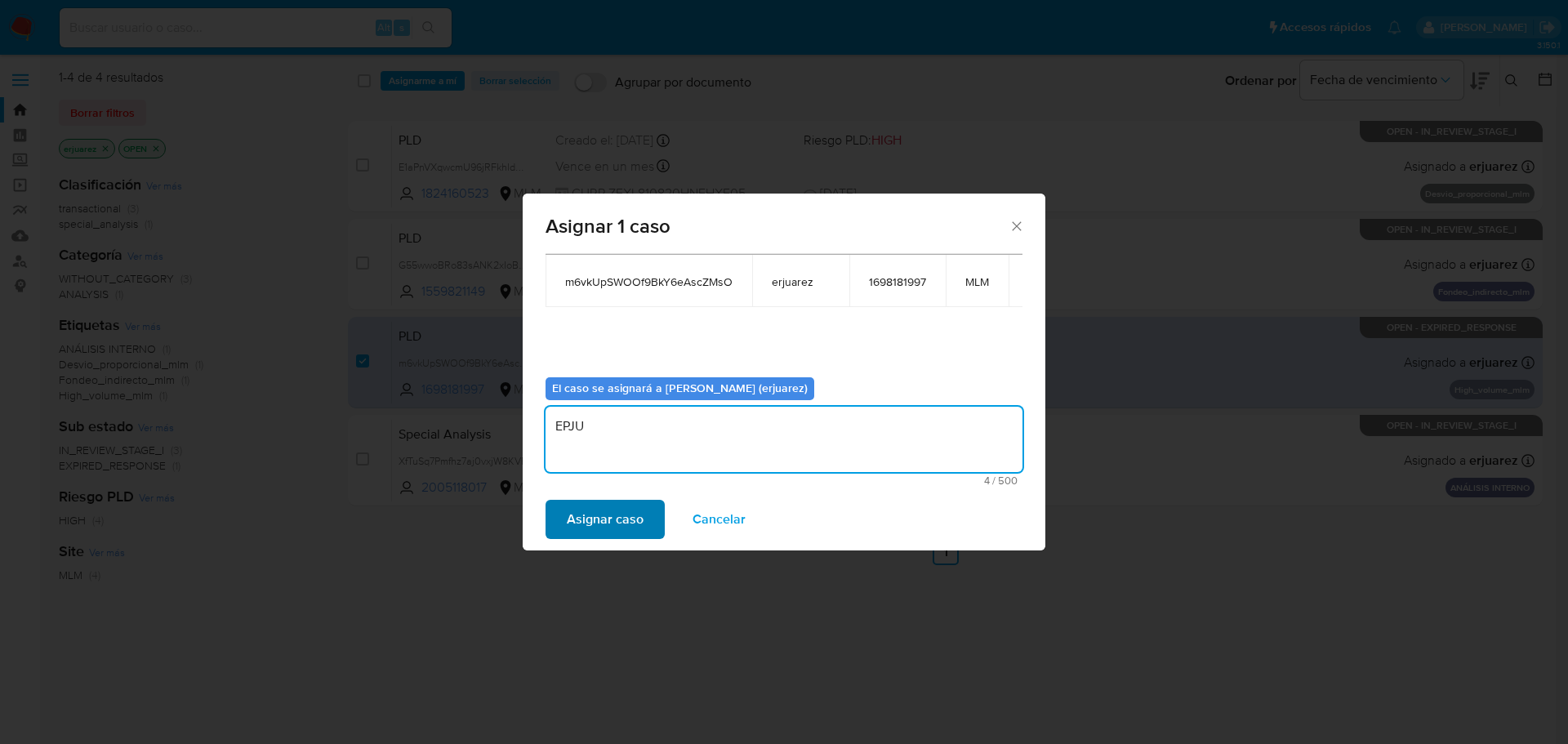
type textarea "EPJU"
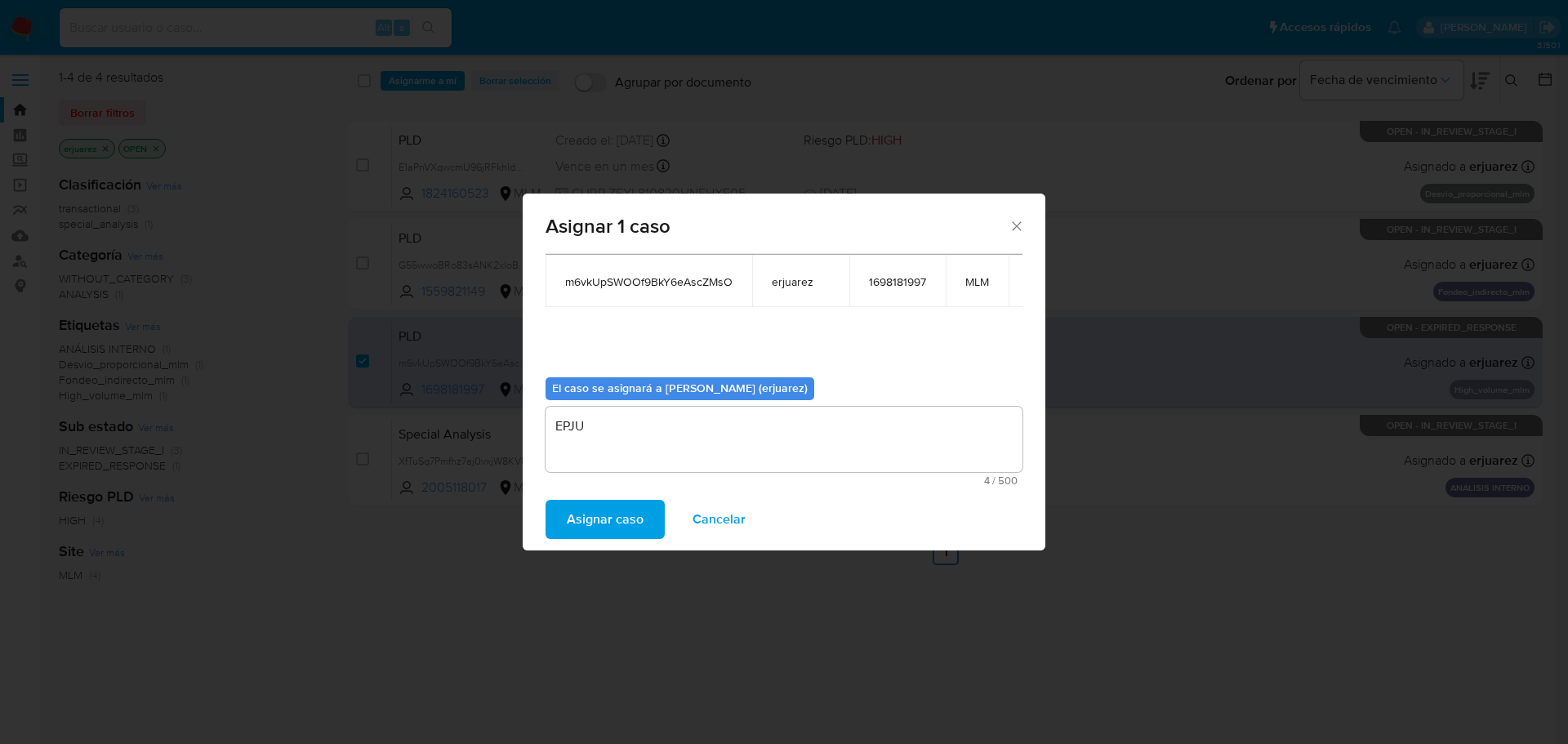
click at [606, 521] on span "Asignar caso" at bounding box center [605, 520] width 77 height 36
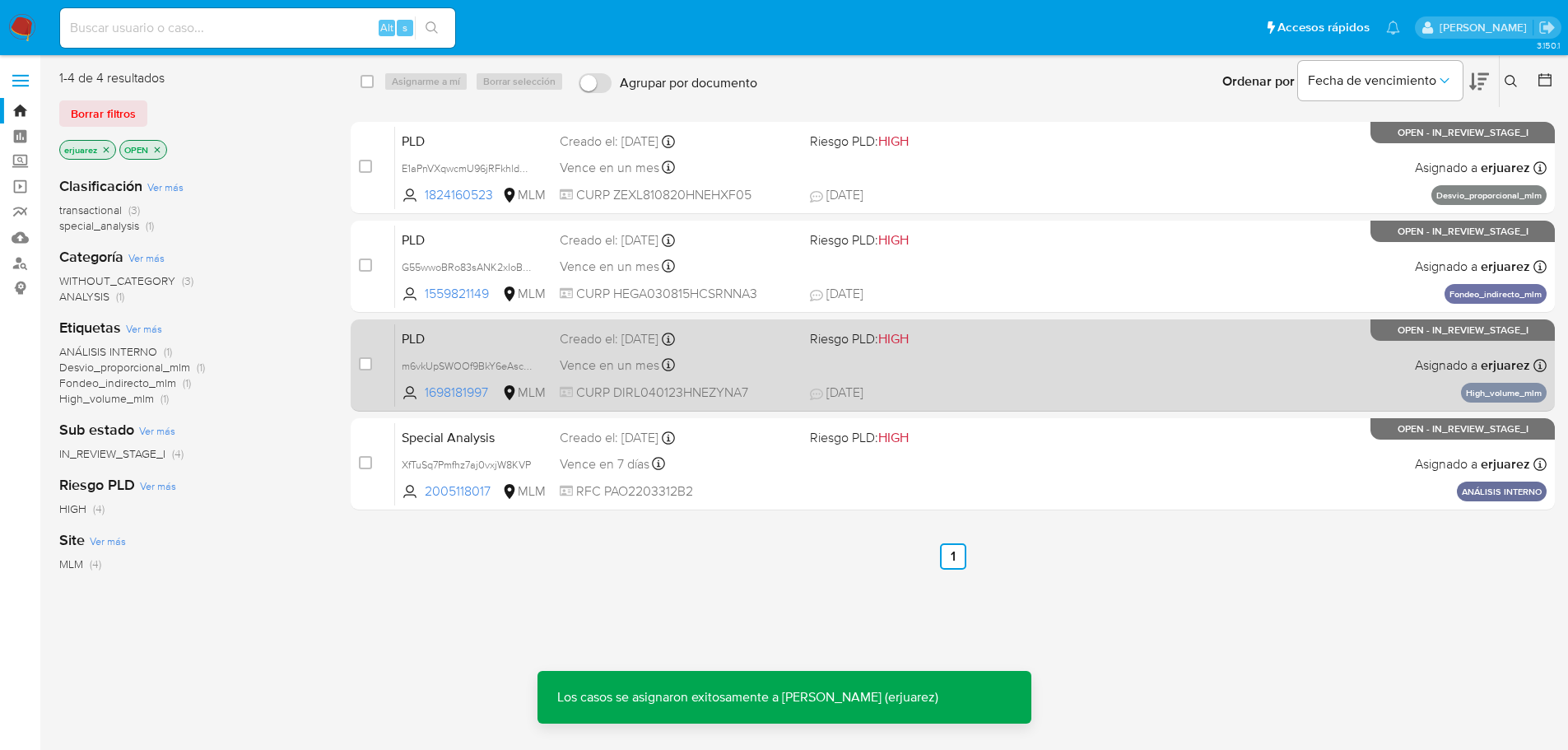
click at [986, 356] on div "PLD m6vkUpSWOOf9BkY6eAscZMsO 1698181997 MLM Riesgo PLD: HIGH Creado el: 12/07/2…" at bounding box center [971, 365] width 1151 height 83
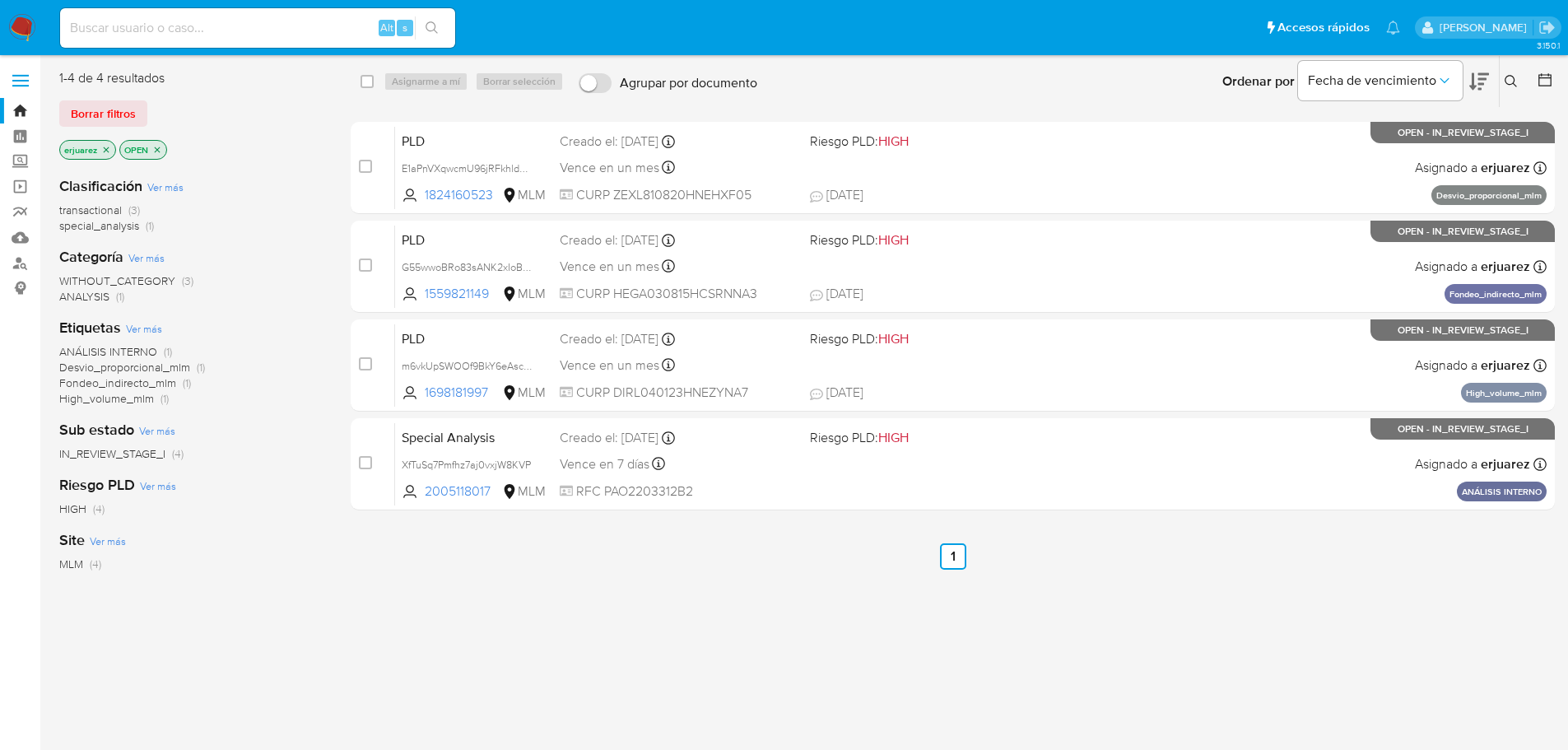
click at [11, 27] on img at bounding box center [22, 28] width 28 height 28
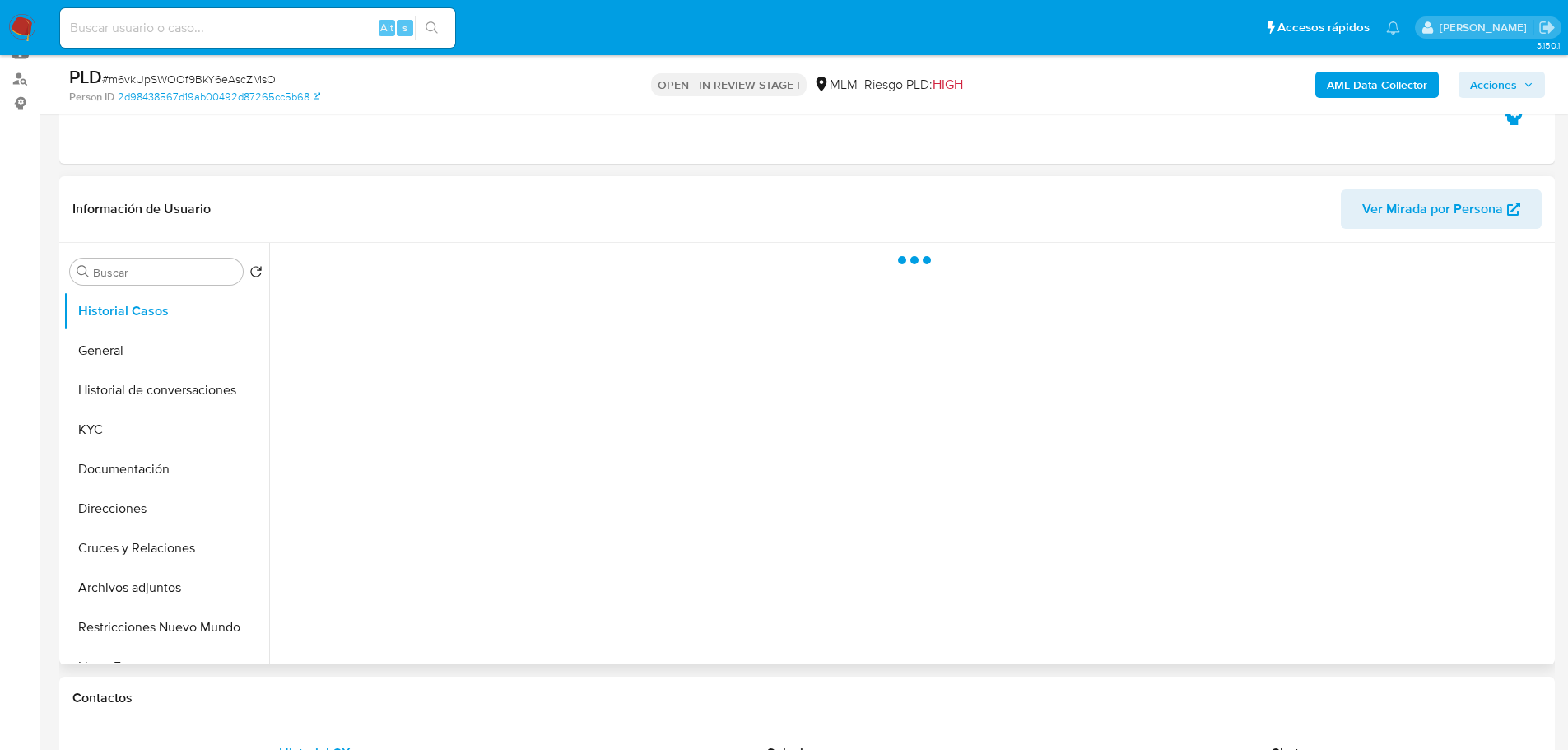
scroll to position [329, 0]
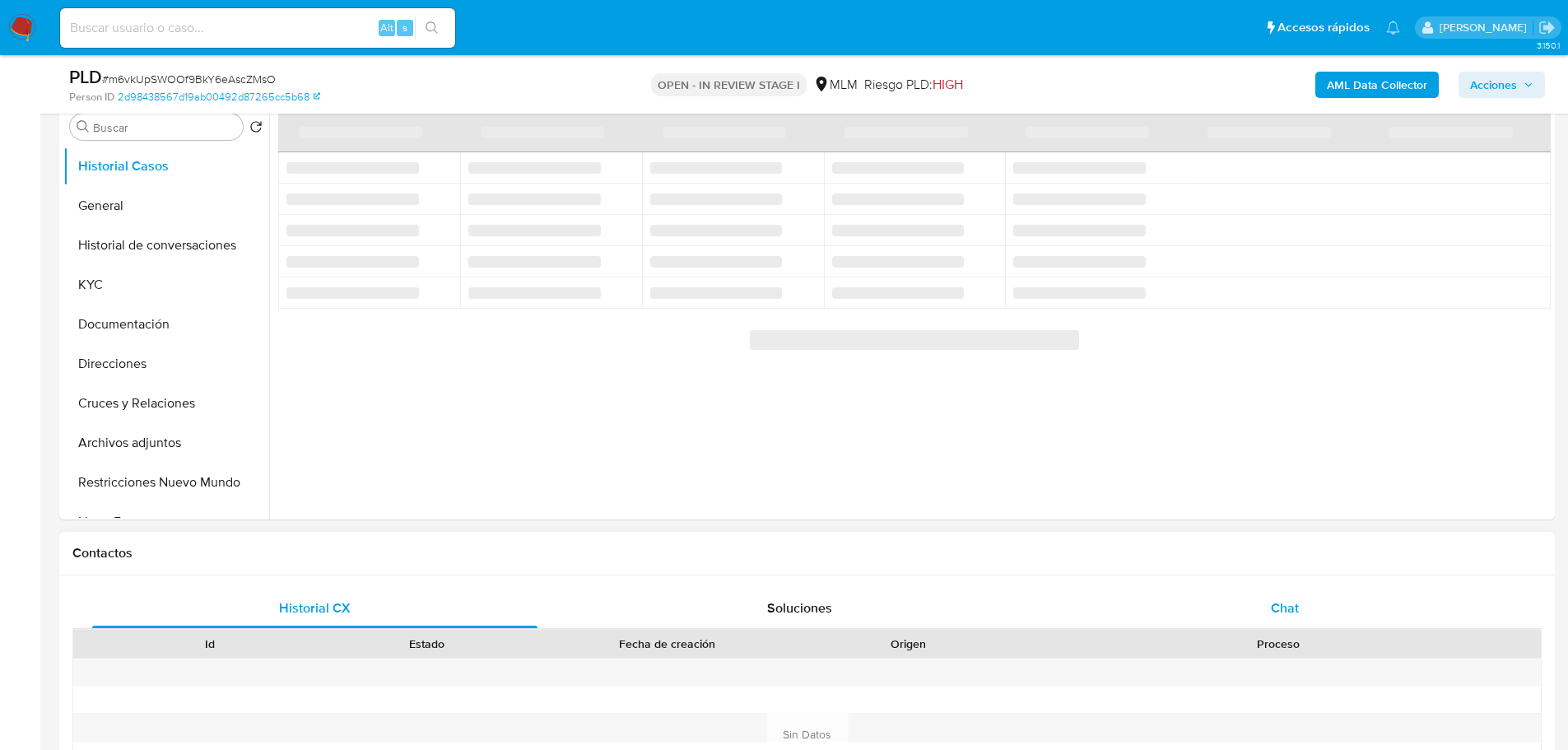
click at [1274, 603] on span "Chat" at bounding box center [1285, 607] width 28 height 19
select select "10"
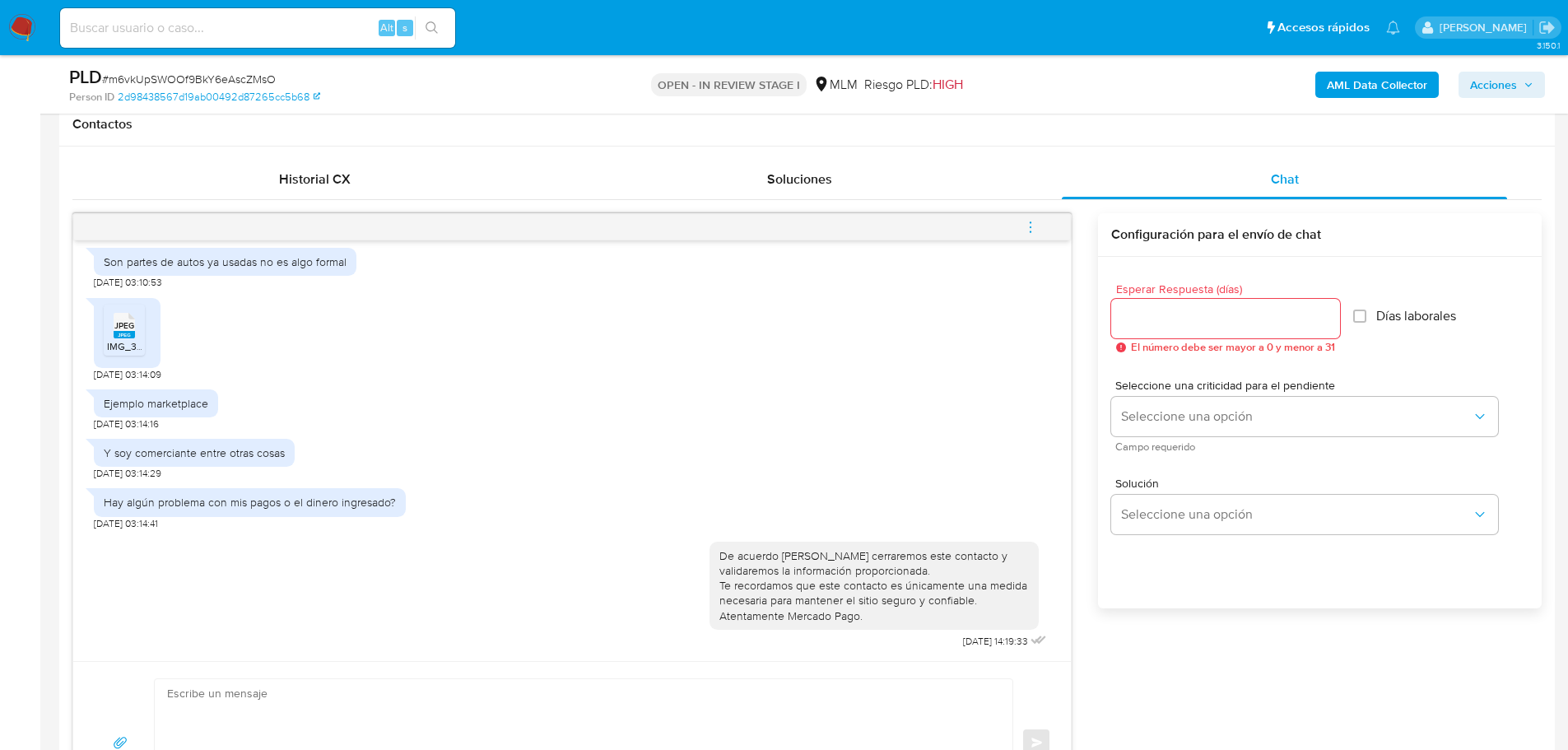
scroll to position [494, 0]
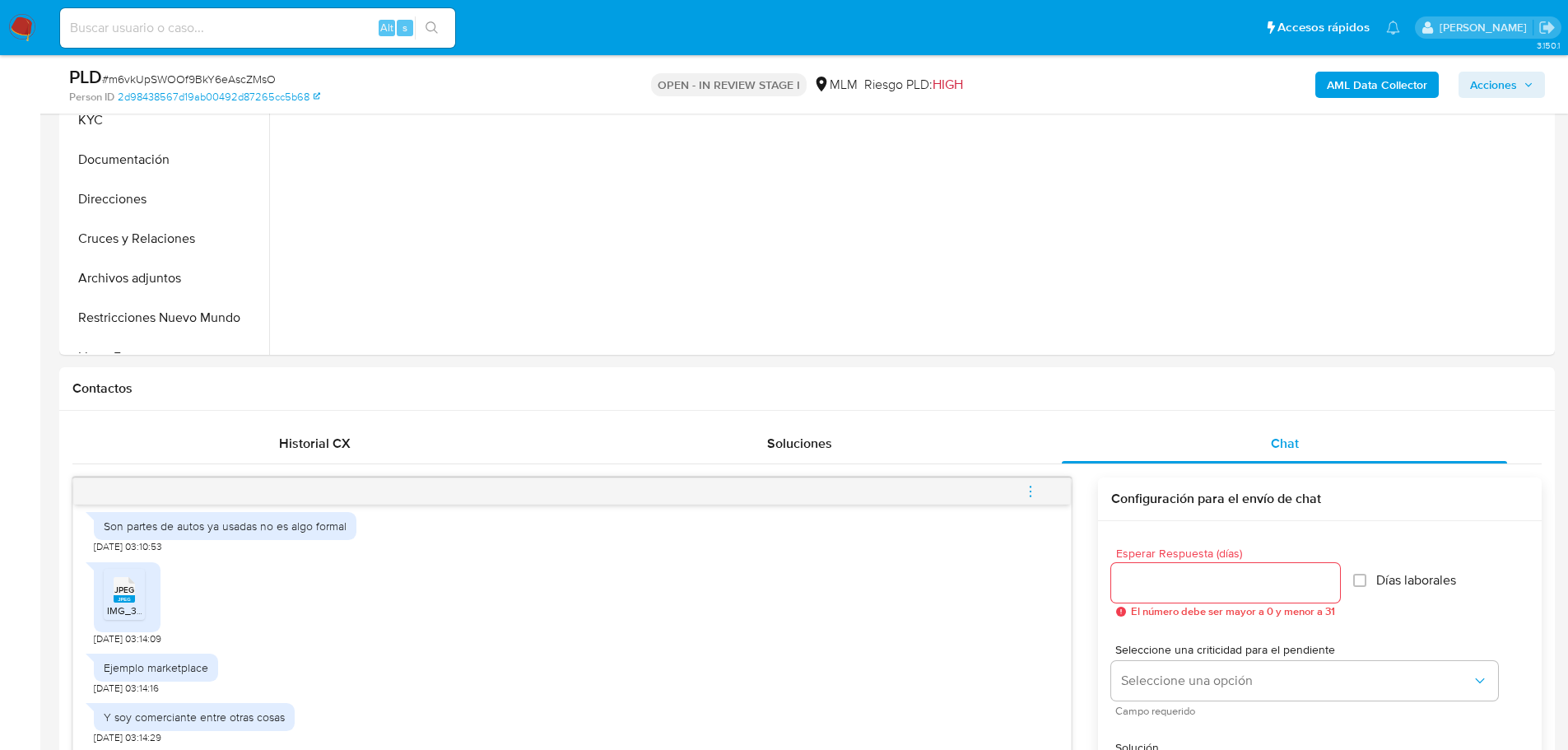
click at [1024, 492] on icon "menu-action" at bounding box center [1030, 492] width 15 height 15
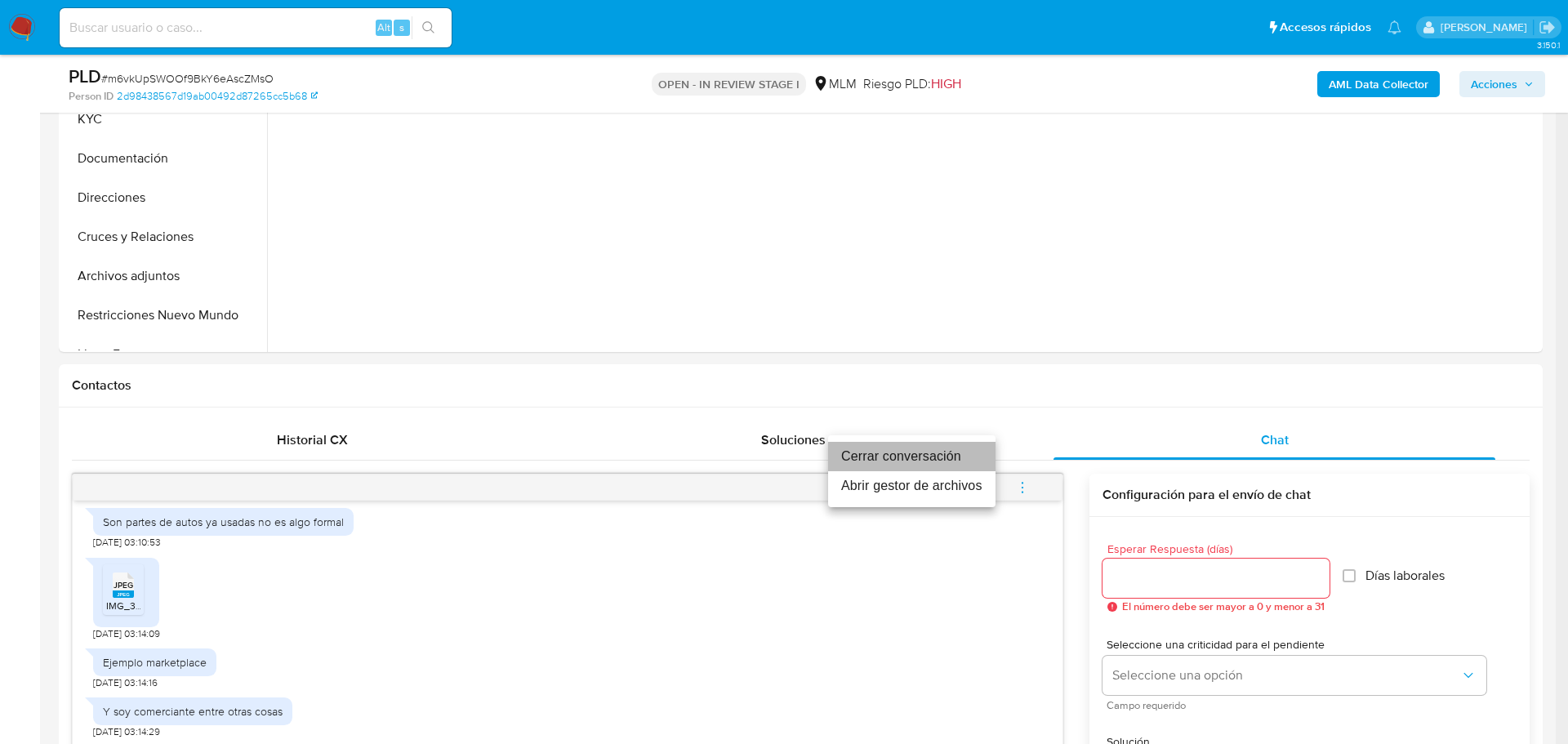
click at [911, 454] on li "Cerrar conversación" at bounding box center [912, 457] width 168 height 29
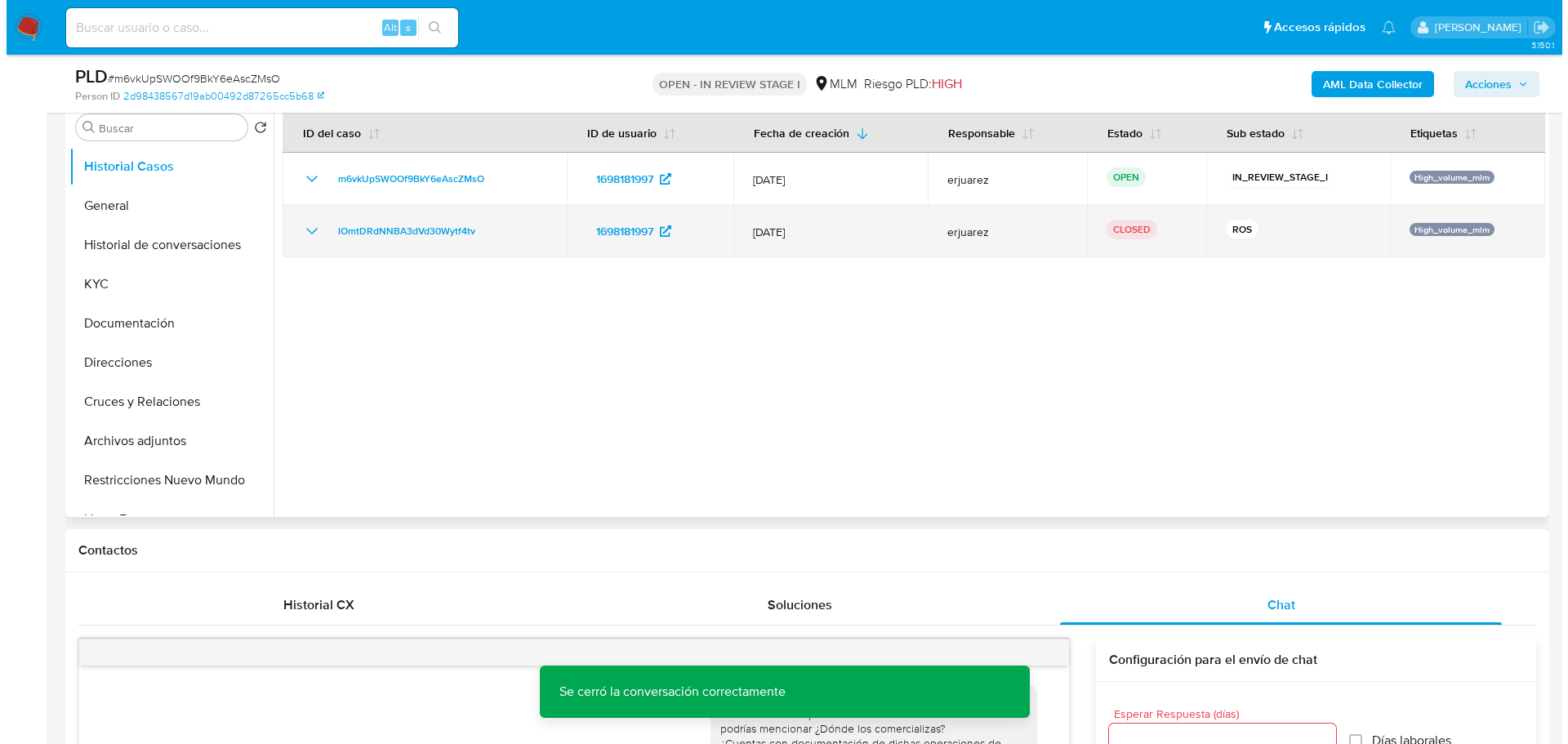
scroll to position [164, 0]
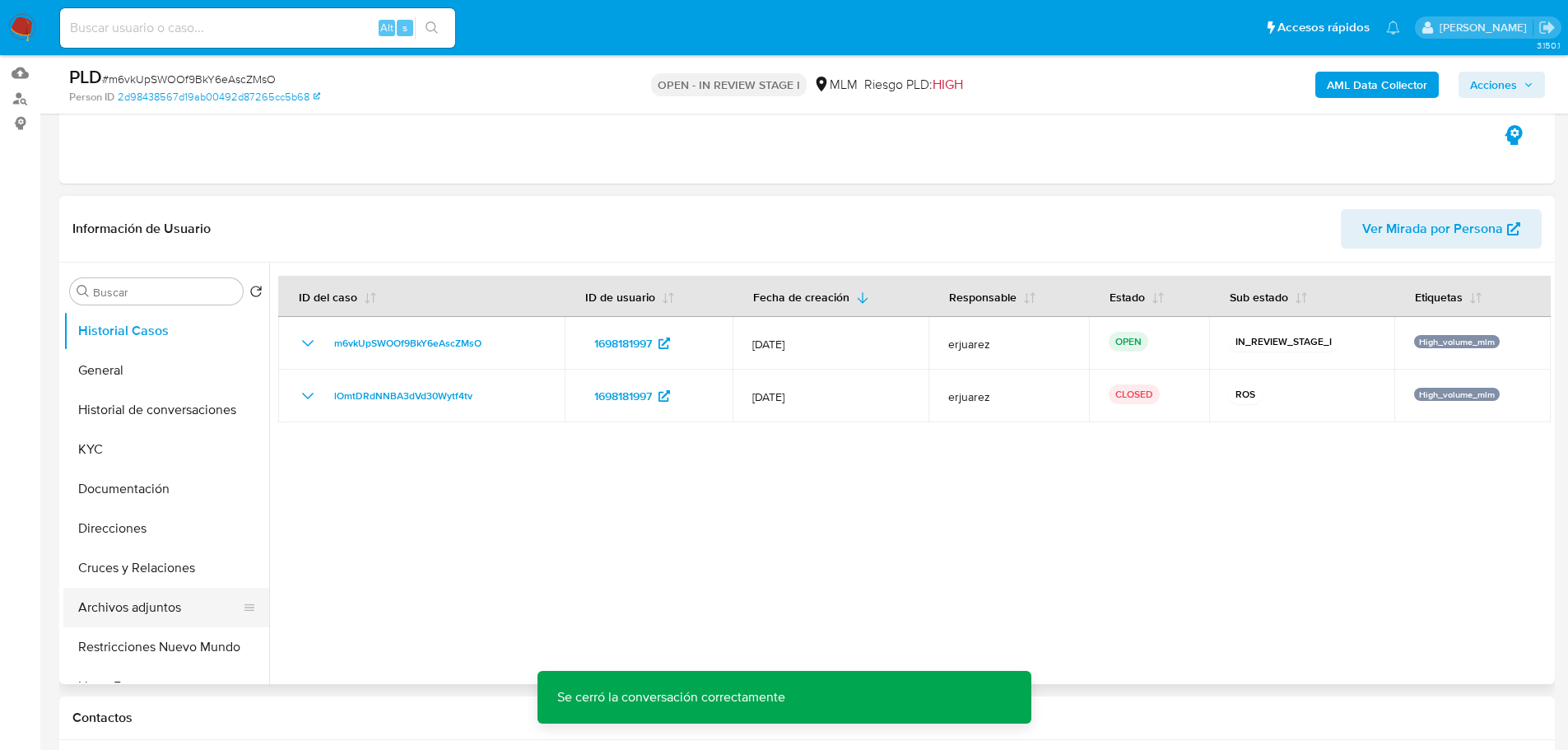
click at [162, 603] on button "Archivos adjuntos" at bounding box center [159, 607] width 192 height 40
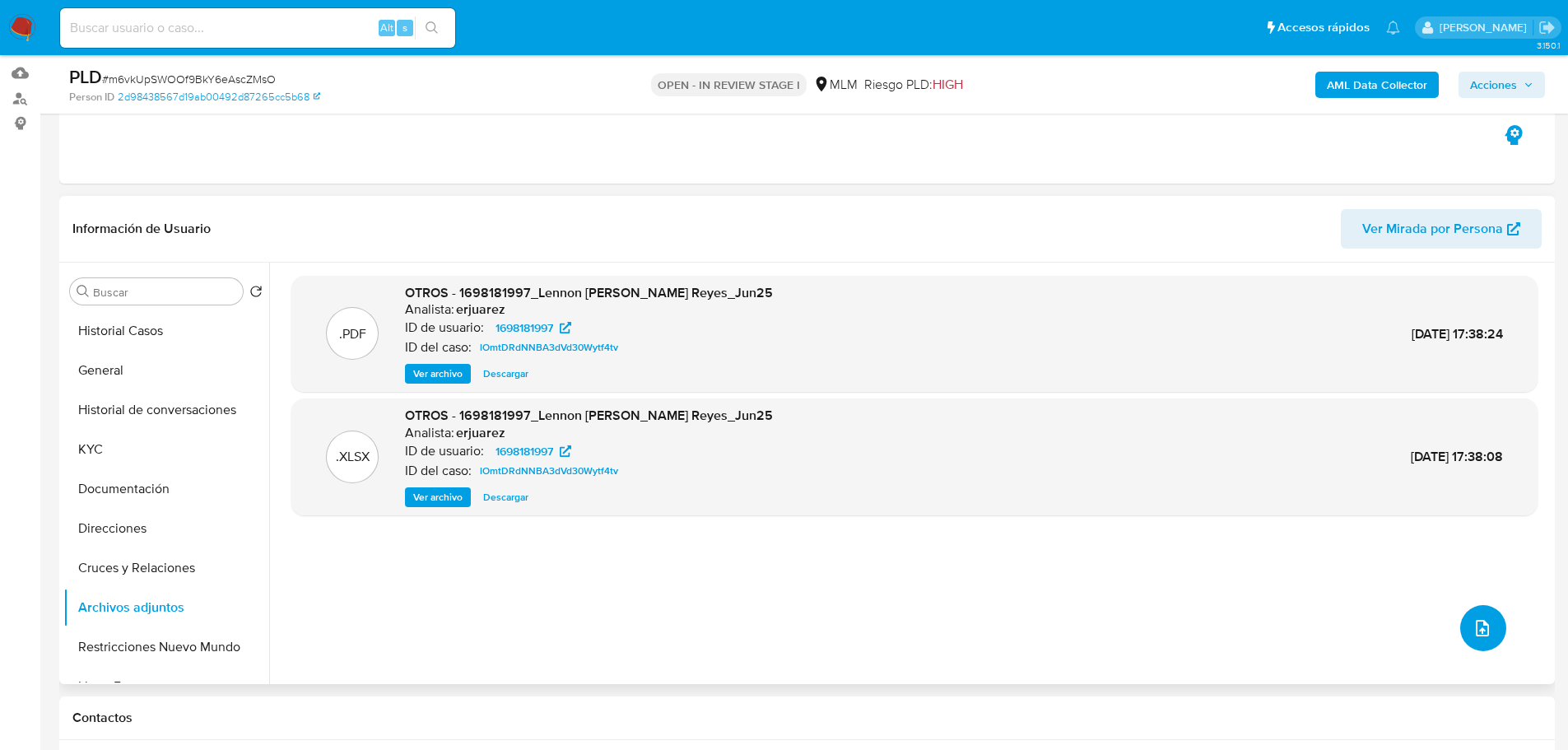
click at [1483, 629] on icon "upload-file" at bounding box center [1482, 628] width 20 height 20
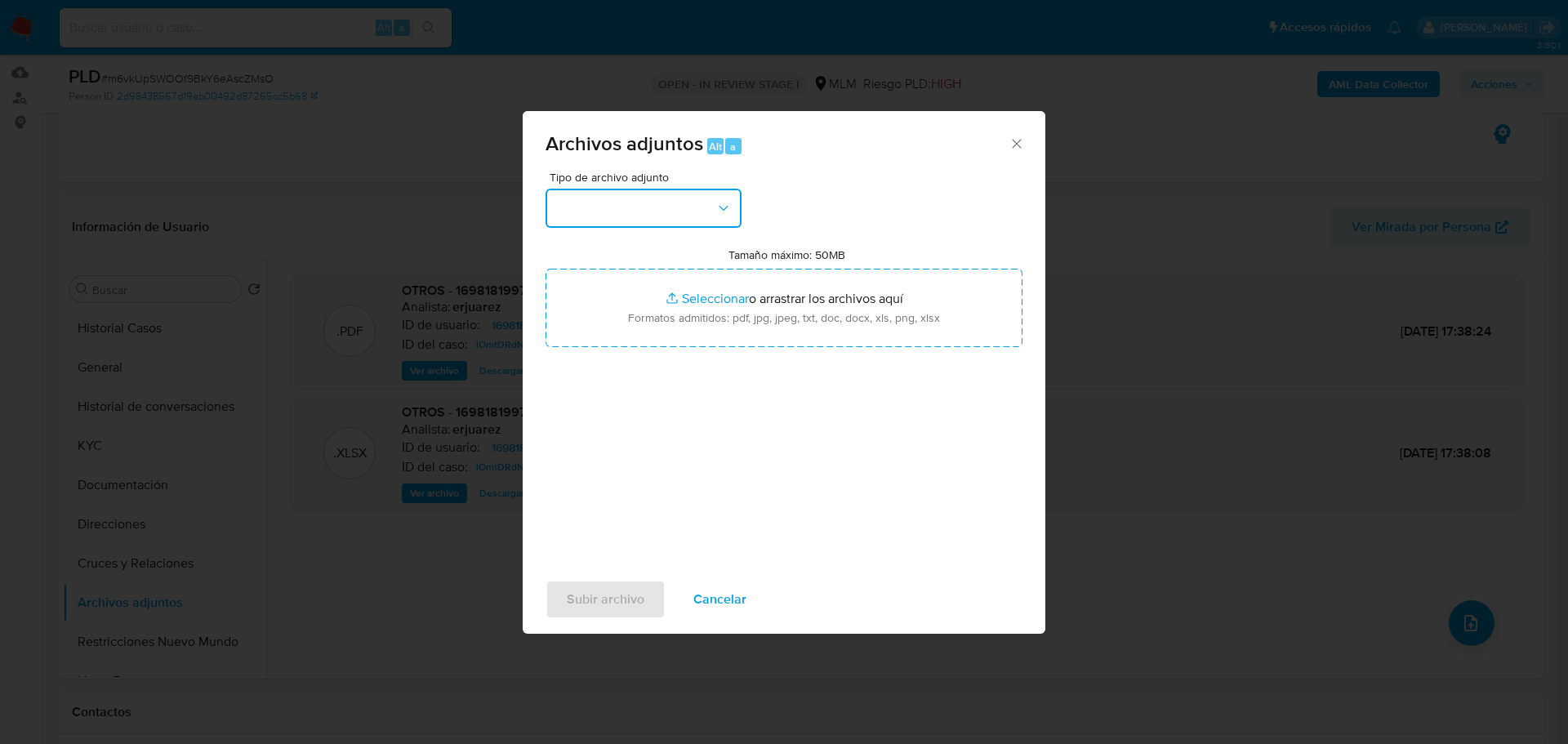
click at [676, 208] on button "button" at bounding box center [643, 208] width 196 height 39
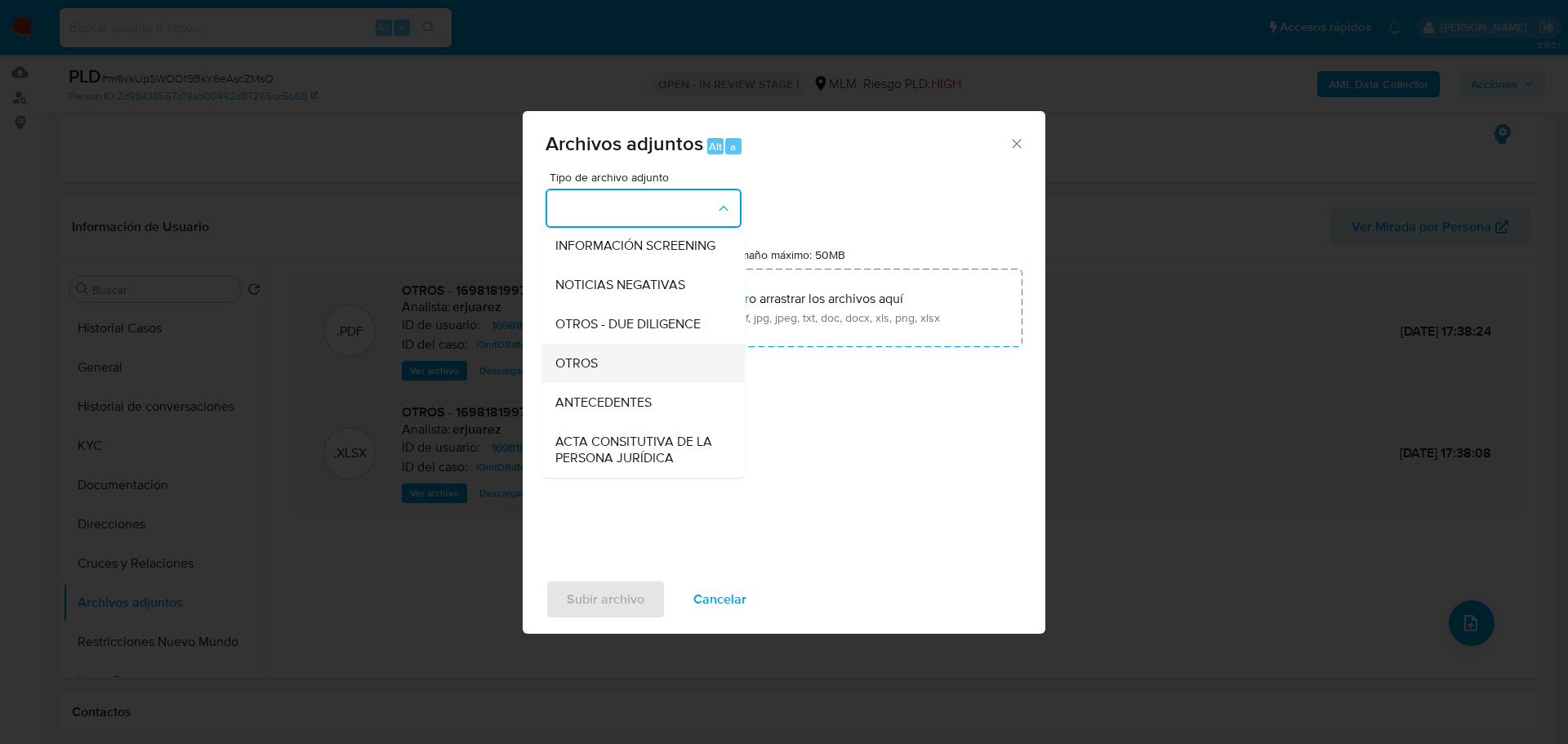
click at [588, 383] on div "OTROS" at bounding box center [639, 363] width 167 height 39
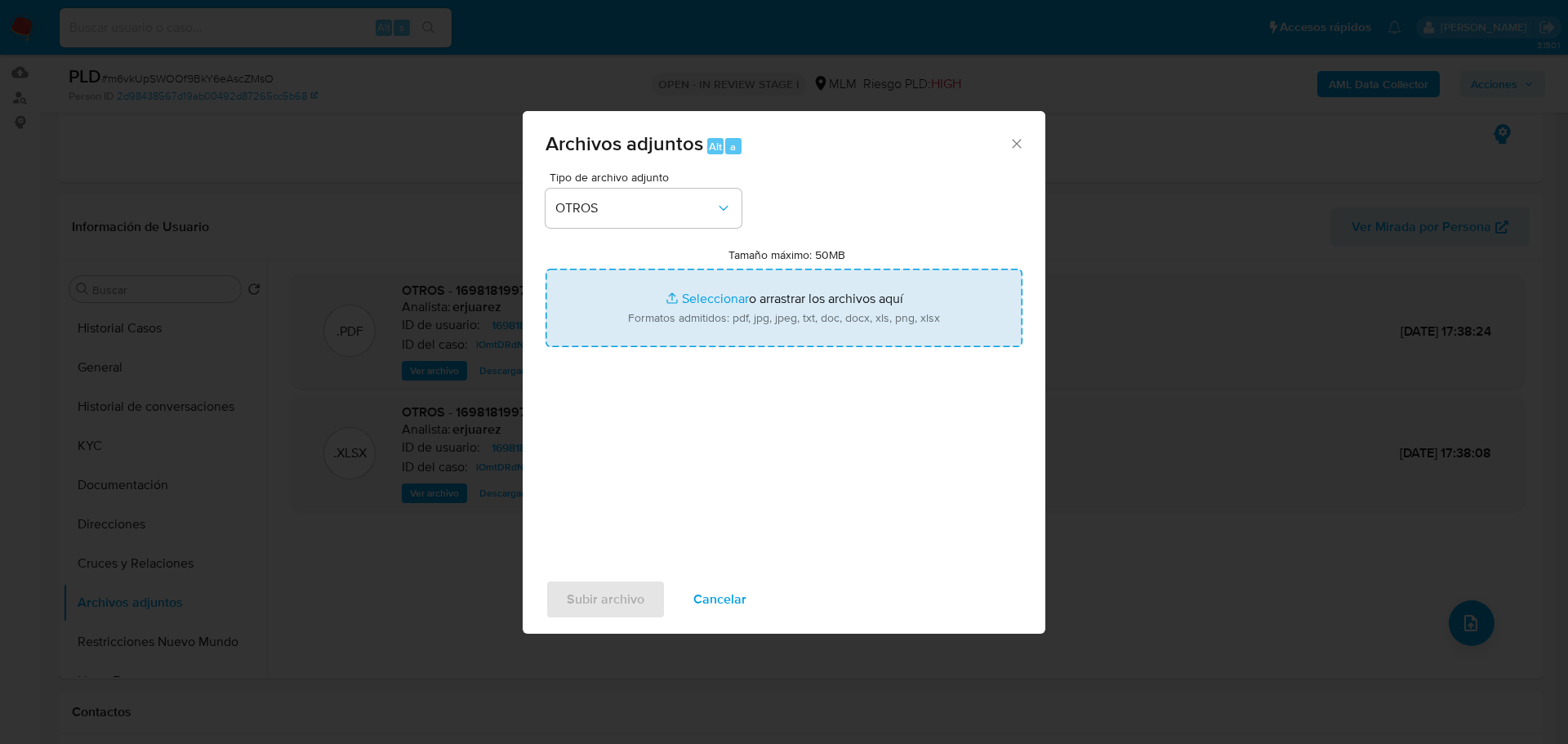
click at [664, 294] on input "Tamaño máximo: 50MB Seleccionar archivos" at bounding box center [784, 308] width 477 height 79
type input "C:\fakepath\1698181997_Lennon Gabriel Diaz Reyes_Jul25.pdf"
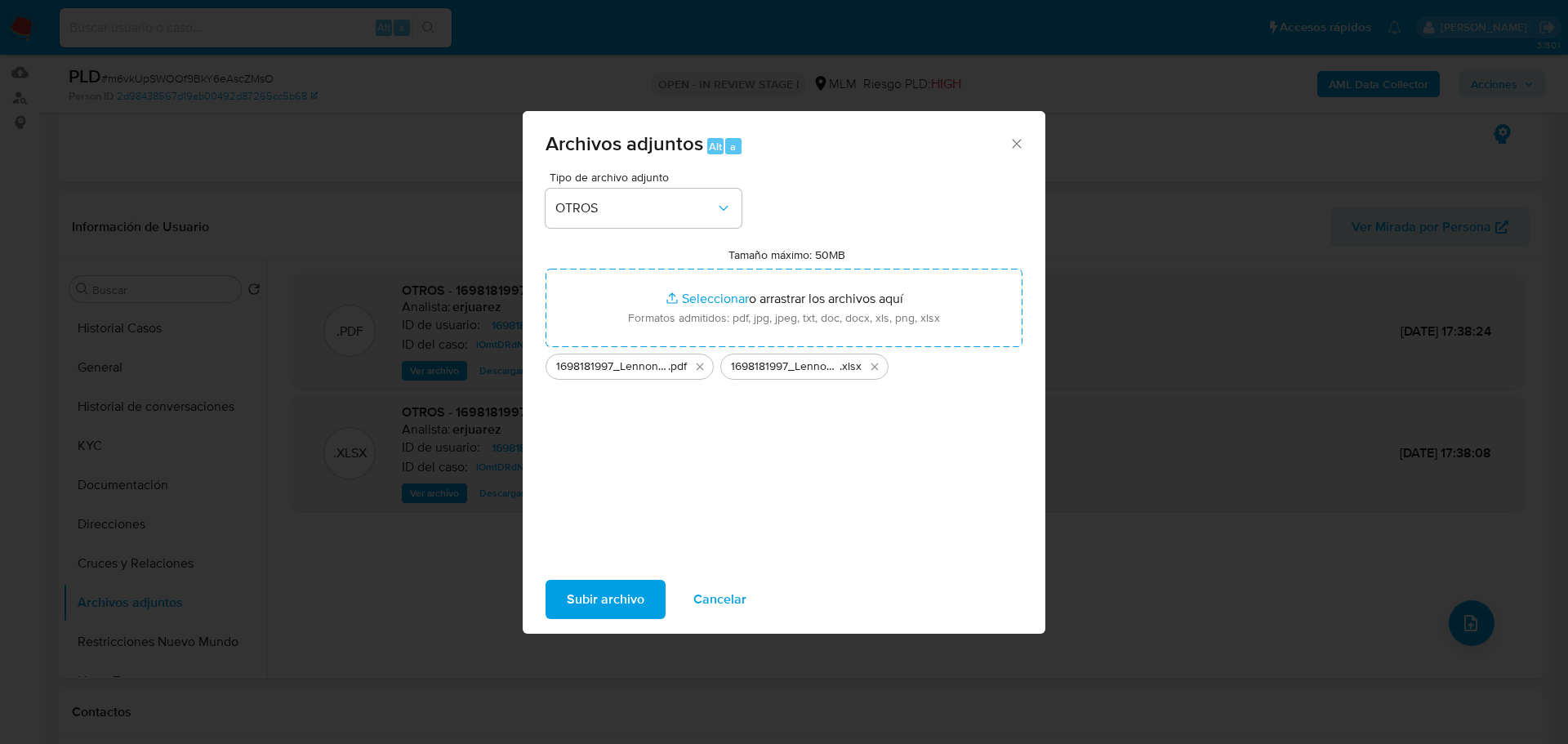
click at [605, 590] on span "Subir archivo" at bounding box center [605, 599] width 78 height 36
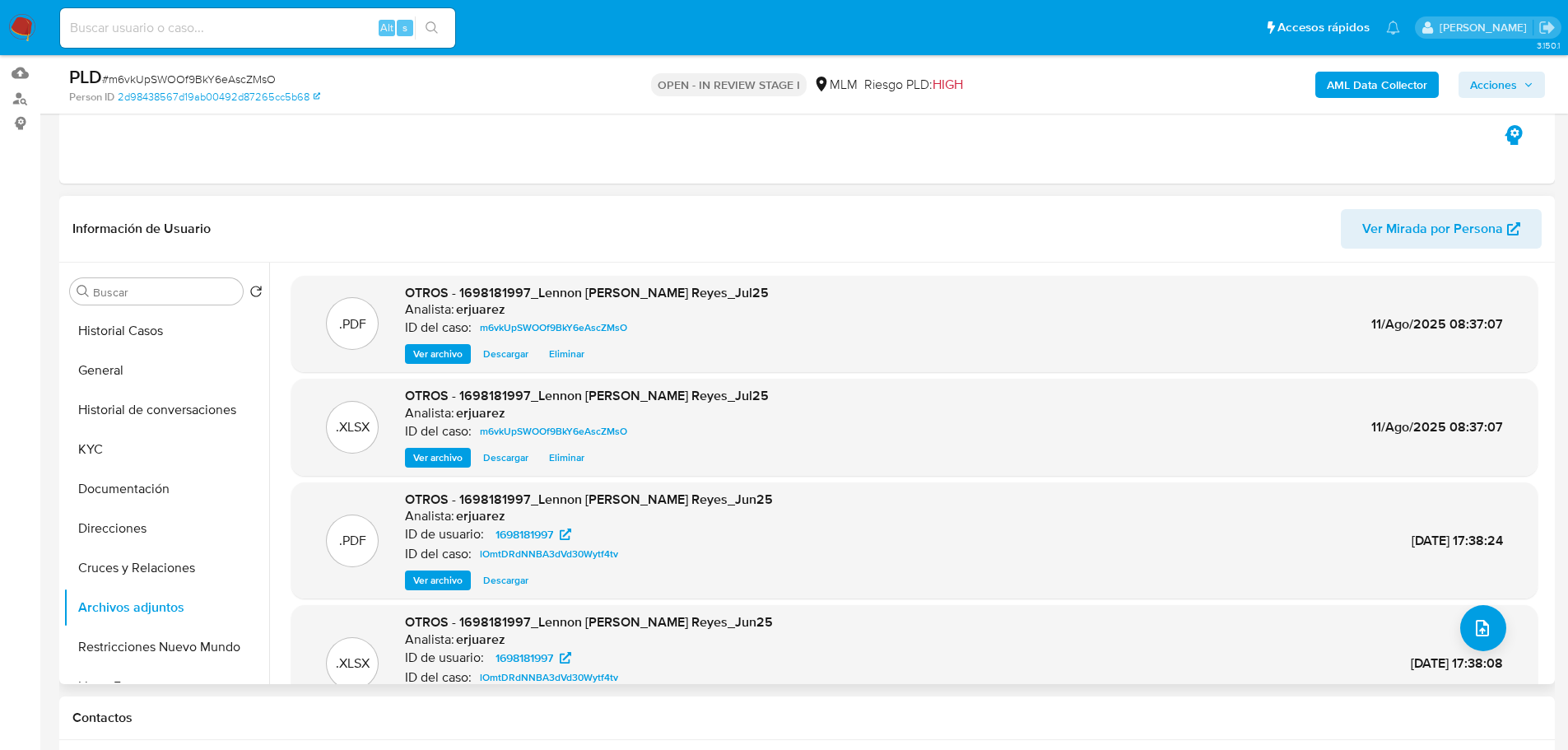
click at [439, 356] on span "Ver archivo" at bounding box center [438, 354] width 49 height 17
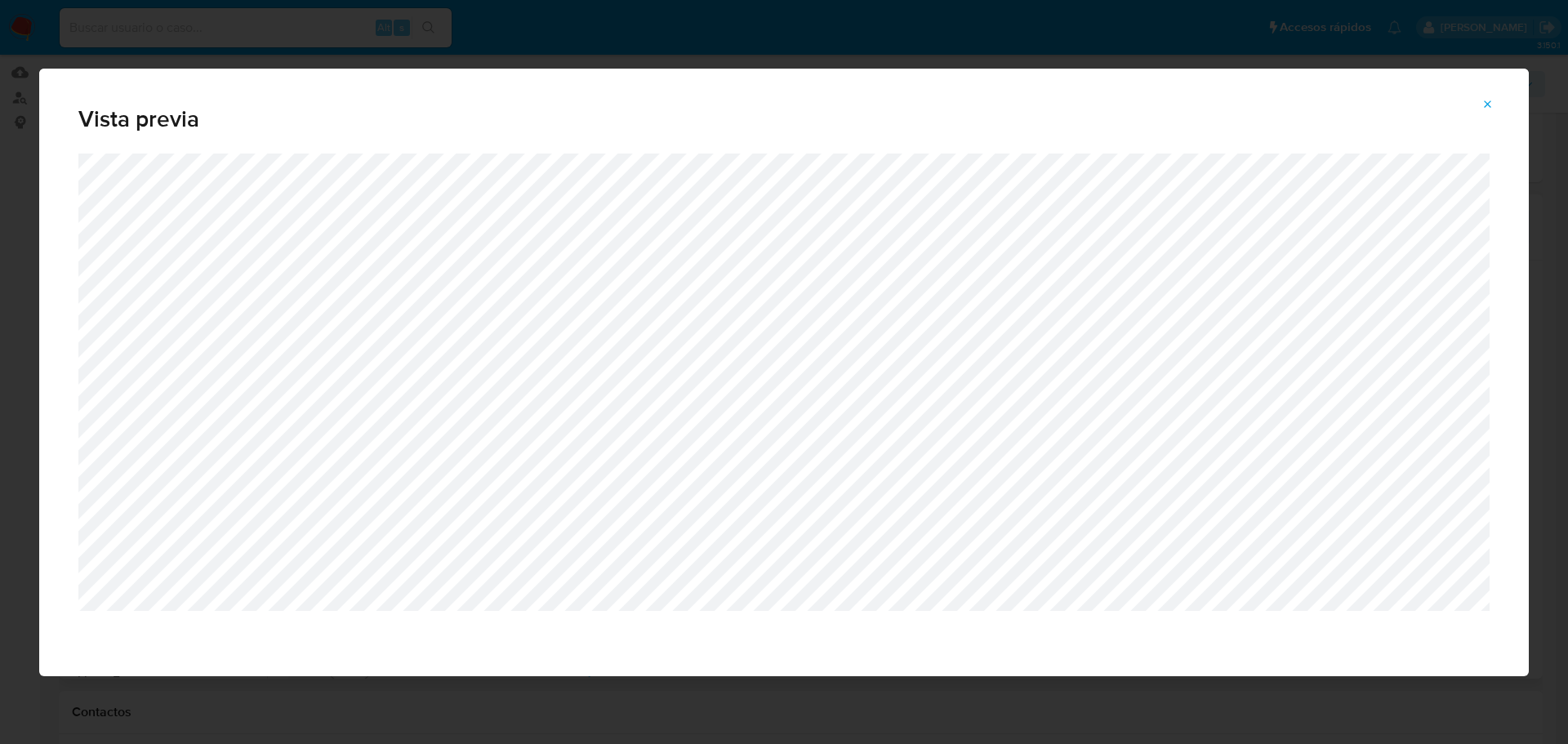
click at [1492, 101] on icon "Attachment preview" at bounding box center [1488, 105] width 13 height 13
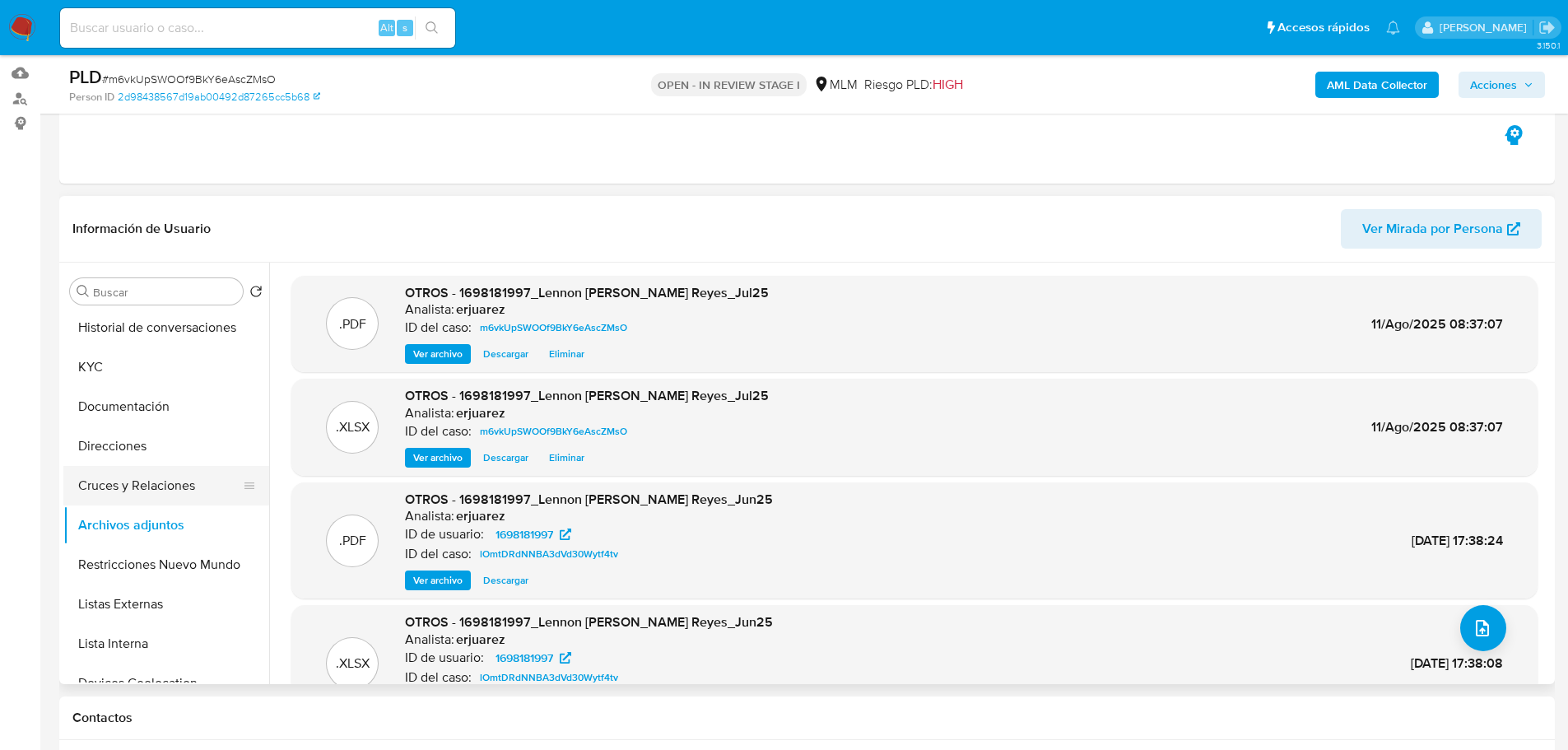
scroll to position [0, 0]
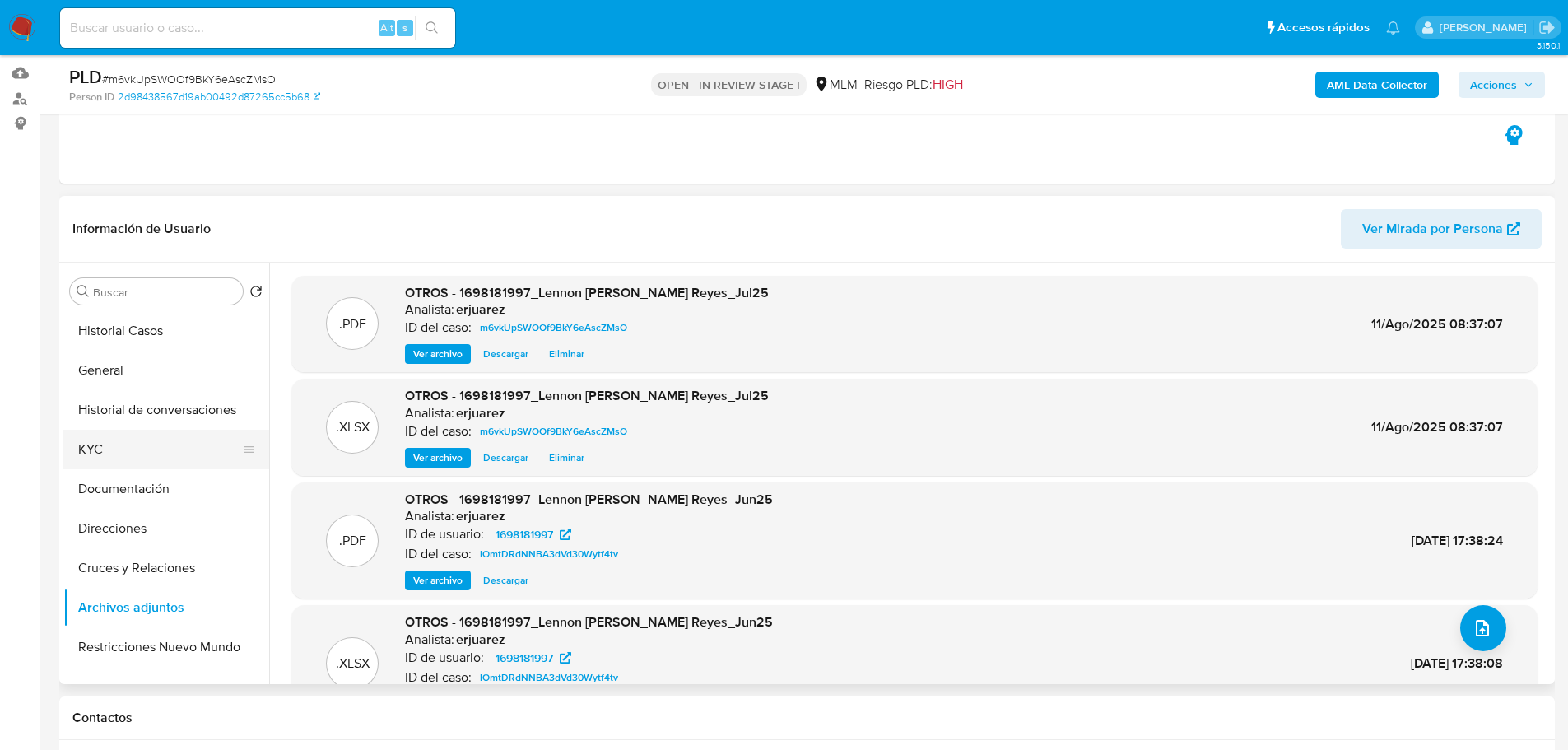
drag, startPoint x: 86, startPoint y: 441, endPoint x: 84, endPoint y: 452, distance: 11.2
click at [86, 453] on button "KYC" at bounding box center [159, 450] width 192 height 40
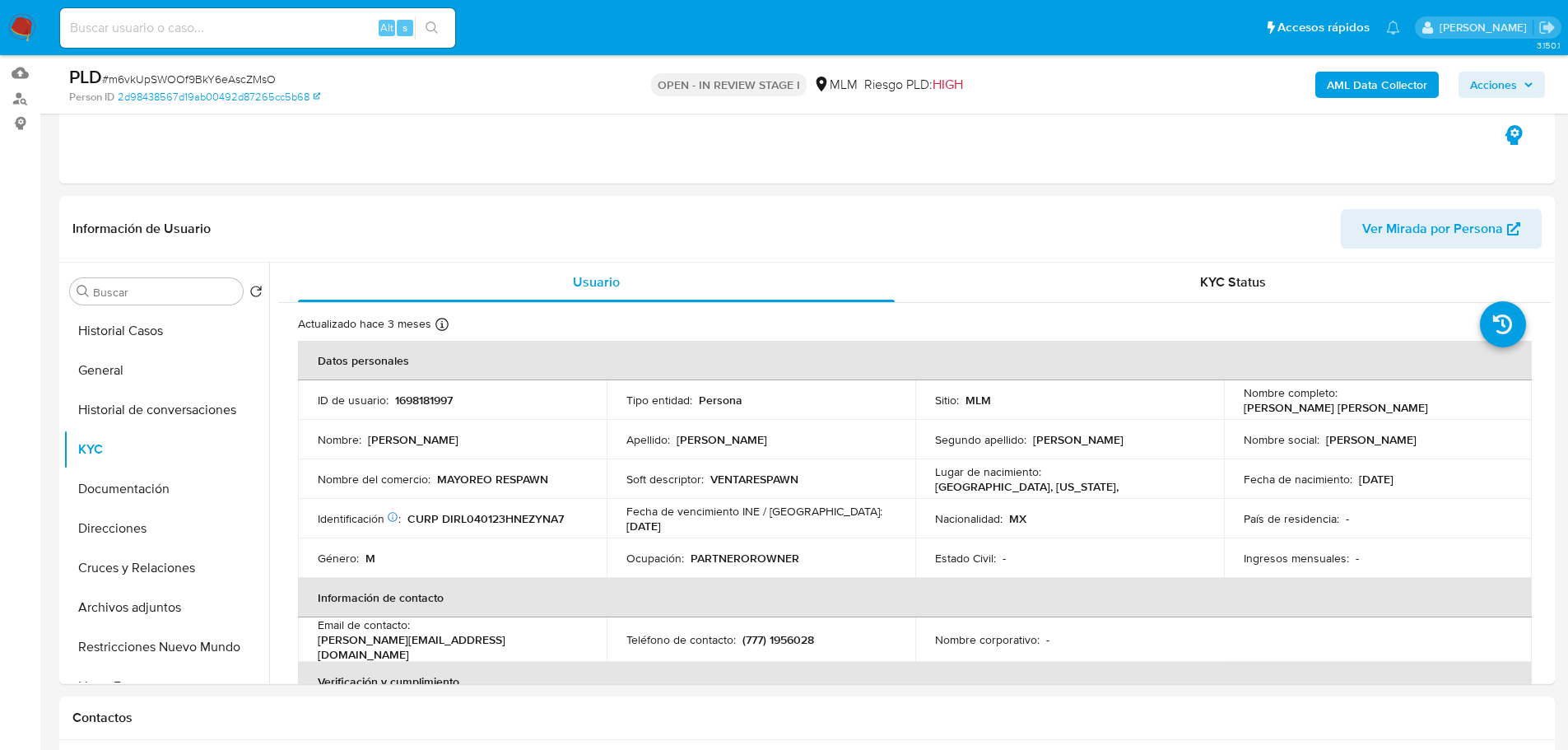
drag, startPoint x: 1506, startPoint y: 78, endPoint x: 1148, endPoint y: 90, distance: 358.2
click at [1505, 78] on span "Acciones" at bounding box center [1493, 85] width 47 height 26
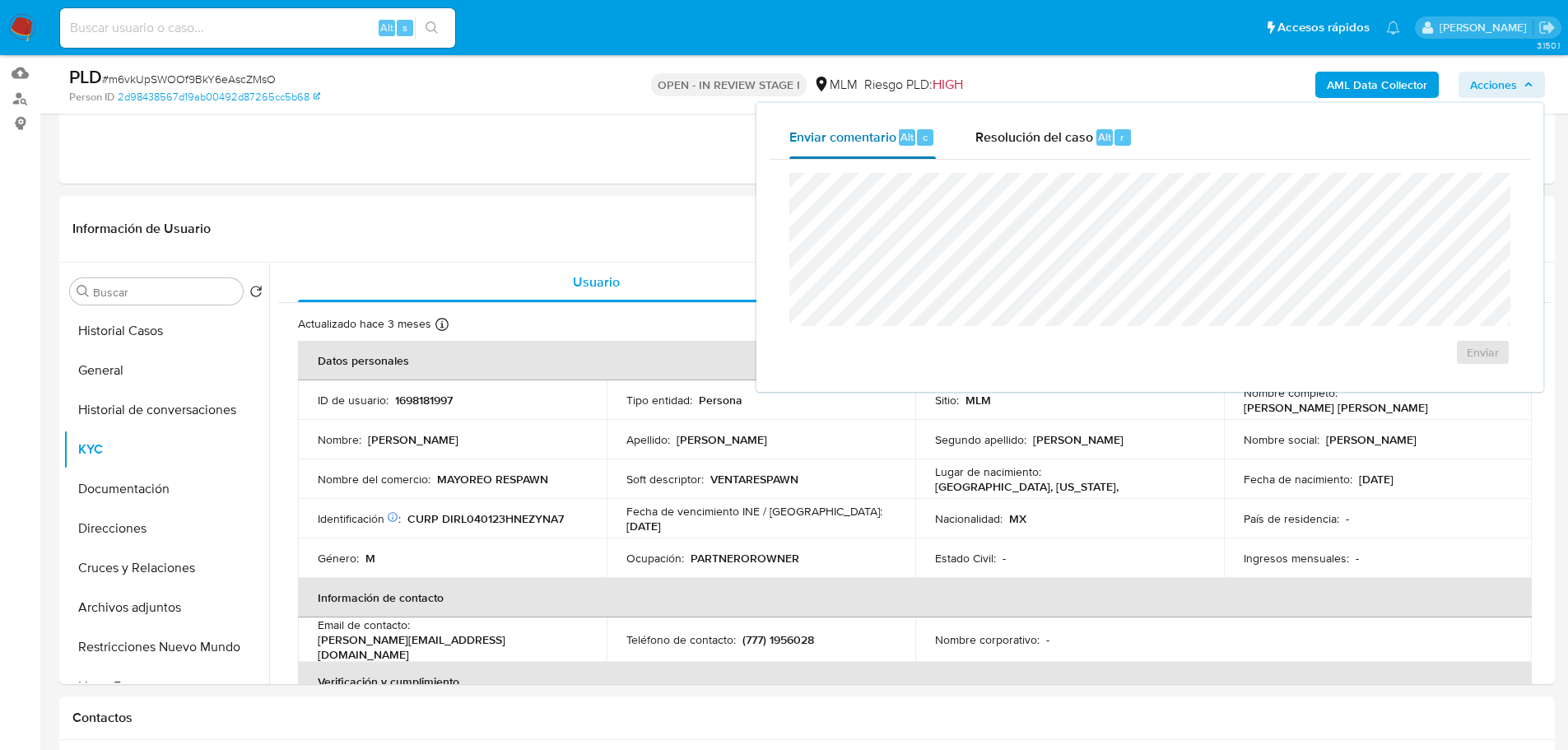
drag, startPoint x: 1034, startPoint y: 125, endPoint x: 916, endPoint y: 148, distance: 120.2
click at [1033, 125] on div "Resolución del caso Alt r" at bounding box center [1053, 138] width 158 height 43
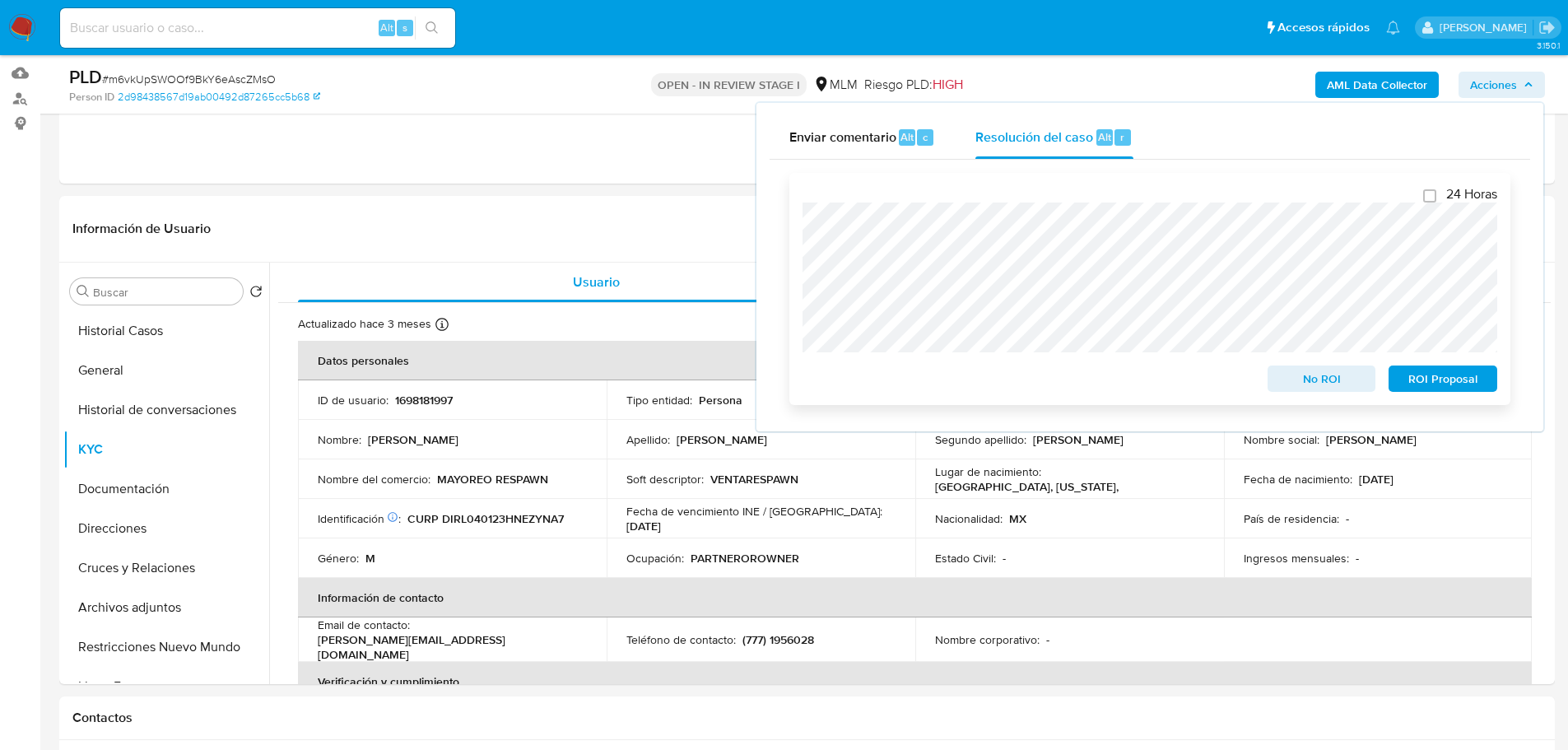
click at [1446, 385] on span "ROI Proposal" at bounding box center [1443, 379] width 86 height 23
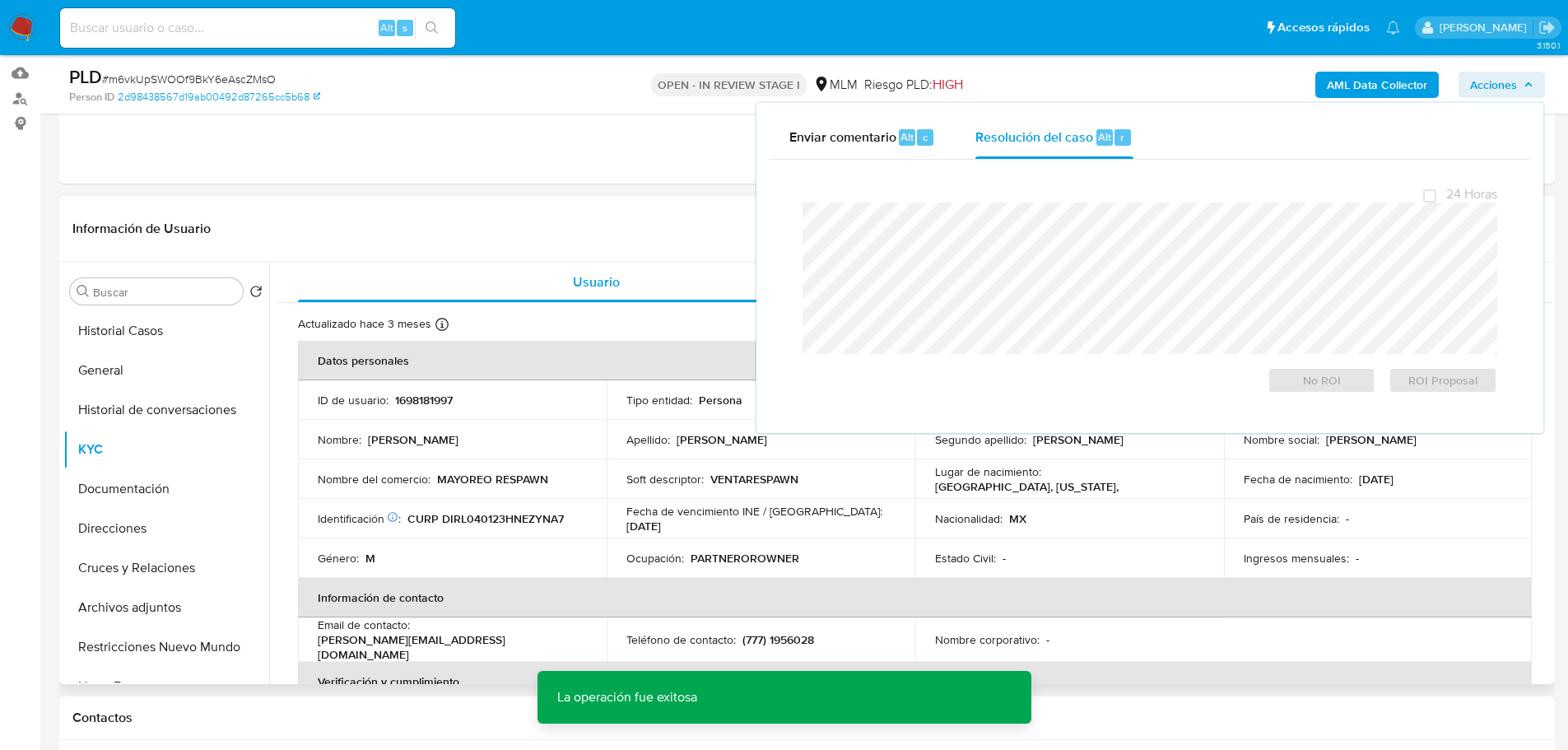
drag, startPoint x: 516, startPoint y: 271, endPoint x: 514, endPoint y: 247, distance: 24.1
click at [516, 271] on div "Usuario" at bounding box center [596, 282] width 596 height 40
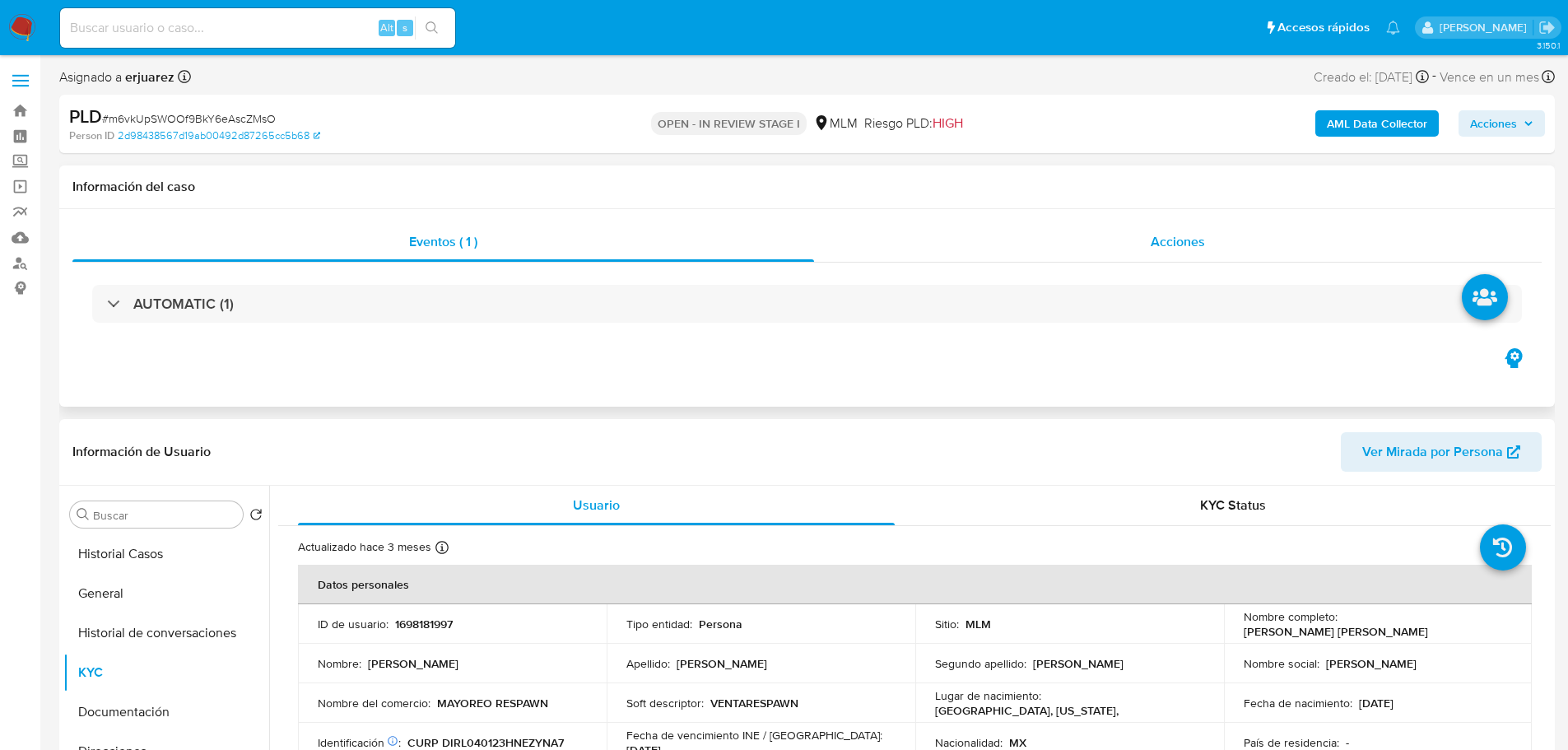
click at [1168, 232] on span "Acciones" at bounding box center [1178, 241] width 54 height 19
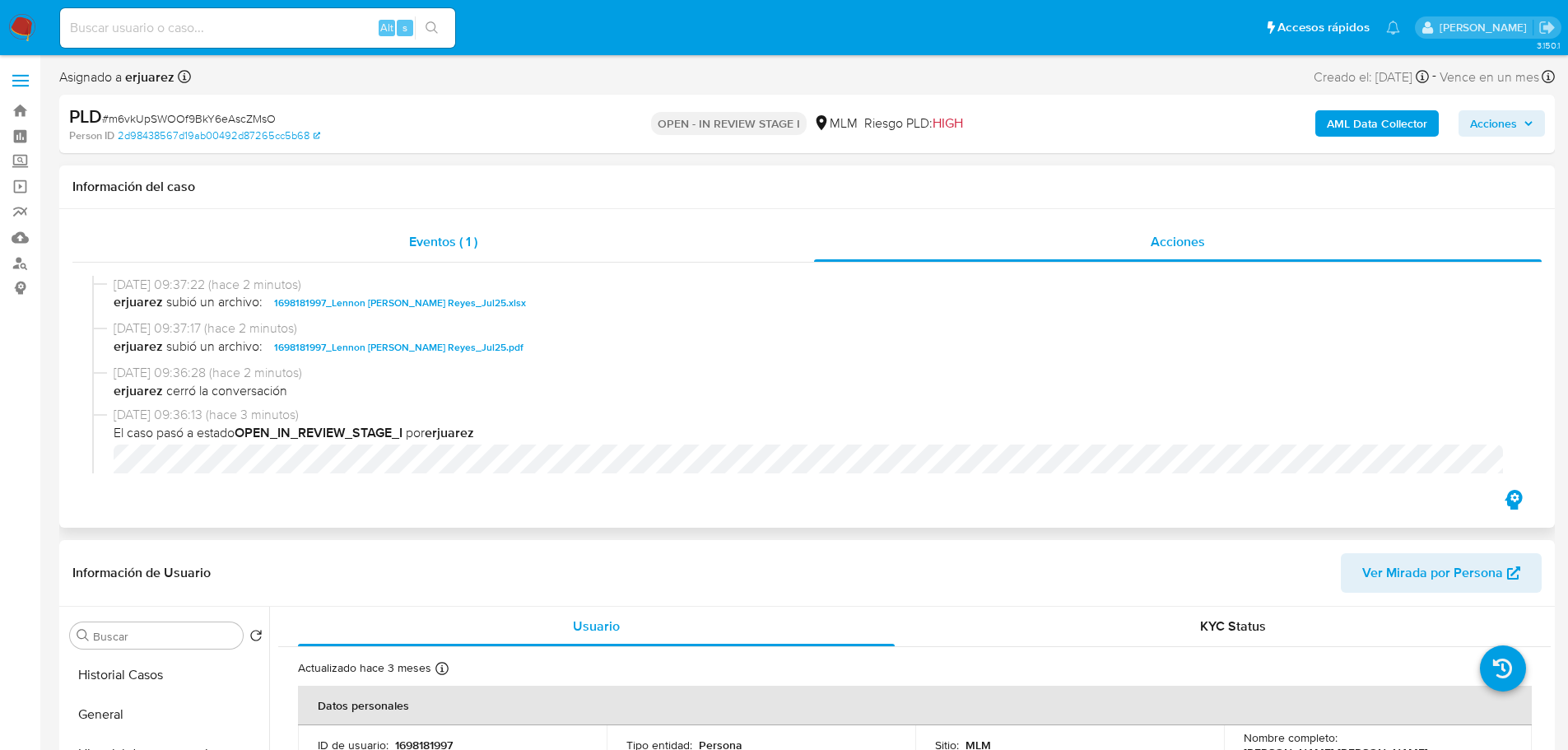
click at [432, 246] on span "Eventos ( 1 )" at bounding box center [443, 241] width 68 height 19
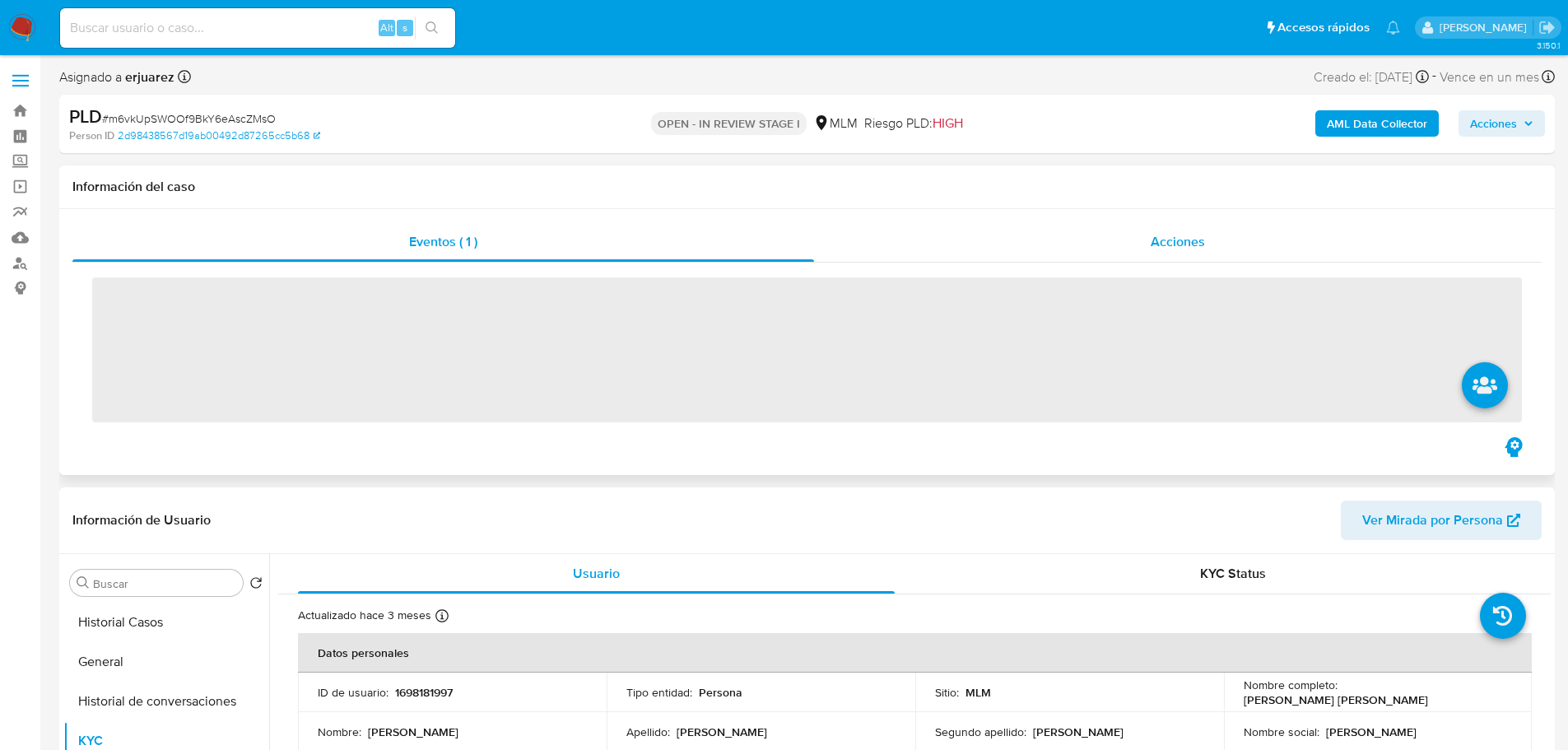
click at [1052, 240] on div "Acciones" at bounding box center [1178, 242] width 727 height 40
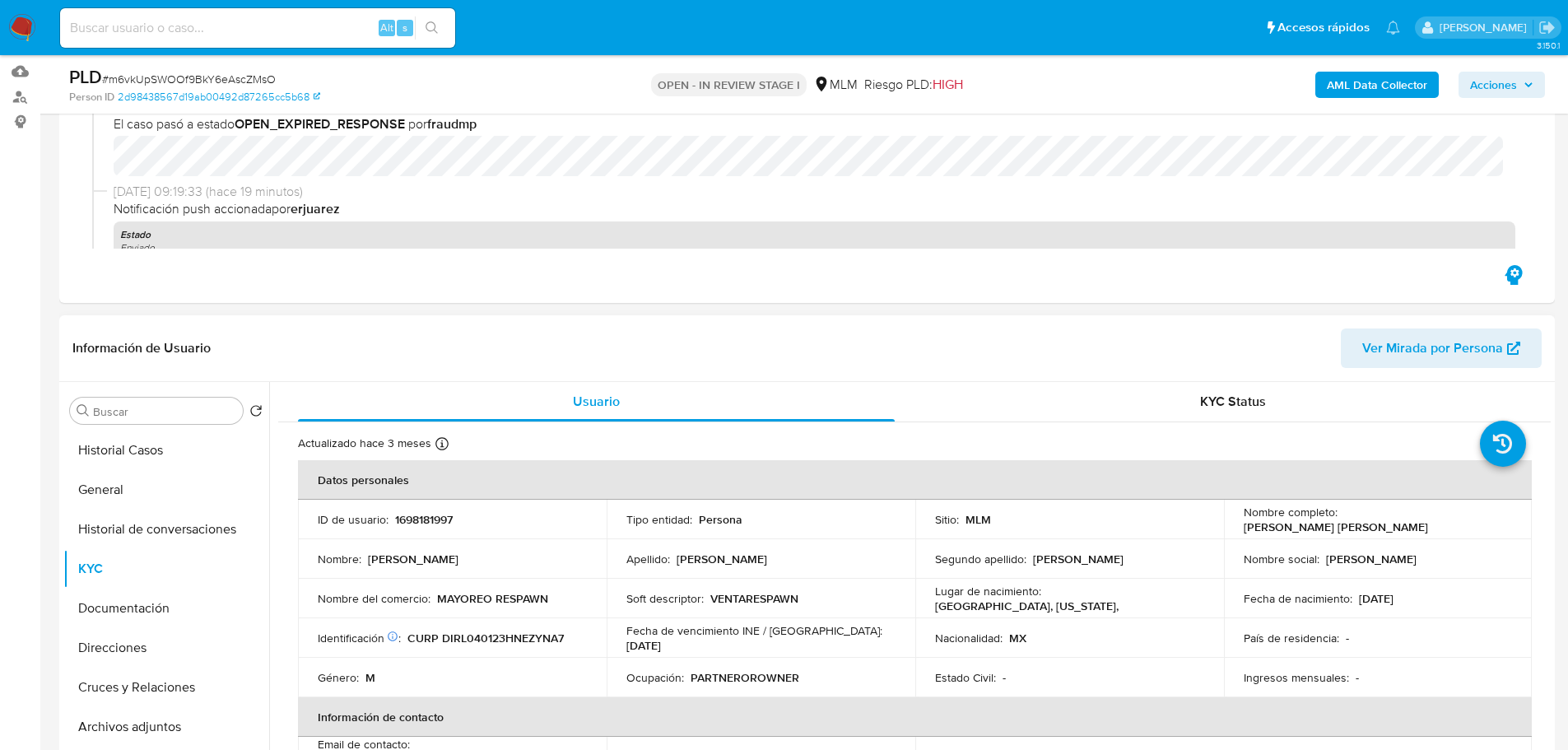
scroll to position [329, 0]
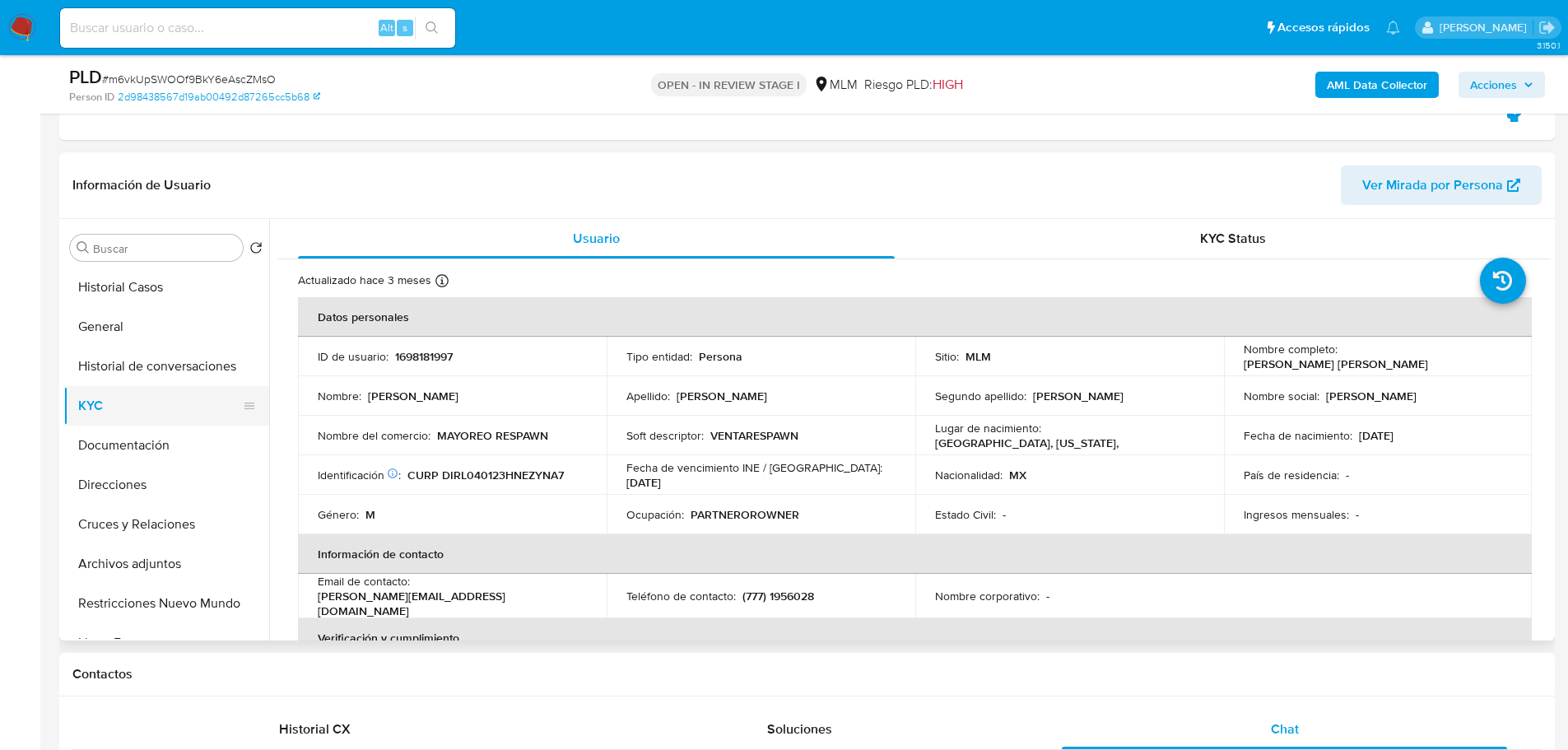
drag, startPoint x: 120, startPoint y: 410, endPoint x: 127, endPoint y: 406, distance: 8.1
click at [120, 410] on button "KYC" at bounding box center [159, 406] width 192 height 40
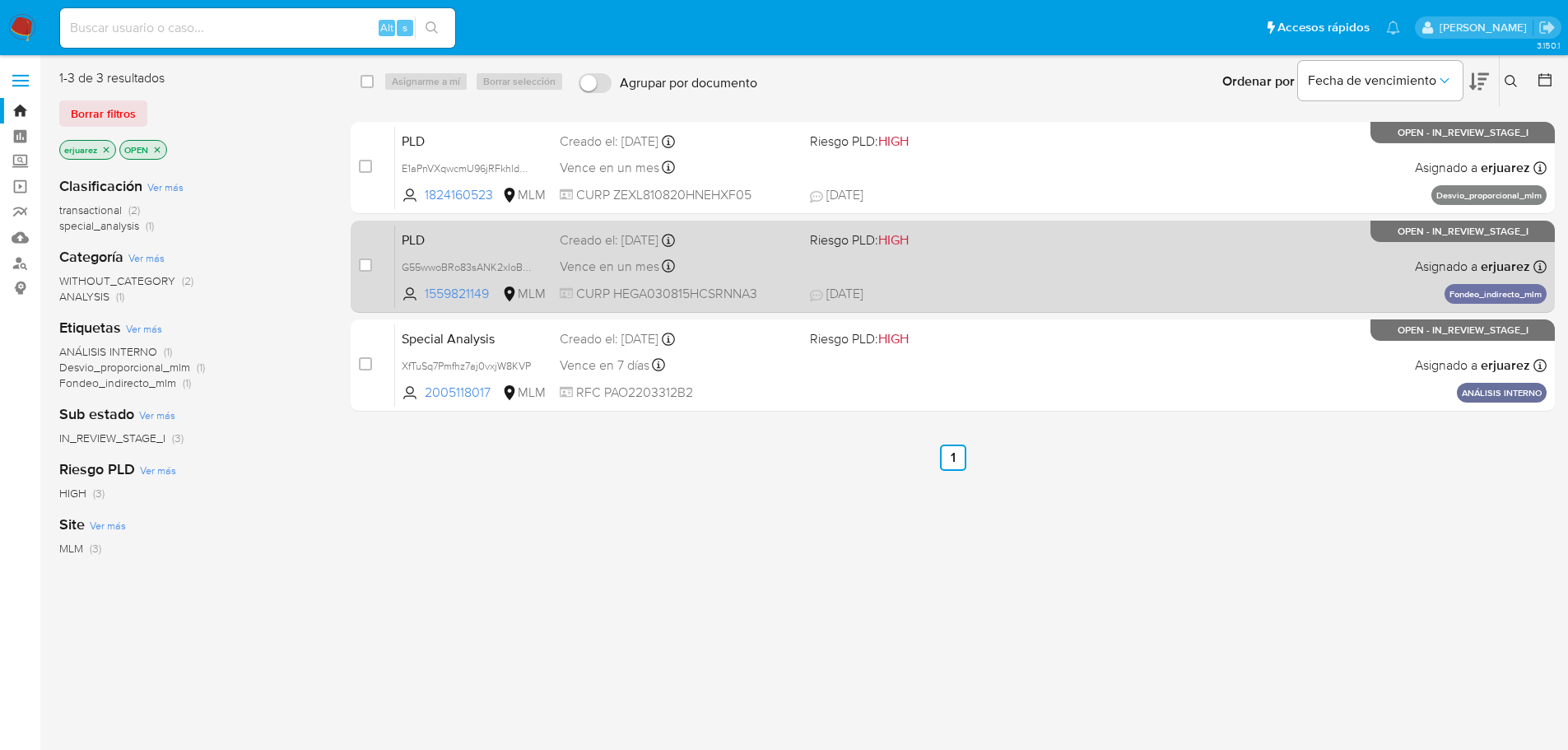
click at [1064, 290] on span "[DATE] [DATE] 15:23" at bounding box center [1053, 294] width 487 height 18
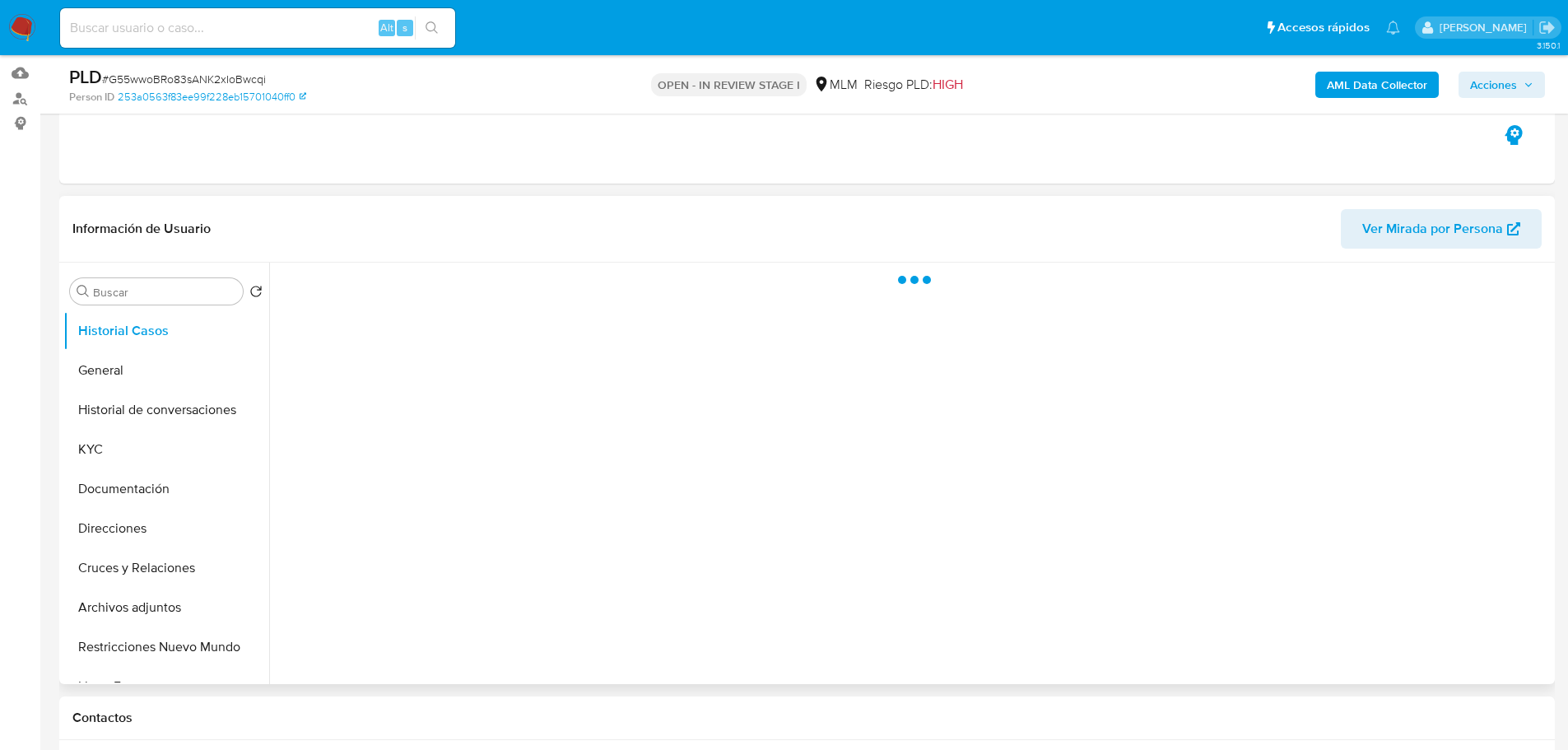
scroll to position [247, 0]
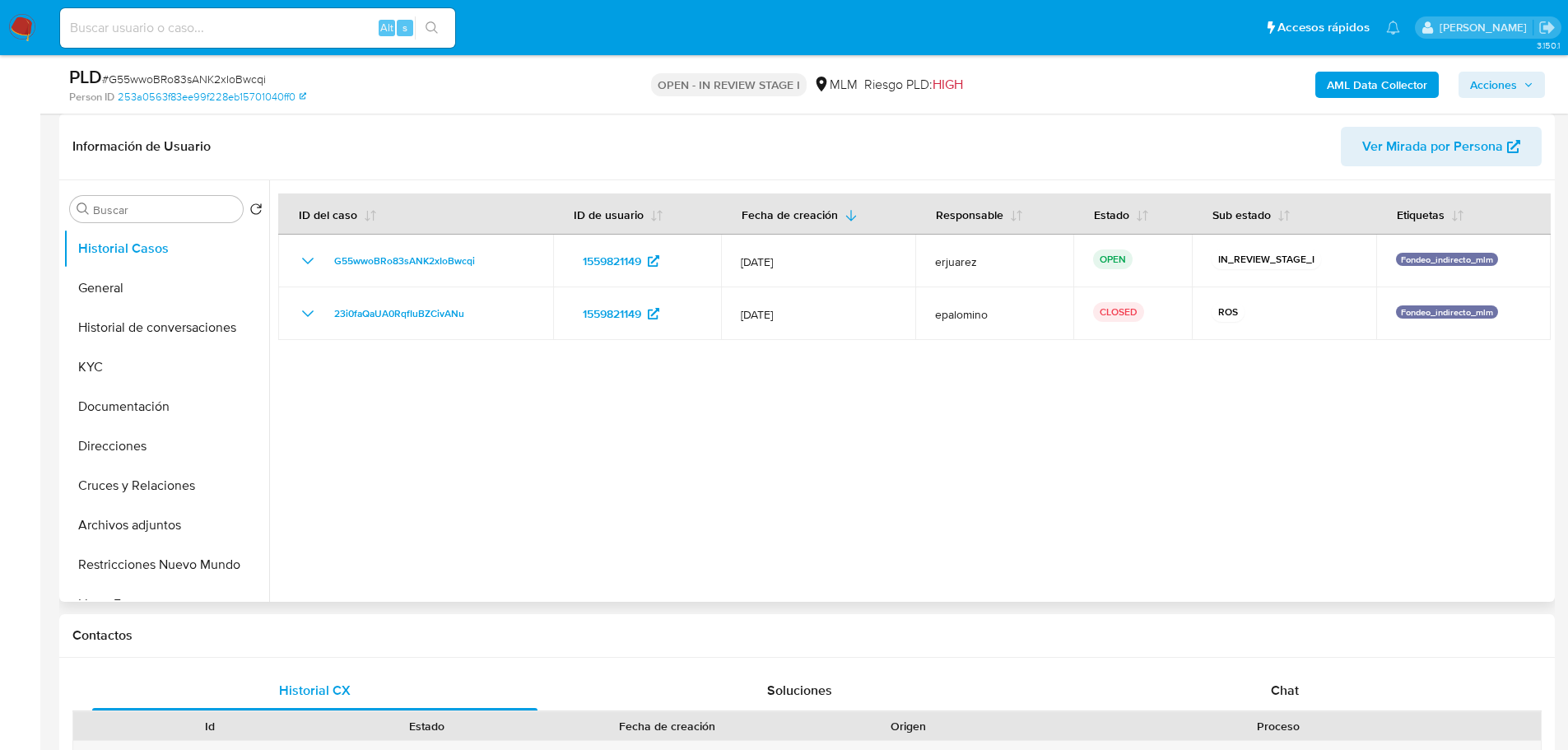
select select "10"
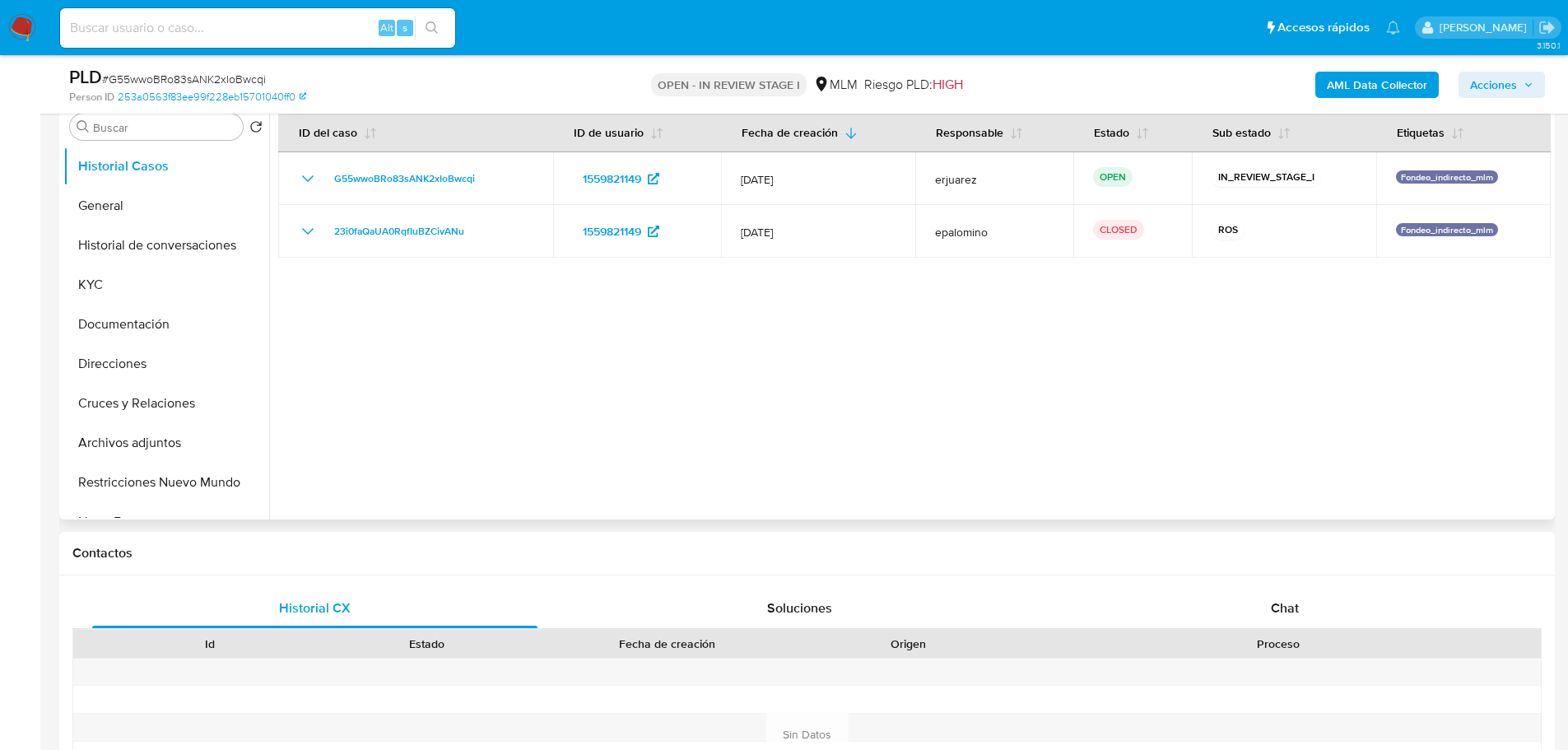
drag, startPoint x: 1272, startPoint y: 597, endPoint x: 1197, endPoint y: 513, distance: 112.6
click at [1272, 593] on div "Chat" at bounding box center [1284, 608] width 445 height 40
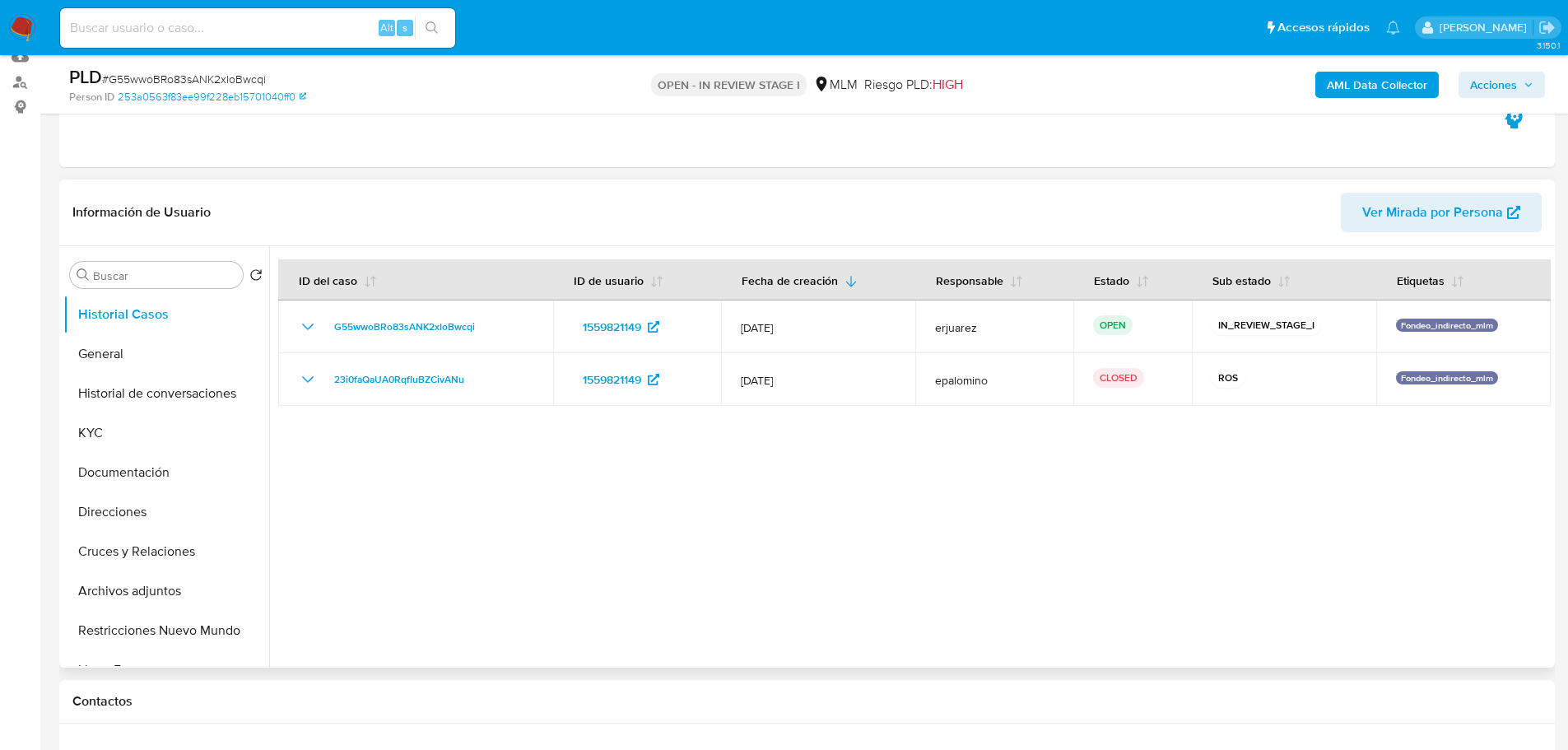
scroll to position [165, 0]
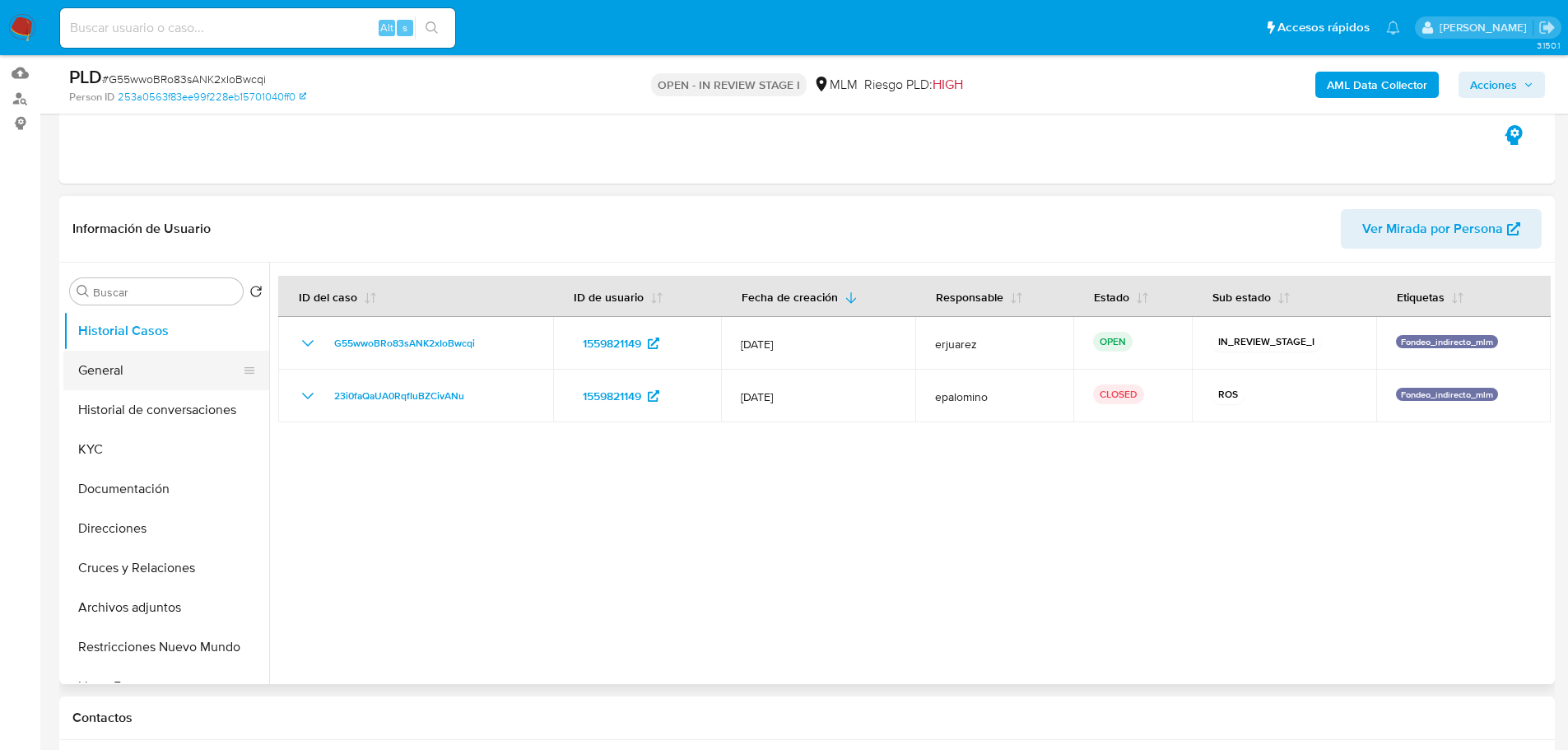
drag, startPoint x: 120, startPoint y: 383, endPoint x: 137, endPoint y: 373, distance: 19.7
click at [120, 374] on button "General" at bounding box center [159, 370] width 192 height 40
